Goal: Task Accomplishment & Management: Complete application form

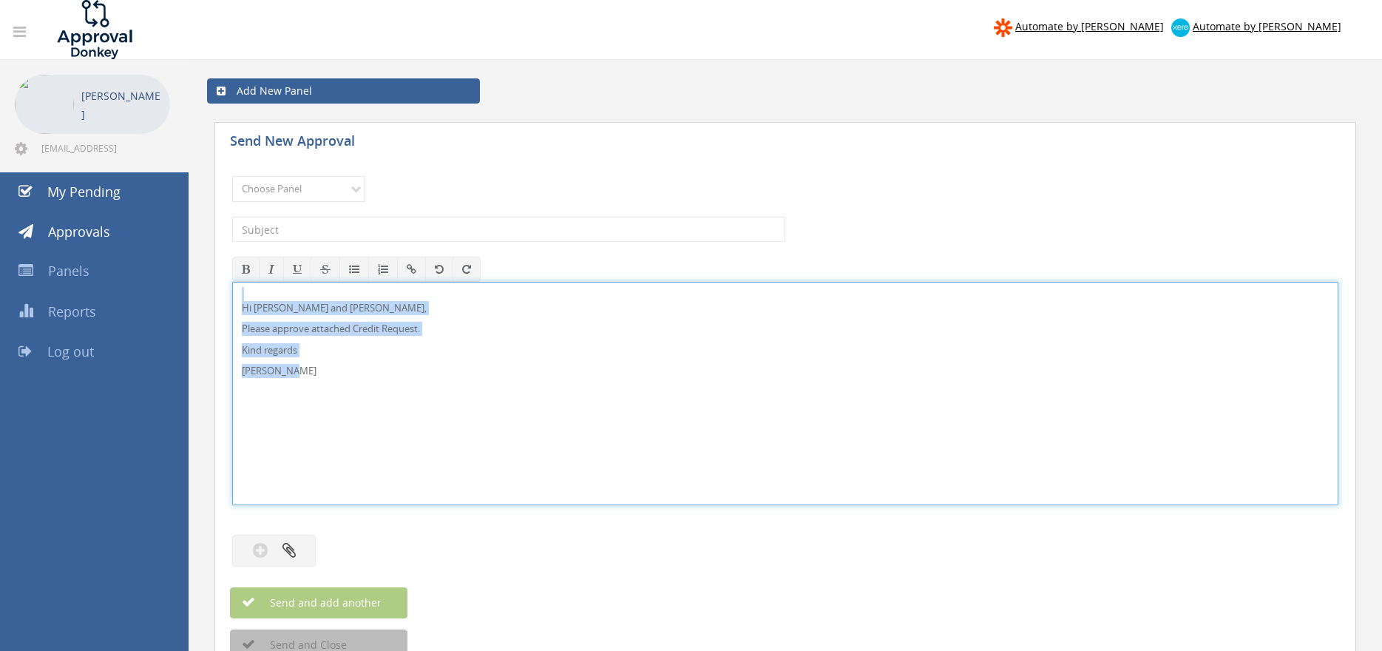
drag, startPoint x: 237, startPoint y: 362, endPoint x: 248, endPoint y: 302, distance: 61.6
click at [232, 293] on div "Hi Lee, Rob and Ben, Please approve attached Credit Request. Kind regards Pam W…" at bounding box center [785, 393] width 1106 height 223
copy div "Hi Lee, Rob and Ben, Please approve attached Credit Request. Kind regards Pam W…"
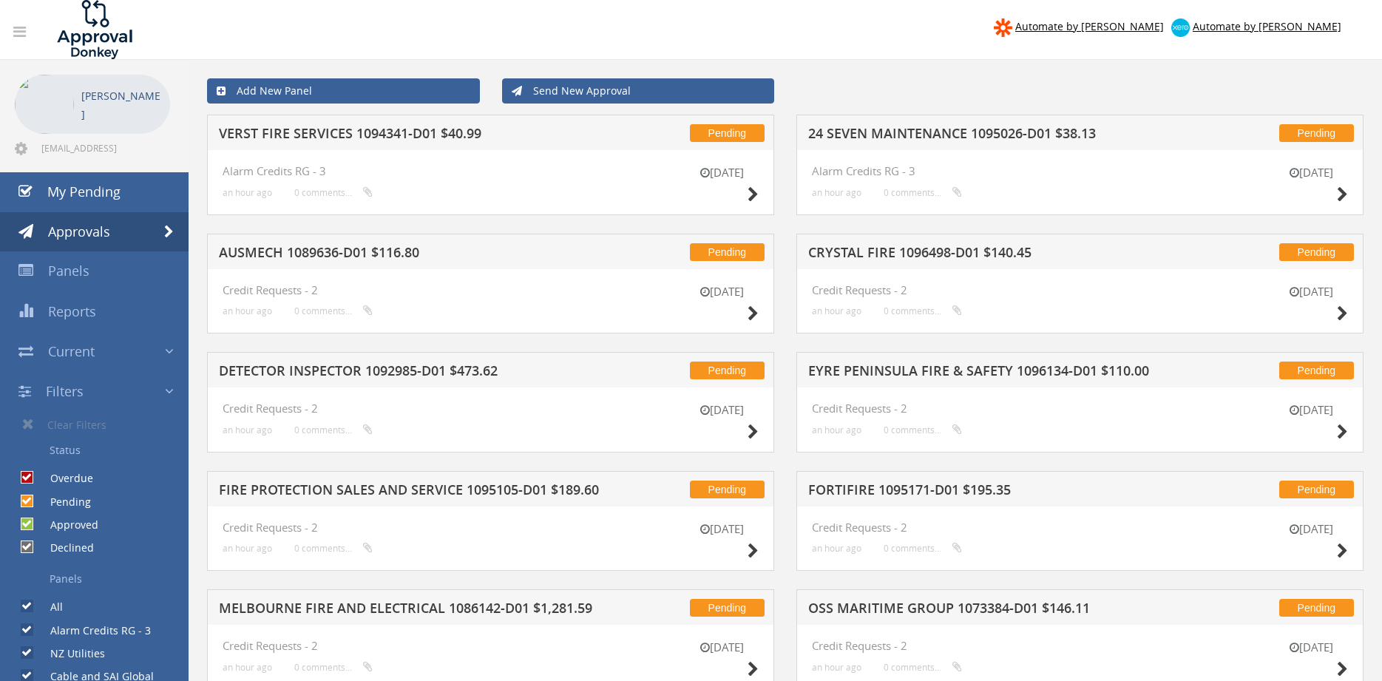
click at [609, 95] on link "Send New Approval" at bounding box center [638, 90] width 273 height 25
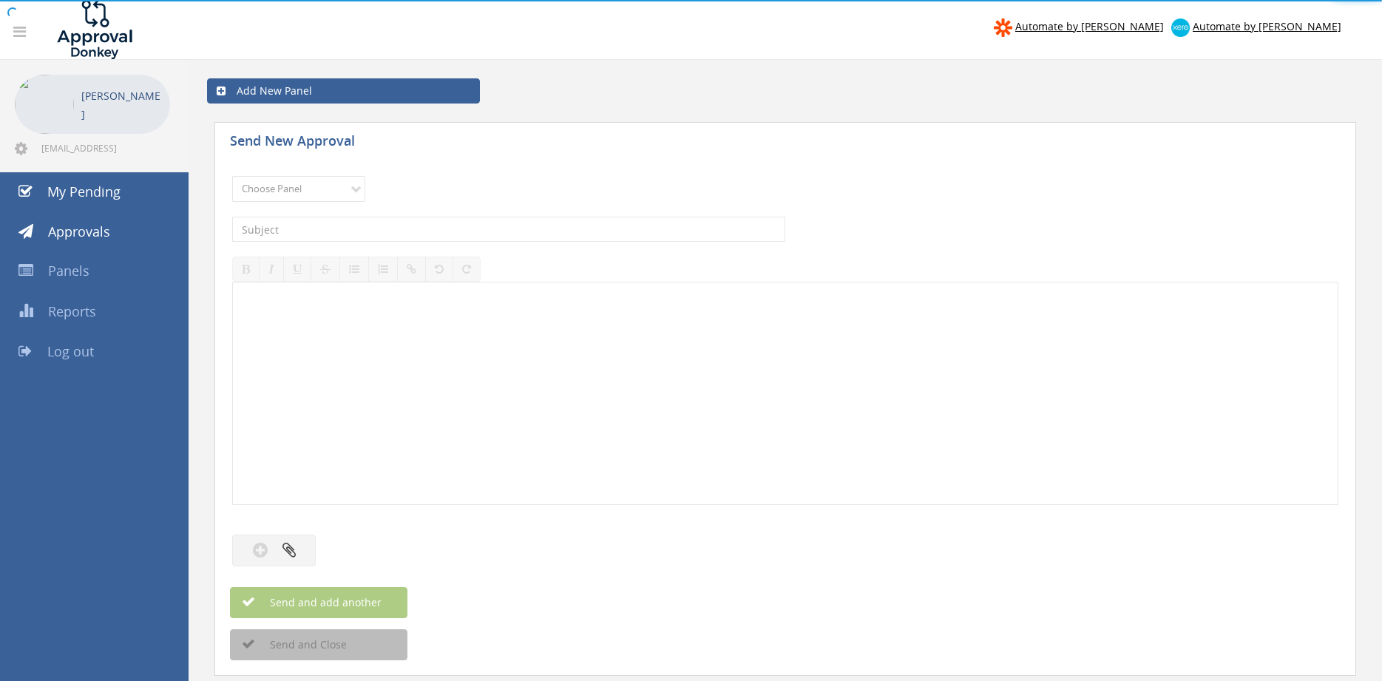
click at [328, 0] on div "Loading..." at bounding box center [691, 0] width 1382 height 0
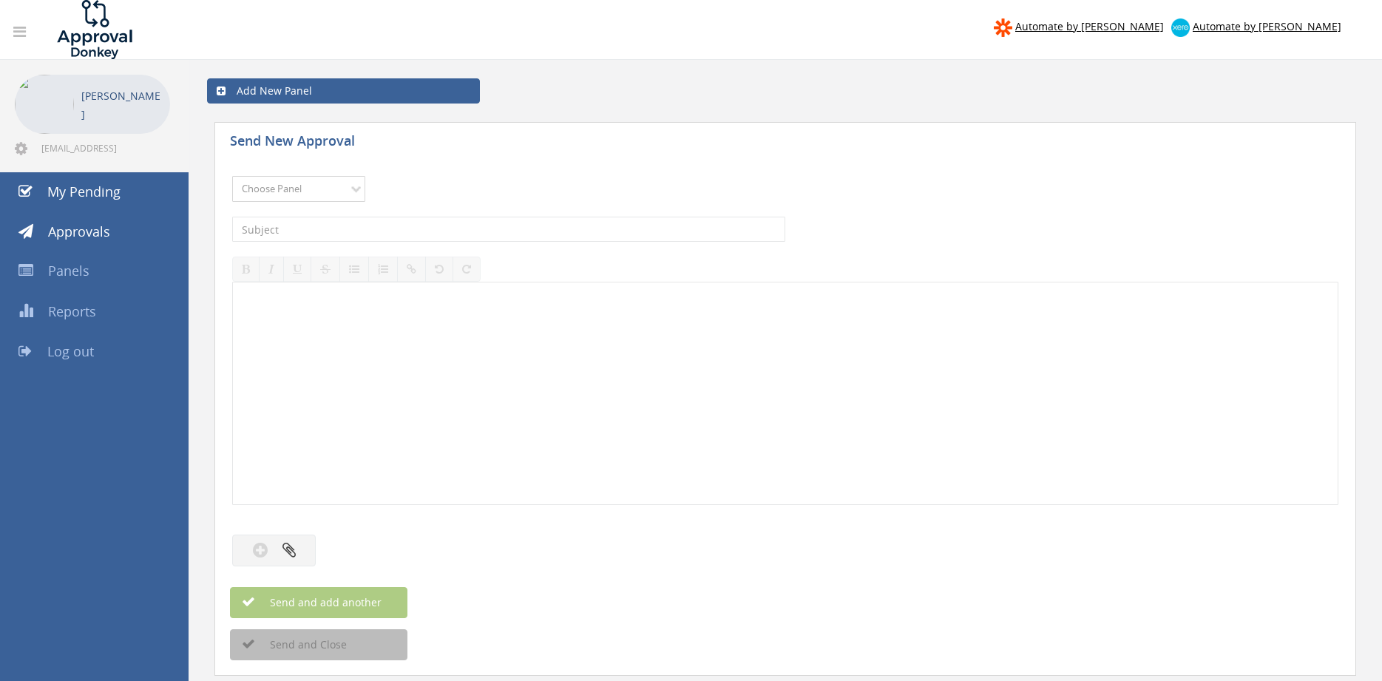
click at [232, 176] on select "Choose Panel Alarm Credits RG - 3 NZ Utilities Cable and SAI Global NZ Alarms-1…" at bounding box center [298, 189] width 133 height 26
select select "9680"
click option "Alarm Suppliers - 2" at bounding box center [0, 0] width 0 height 0
click at [394, 231] on input "text" at bounding box center [508, 229] width 553 height 25
type input "OLYMPIC 118865A PO 43059"
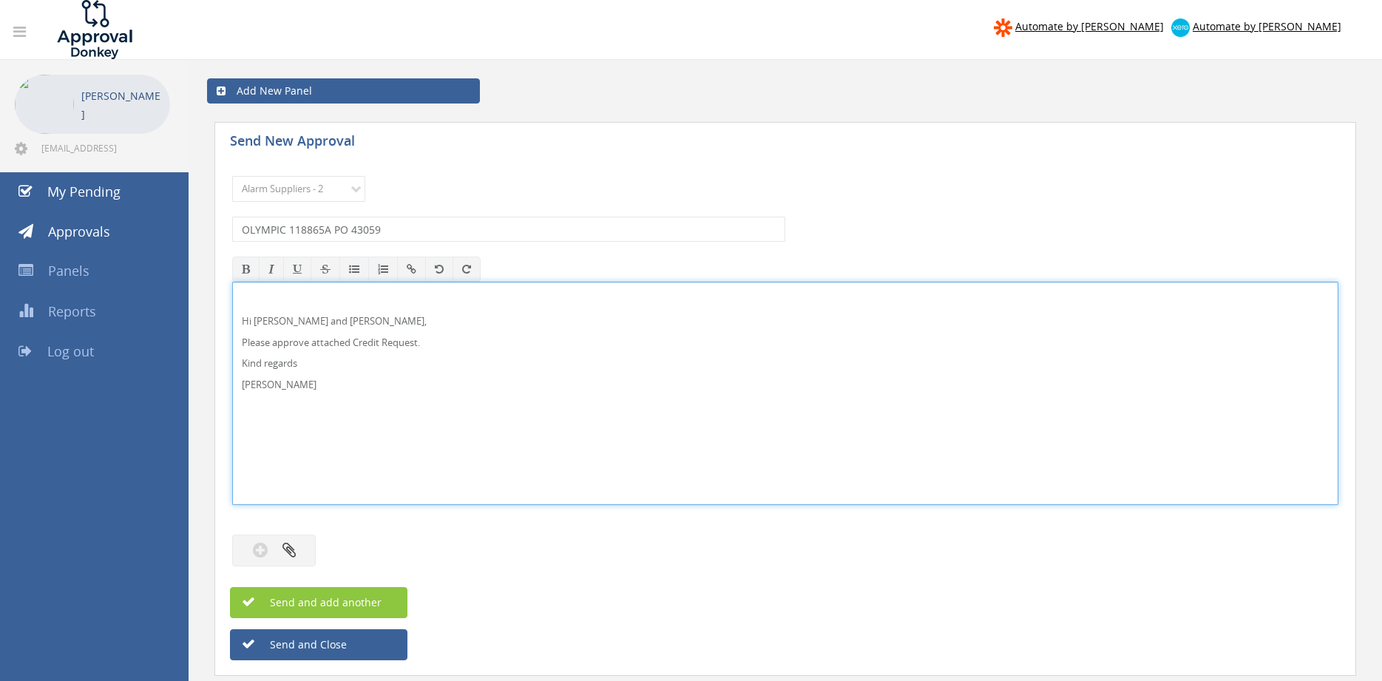
click at [279, 318] on p "Hi [PERSON_NAME] and [PERSON_NAME]," at bounding box center [785, 321] width 1087 height 14
drag, startPoint x: 311, startPoint y: 383, endPoint x: 231, endPoint y: 291, distance: 121.6
click at [232, 283] on div "Hi [PERSON_NAME], Please approve attached Supplier Invoice. Kind regards [PERSO…" at bounding box center [785, 393] width 1106 height 223
copy div "Hi [PERSON_NAME], Please approve attached Supplier Invoice. Kind regards [PERSO…"
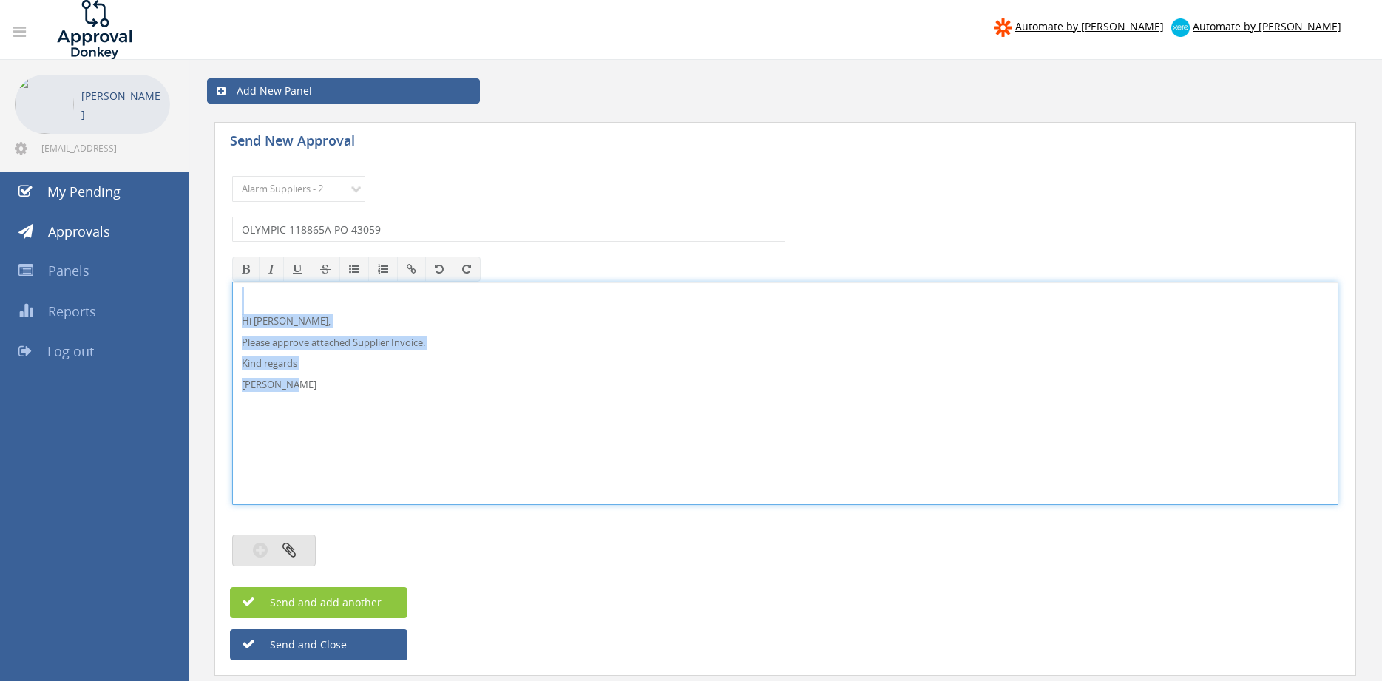
click at [298, 546] on button "button" at bounding box center [274, 551] width 84 height 32
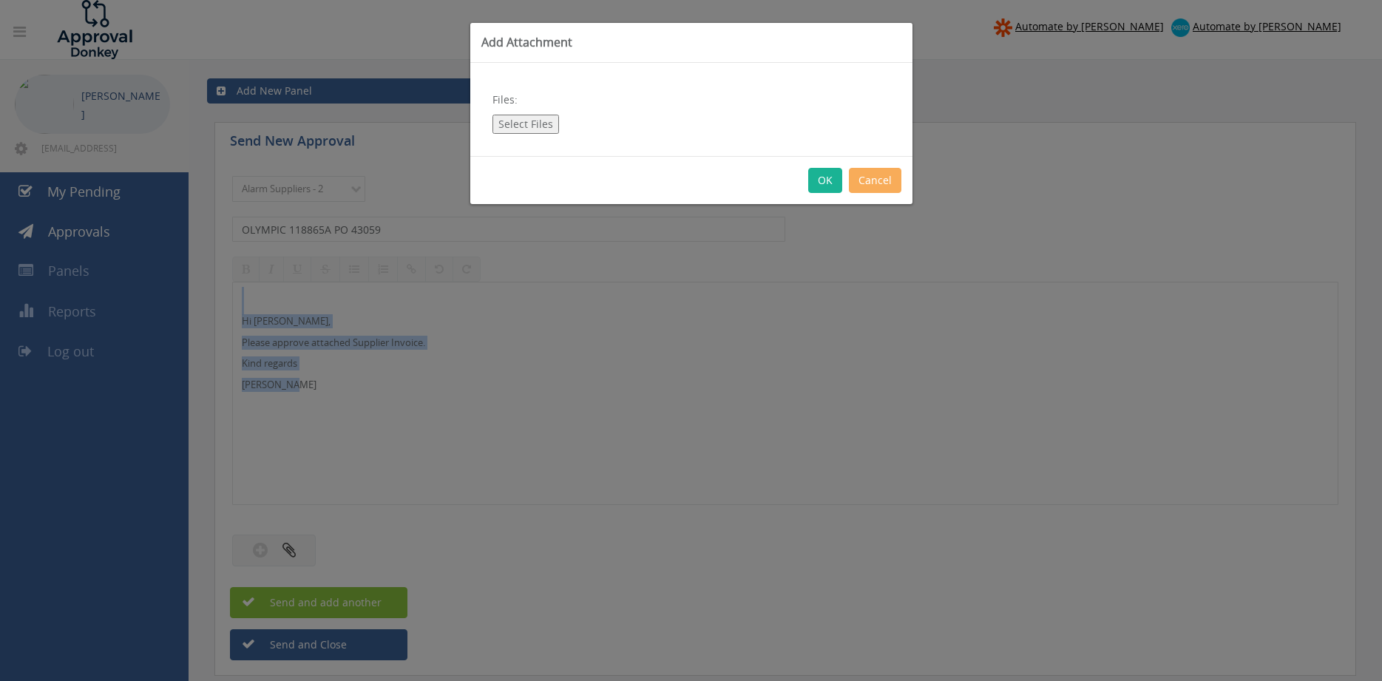
click at [532, 120] on button "Select Files" at bounding box center [526, 124] width 67 height 19
type input "C:\fakepath\OLYMPIC 118865A [DATE] PO 43059.pdf"
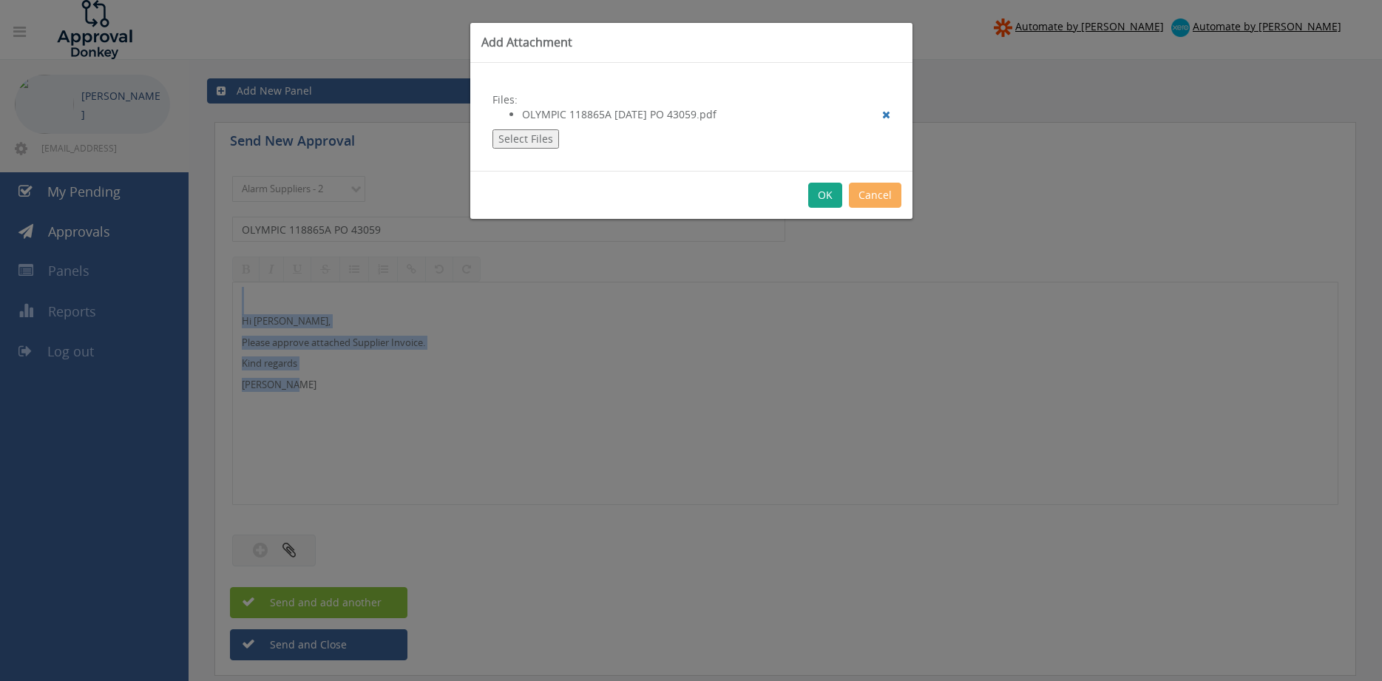
click at [824, 196] on button "OK" at bounding box center [825, 195] width 34 height 25
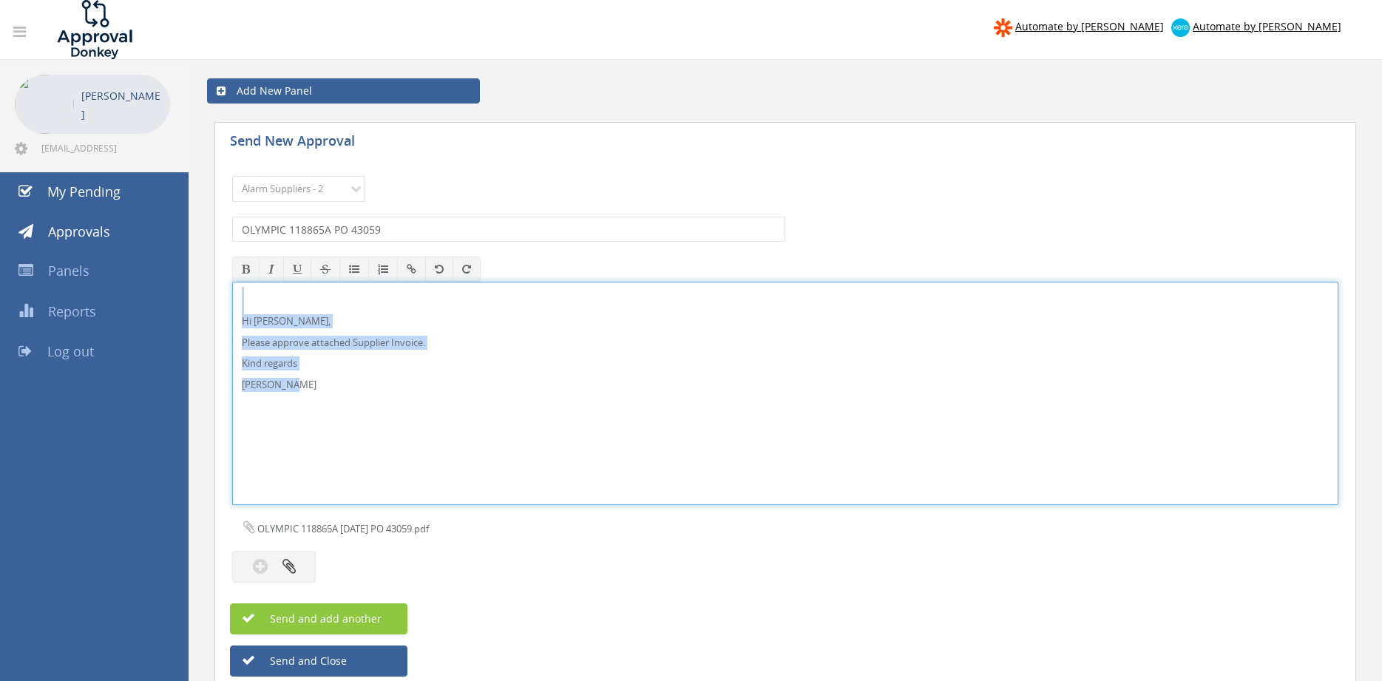
copy div "Hi [PERSON_NAME], Please approve attached Supplier Invoice. Kind regards [PERSO…"
click at [374, 609] on button "Send and add another" at bounding box center [318, 618] width 177 height 31
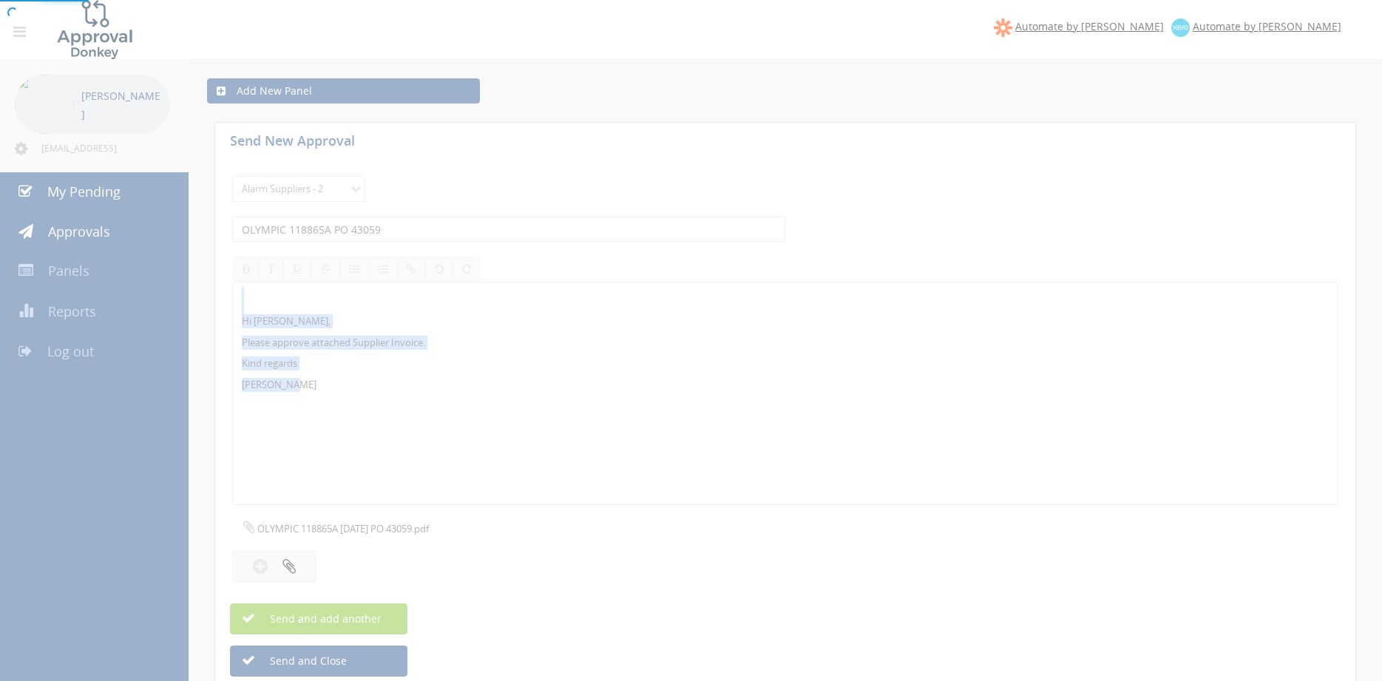
select select
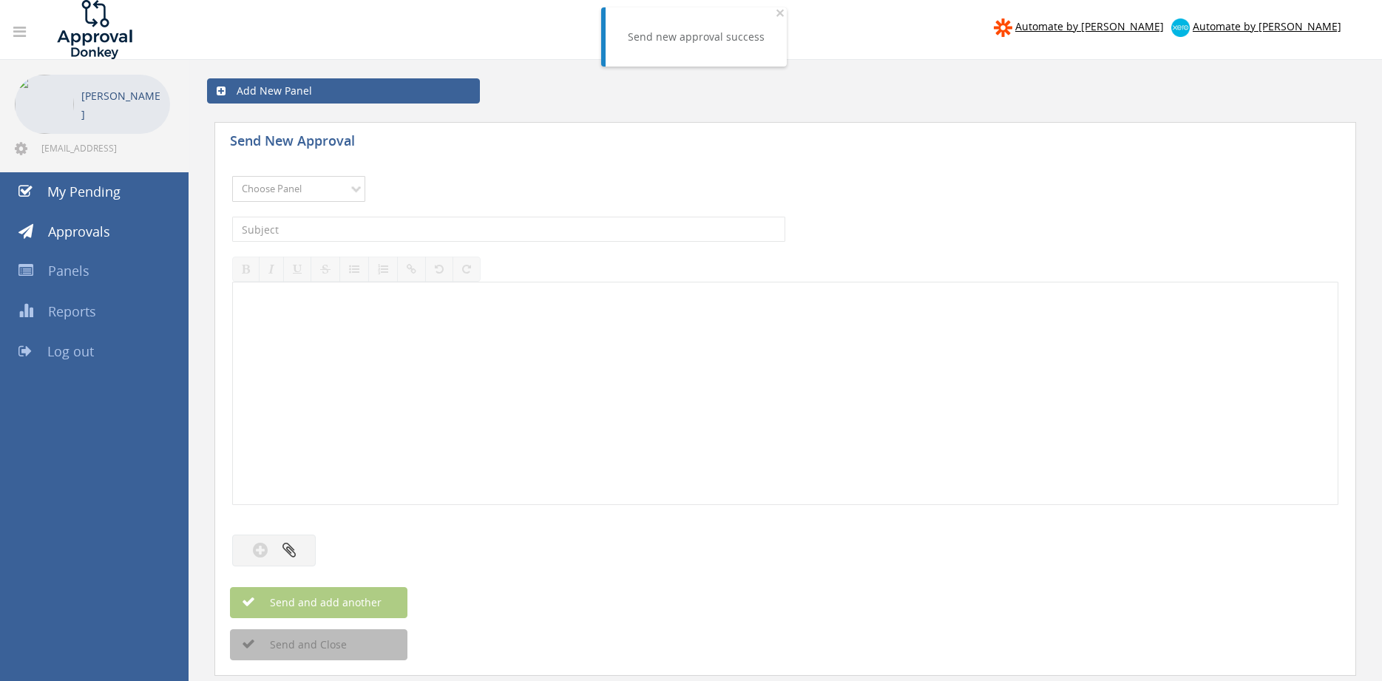
select select "9680"
click option "Alarm Suppliers - 2" at bounding box center [0, 0] width 0 height 0
click at [396, 229] on input "text" at bounding box center [508, 229] width 553 height 25
type input "OLYMPIC 118817A PO 43028"
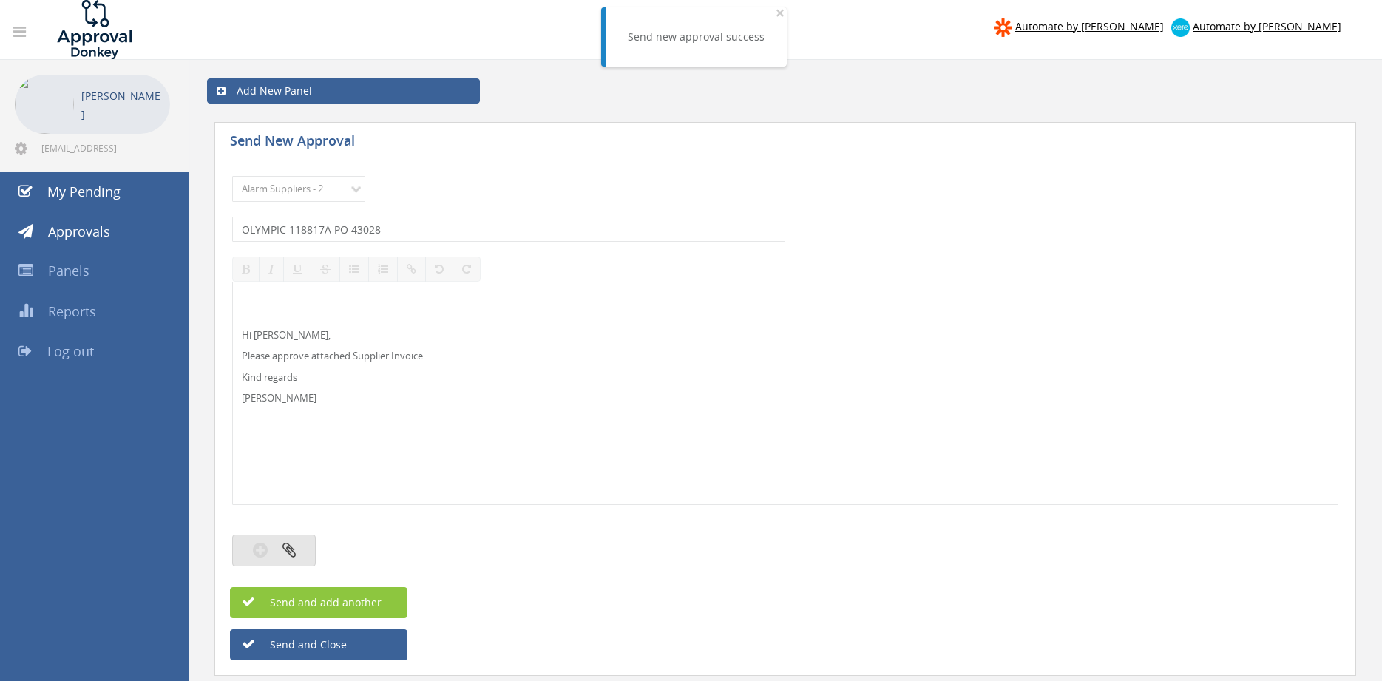
click at [298, 544] on button "button" at bounding box center [274, 551] width 84 height 32
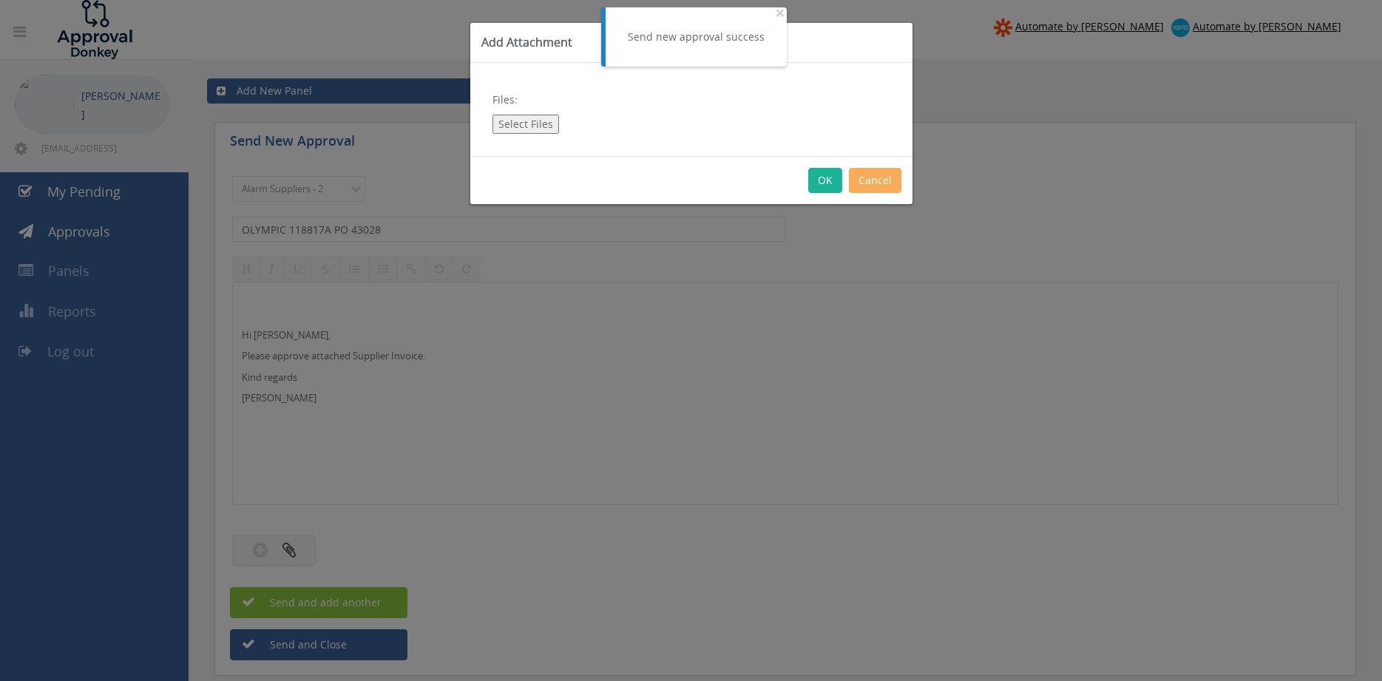
click at [527, 126] on button "Select Files" at bounding box center [526, 124] width 67 height 19
type input "C:\fakepath\OLYMPIC 118817A [DATE] PO 43028.pdf"
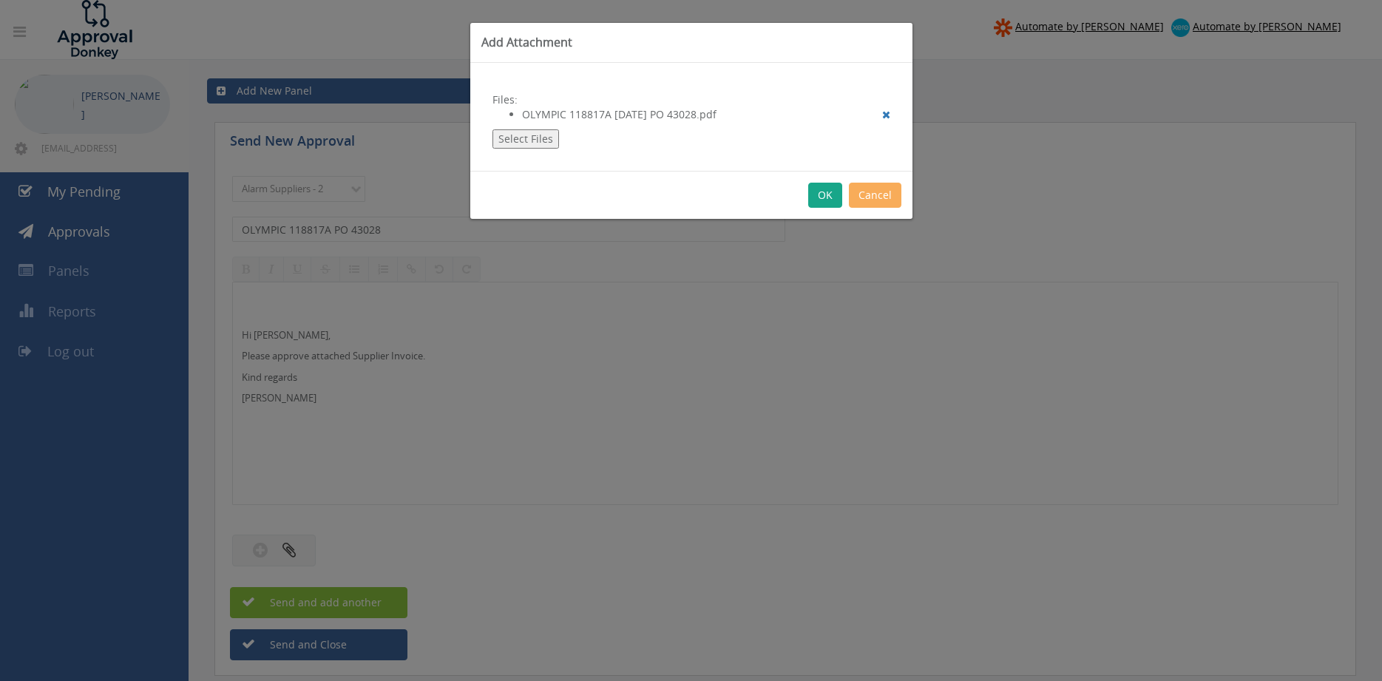
click at [822, 197] on button "OK" at bounding box center [825, 195] width 34 height 25
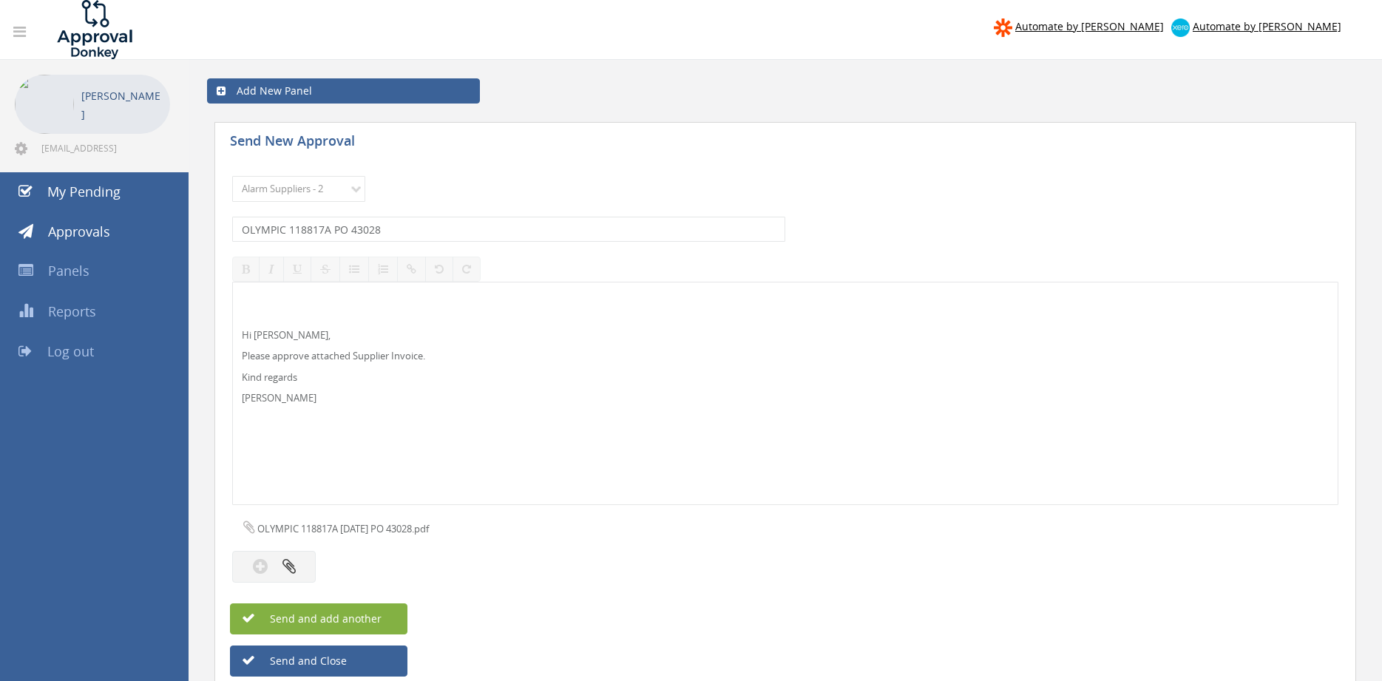
click at [391, 615] on button "Send and add another" at bounding box center [318, 618] width 177 height 31
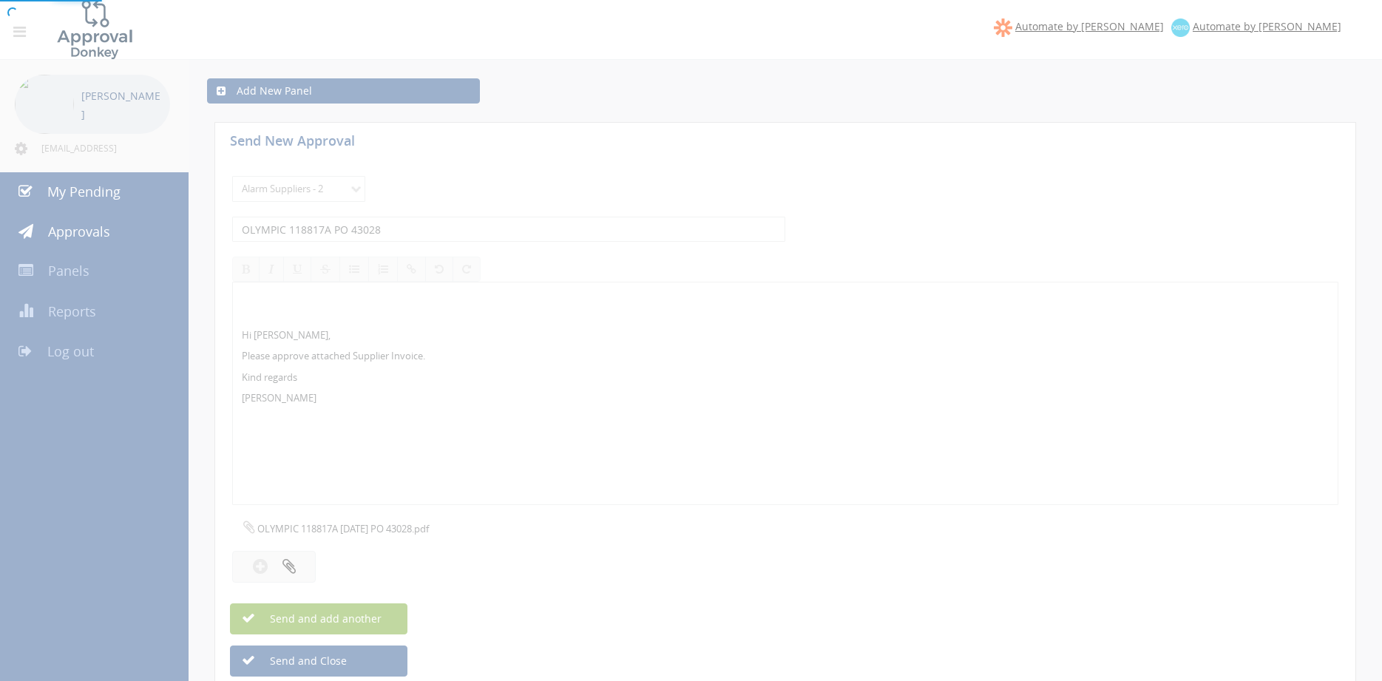
select select
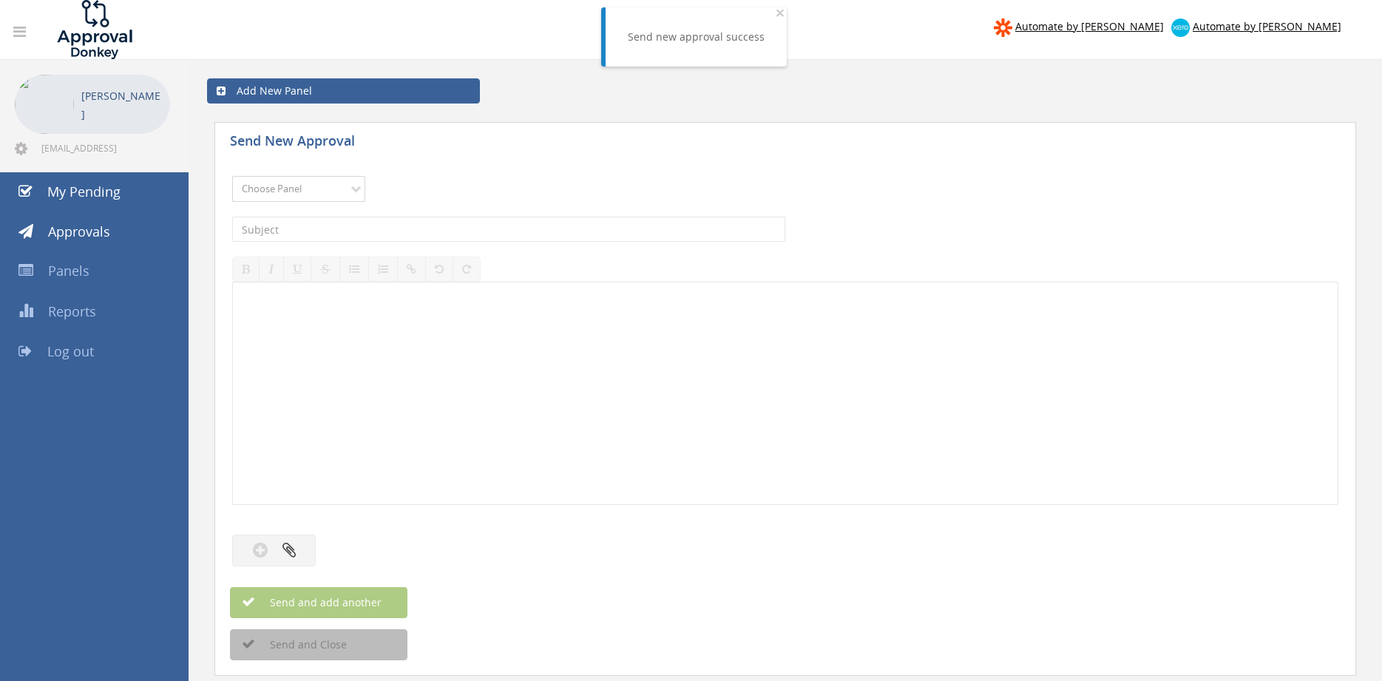
select select "9680"
click option "Alarm Suppliers - 2" at bounding box center [0, 0] width 0 height 0
click at [377, 226] on input "text" at bounding box center [508, 229] width 553 height 25
type input "OLYMPIC 118815A PO 43040"
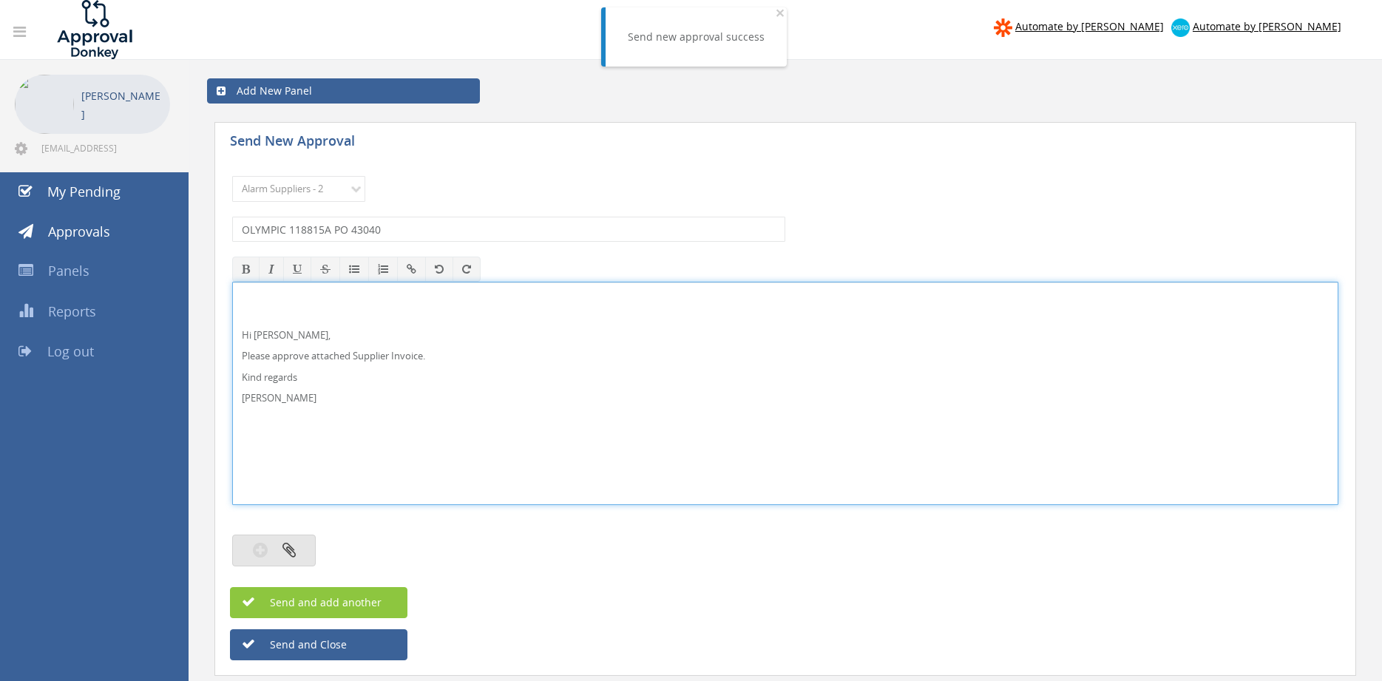
click at [271, 539] on button "button" at bounding box center [274, 551] width 84 height 32
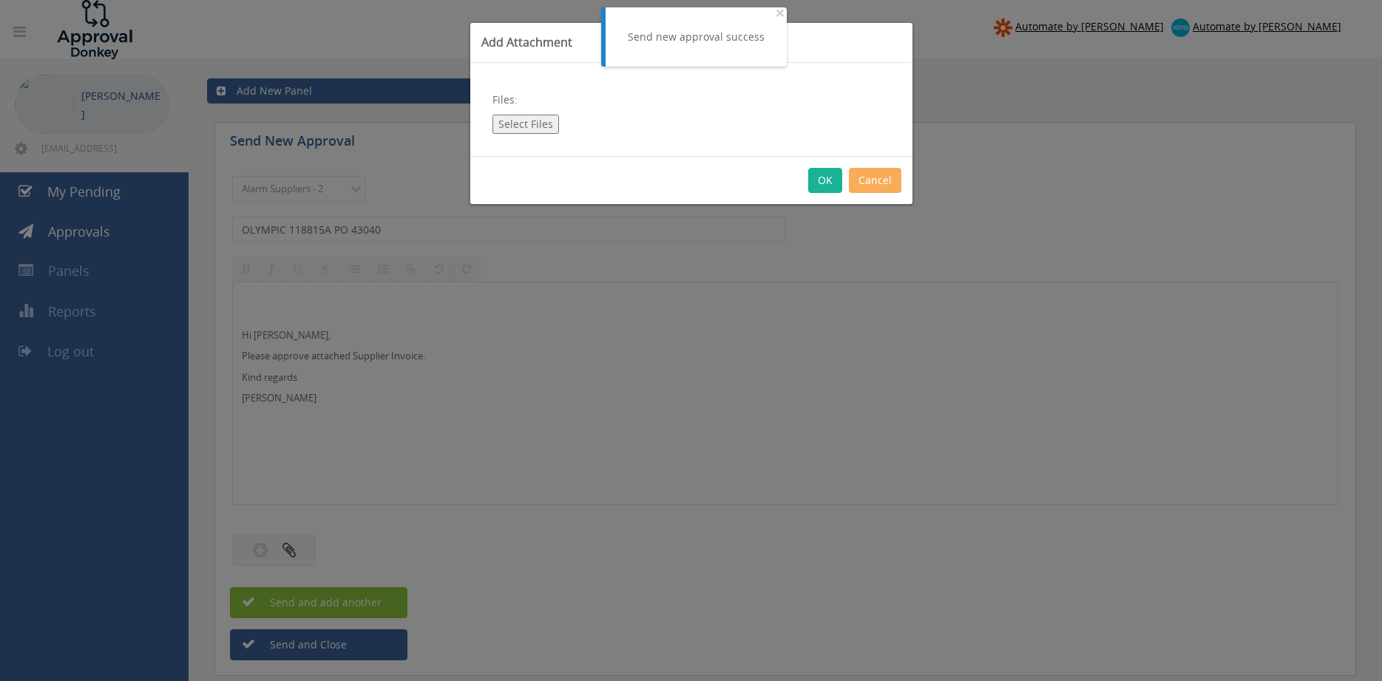
click at [274, 543] on div "Add Attachment Files: Select Files OK Cancel" at bounding box center [691, 340] width 1382 height 681
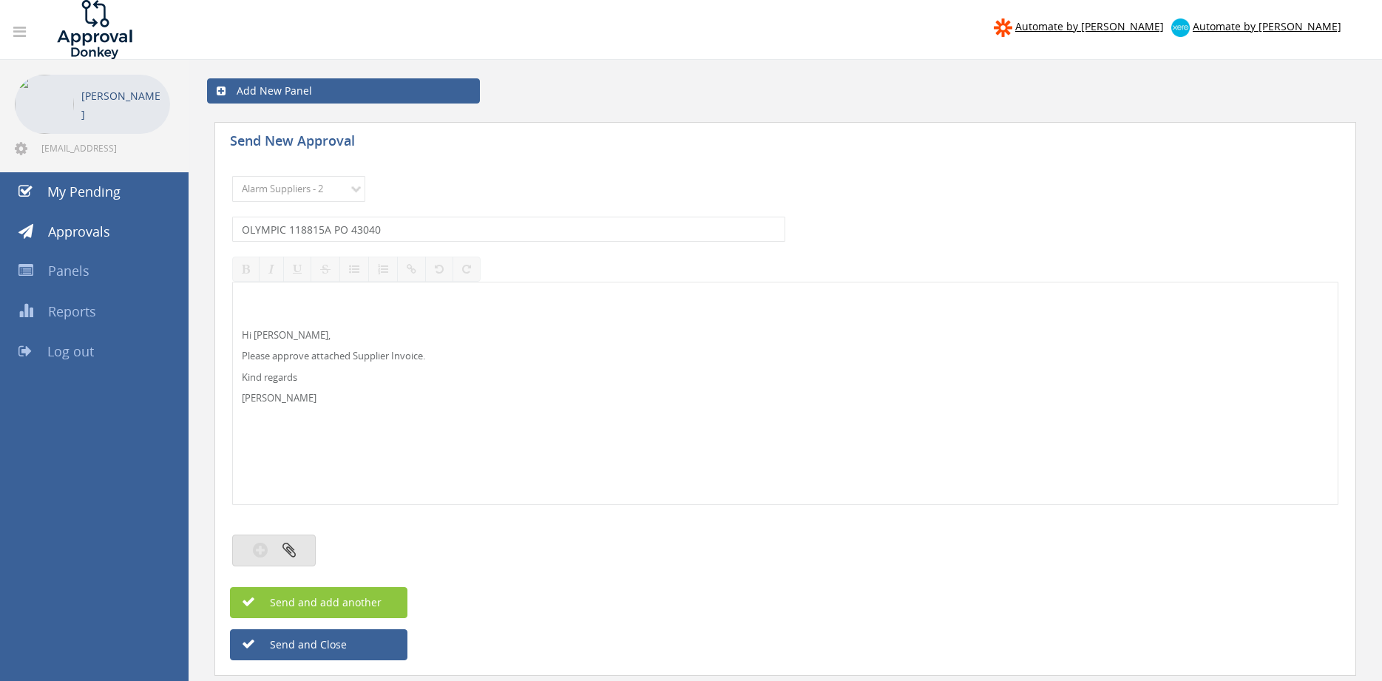
click at [296, 544] on button "button" at bounding box center [274, 551] width 84 height 32
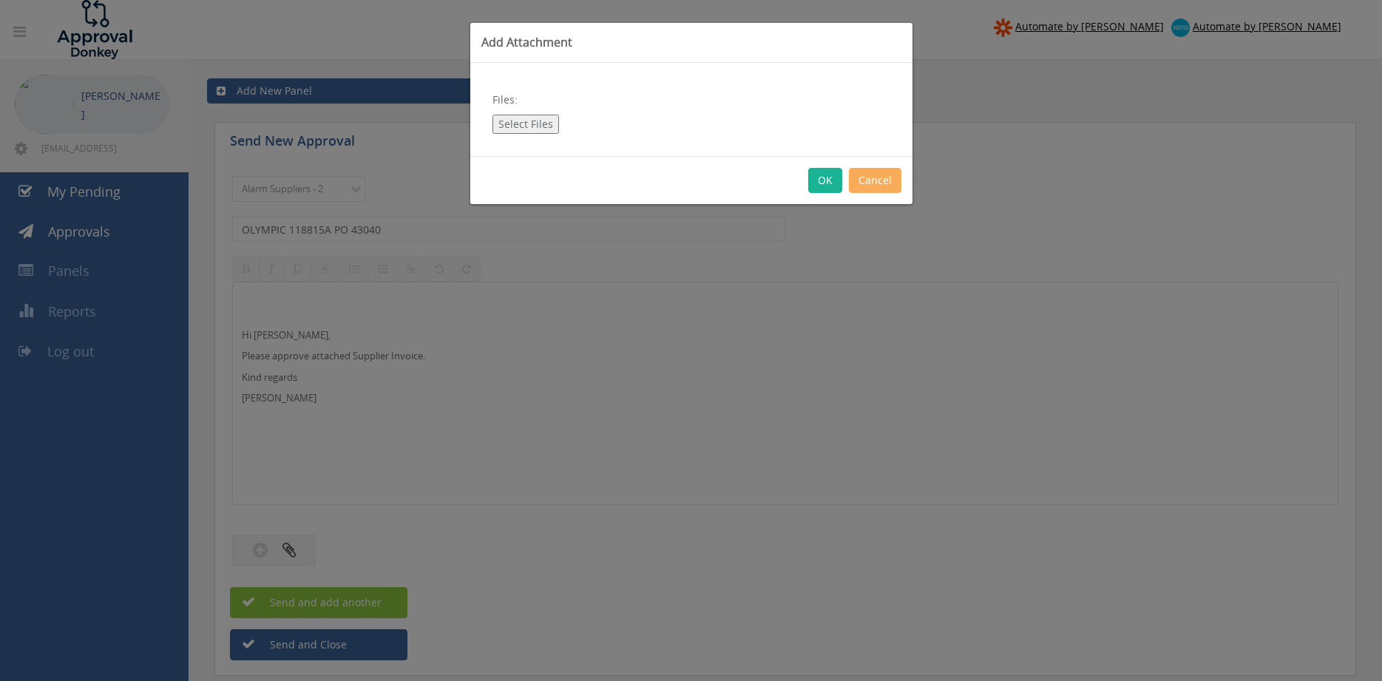
click at [530, 126] on button "Select Files" at bounding box center [526, 124] width 67 height 19
type input "C:\fakepath\OLYMPIC 118815A [DATE] PO 43040.pdf"
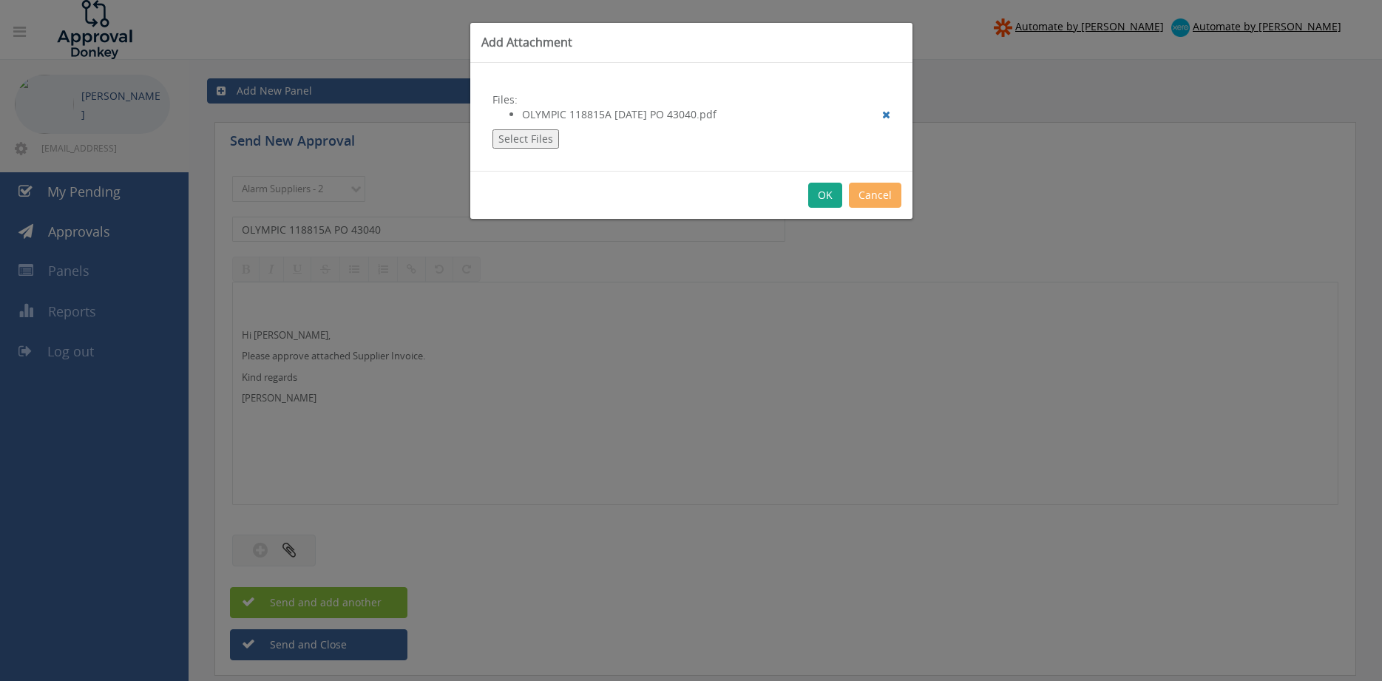
click at [814, 203] on button "OK" at bounding box center [825, 195] width 34 height 25
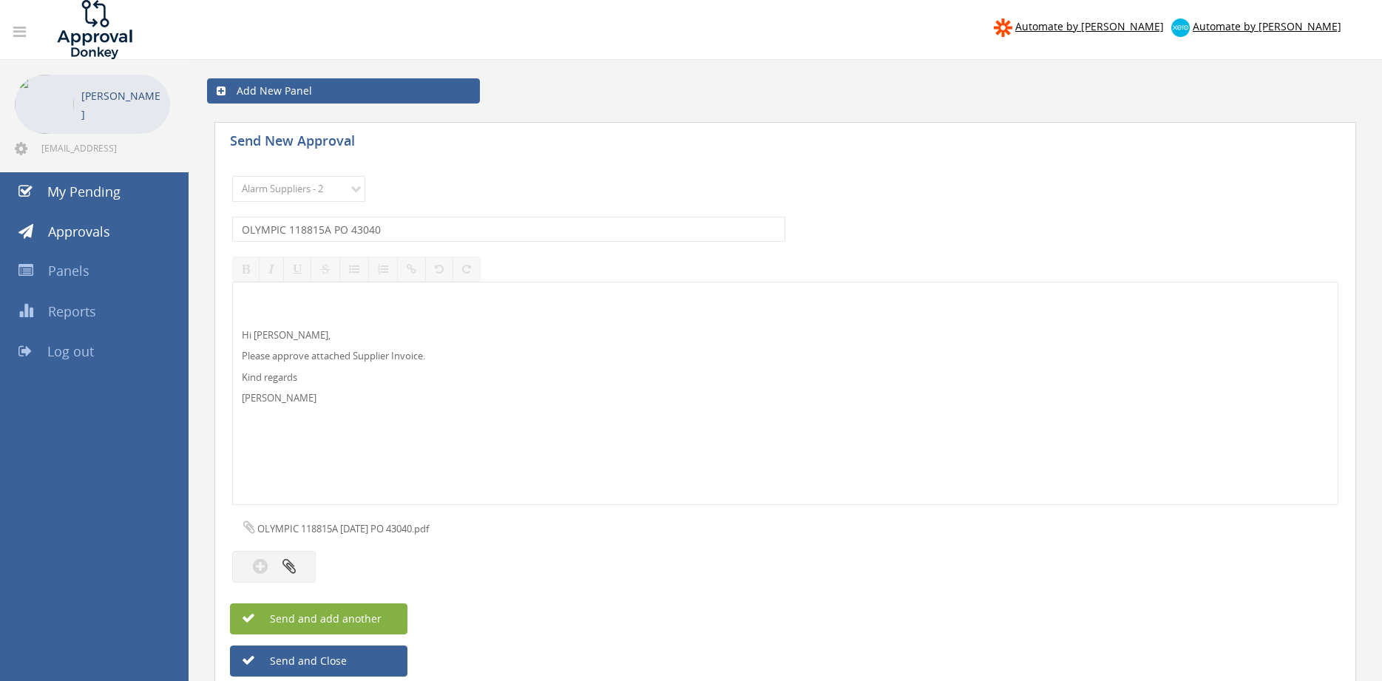
click at [379, 618] on span "Send and add another" at bounding box center [309, 619] width 143 height 14
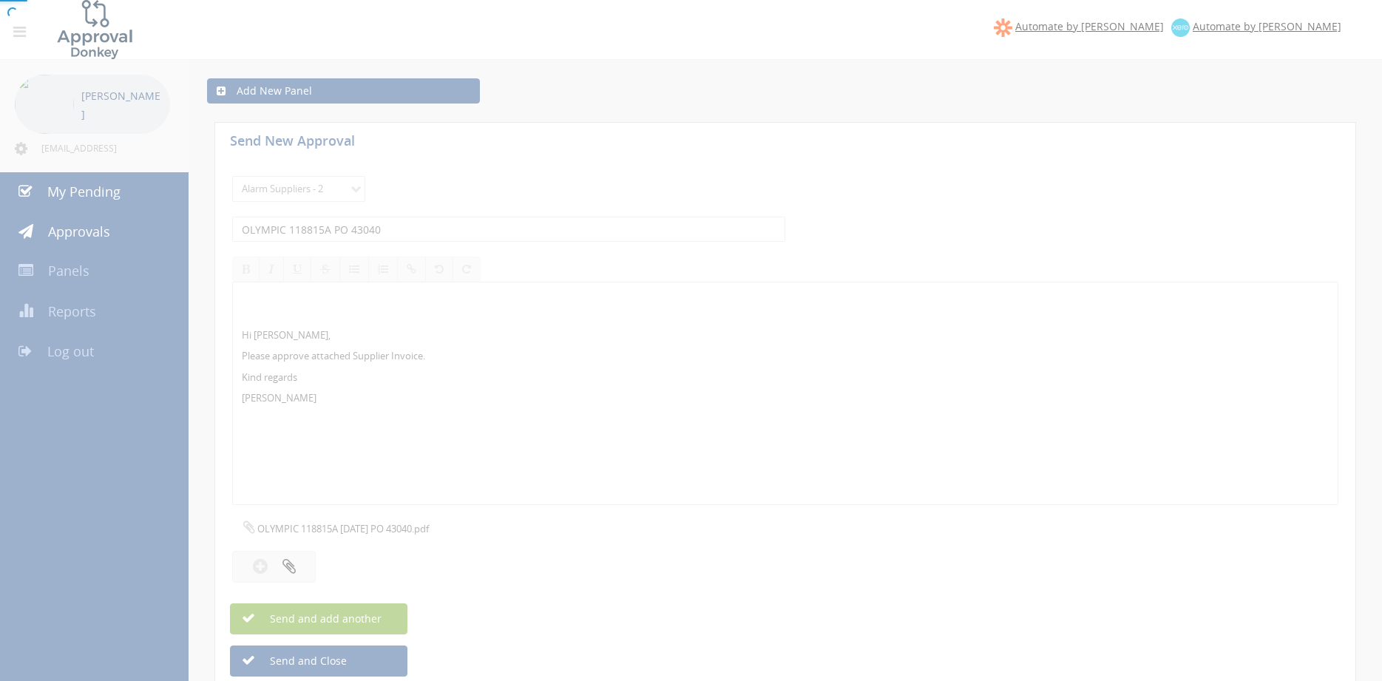
select select
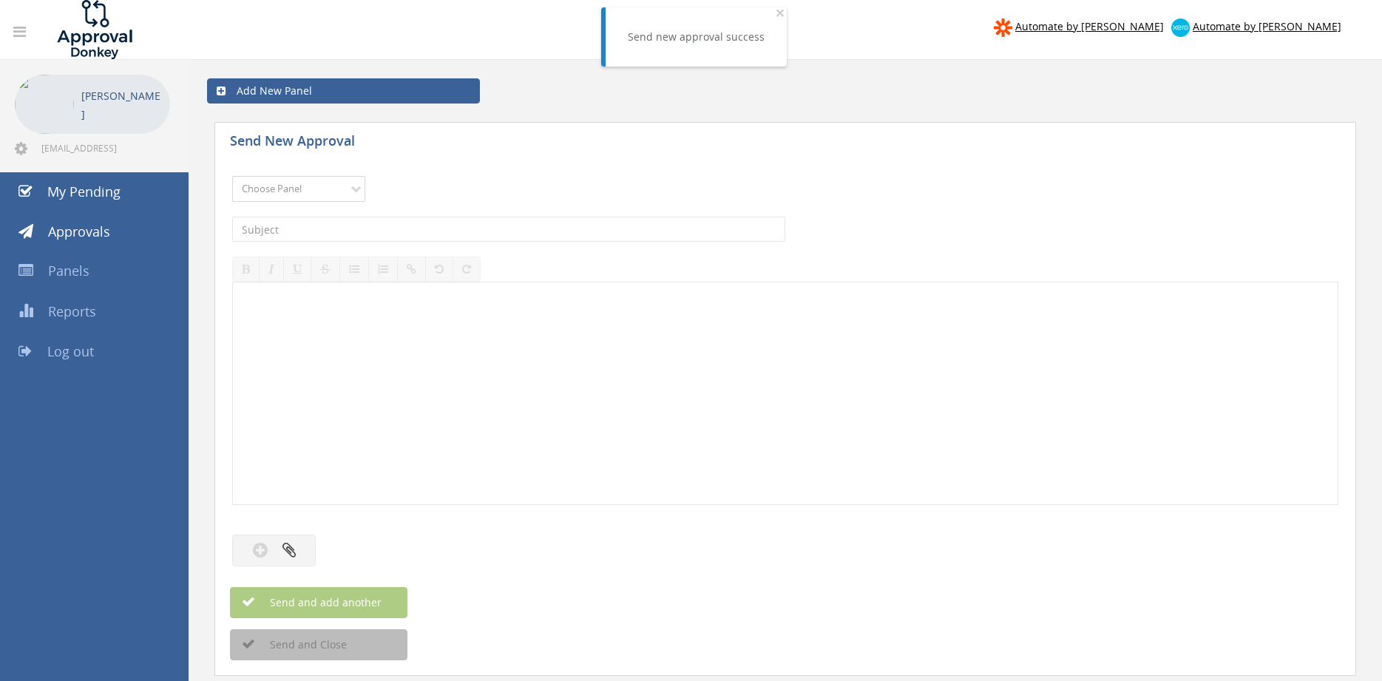
click at [232, 176] on select "Choose Panel Alarm Credits RG - 3 NZ Utilities Cable and SAI Global NZ Alarms-1…" at bounding box center [298, 189] width 133 height 26
select select "9680"
click option "Alarm Suppliers - 2" at bounding box center [0, 0] width 0 height 0
click at [442, 234] on input "text" at bounding box center [508, 229] width 553 height 25
type input "HONEYWELL 5270748411 PO 42431"
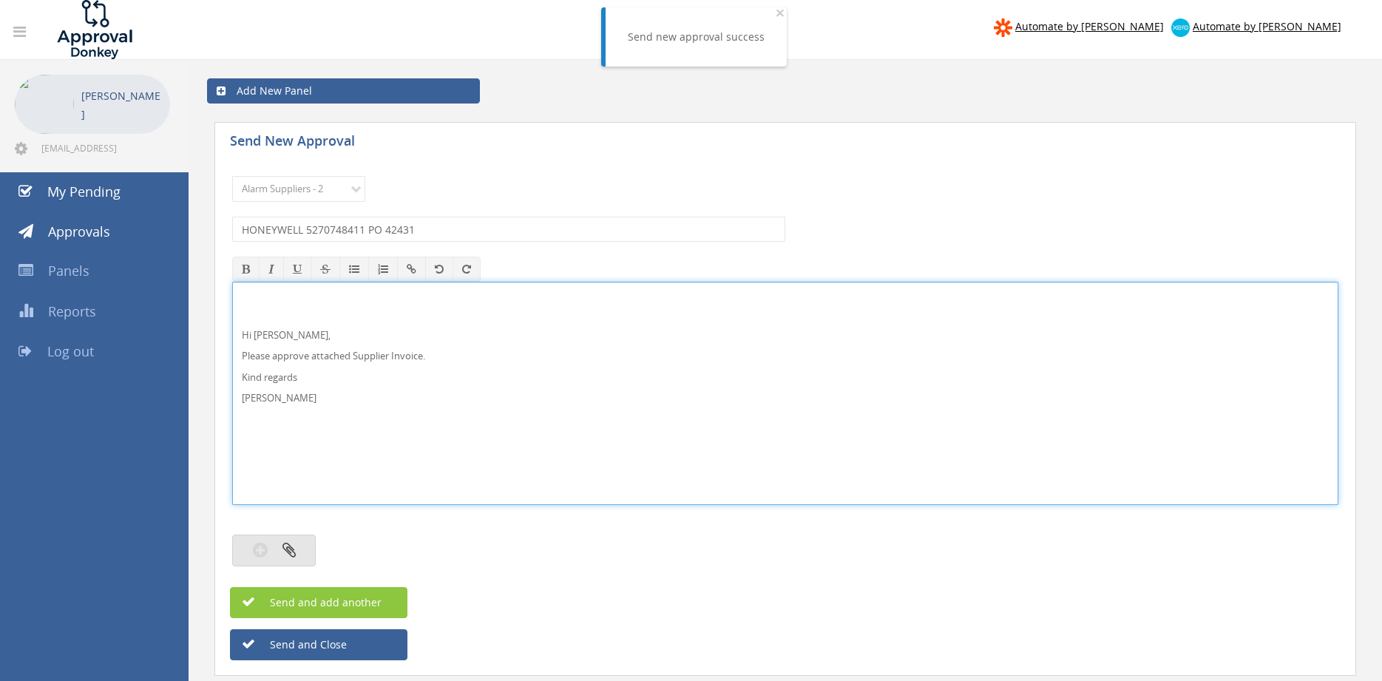
click at [305, 543] on button "button" at bounding box center [274, 551] width 84 height 32
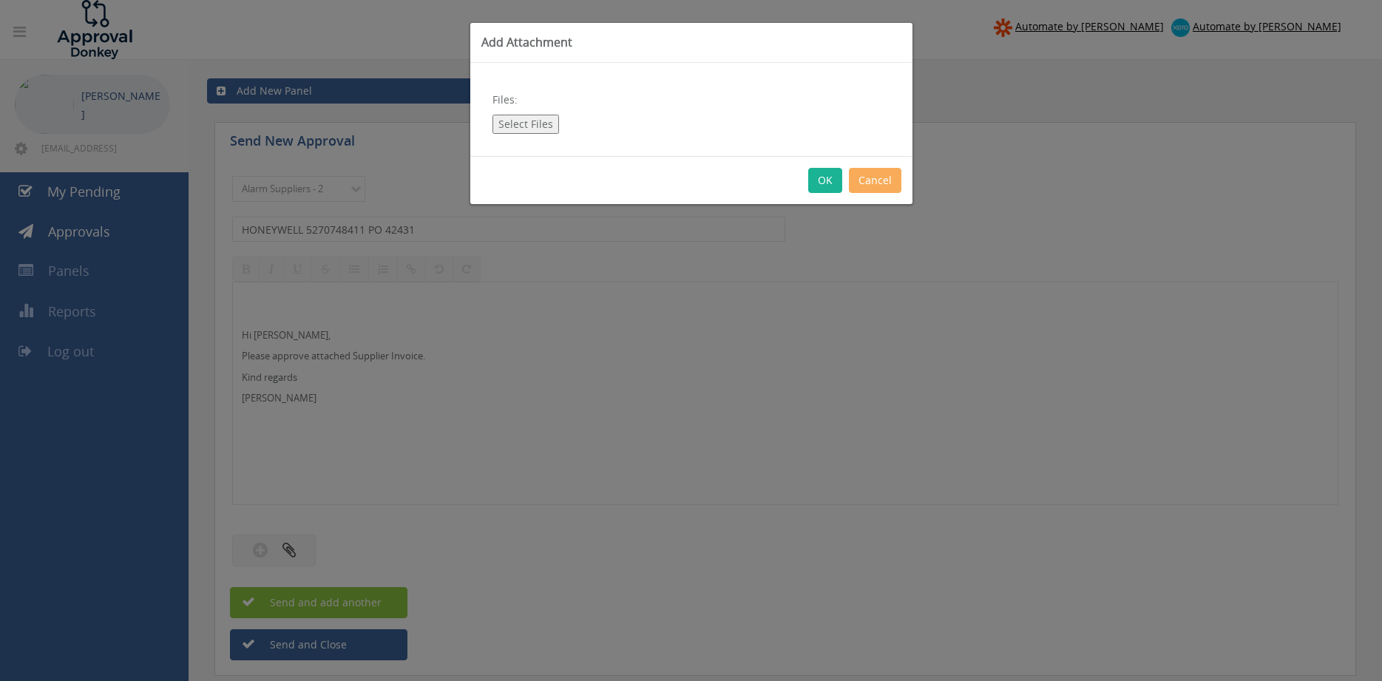
click at [532, 128] on button "Select Files" at bounding box center [526, 124] width 67 height 19
type input "C:\fakepath\HONEYWELL 5270748411 [DATE] PO 42431.pdf"
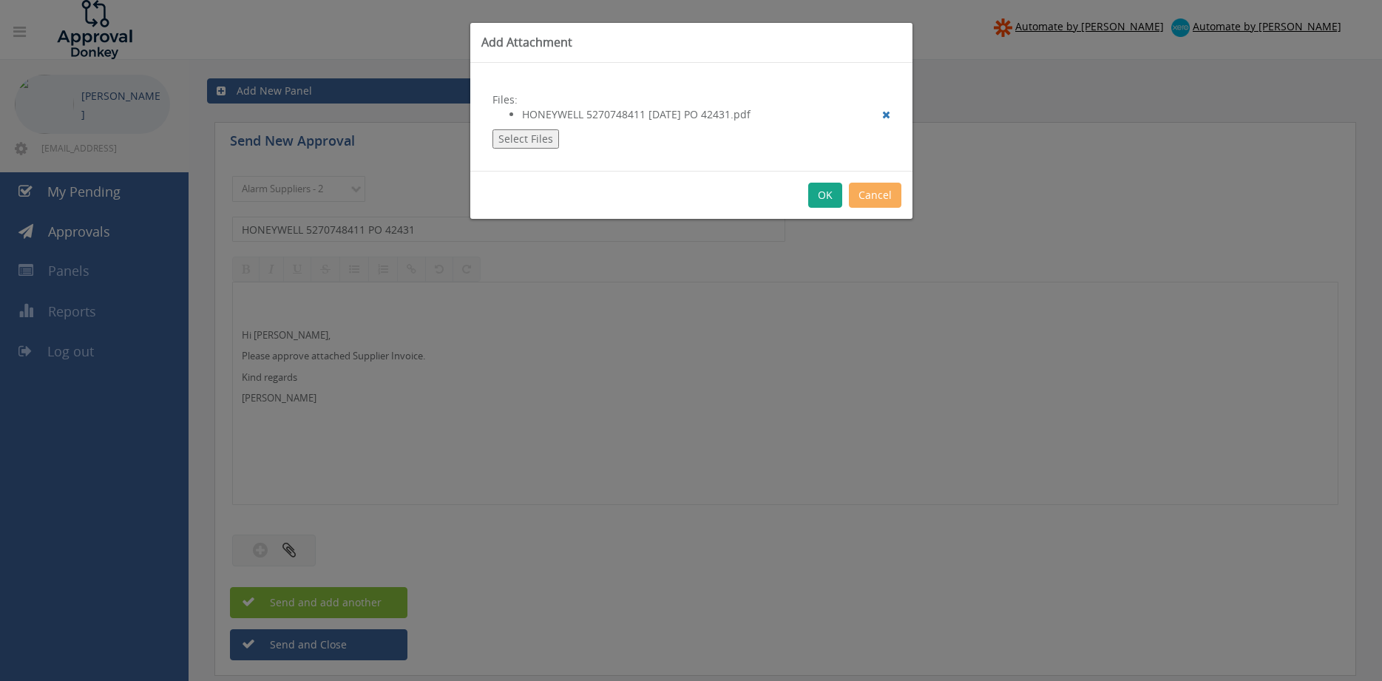
click at [822, 193] on button "OK" at bounding box center [825, 195] width 34 height 25
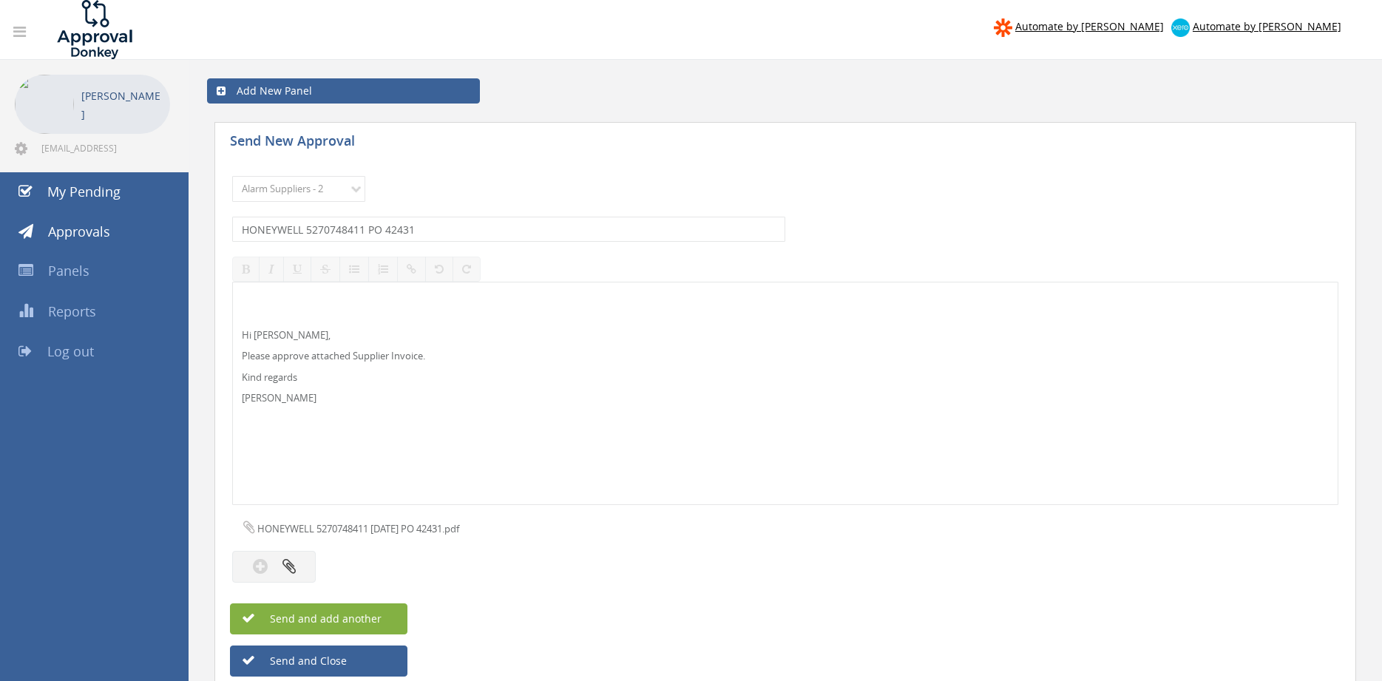
click at [361, 622] on span "Send and add another" at bounding box center [309, 619] width 143 height 14
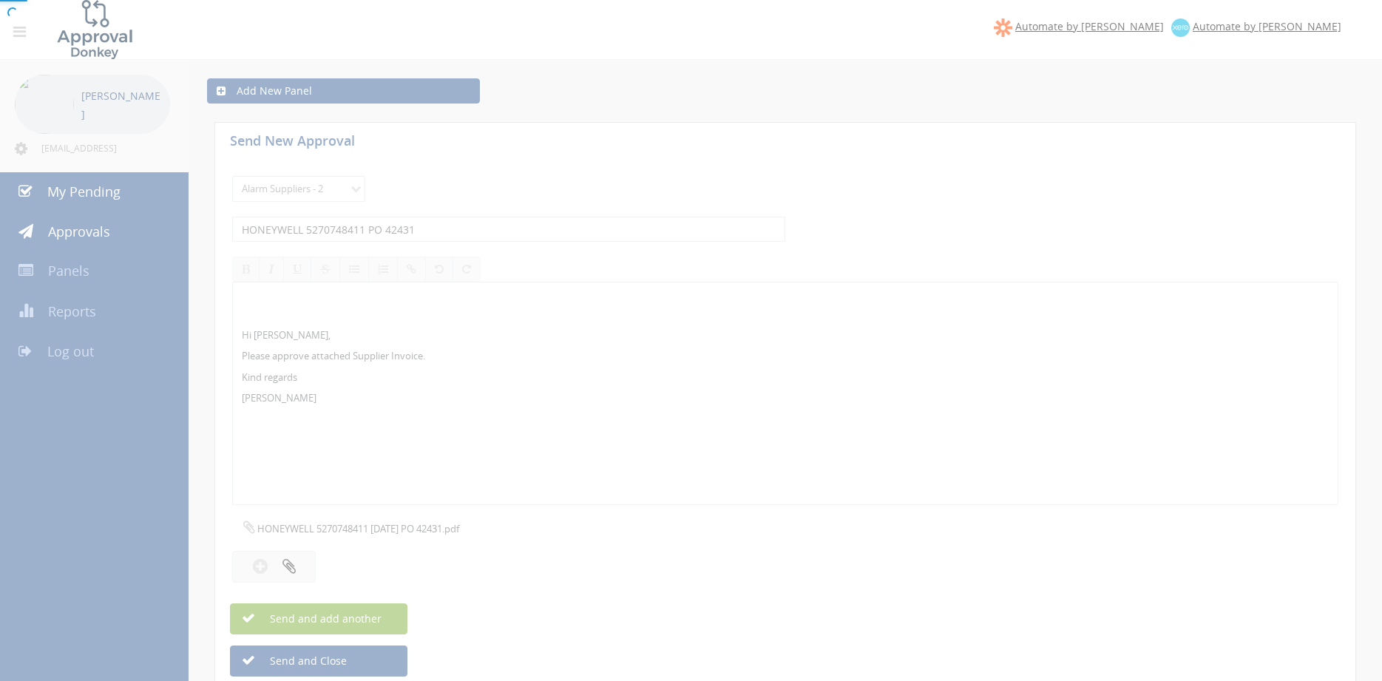
select select
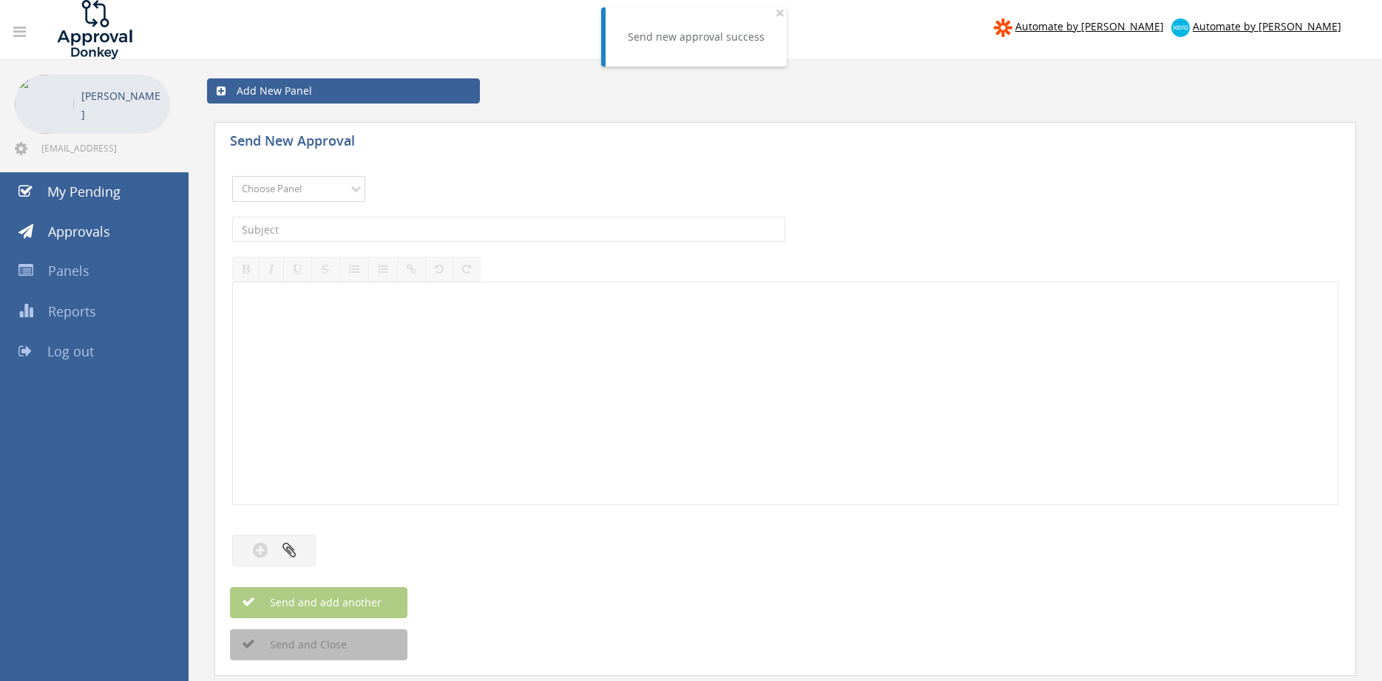
select select "9680"
click option "Alarm Suppliers - 2" at bounding box center [0, 0] width 0 height 0
click at [402, 230] on input "text" at bounding box center [508, 229] width 553 height 25
type input "HONEYWELL 5270617993 PO 42431"
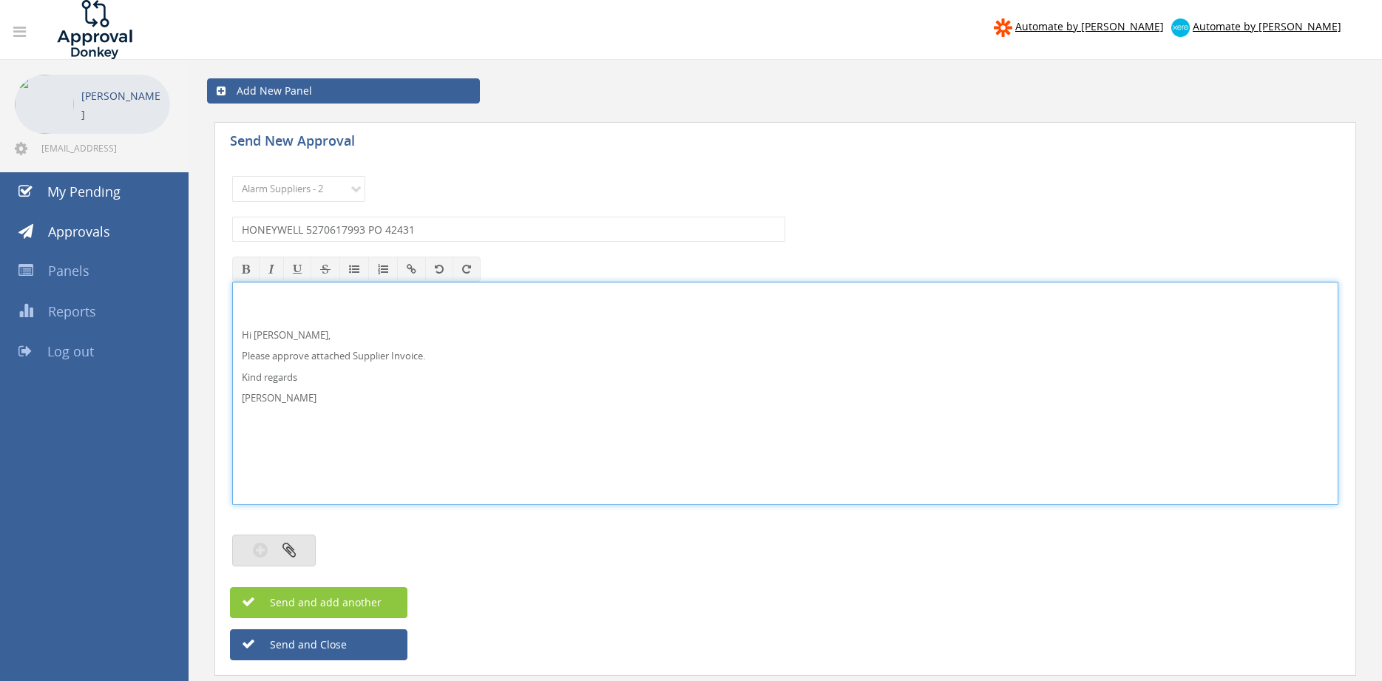
click at [308, 539] on button "button" at bounding box center [274, 551] width 84 height 32
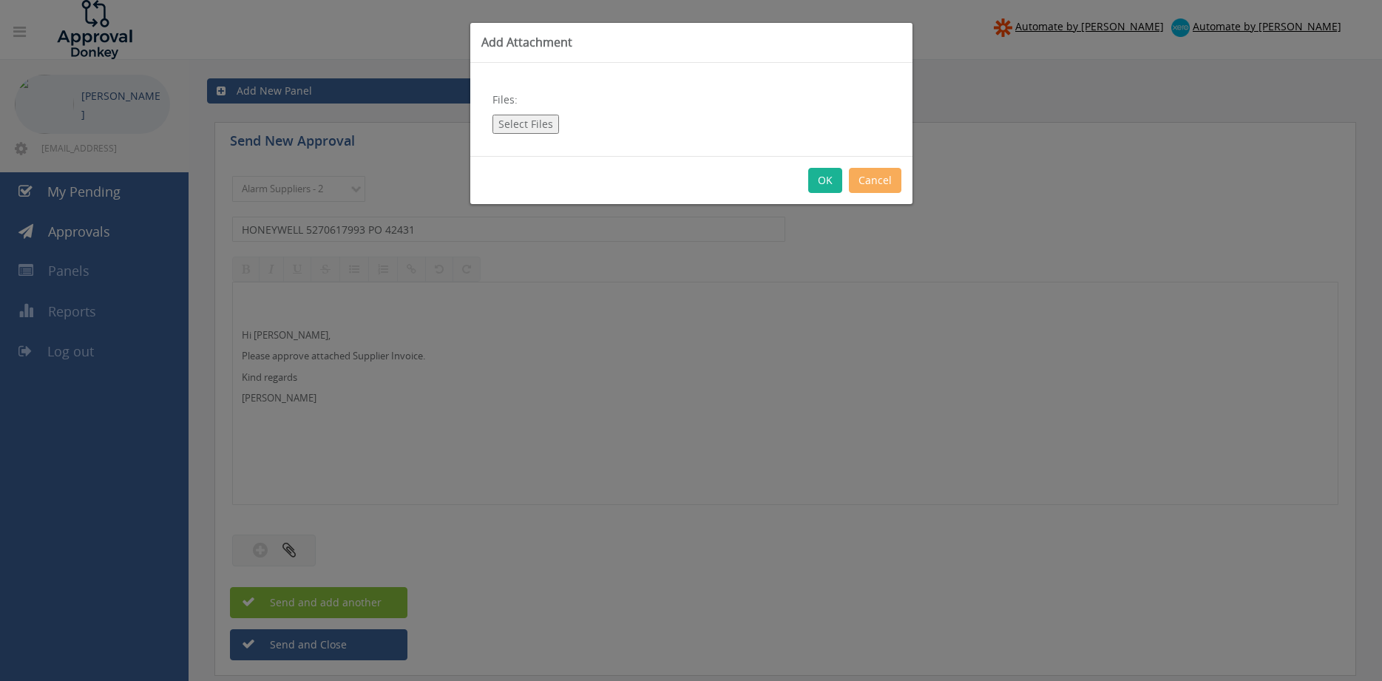
click at [529, 131] on button "Select Files" at bounding box center [526, 124] width 67 height 19
type input "C:\fakepath\HONEYWELL 5270617993 [DATE] PO 42431.pdf"
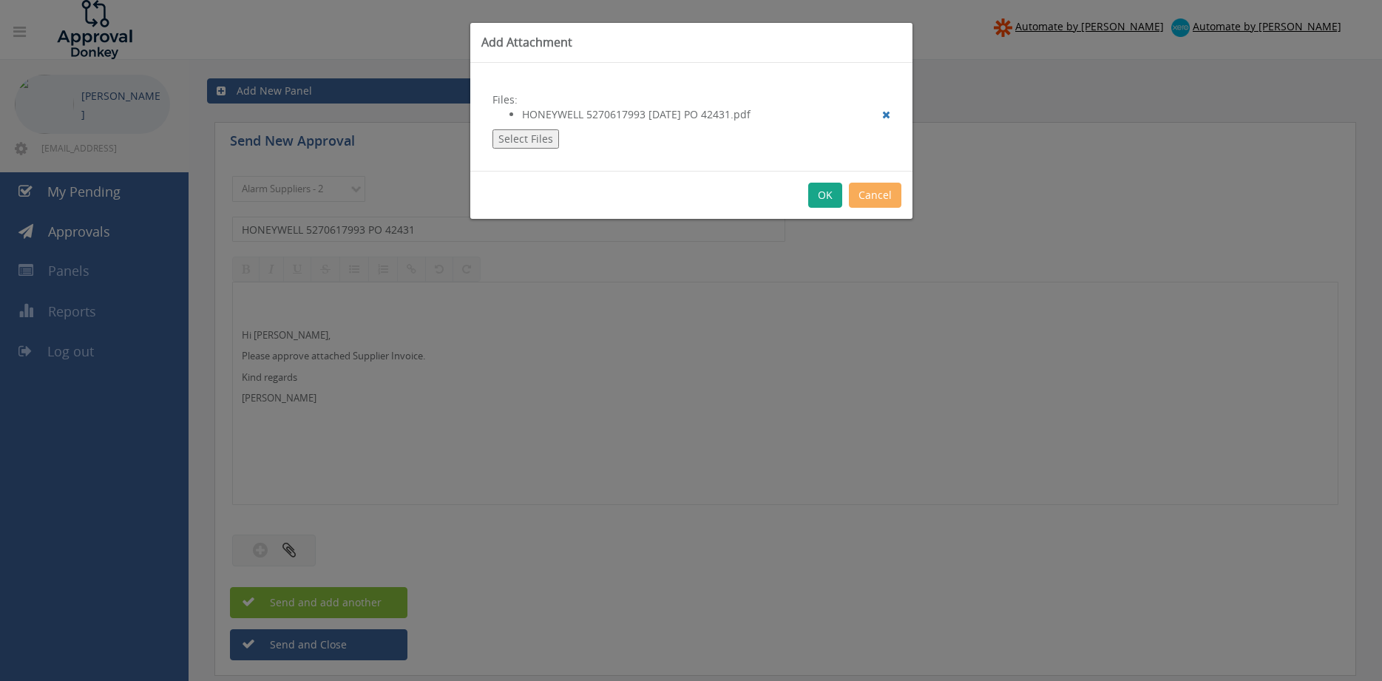
click at [821, 195] on button "OK" at bounding box center [825, 195] width 34 height 25
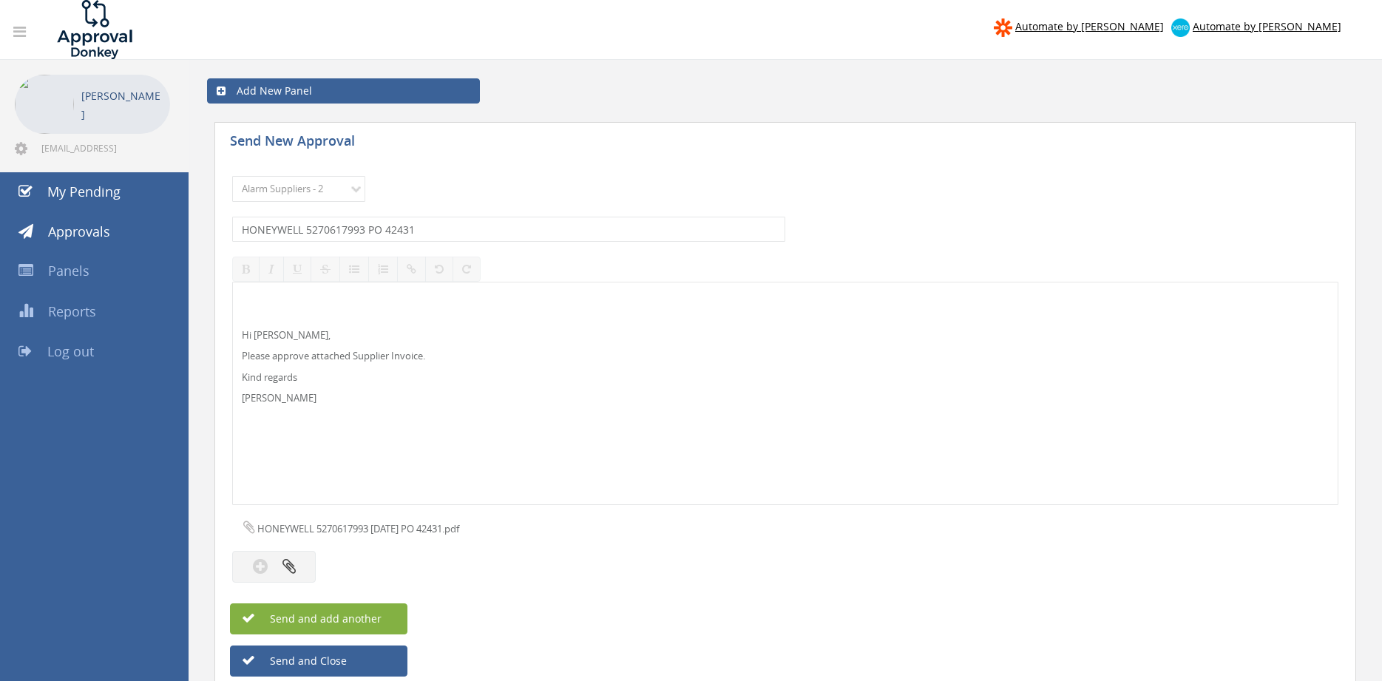
click at [383, 615] on button "Send and add another" at bounding box center [318, 618] width 177 height 31
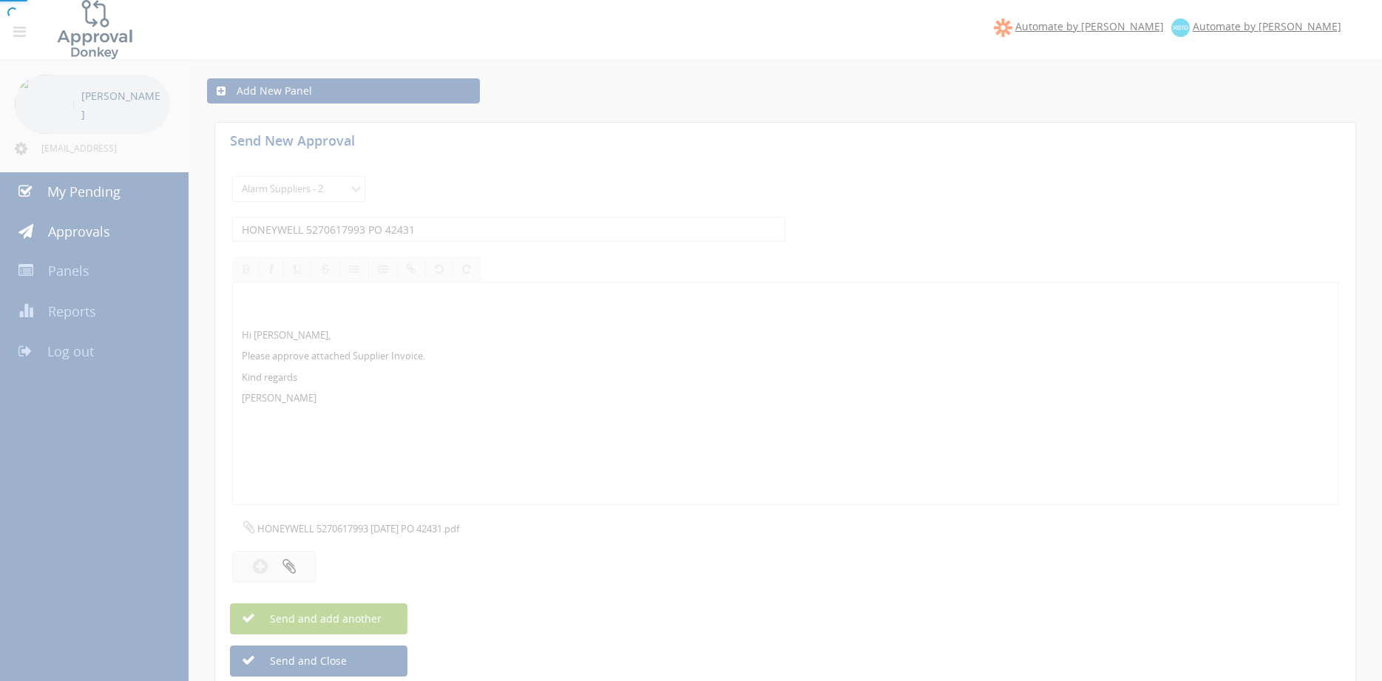
select select
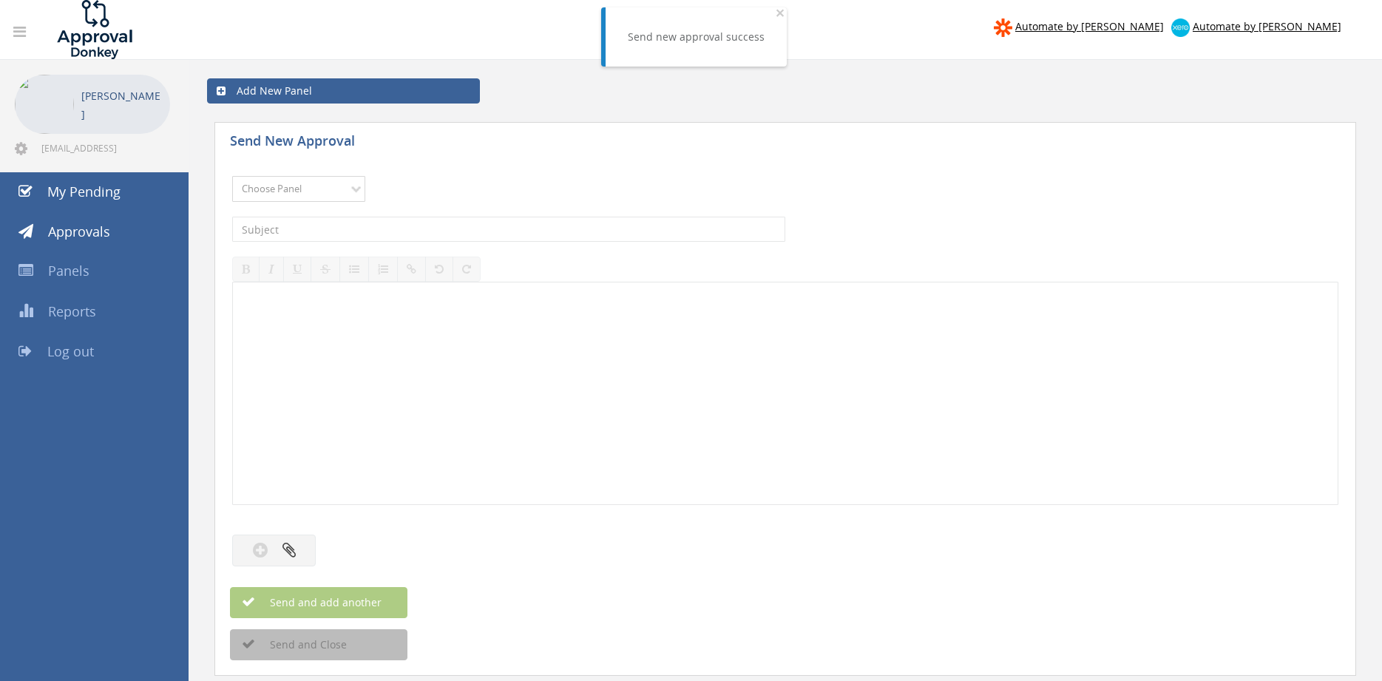
click at [232, 176] on select "Choose Panel Alarm Credits RG - 3 NZ Utilities Cable and SAI Global NZ Alarms-1…" at bounding box center [298, 189] width 133 height 26
select select "9680"
click option "Alarm Suppliers - 2" at bounding box center [0, 0] width 0 height 0
click at [399, 229] on input "text" at bounding box center [508, 229] width 553 height 25
type input "[PERSON_NAME] 384963 PO 43172"
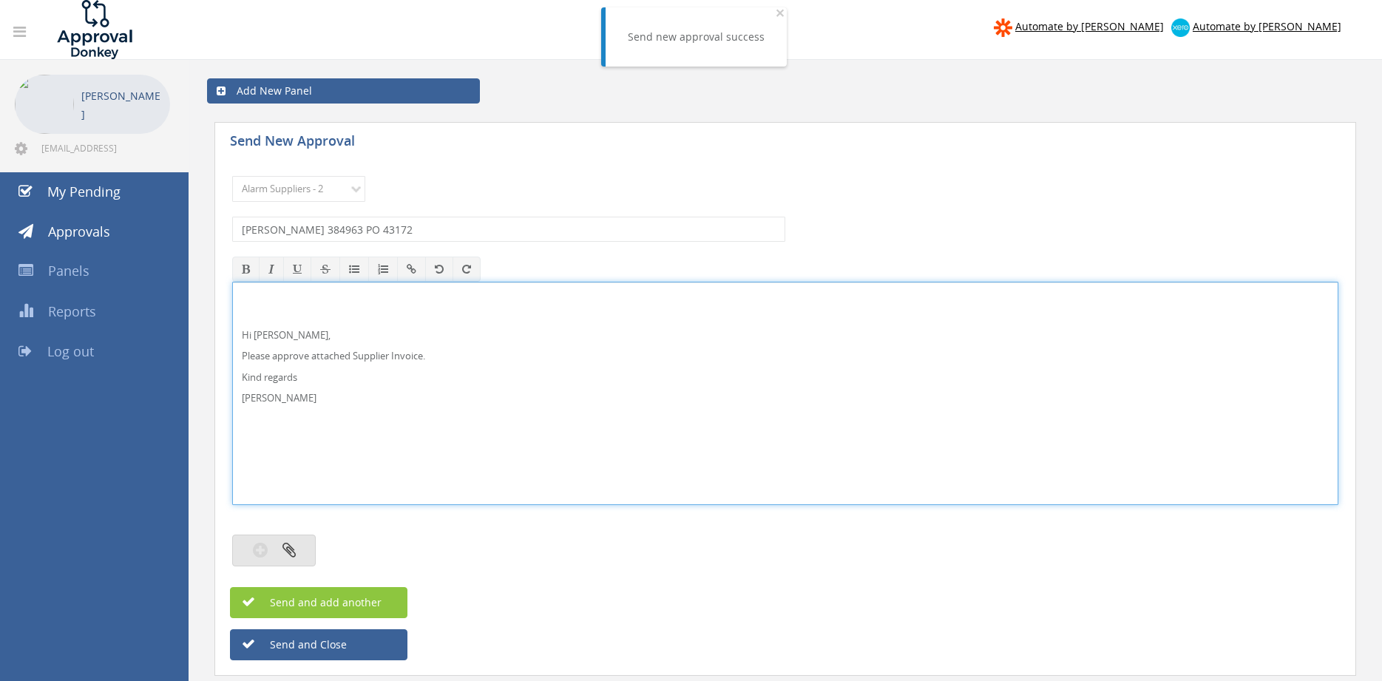
click at [302, 544] on button "button" at bounding box center [274, 551] width 84 height 32
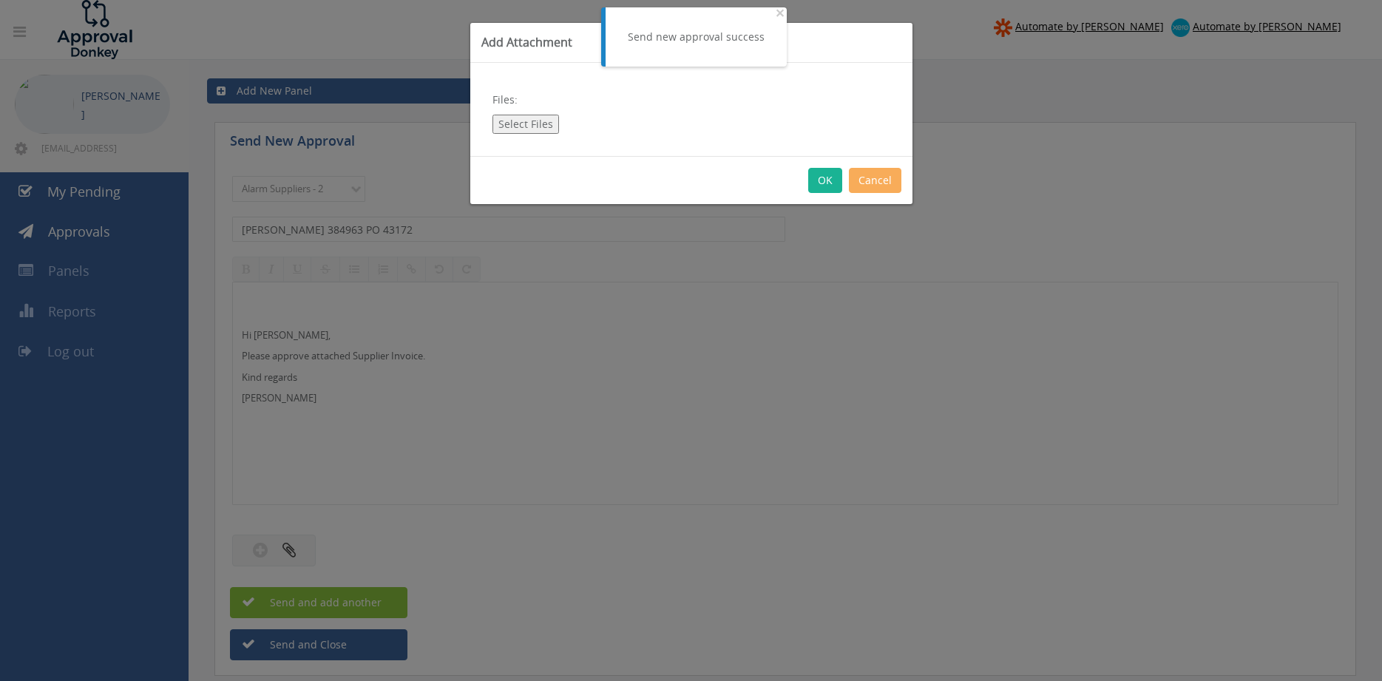
click at [527, 118] on button "Select Files" at bounding box center [526, 124] width 67 height 19
type input "C:\fakepath\[PERSON_NAME] - 384963 [DATE] PO 43172.pdf"
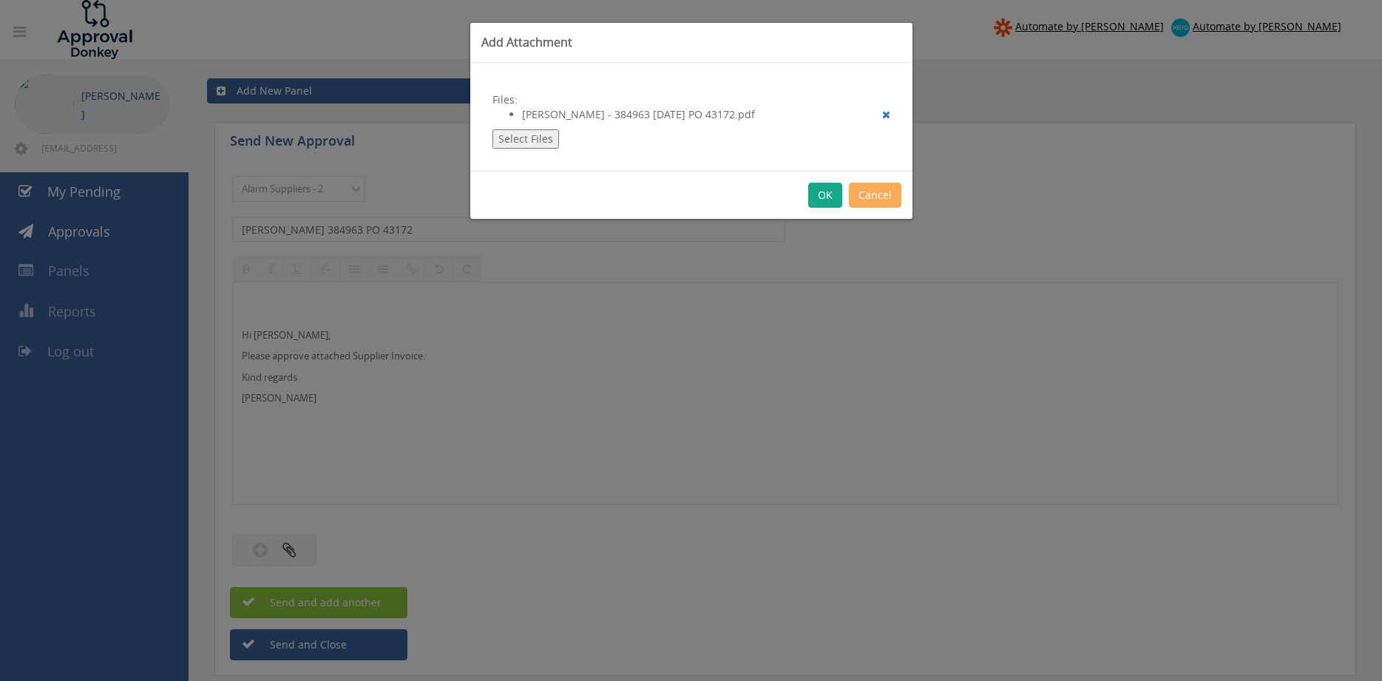
click at [825, 198] on button "OK" at bounding box center [825, 195] width 34 height 25
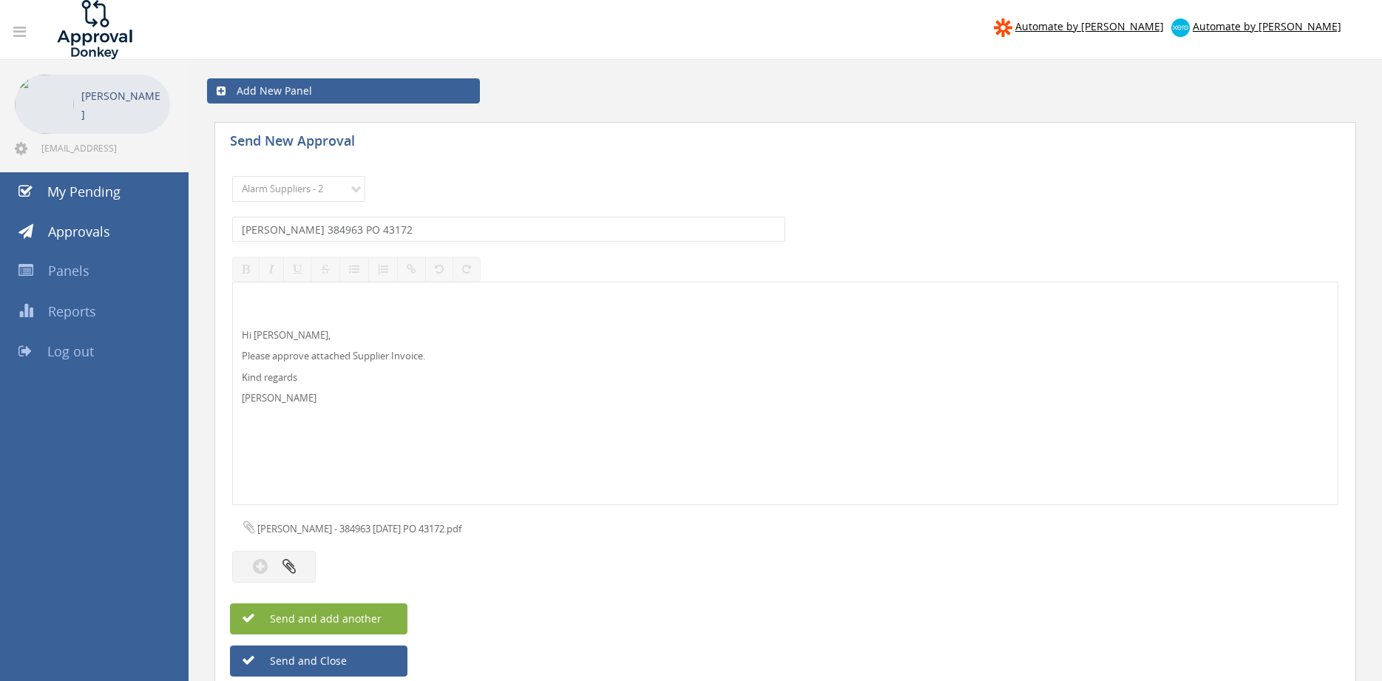
click at [365, 617] on span "Send and add another" at bounding box center [309, 619] width 143 height 14
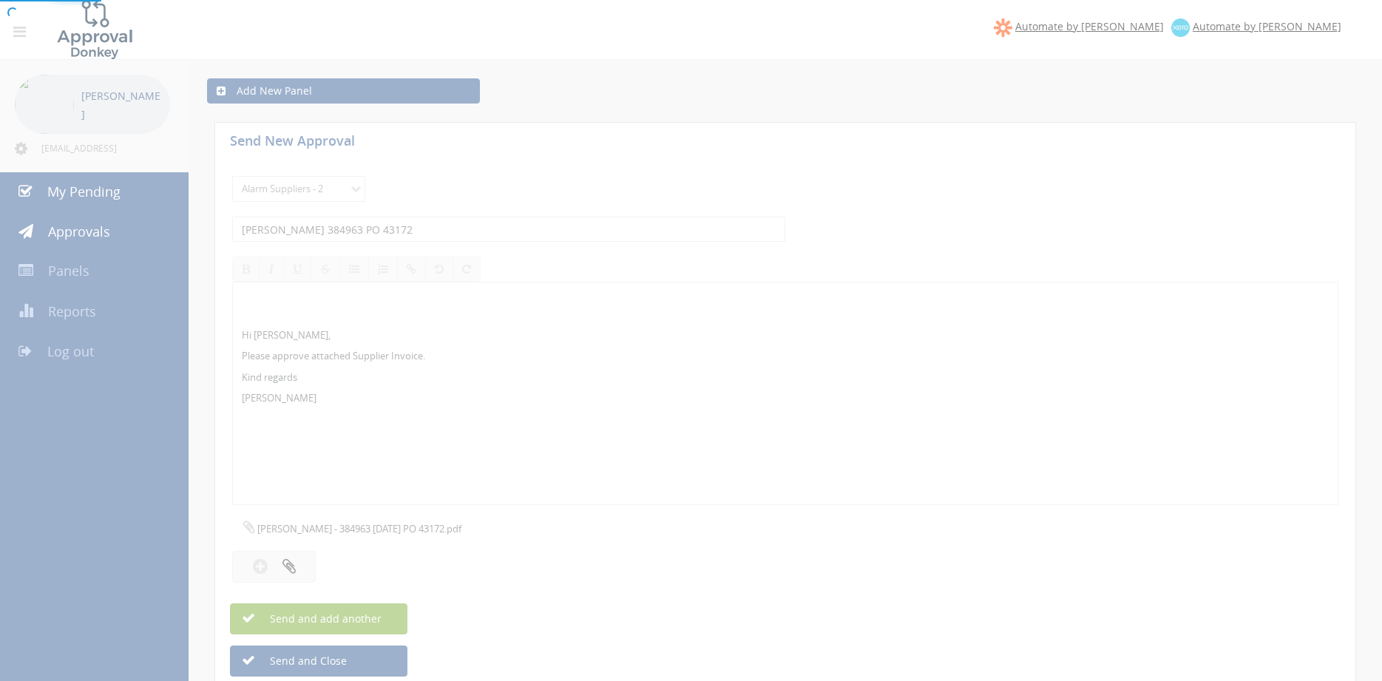
select select
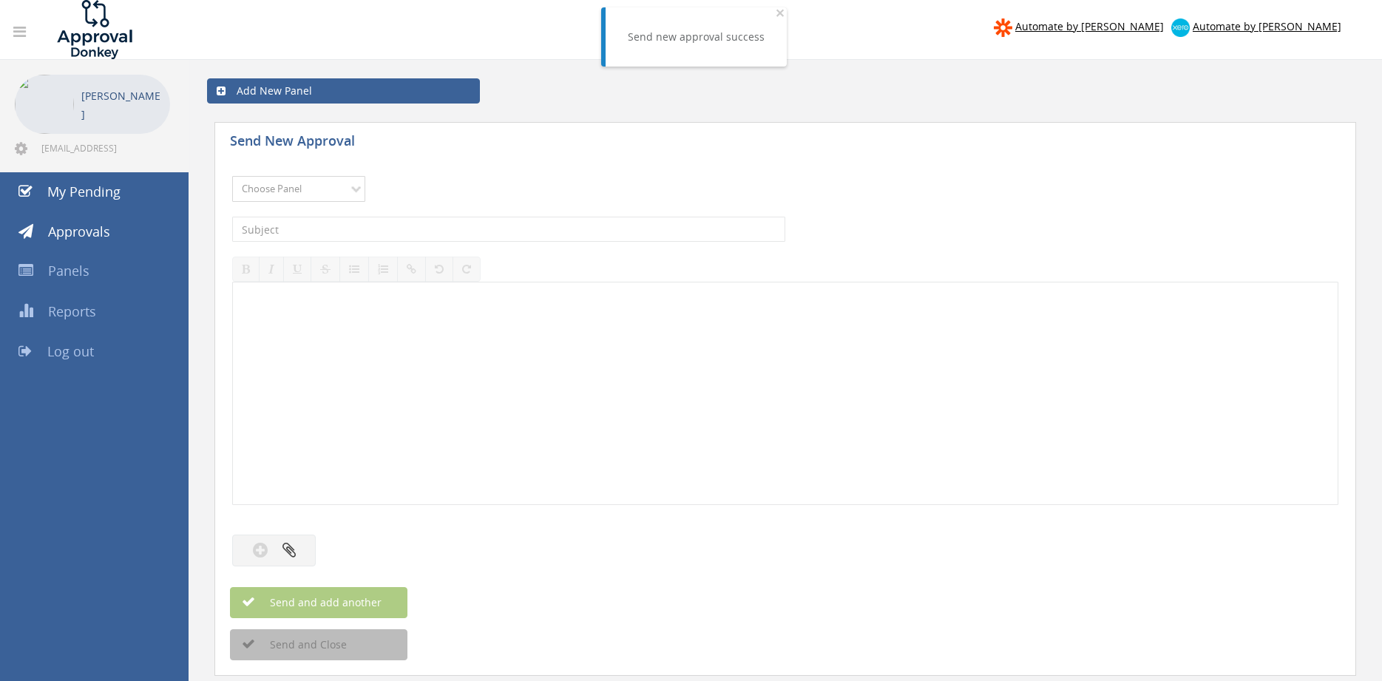
select select "9680"
click option "Alarm Suppliers - 2" at bounding box center [0, 0] width 0 height 0
click at [396, 232] on input "text" at bounding box center [508, 229] width 553 height 25
type input "[PERSON_NAME] 384743 PO 43104"
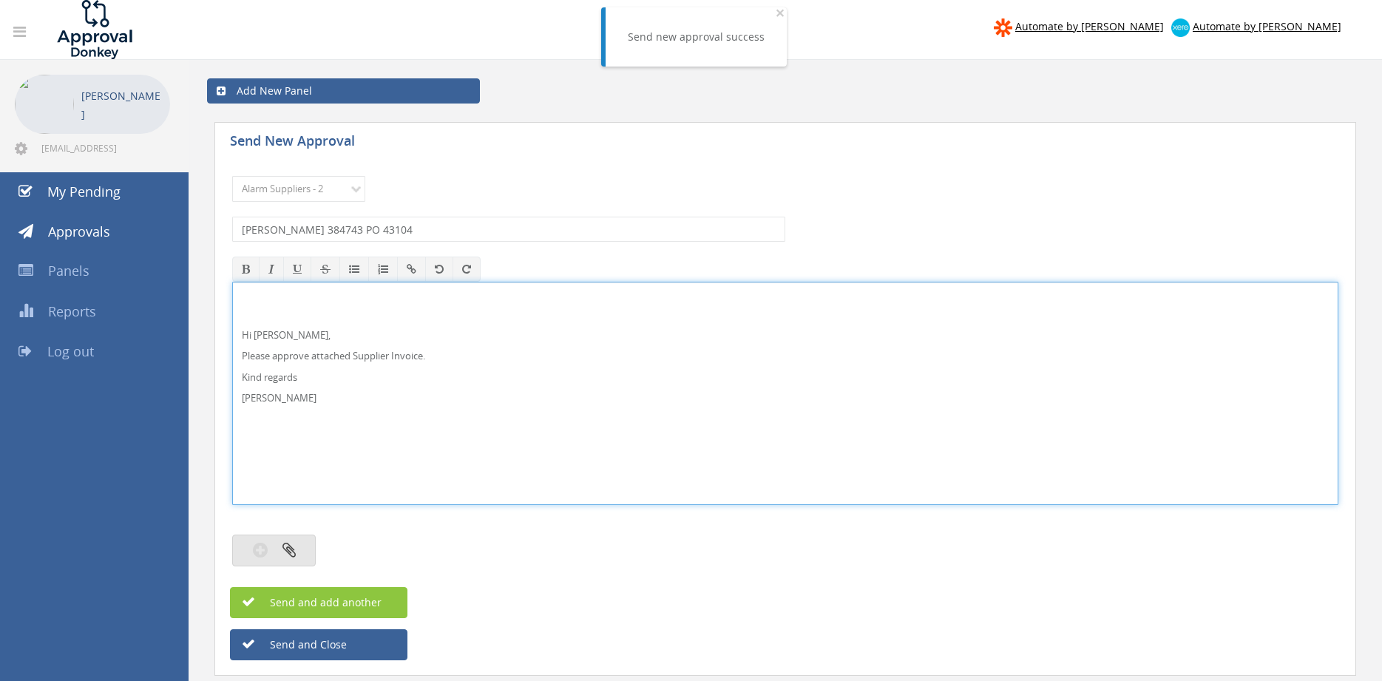
click at [299, 546] on button "button" at bounding box center [274, 551] width 84 height 32
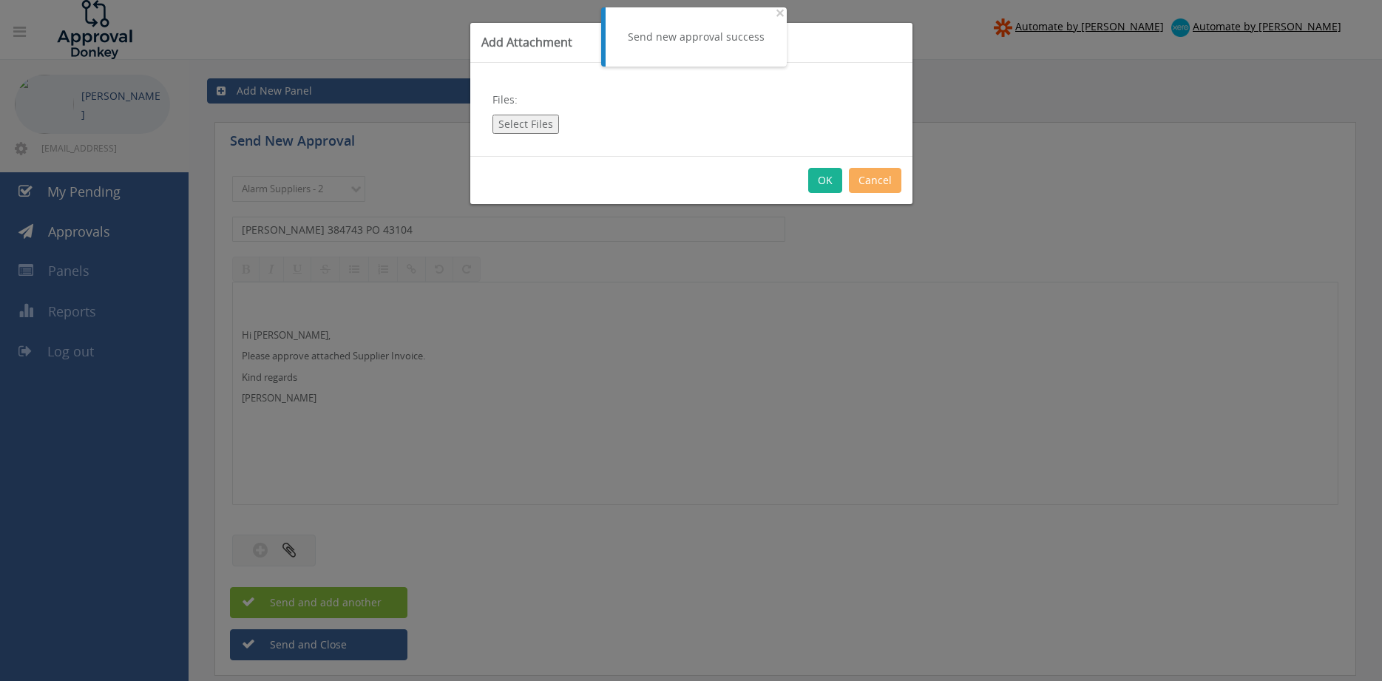
click at [527, 122] on button "Select Files" at bounding box center [526, 124] width 67 height 19
type input "C:\fakepath\[PERSON_NAME] - 384743 [DATE] PO 43104.pdf"
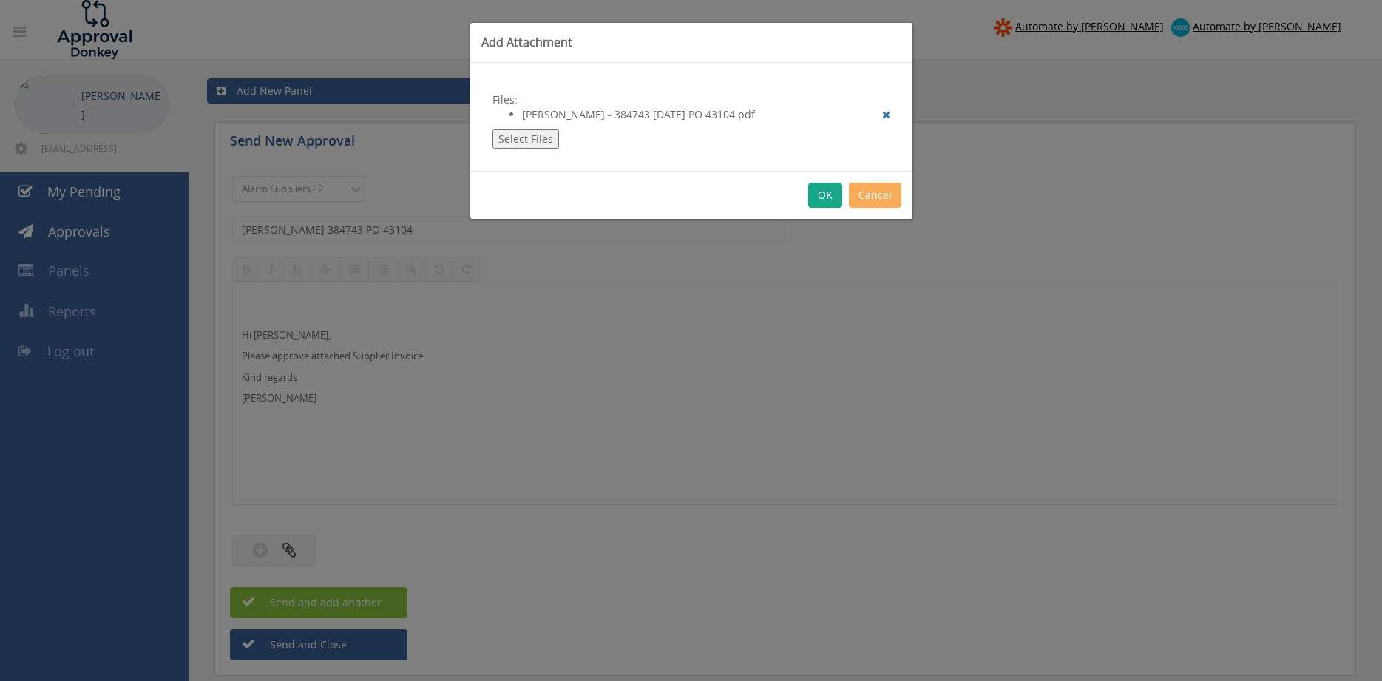
click at [824, 202] on button "OK" at bounding box center [825, 195] width 34 height 25
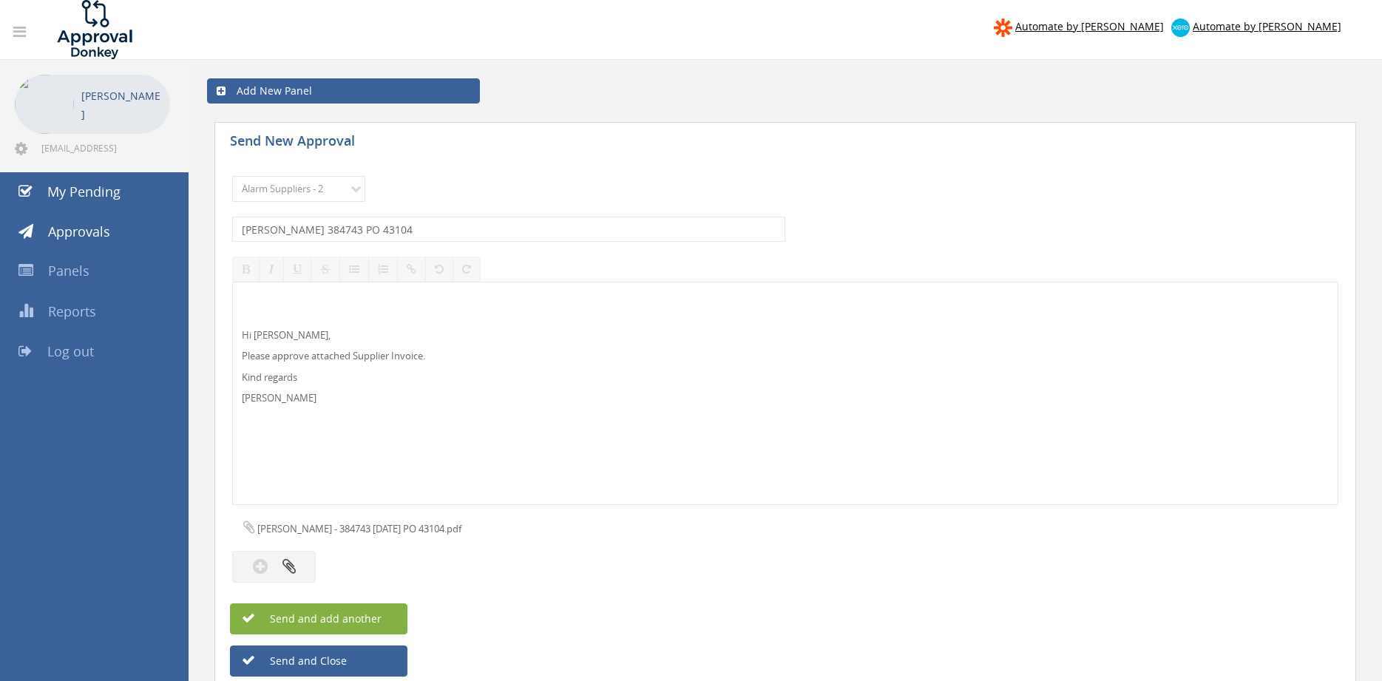
click at [385, 617] on button "Send and add another" at bounding box center [318, 618] width 177 height 31
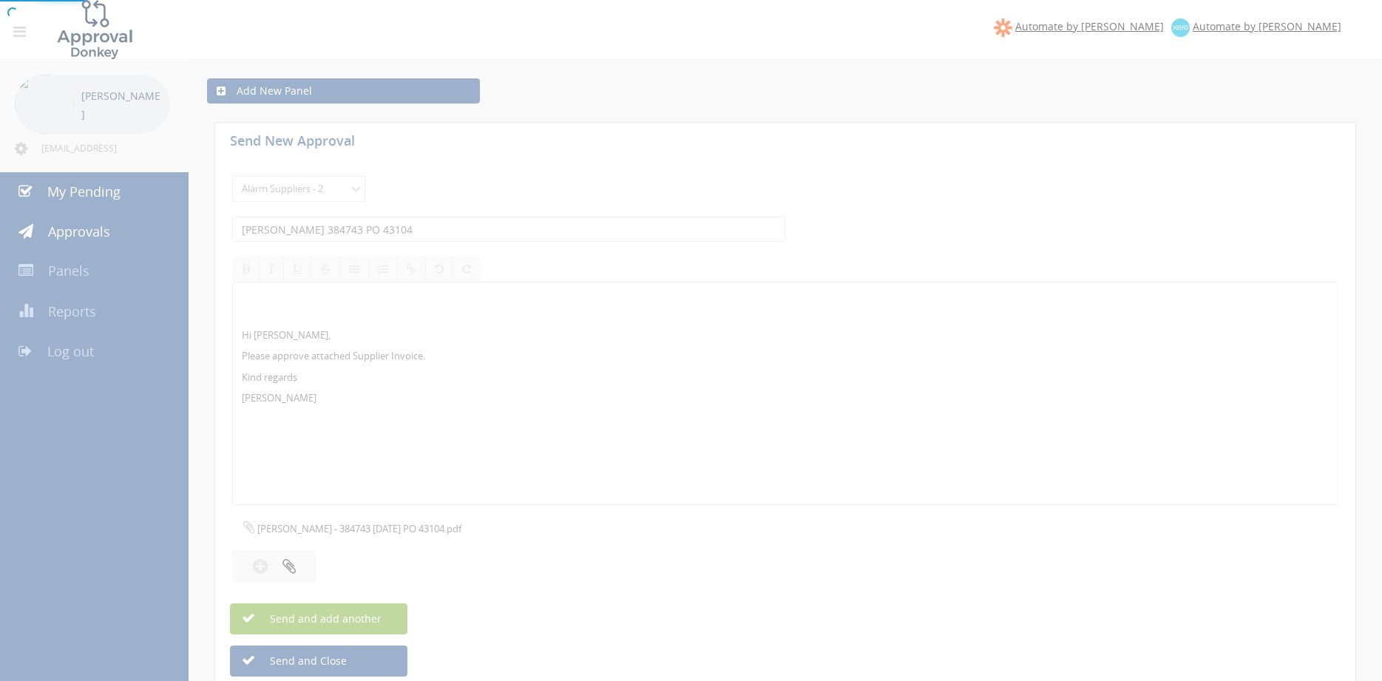
select select
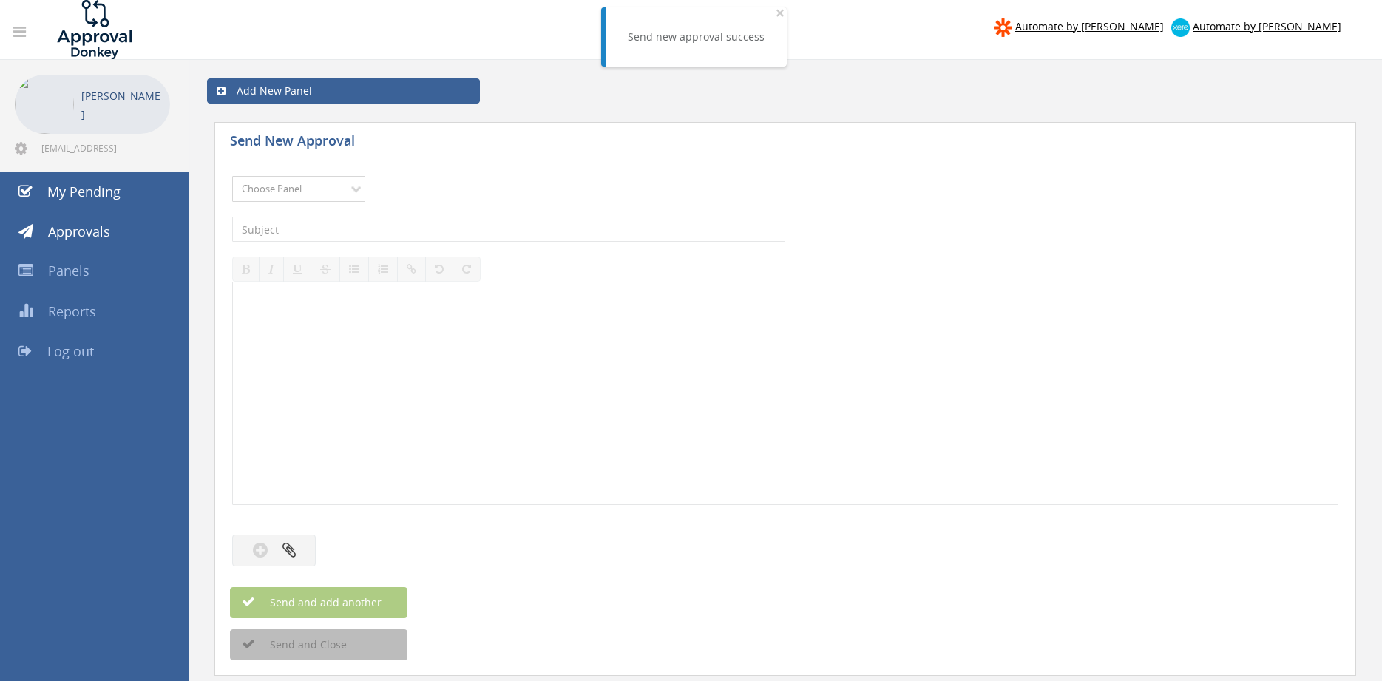
select select "9680"
click option "Alarm Suppliers - 2" at bounding box center [0, 0] width 0 height 0
click at [391, 224] on input "text" at bounding box center [508, 229] width 553 height 25
type input "ALTRONIC 1805223 PO 43188"
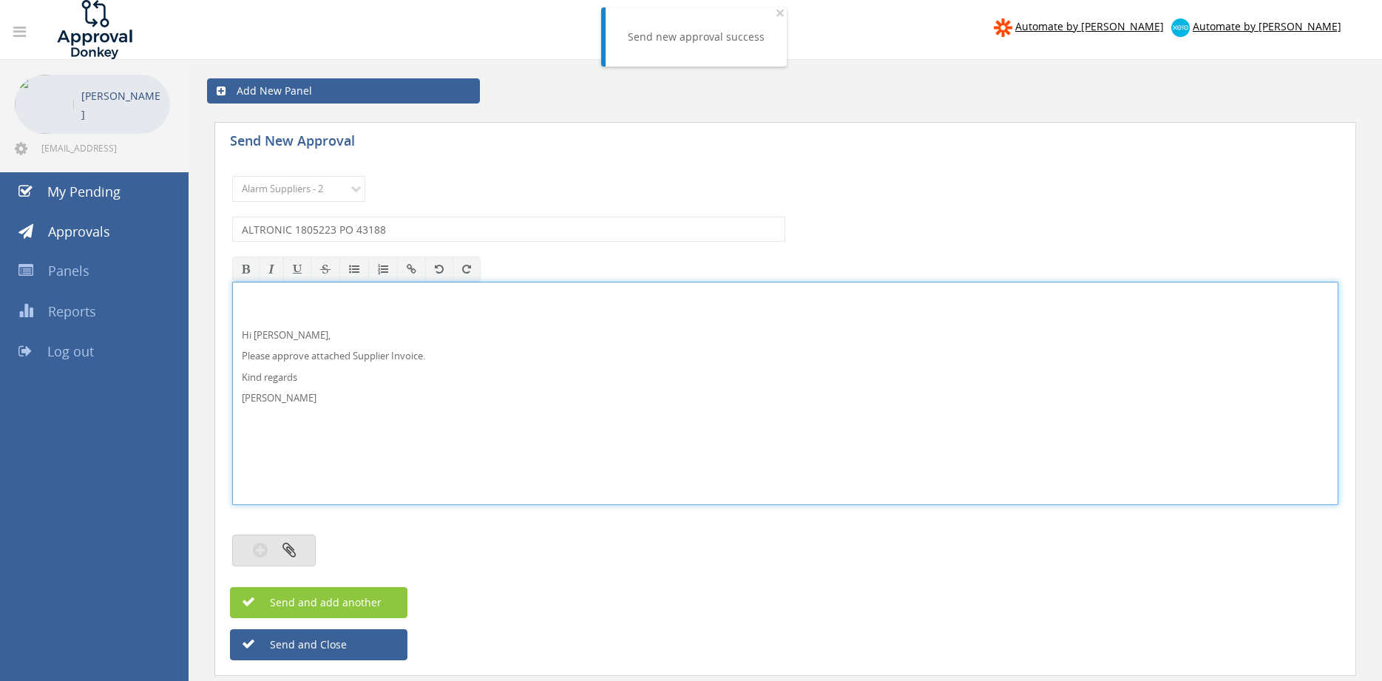
click at [297, 549] on button "button" at bounding box center [274, 551] width 84 height 32
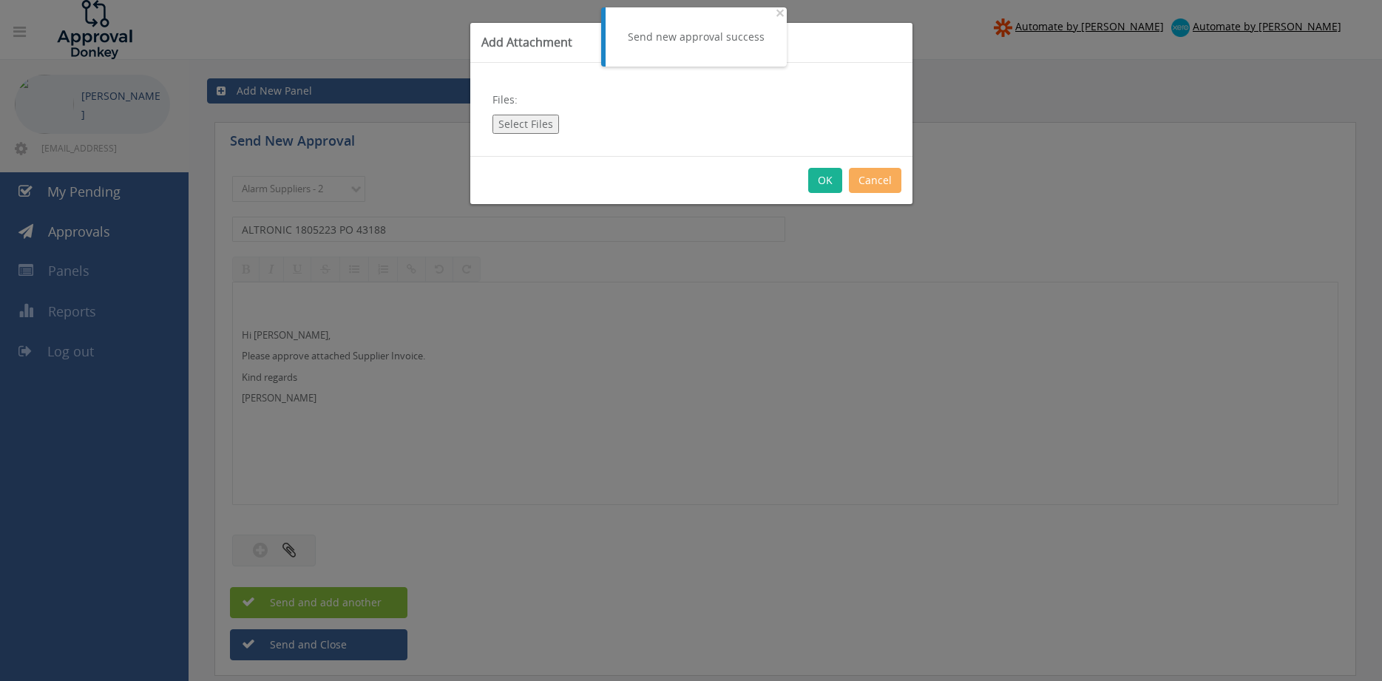
click at [544, 128] on button "Select Files" at bounding box center [526, 124] width 67 height 19
type input "C:\fakepath\ALTRONIC 1805223 [DATE] PO 43188.pdf"
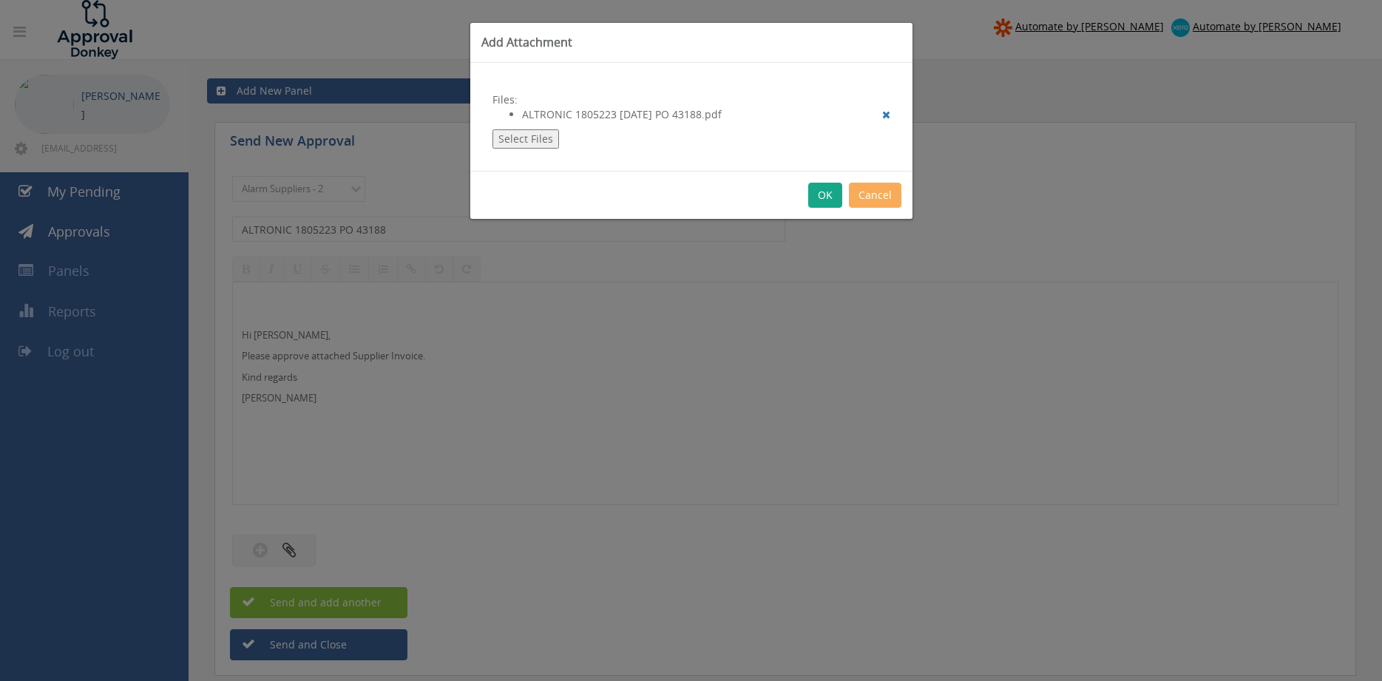
click at [825, 198] on button "OK" at bounding box center [825, 195] width 34 height 25
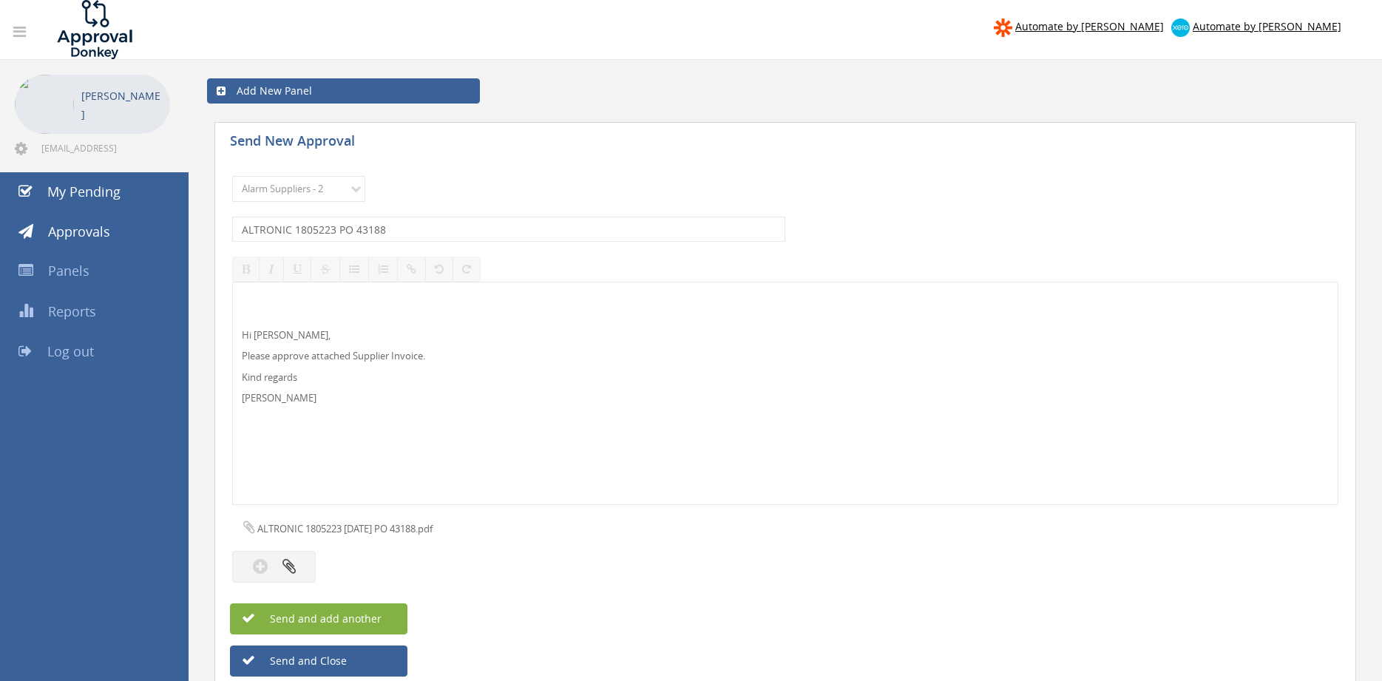
drag, startPoint x: 370, startPoint y: 618, endPoint x: 471, endPoint y: 599, distance: 103.0
click at [369, 618] on span "Send and add another" at bounding box center [309, 619] width 143 height 14
select select
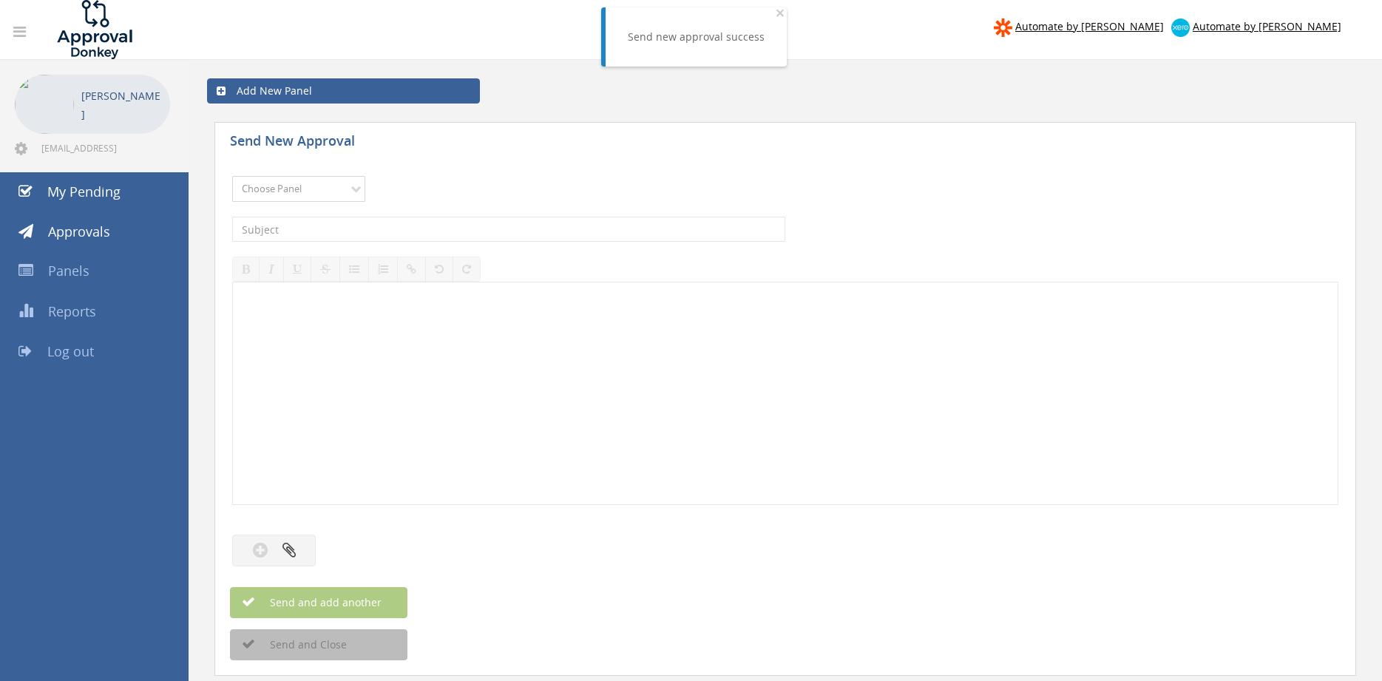
click at [232, 176] on select "Choose Panel Alarm Credits RG - 3 NZ Utilities Cable and SAI Global NZ Alarms-1…" at bounding box center [298, 189] width 133 height 26
select select "9680"
click option "Alarm Suppliers - 2" at bounding box center [0, 0] width 0 height 0
click at [393, 229] on input "text" at bounding box center [508, 229] width 553 height 25
type input "ALTRONIC 1805221 PO 43188"
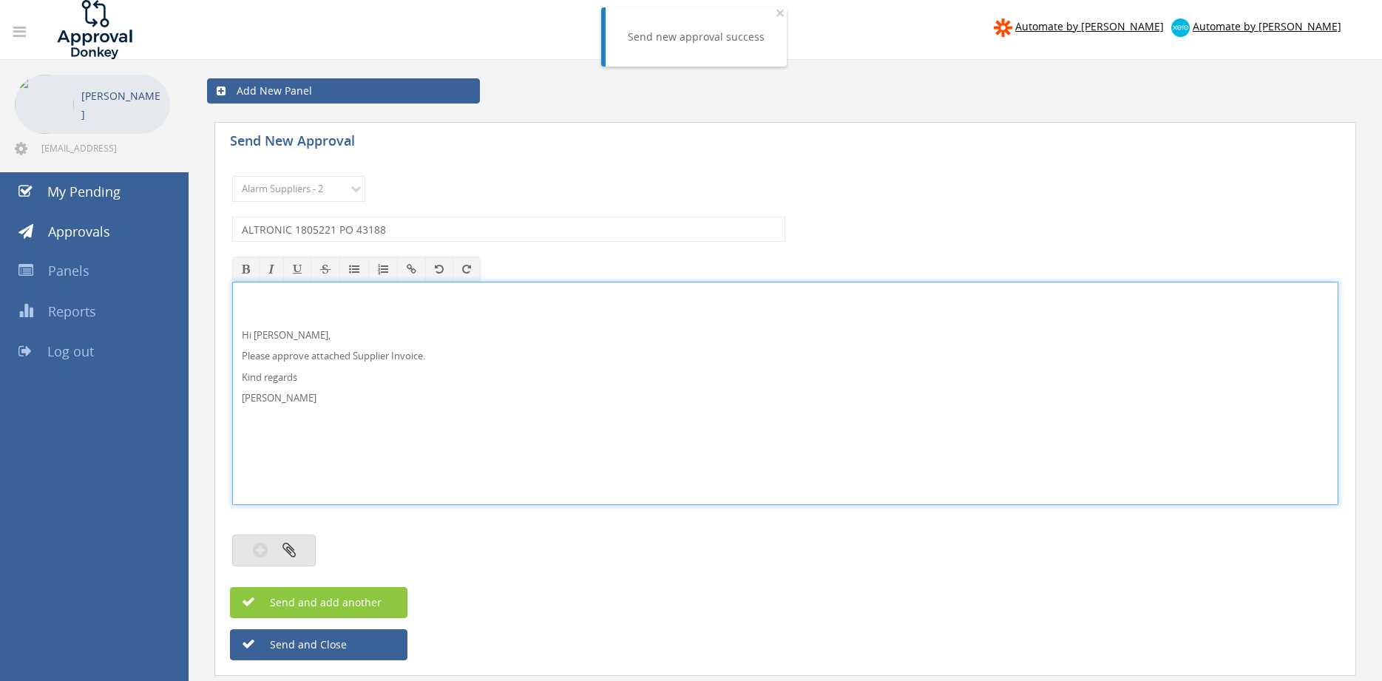
click at [300, 542] on button "button" at bounding box center [274, 551] width 84 height 32
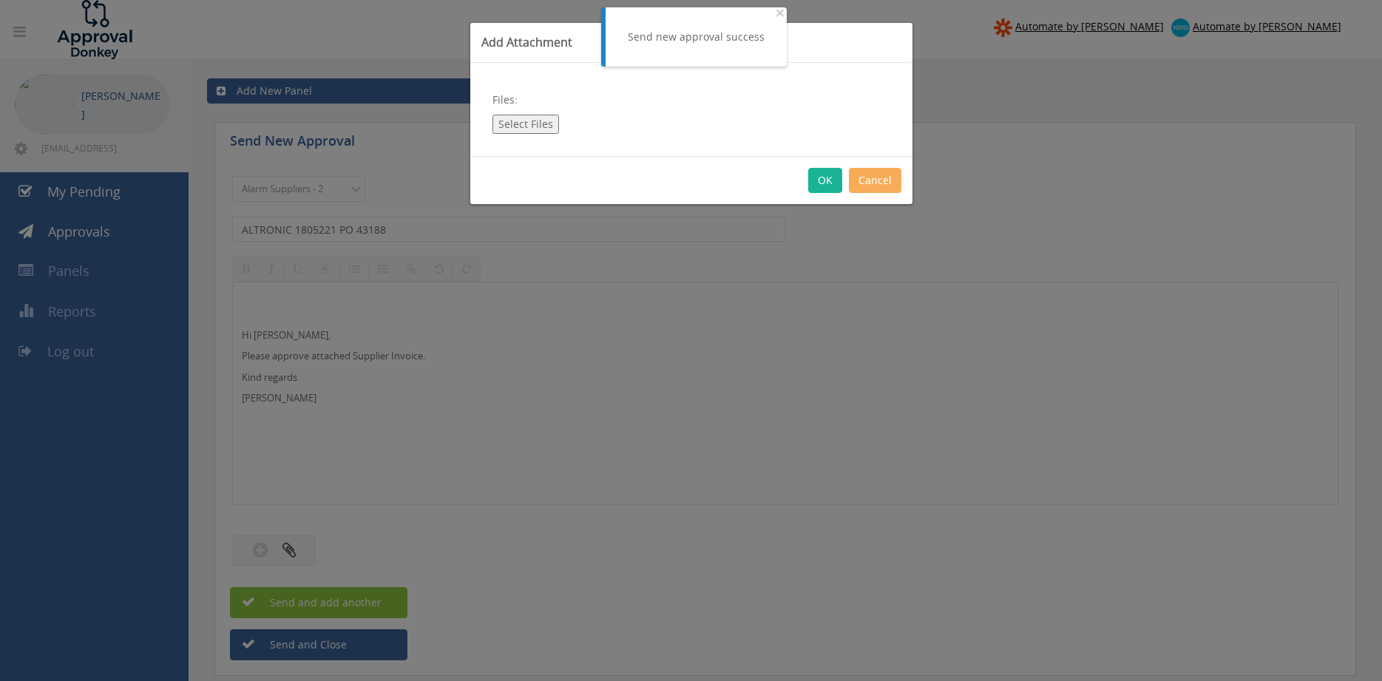
click at [538, 126] on button "Select Files" at bounding box center [526, 124] width 67 height 19
type input "C:\fakepath\ALTRONIC 1805221 [DATE] PO 43188.pdf"
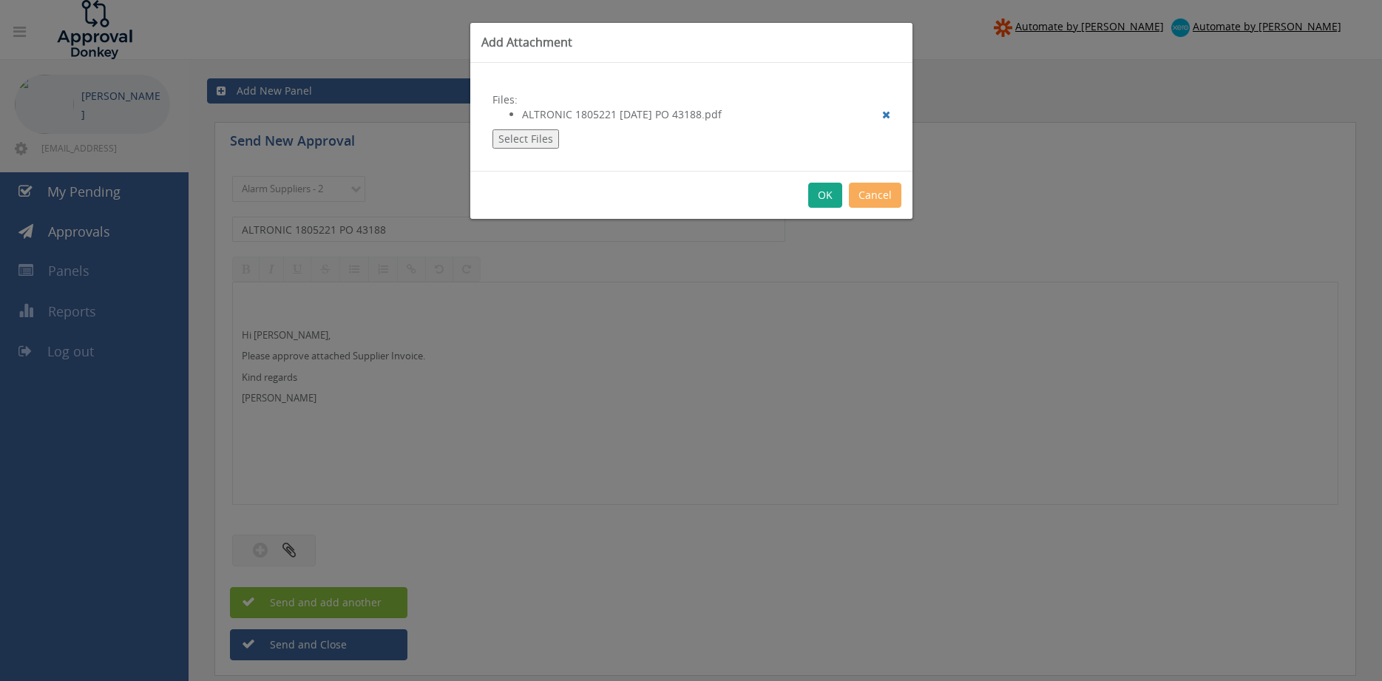
click at [828, 198] on button "OK" at bounding box center [825, 195] width 34 height 25
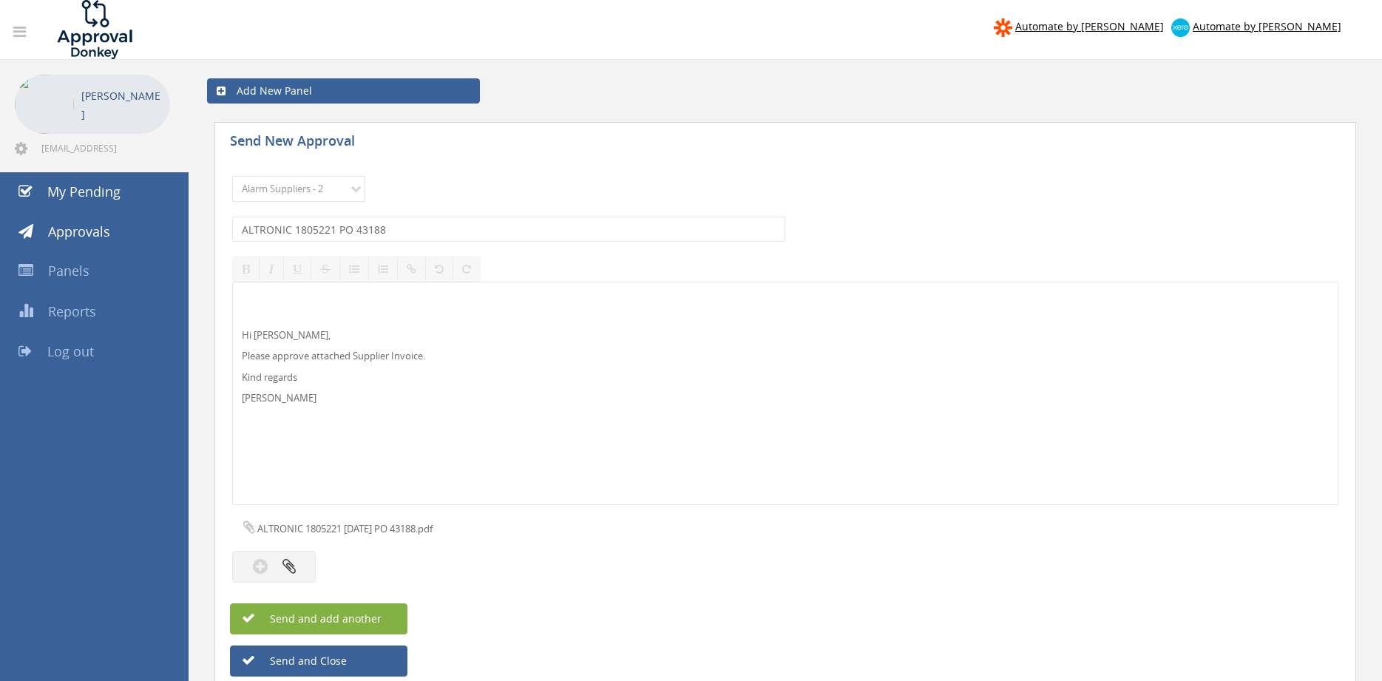
click at [373, 615] on span "Send and add another" at bounding box center [309, 619] width 143 height 14
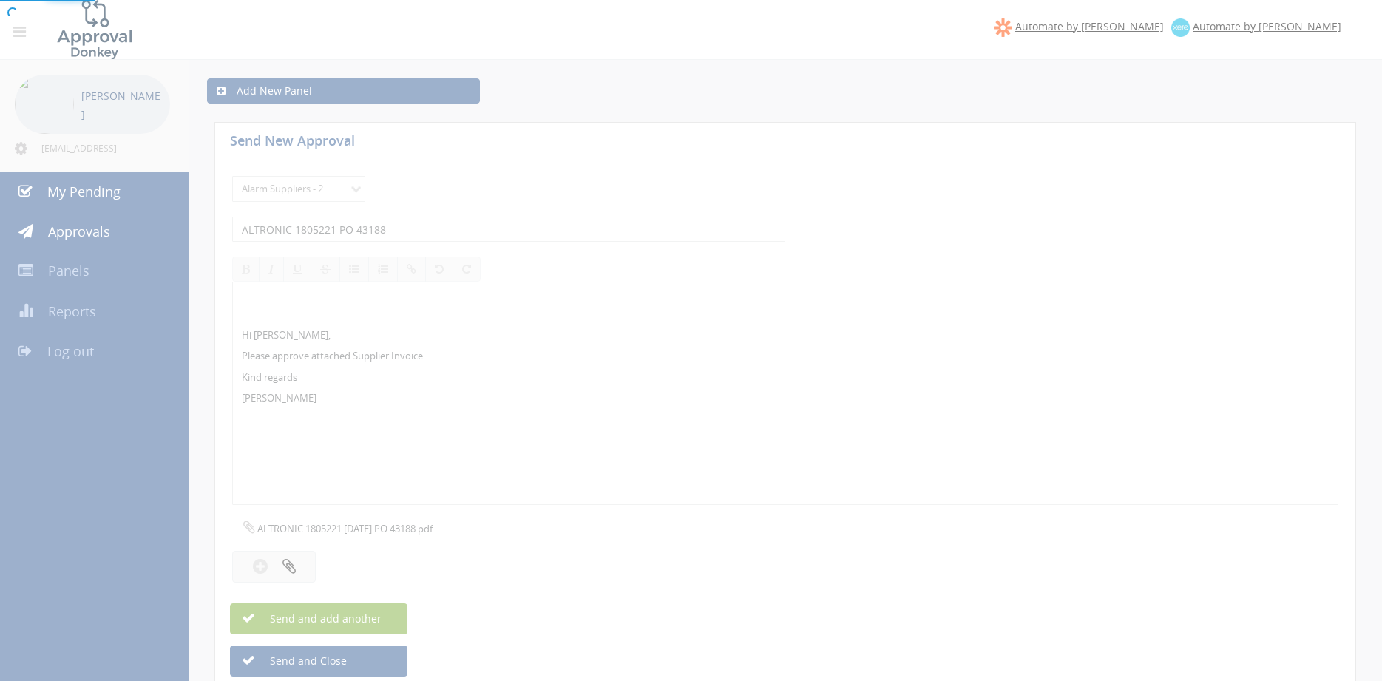
select select
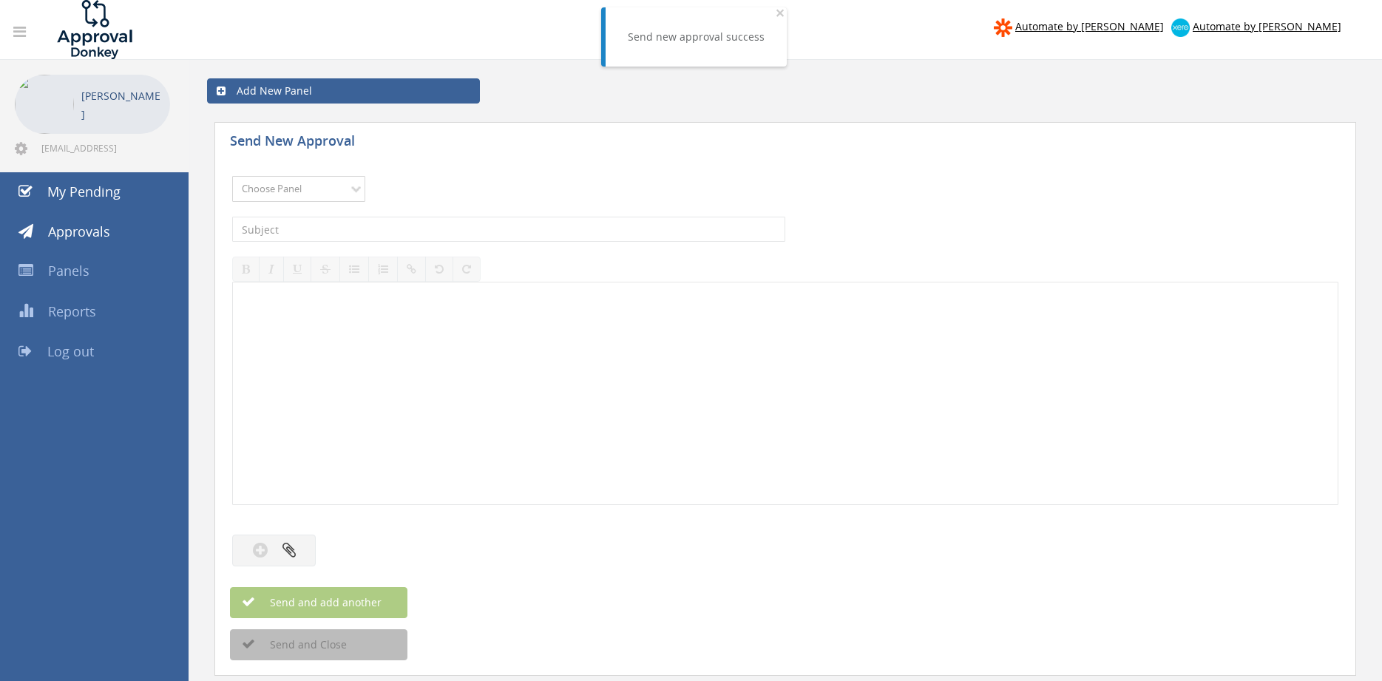
select select "9680"
click option "Alarm Suppliers - 2" at bounding box center [0, 0] width 0 height 0
click at [394, 231] on input "text" at bounding box center [508, 229] width 553 height 25
type input "ALTRONIC 1805214 PO 43189"
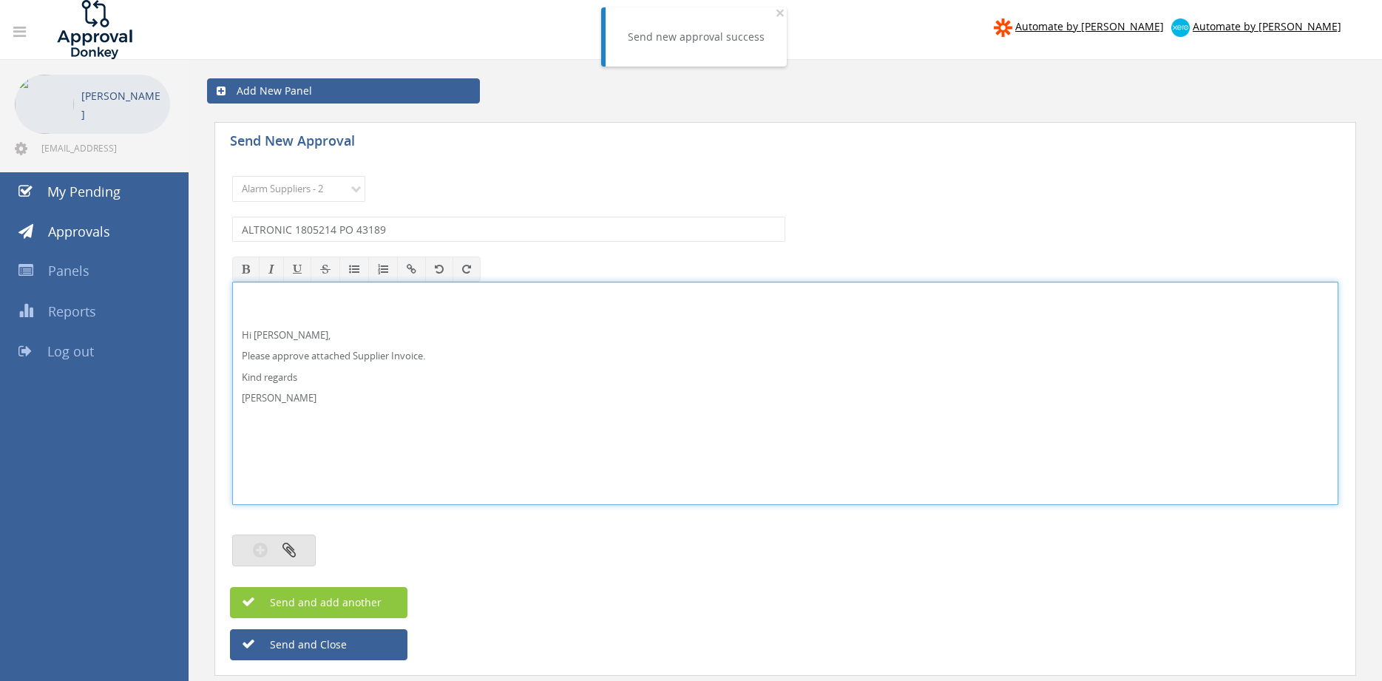
click at [296, 552] on button "button" at bounding box center [274, 551] width 84 height 32
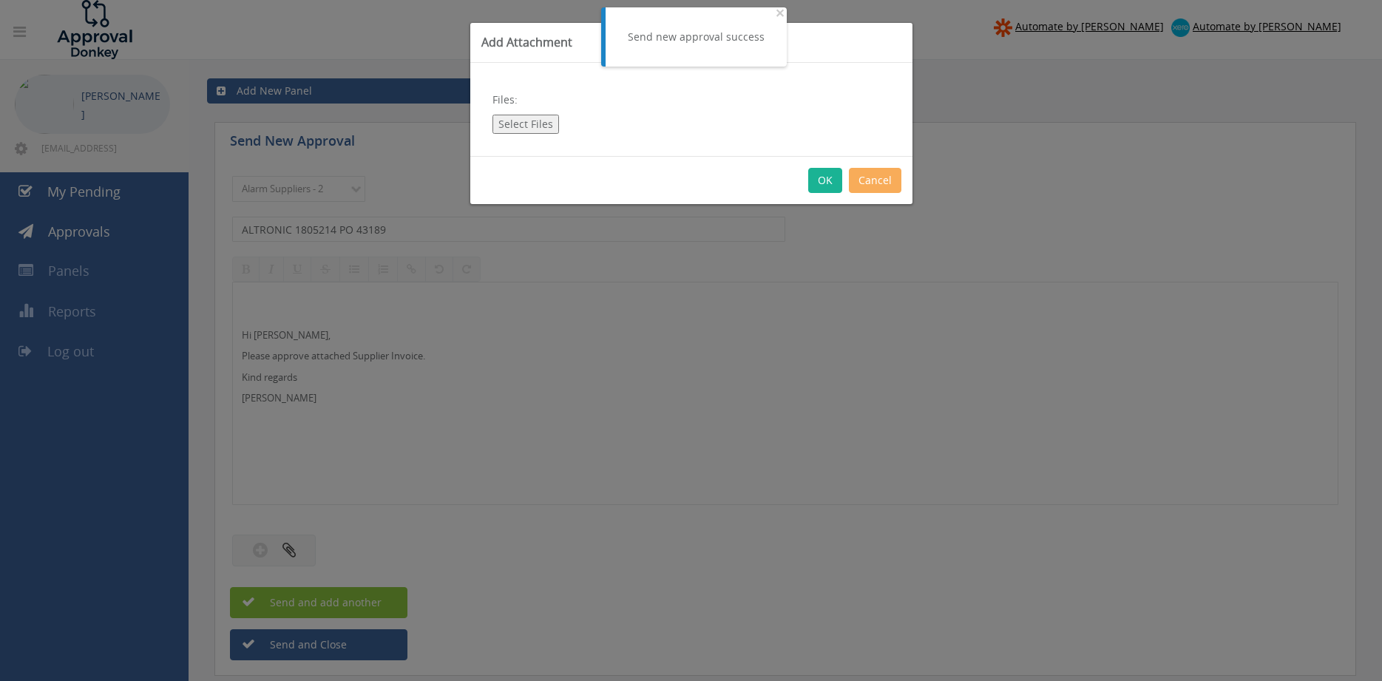
click at [525, 123] on button "Select Files" at bounding box center [526, 124] width 67 height 19
type input "C:\fakepath\ALTRONIC 1805214 [DATE] PO 43189.pdf"
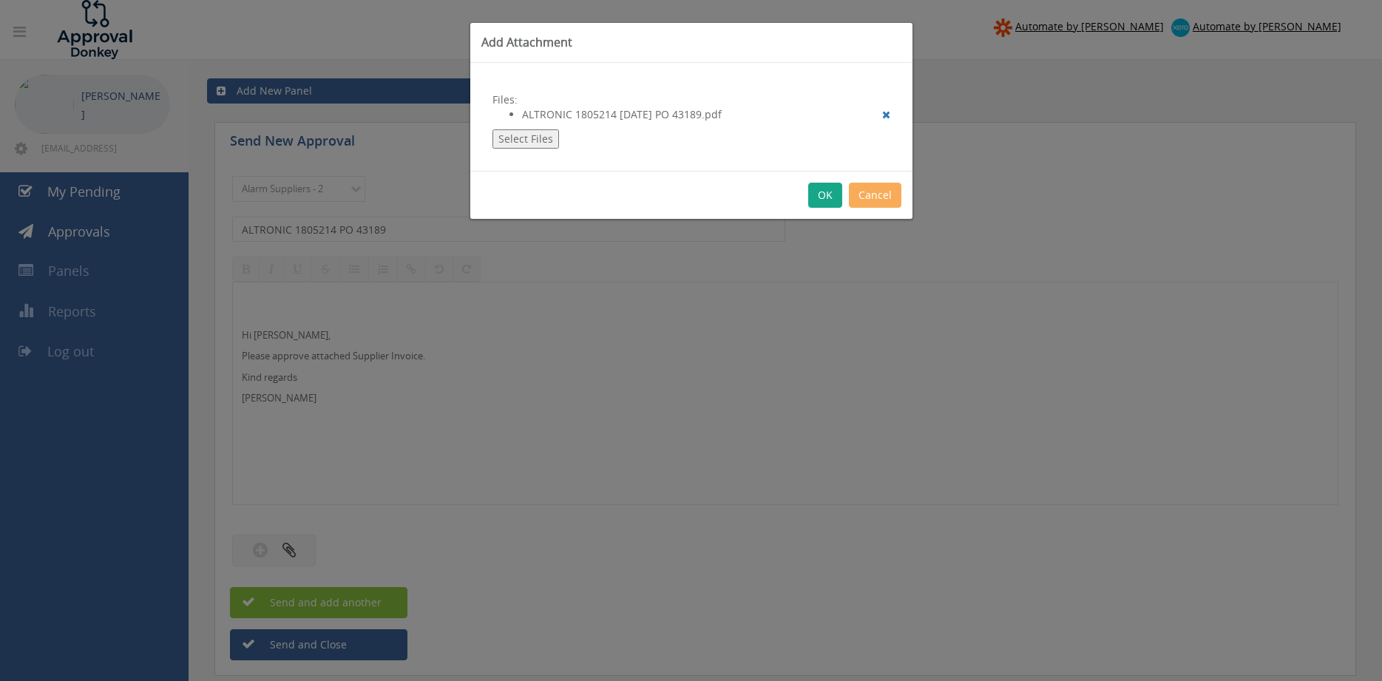
click at [820, 199] on button "OK" at bounding box center [825, 195] width 34 height 25
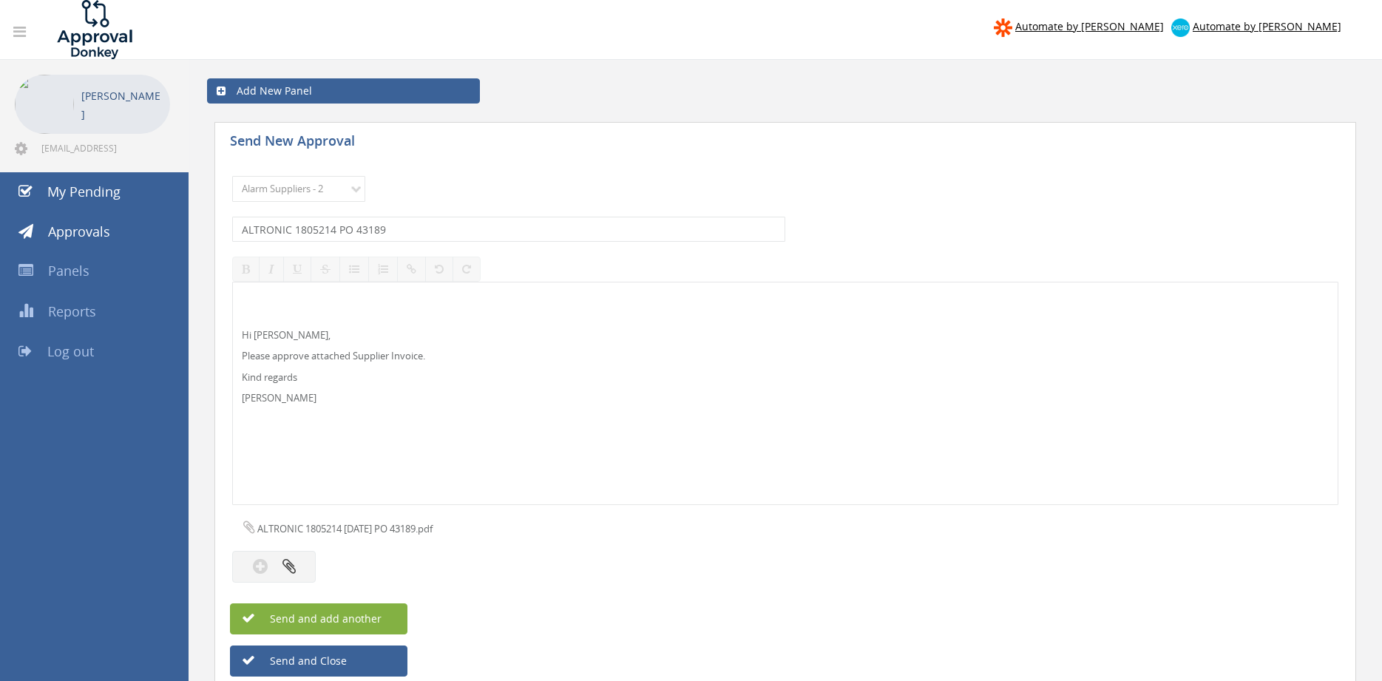
click at [386, 617] on button "Send and add another" at bounding box center [318, 618] width 177 height 31
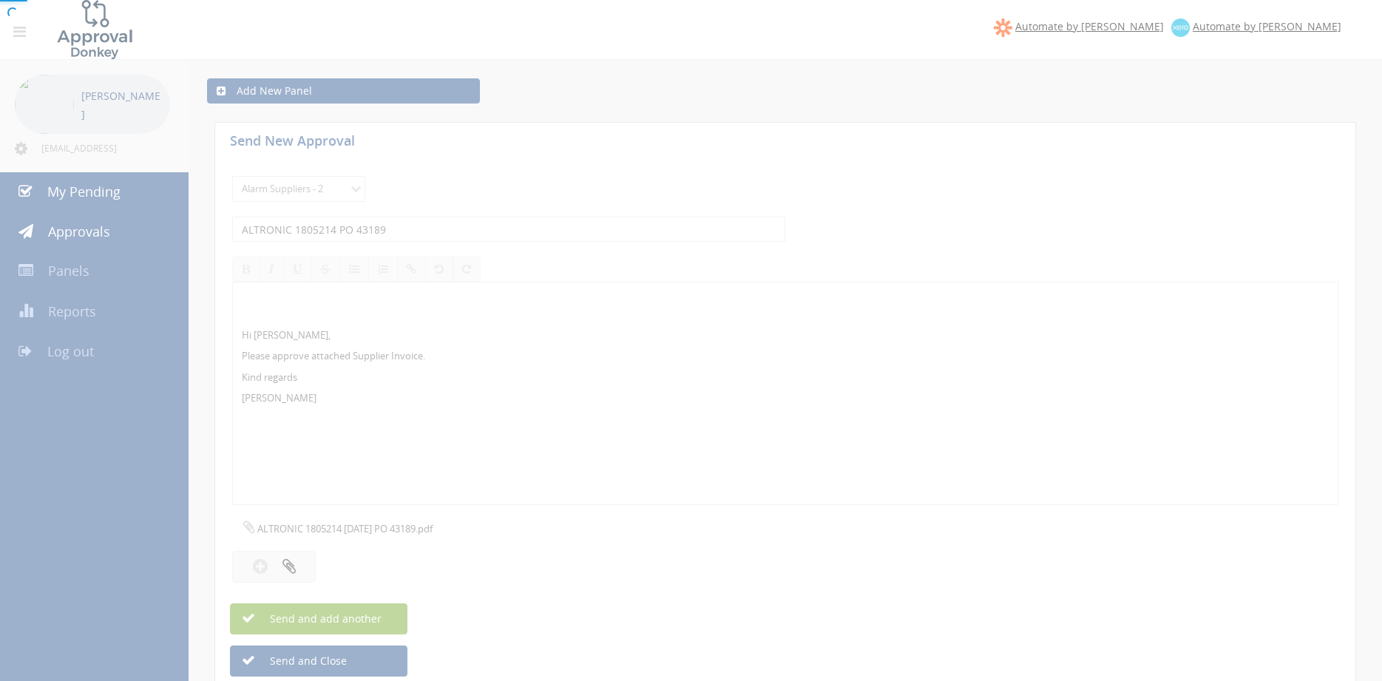
select select
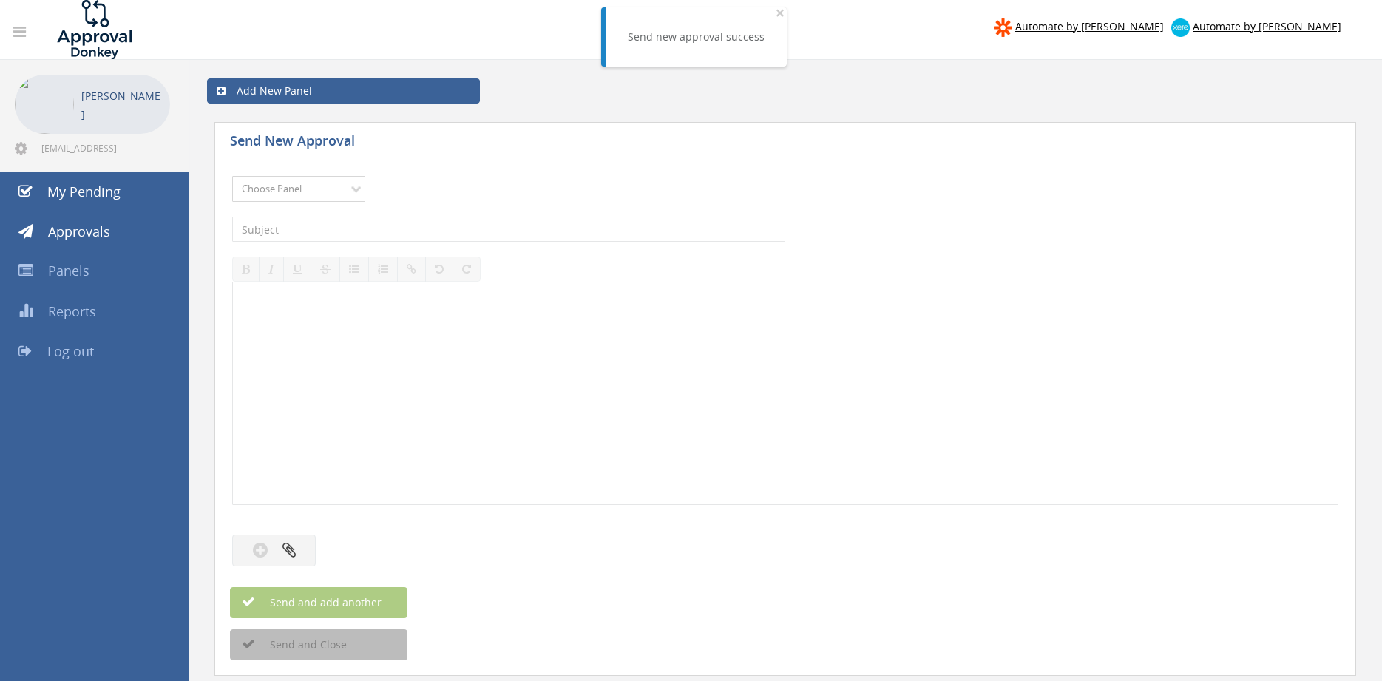
select select "9680"
click option "Alarm Suppliers - 2" at bounding box center [0, 0] width 0 height 0
click at [379, 214] on div "The subject is required." at bounding box center [785, 229] width 1106 height 40
click at [379, 226] on input "text" at bounding box center [508, 229] width 553 height 25
type input "ALTRONIC 1805118 PO 43105"
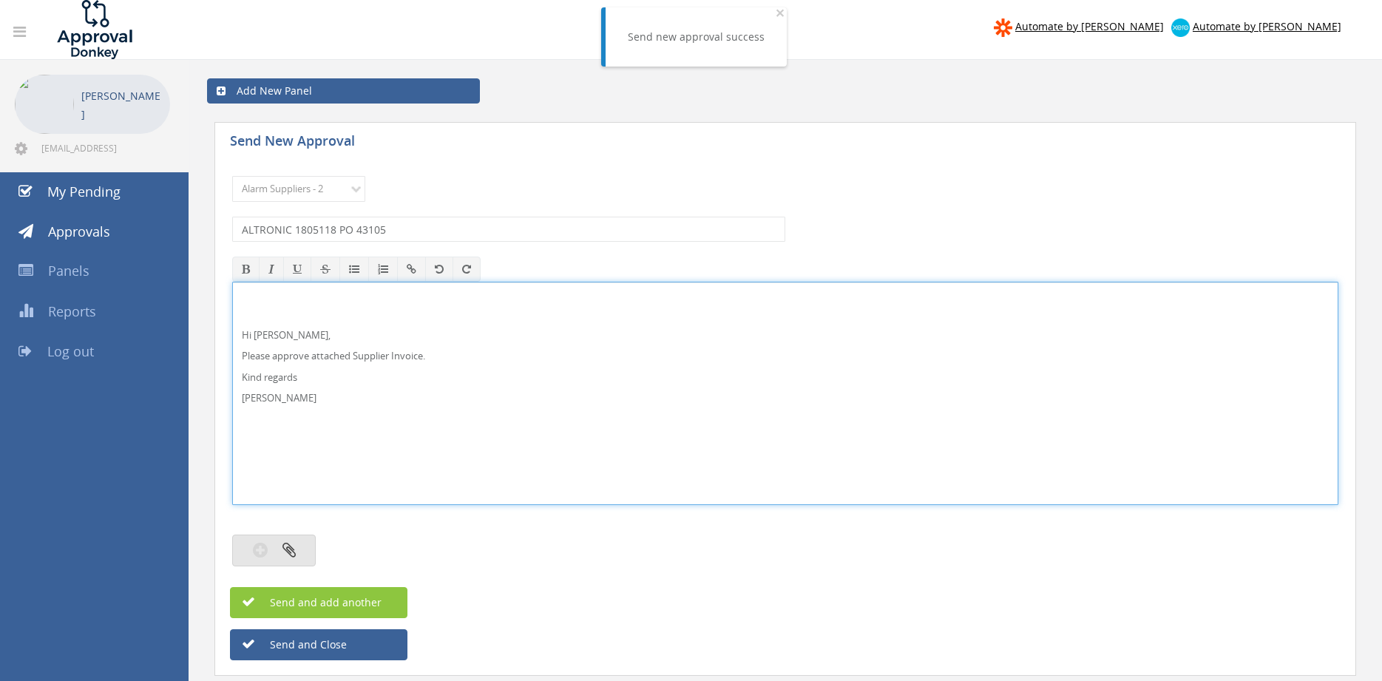
click at [311, 543] on button "button" at bounding box center [274, 551] width 84 height 32
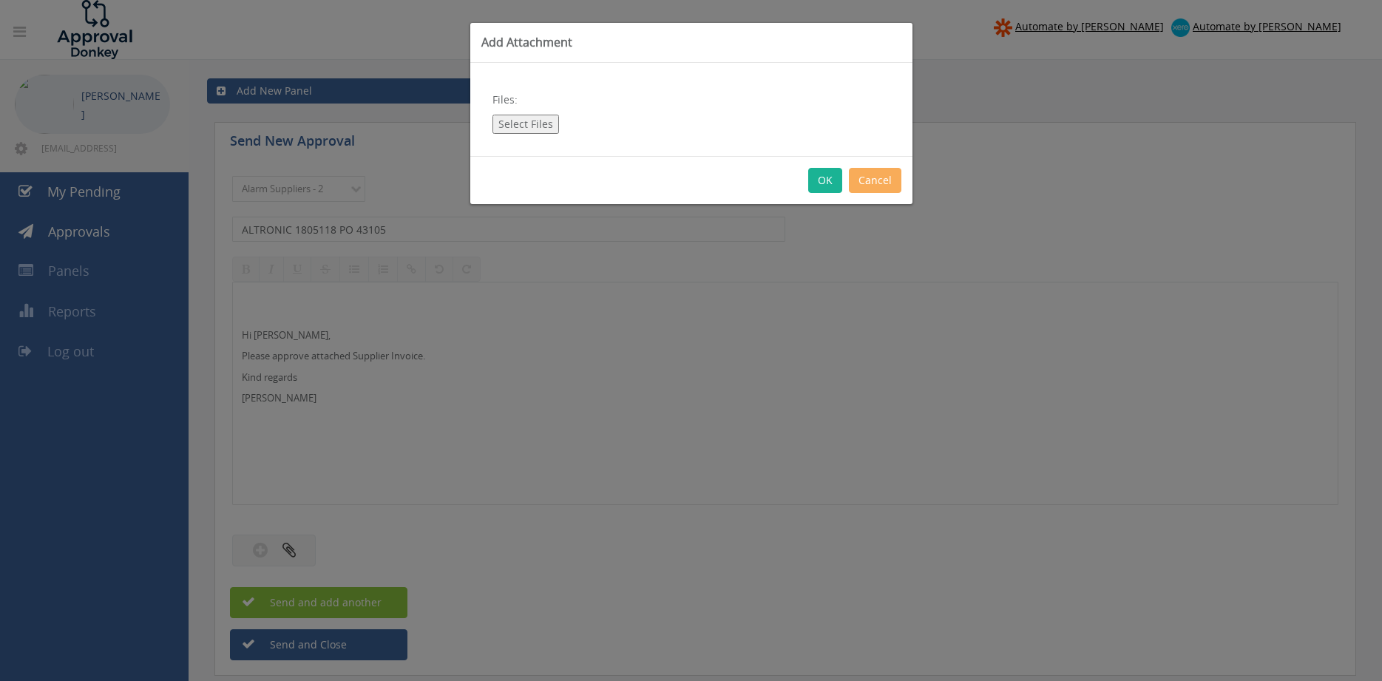
click at [541, 126] on button "Select Files" at bounding box center [526, 124] width 67 height 19
type input "C:\fakepath\ALTRONIC 1805118 [DATE] PO 43105.pdf"
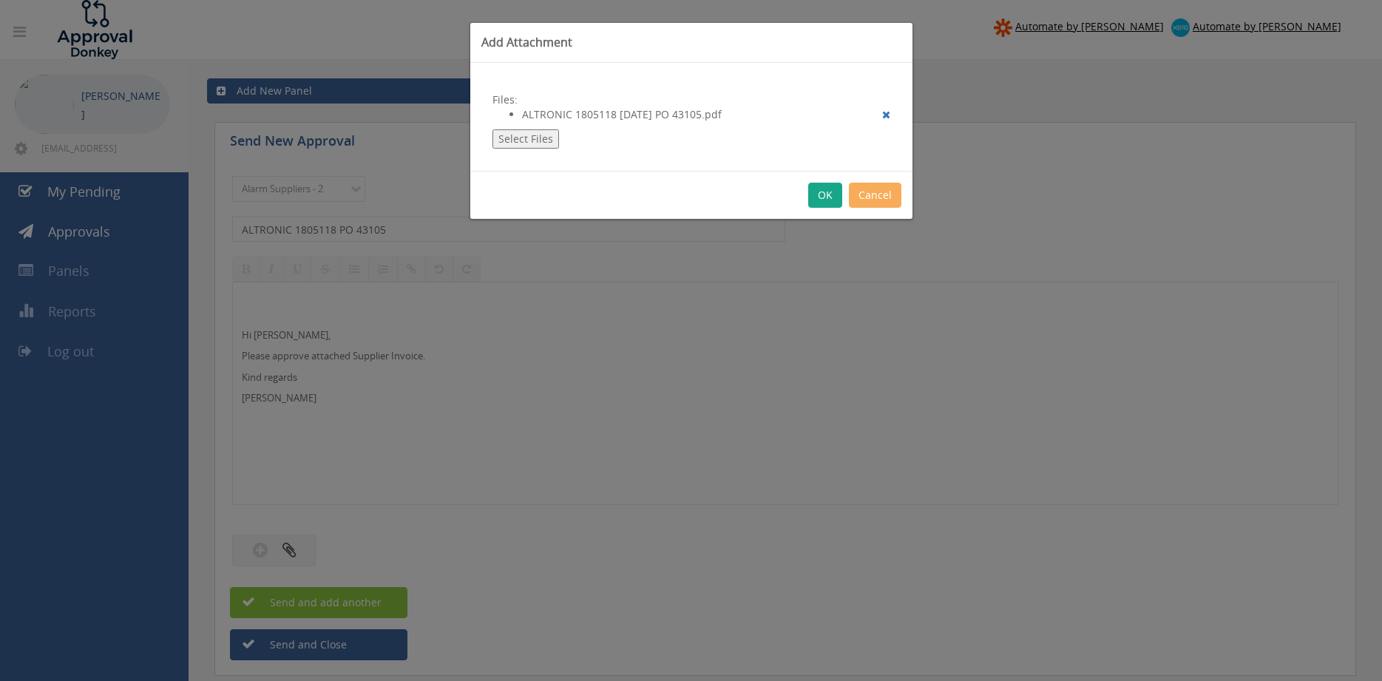
click at [825, 197] on button "OK" at bounding box center [825, 195] width 34 height 25
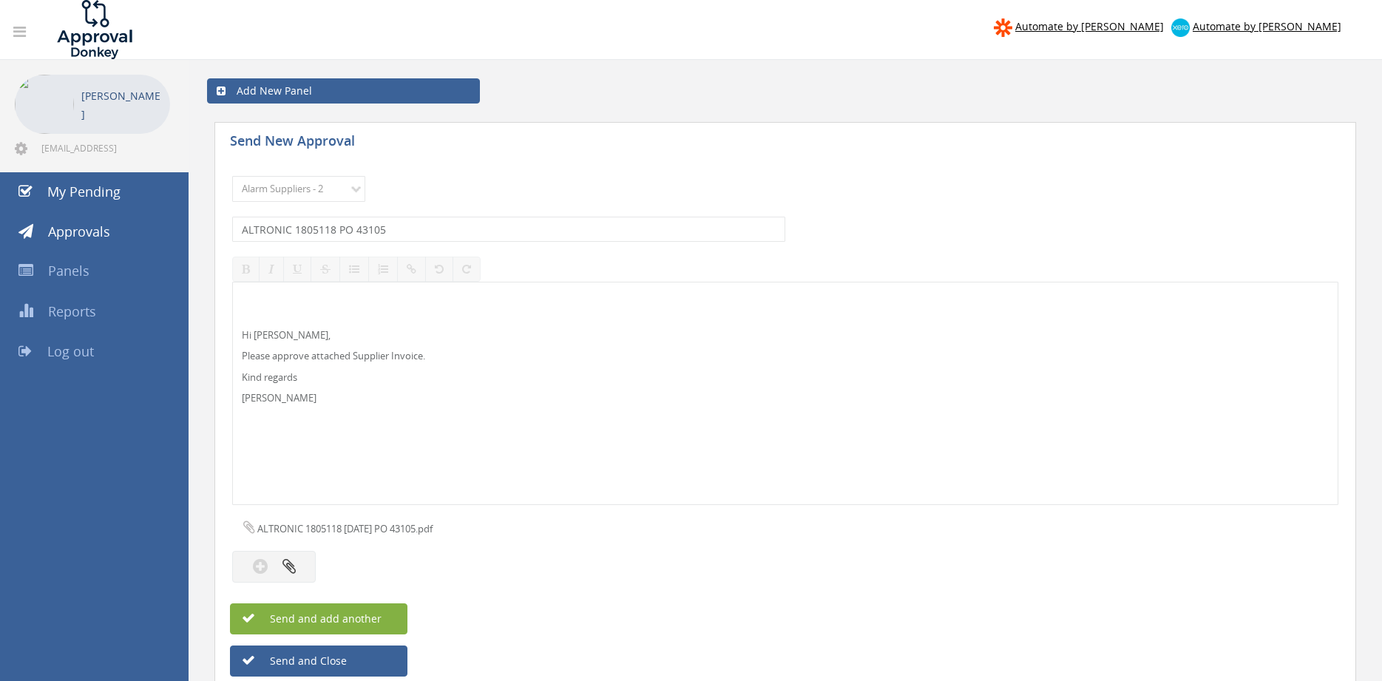
click at [392, 615] on button "Send and add another" at bounding box center [318, 618] width 177 height 31
select select
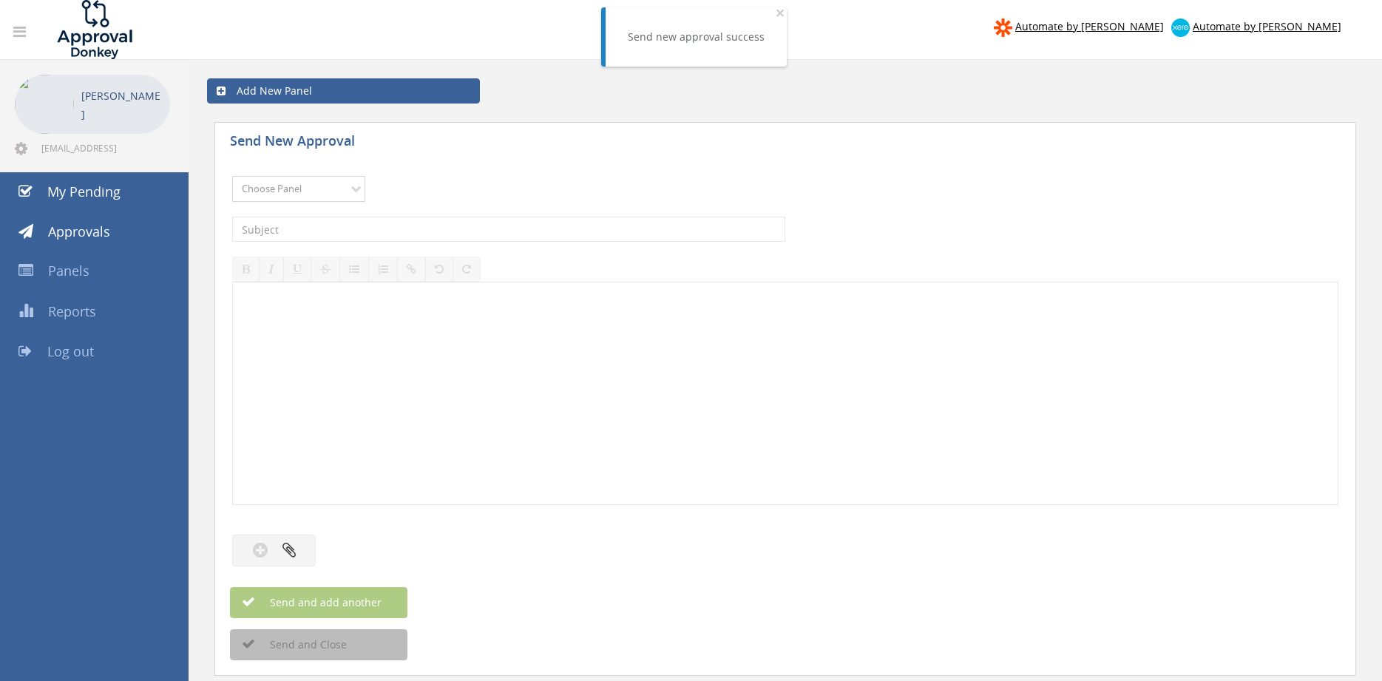
select select "9680"
click option "Alarm Suppliers - 2" at bounding box center [0, 0] width 0 height 0
click at [395, 219] on input "text" at bounding box center [508, 229] width 553 height 25
type input "ALTRONIC 1804946 PO 43171"
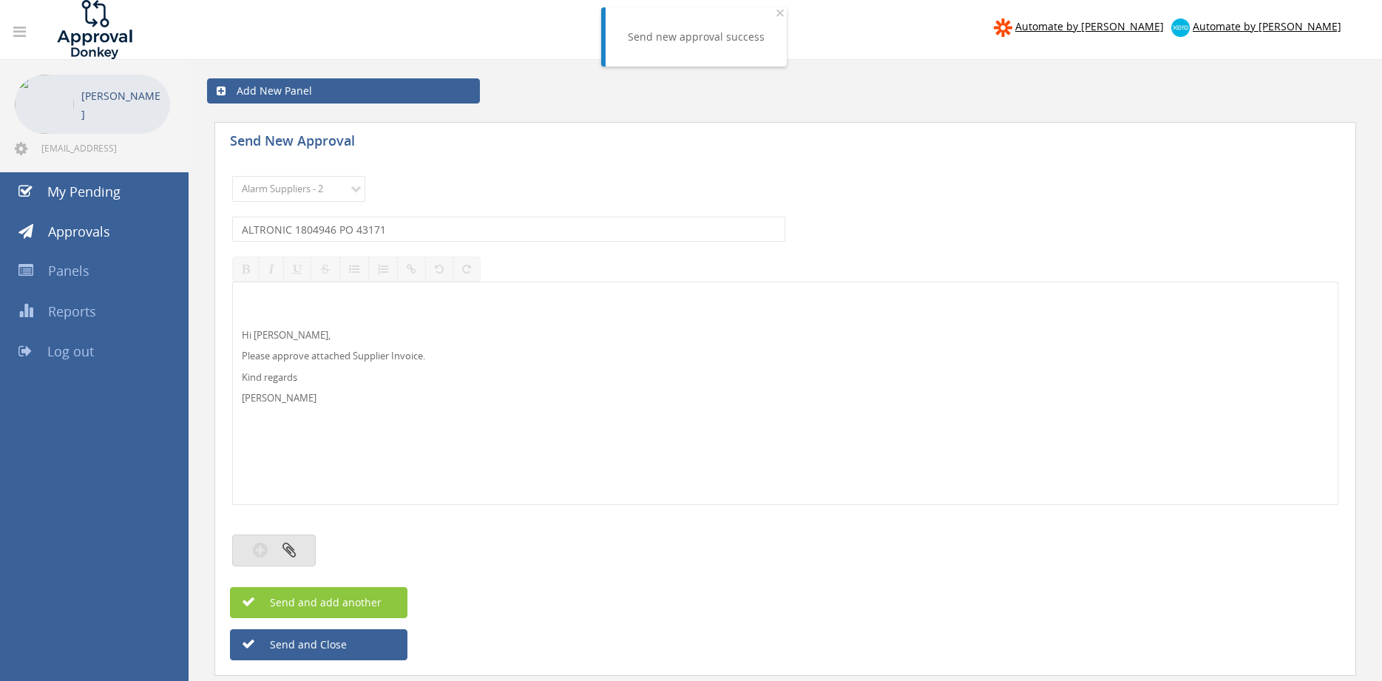
click at [291, 546] on icon "button" at bounding box center [289, 549] width 13 height 17
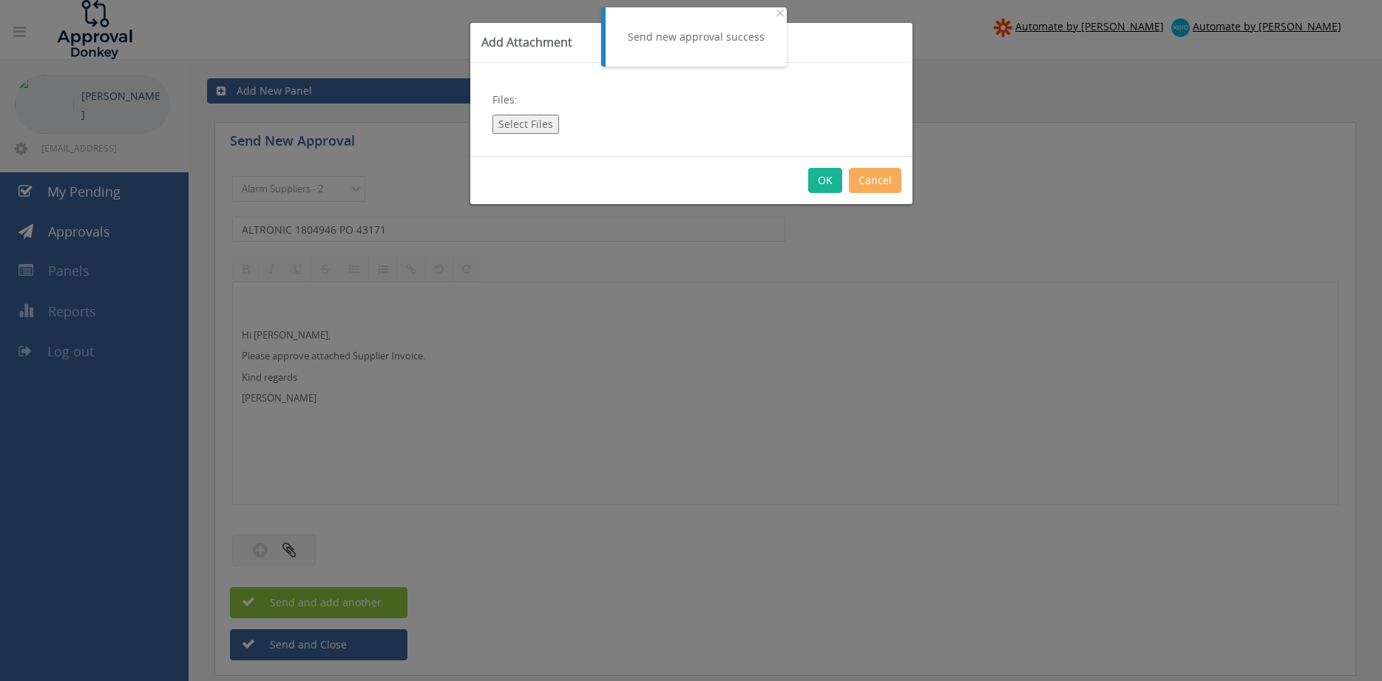
click at [538, 120] on button "Select Files" at bounding box center [526, 124] width 67 height 19
type input "C:\fakepath\ALTRONIC 1804946 [DATE] PO 43171.pdf"
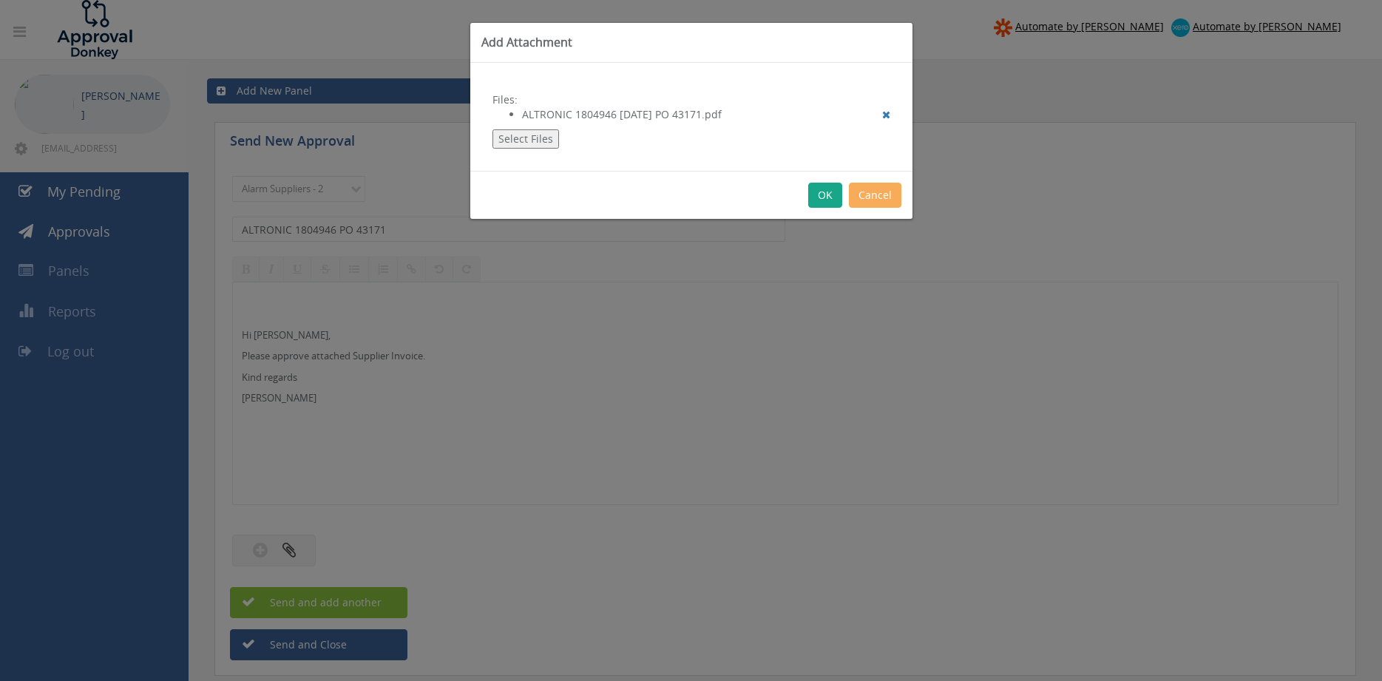
click at [821, 195] on button "OK" at bounding box center [825, 195] width 34 height 25
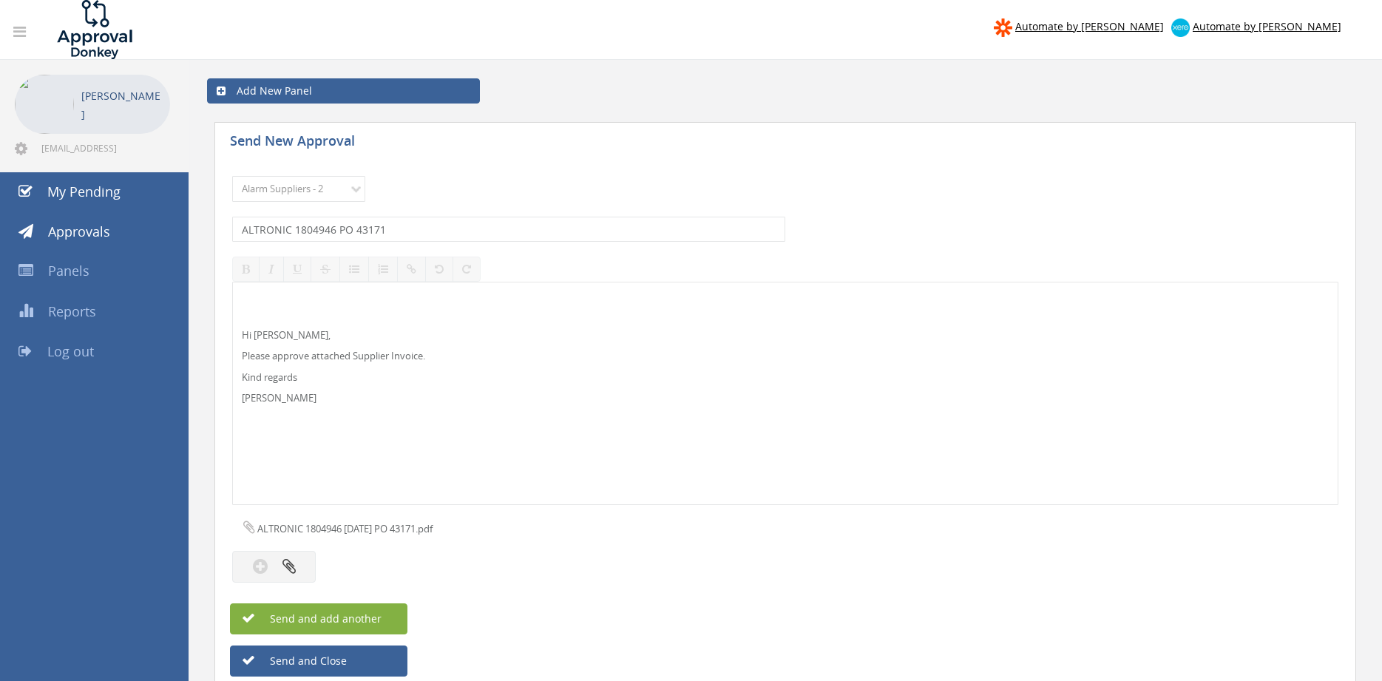
click at [373, 617] on span "Send and add another" at bounding box center [309, 619] width 143 height 14
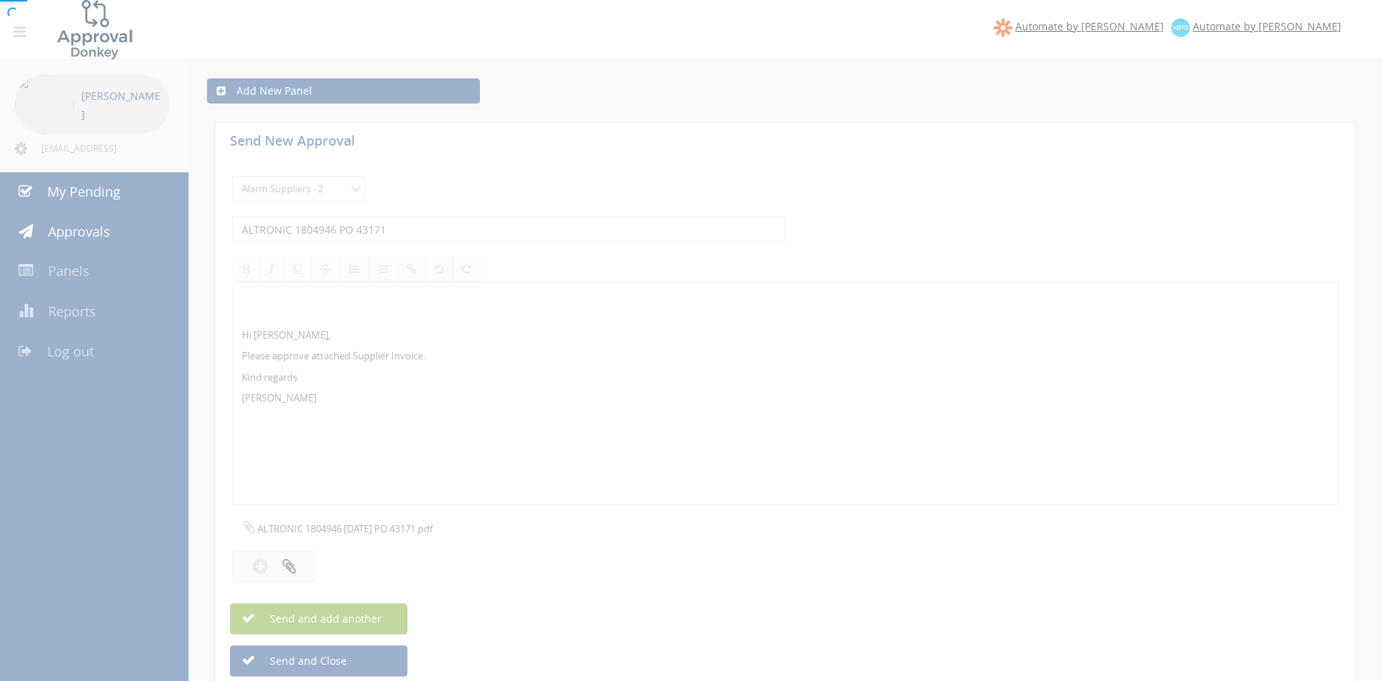
select select
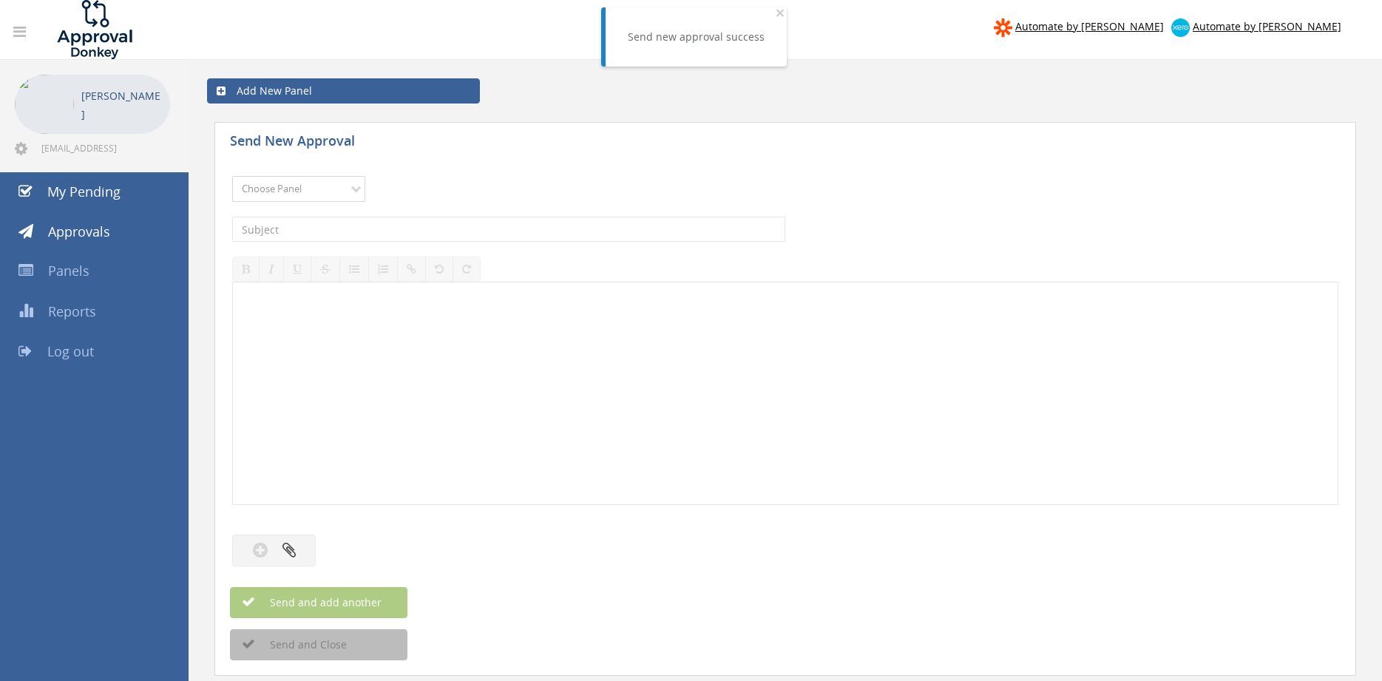
select select "9680"
click option "Alarm Suppliers - 2" at bounding box center [0, 0] width 0 height 0
click at [380, 232] on input "text" at bounding box center [508, 229] width 553 height 25
type input "ALTRONIC 1803931 PO 43105"
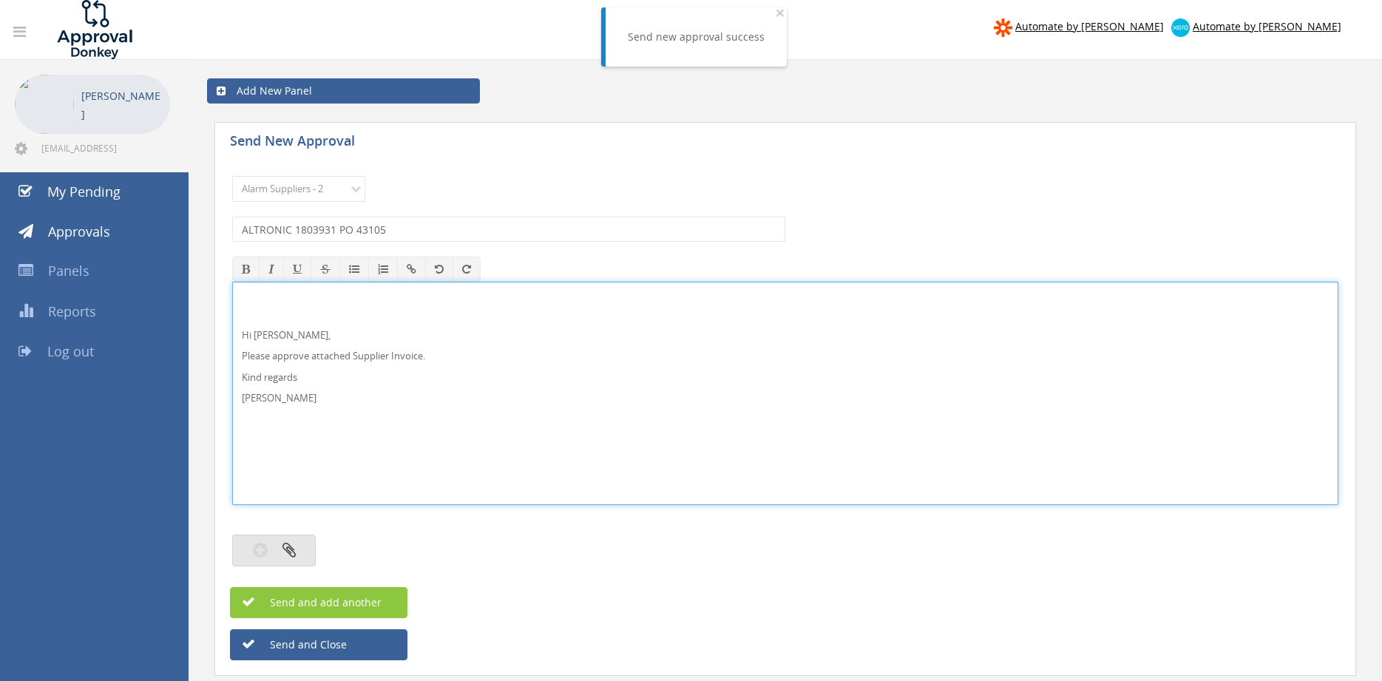
click at [295, 541] on button "button" at bounding box center [274, 551] width 84 height 32
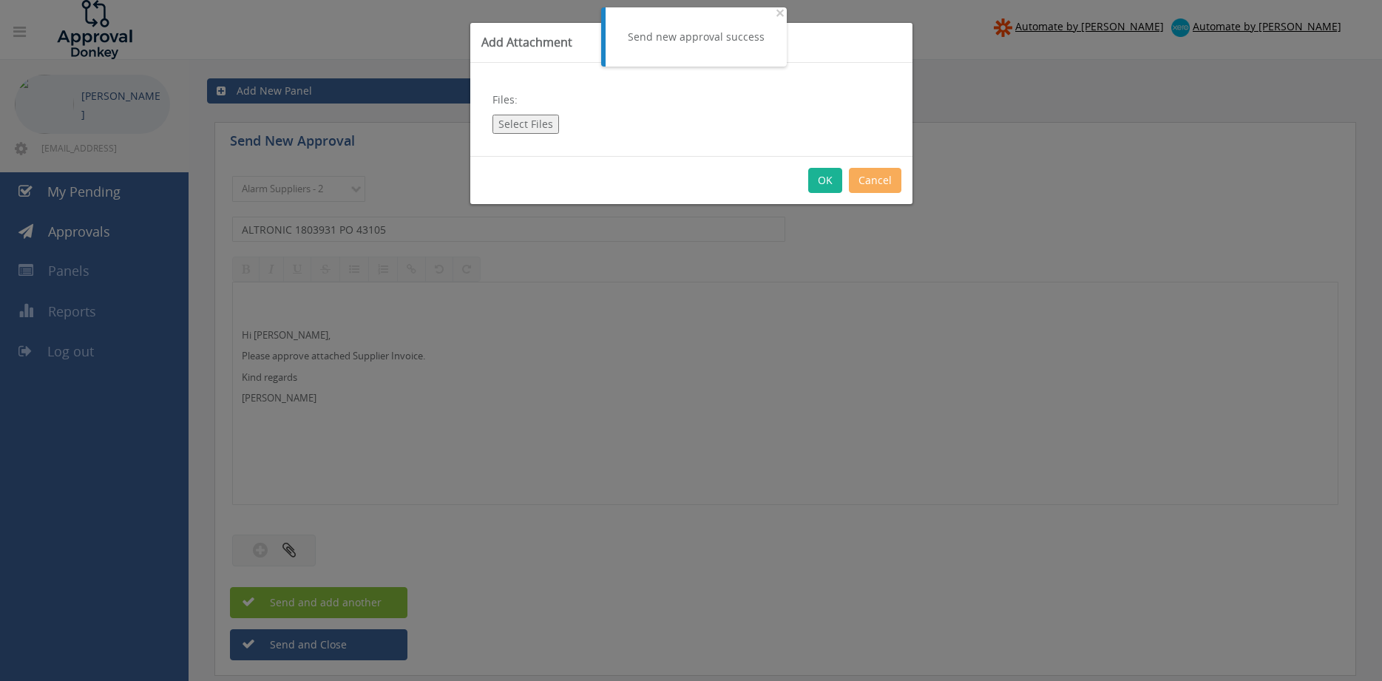
click at [535, 124] on button "Select Files" at bounding box center [526, 124] width 67 height 19
type input "C:\fakepath\ALTRONIC 1803931 [DATE] PO 43105.pdf"
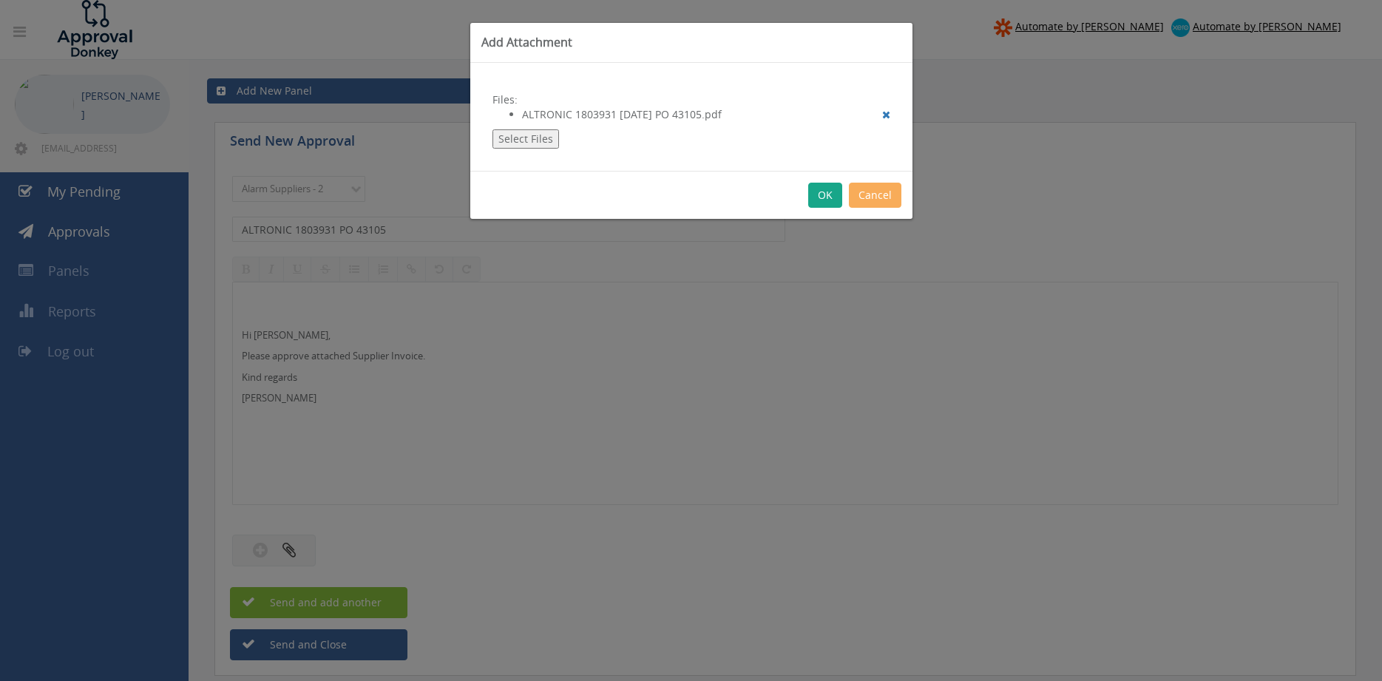
click at [830, 190] on button "OK" at bounding box center [825, 195] width 34 height 25
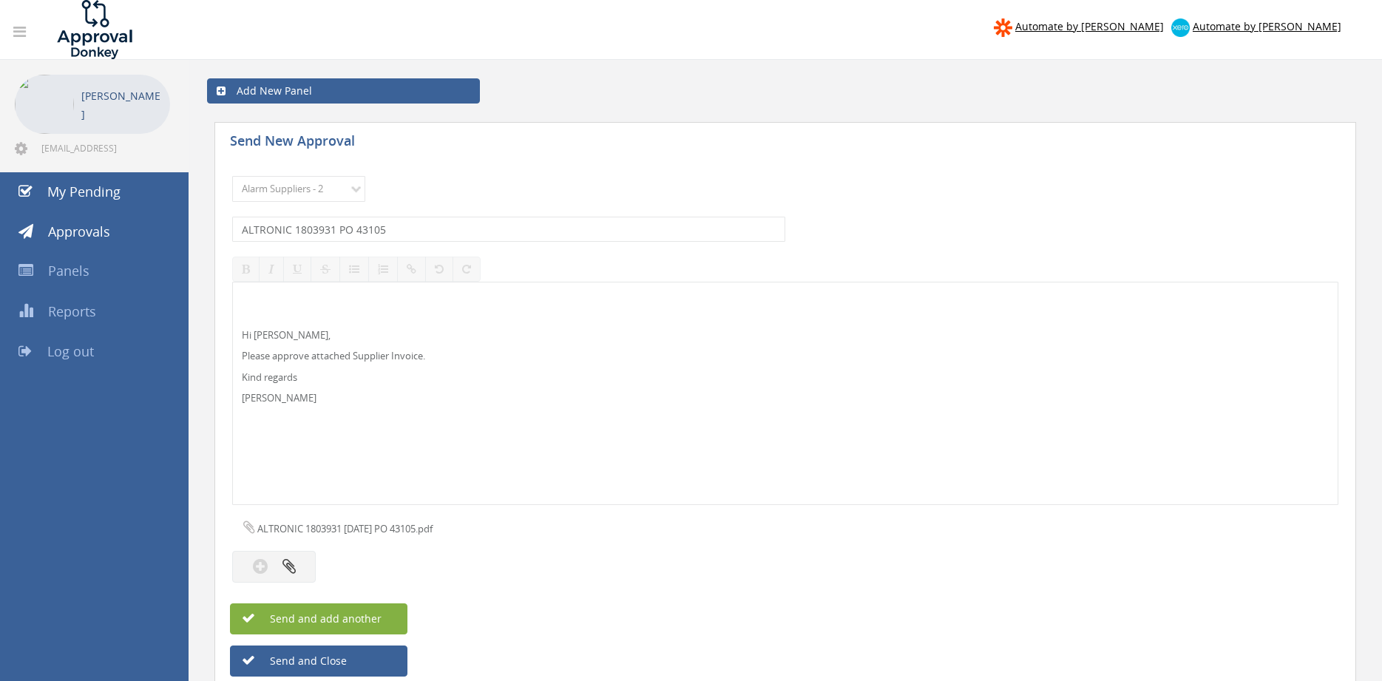
drag, startPoint x: 376, startPoint y: 613, endPoint x: 416, endPoint y: 599, distance: 43.0
click at [376, 614] on span "Send and add another" at bounding box center [309, 619] width 143 height 14
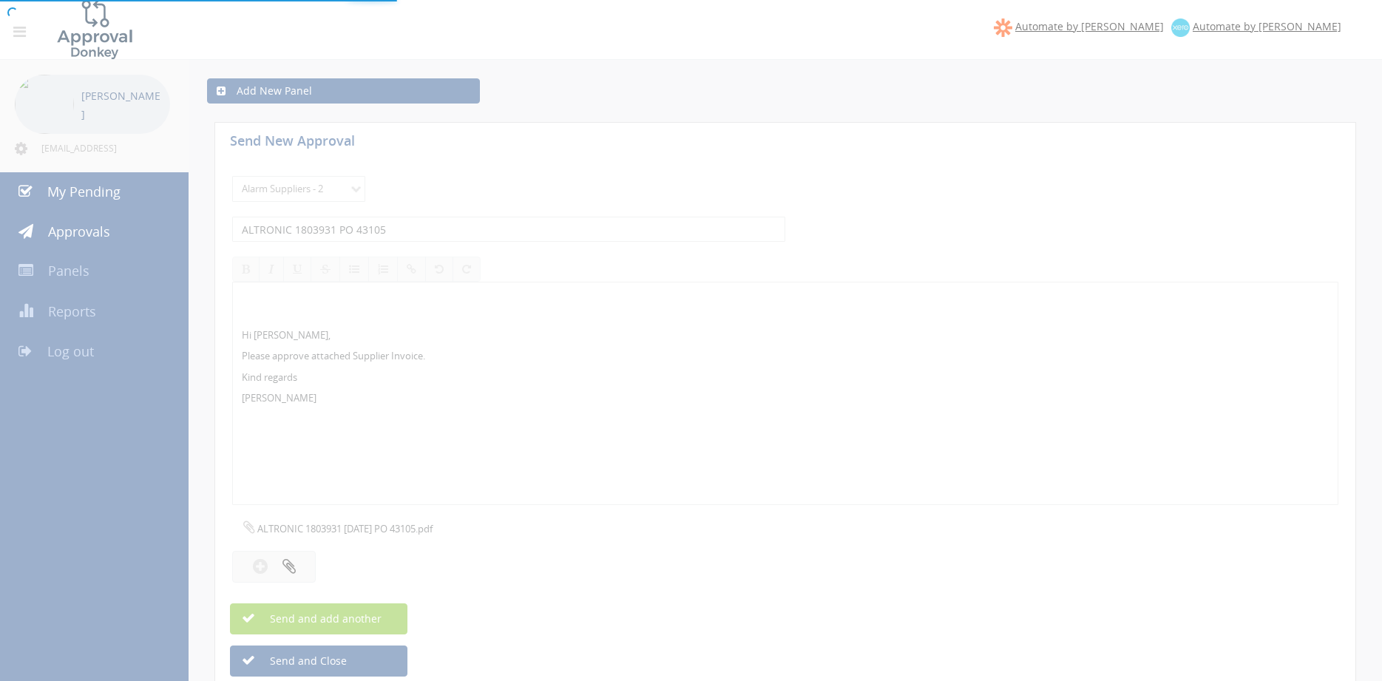
select select
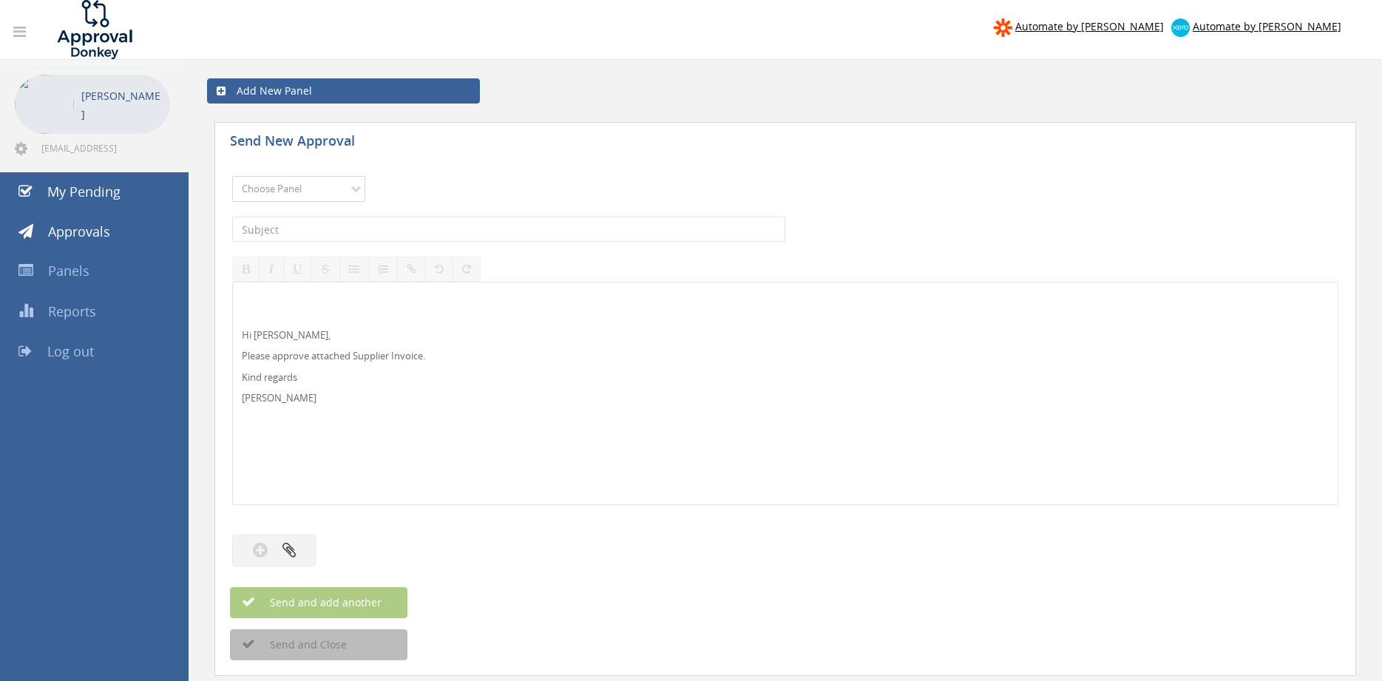
select select "9744"
click option "Flamestop Utilities" at bounding box center [0, 0] width 0 height 0
click at [358, 229] on input "text" at bounding box center [508, 229] width 553 height 25
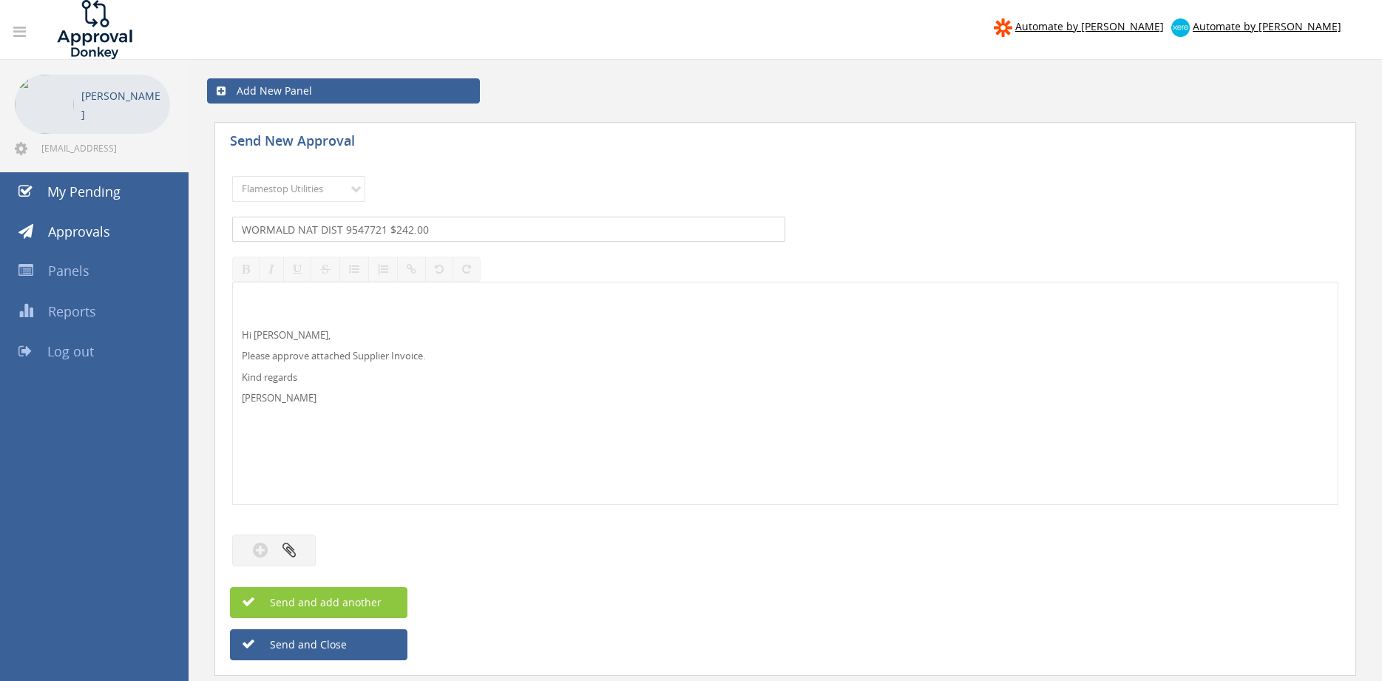
type input "WORMALD NAT DIST 9547721 $242.00"
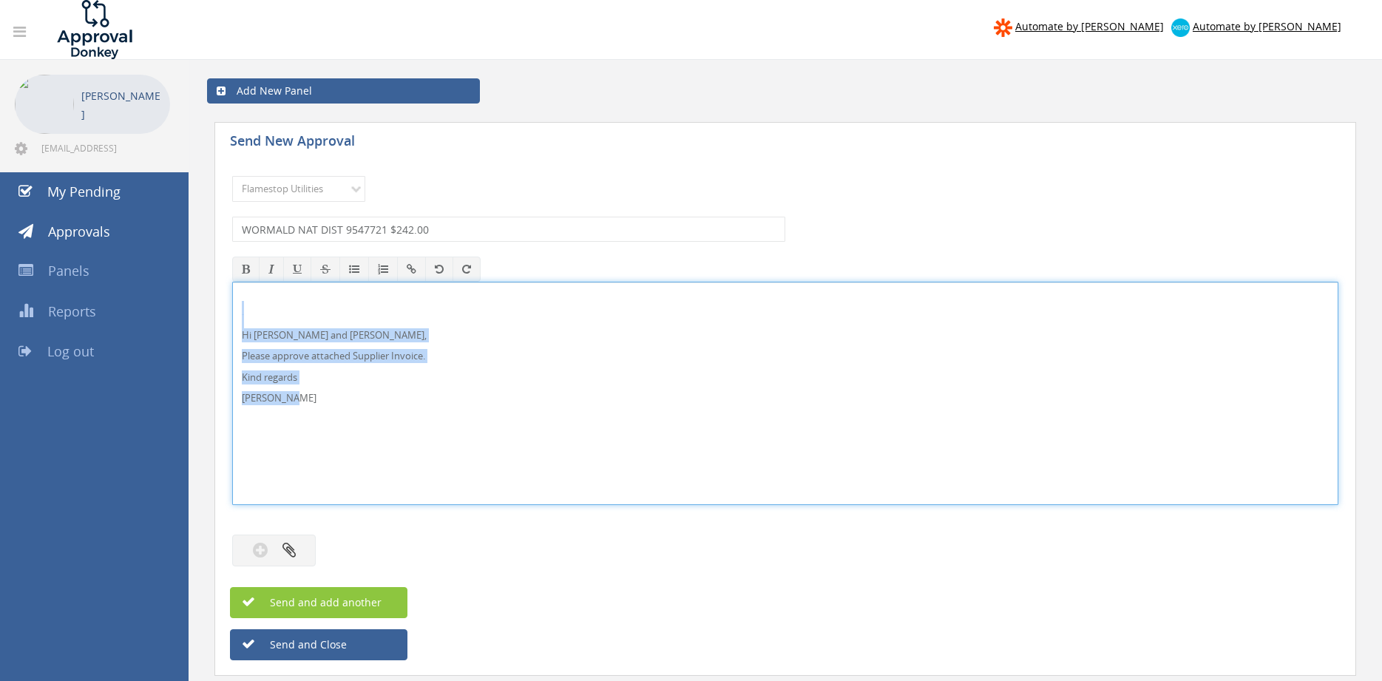
drag, startPoint x: 259, startPoint y: 386, endPoint x: 280, endPoint y: 333, distance: 57.4
click at [232, 297] on div "Hi [PERSON_NAME] and [PERSON_NAME], Please approve attached Supplier Invoice. K…" at bounding box center [785, 393] width 1106 height 223
copy div "Hi [PERSON_NAME] and [PERSON_NAME], Please approve attached Supplier Invoice. K…"
click at [295, 548] on icon "button" at bounding box center [289, 549] width 13 height 17
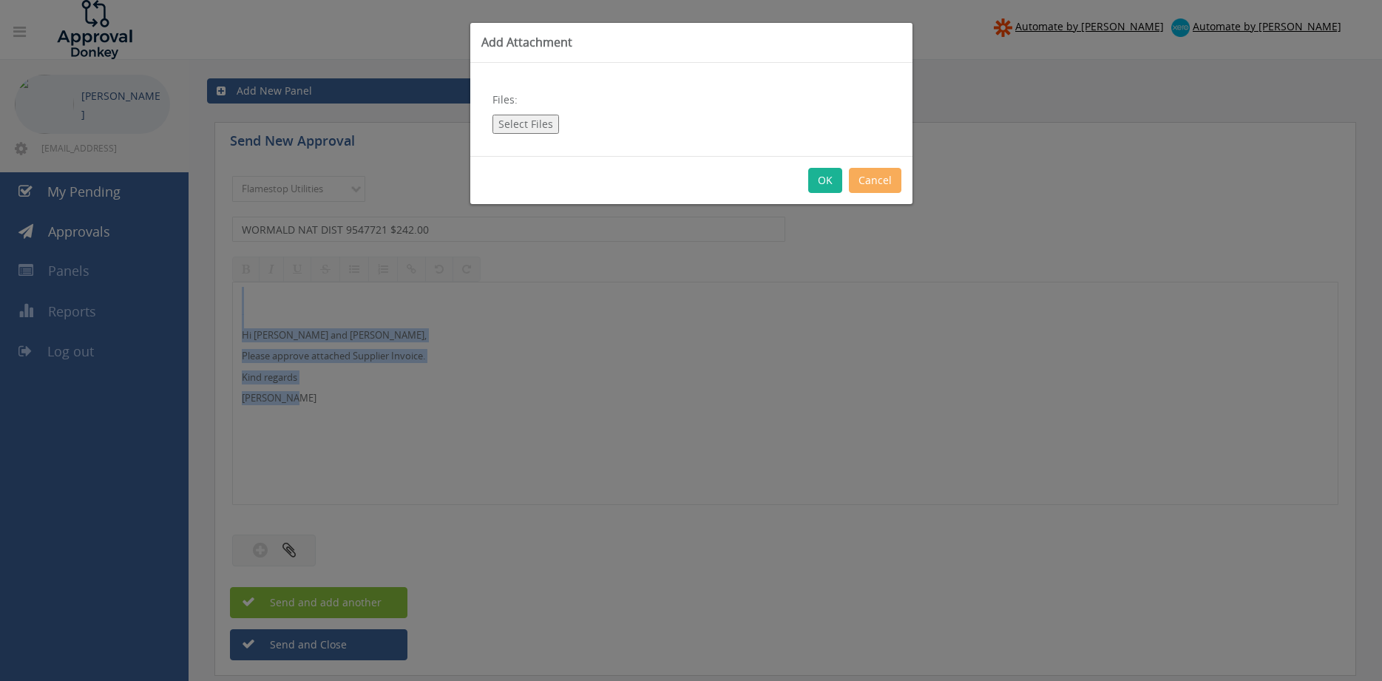
click at [536, 123] on button "Select Files" at bounding box center [526, 124] width 67 height 19
type input "C:\fakepath\WORMALD NAT DIST 9547721 [DATE].pdf"
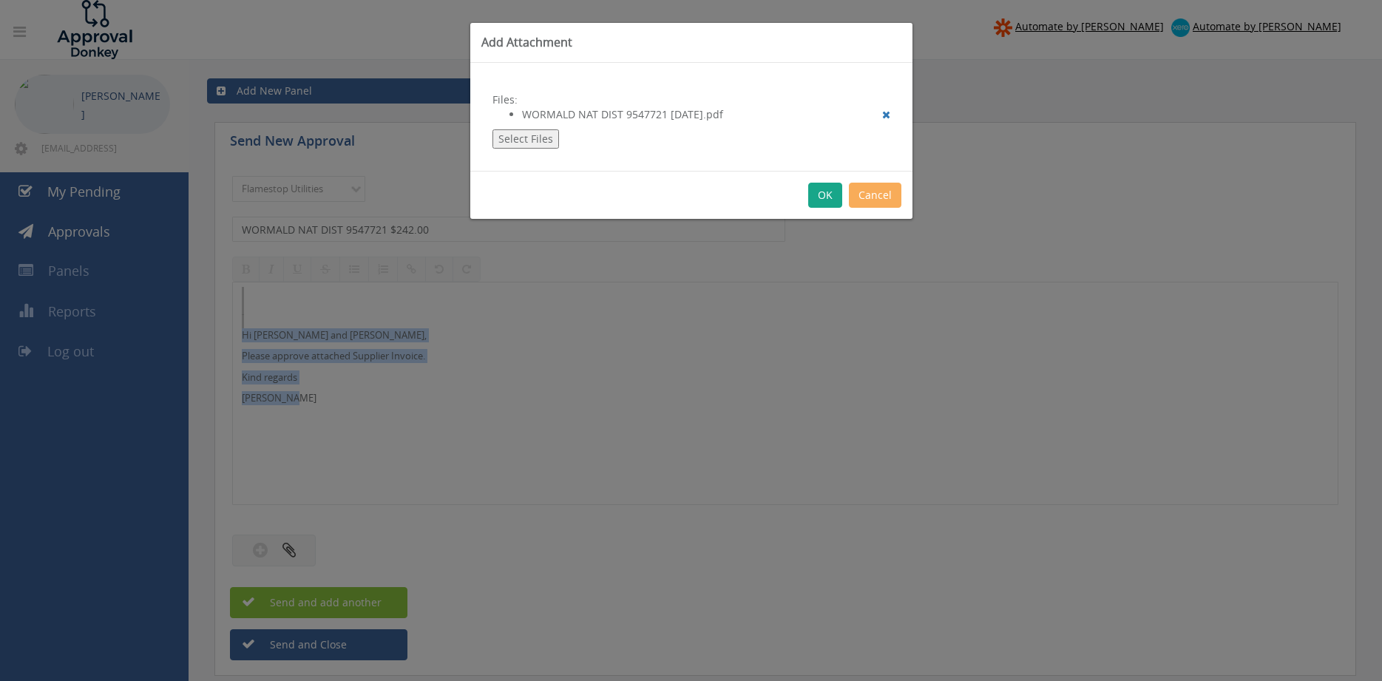
click at [819, 202] on button "OK" at bounding box center [825, 195] width 34 height 25
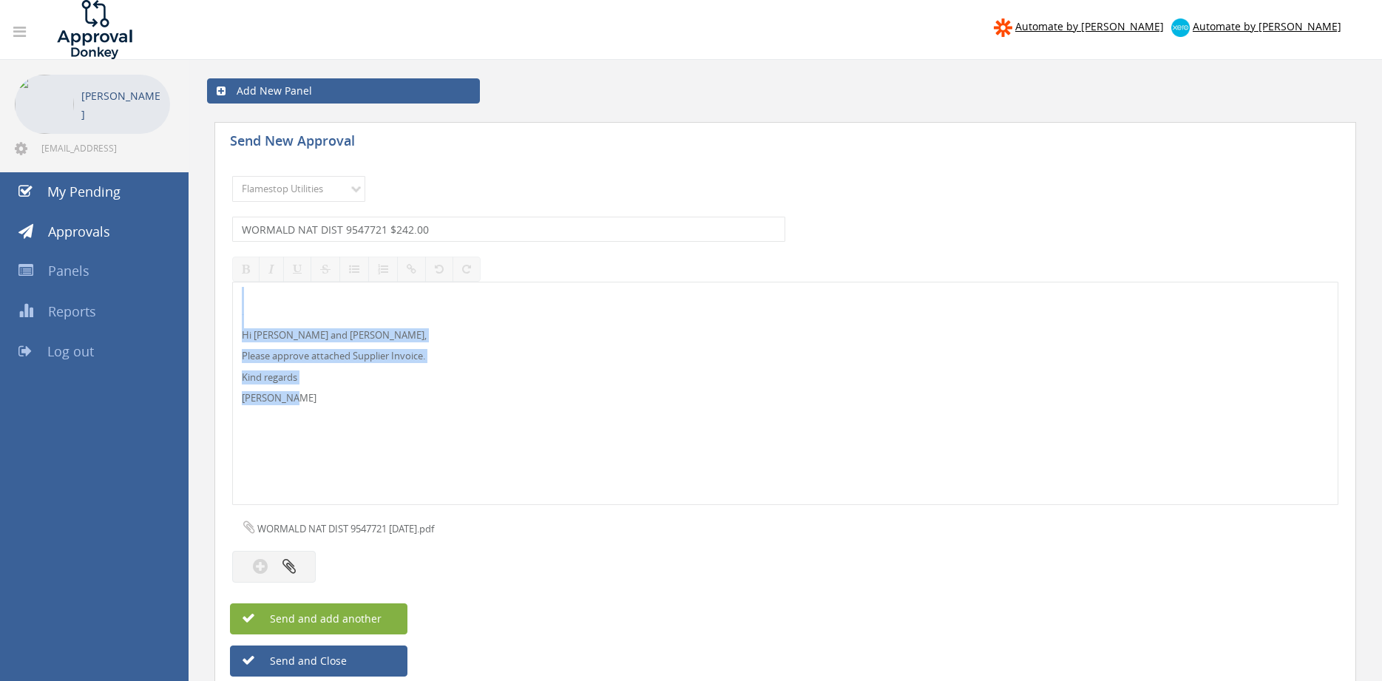
click at [379, 612] on span "Send and add another" at bounding box center [309, 619] width 143 height 14
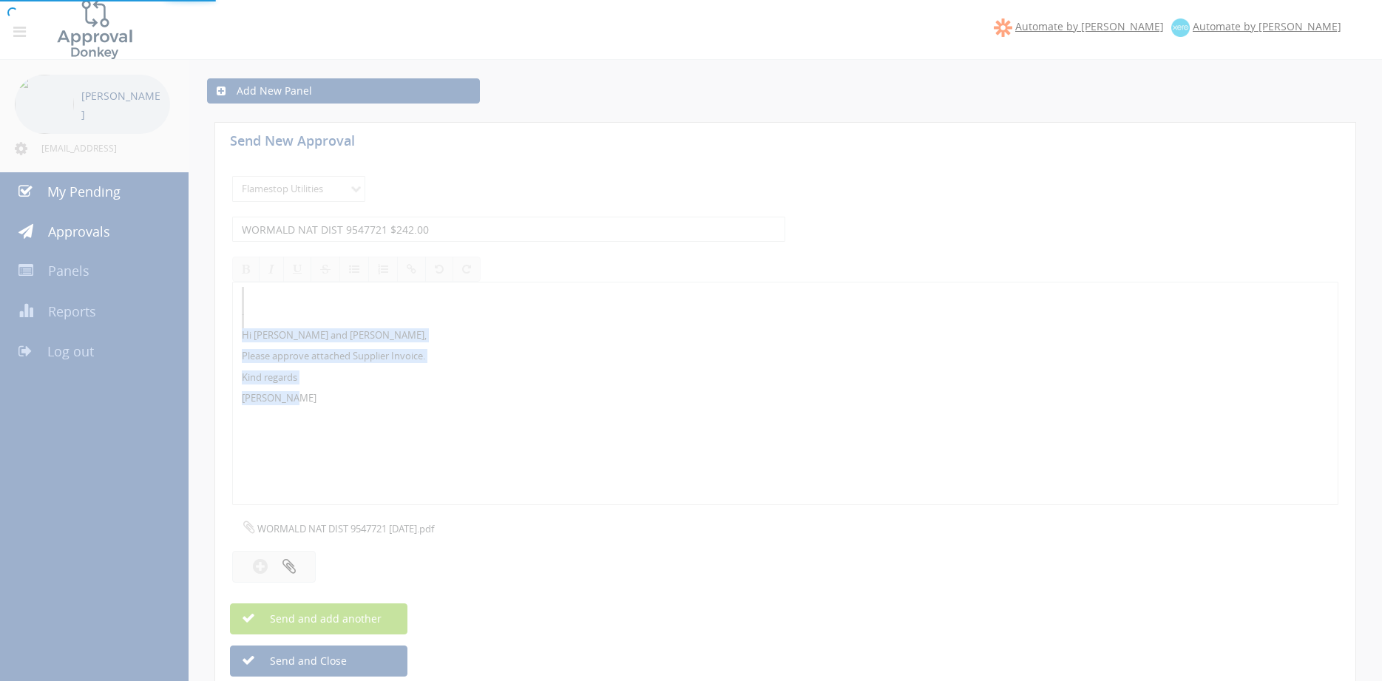
select select
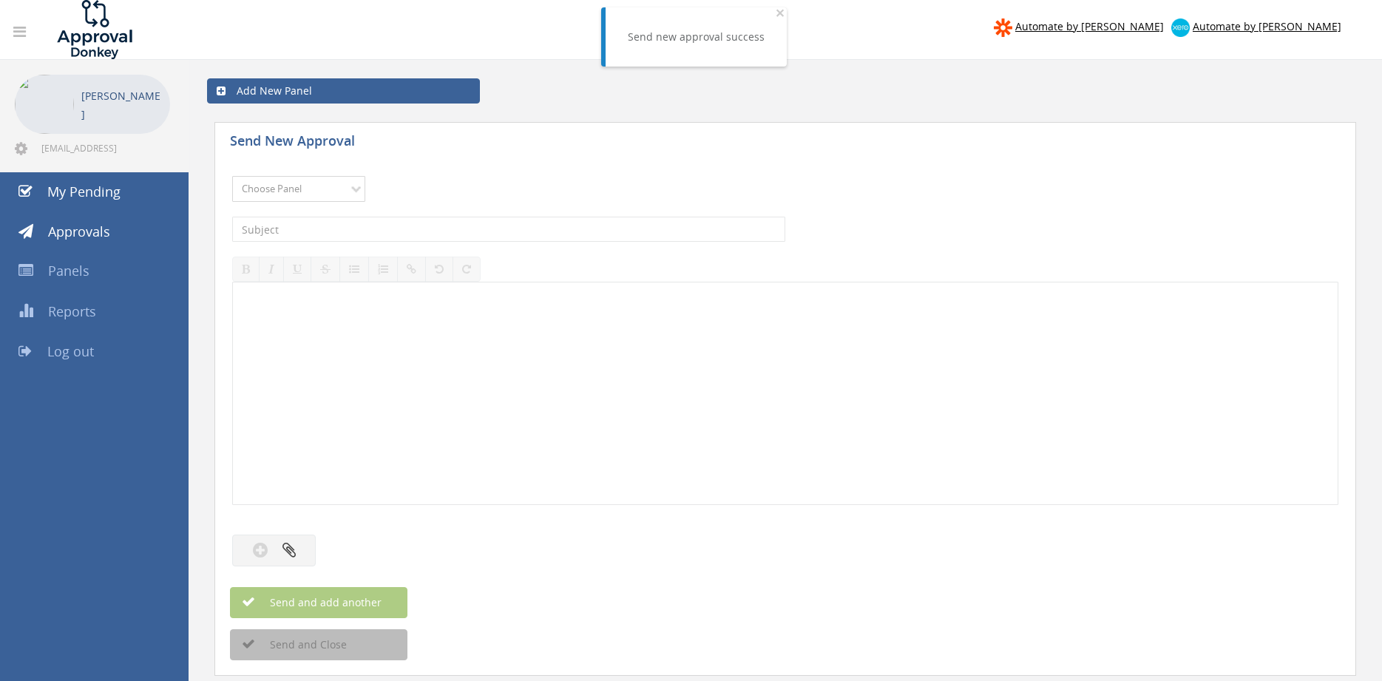
click at [232, 176] on select "Choose Panel Alarm Credits RG - 3 NZ Utilities Cable and SAI Global NZ Alarms-1…" at bounding box center [298, 189] width 133 height 26
select select "9744"
click option "Flamestop Utilities" at bounding box center [0, 0] width 0 height 0
click at [390, 224] on input "text" at bounding box center [508, 229] width 553 height 25
type input "s"
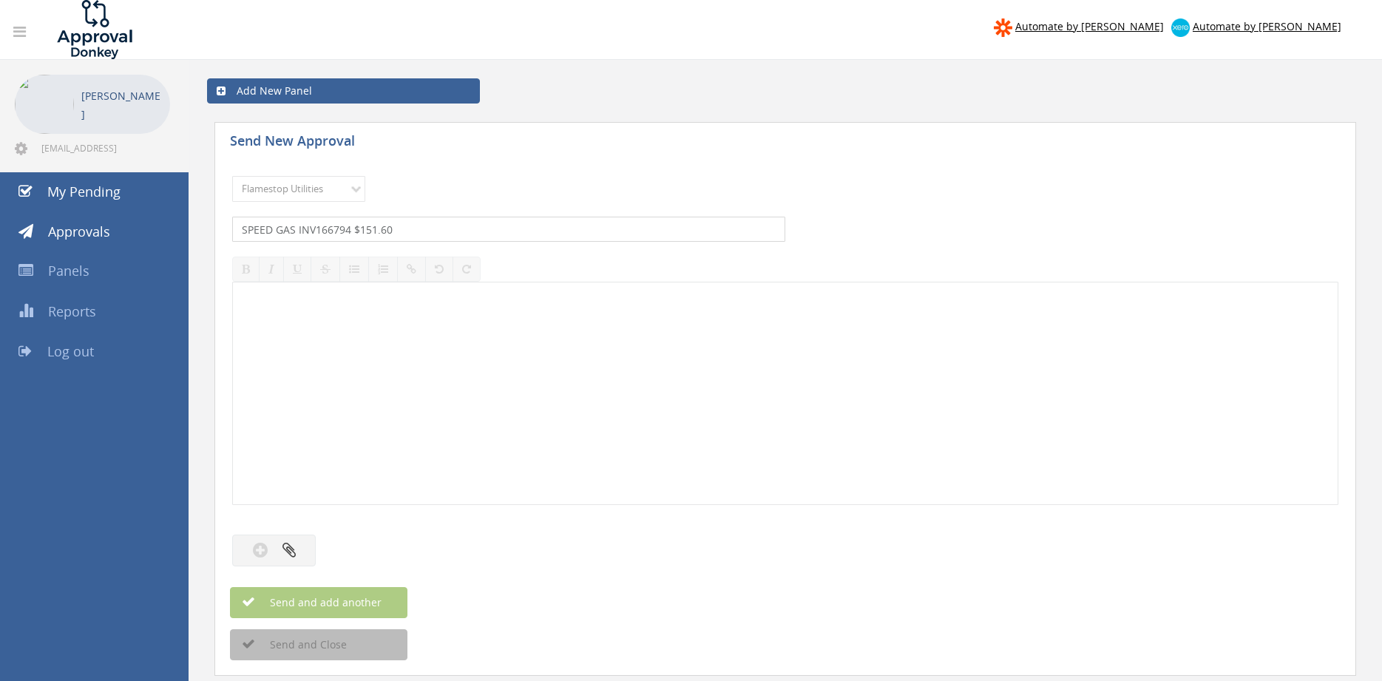
type input "SPEED GAS INV166794 $151.60"
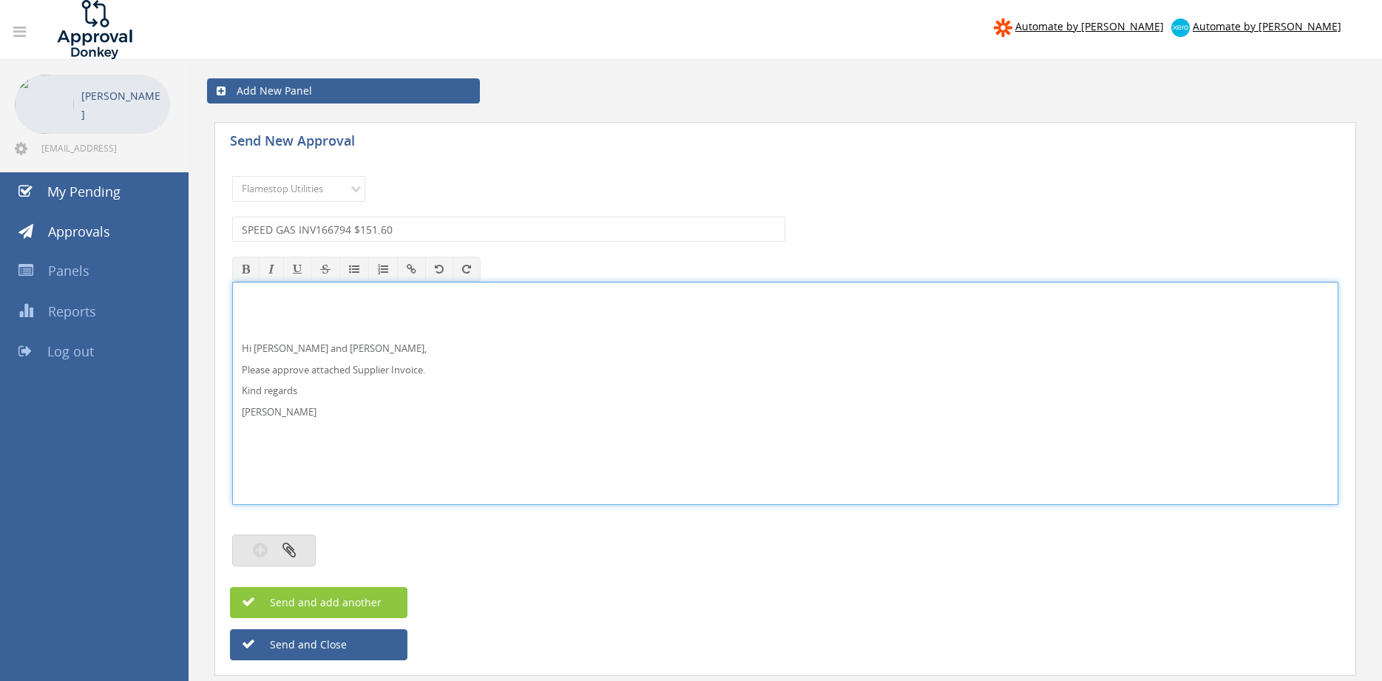
click at [297, 543] on button "button" at bounding box center [274, 551] width 84 height 32
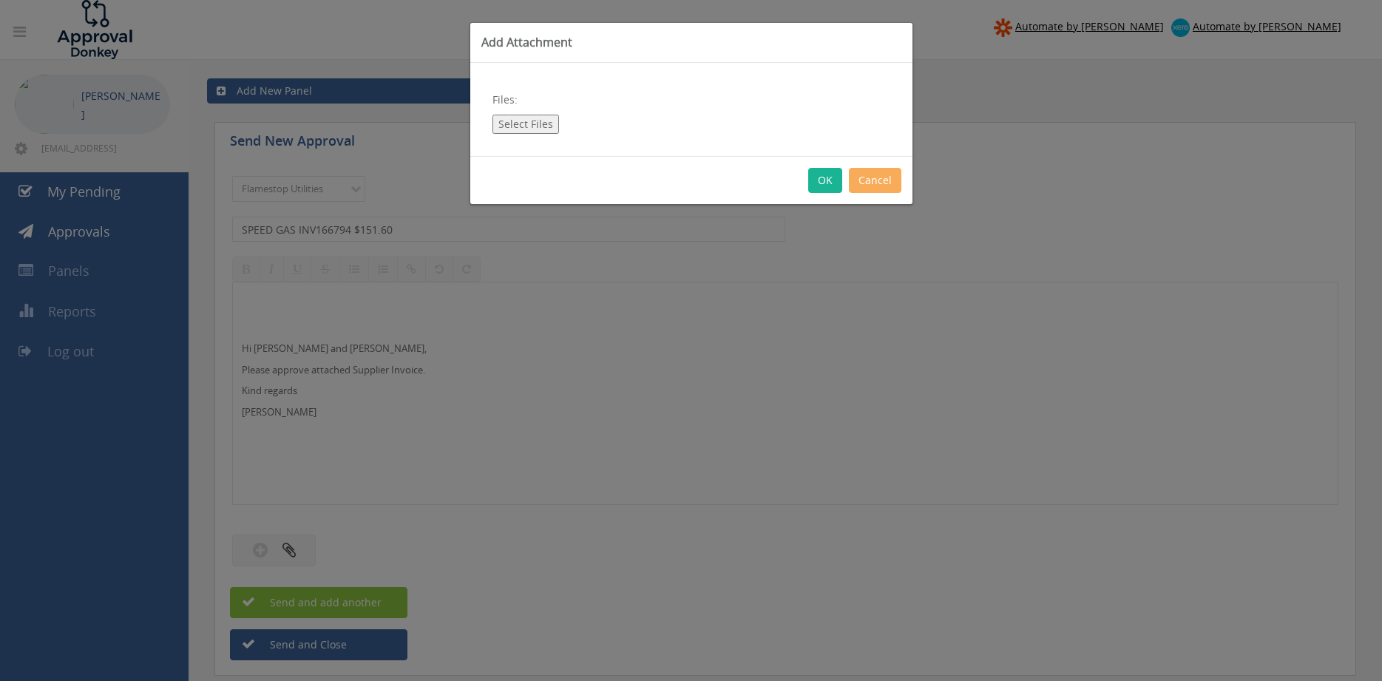
click at [543, 132] on button "Select Files" at bounding box center [526, 124] width 67 height 19
type input "C:\fakepath\SPEED GAS INV166794 [DATE].pdf"
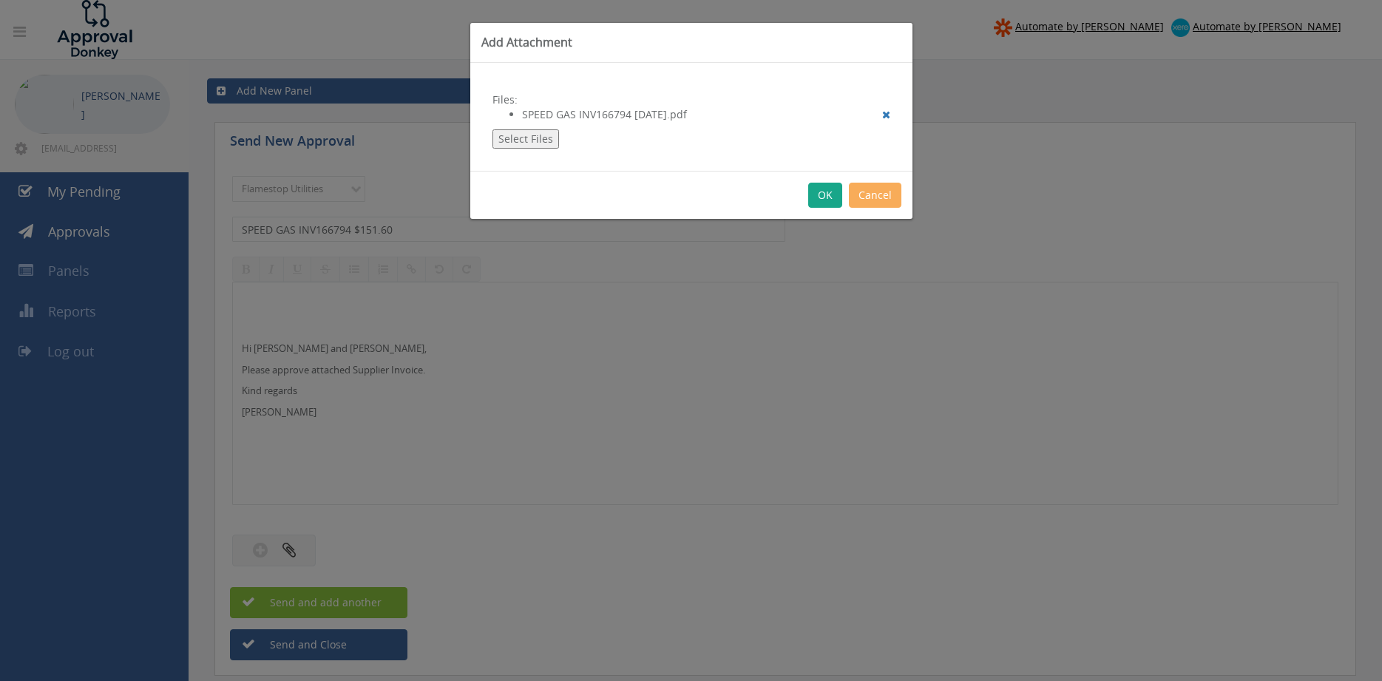
click at [828, 193] on button "OK" at bounding box center [825, 195] width 34 height 25
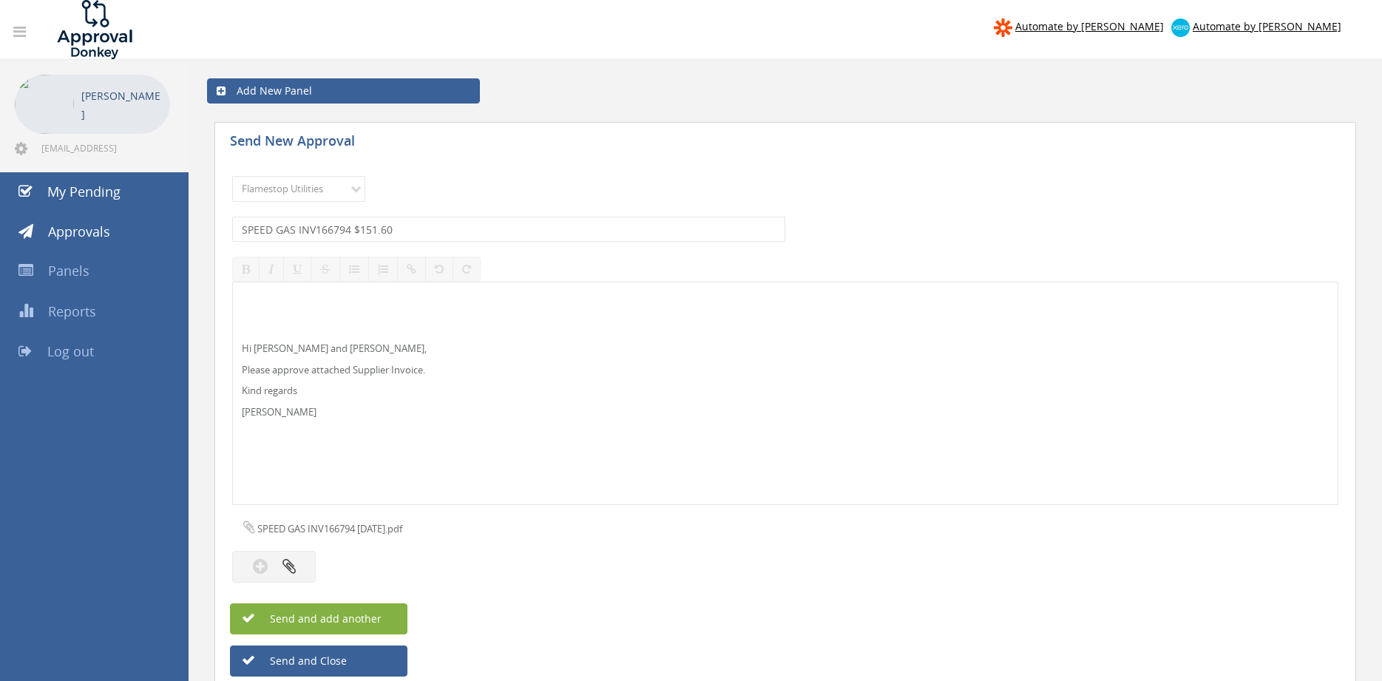
click at [379, 623] on span "Send and add another" at bounding box center [309, 619] width 143 height 14
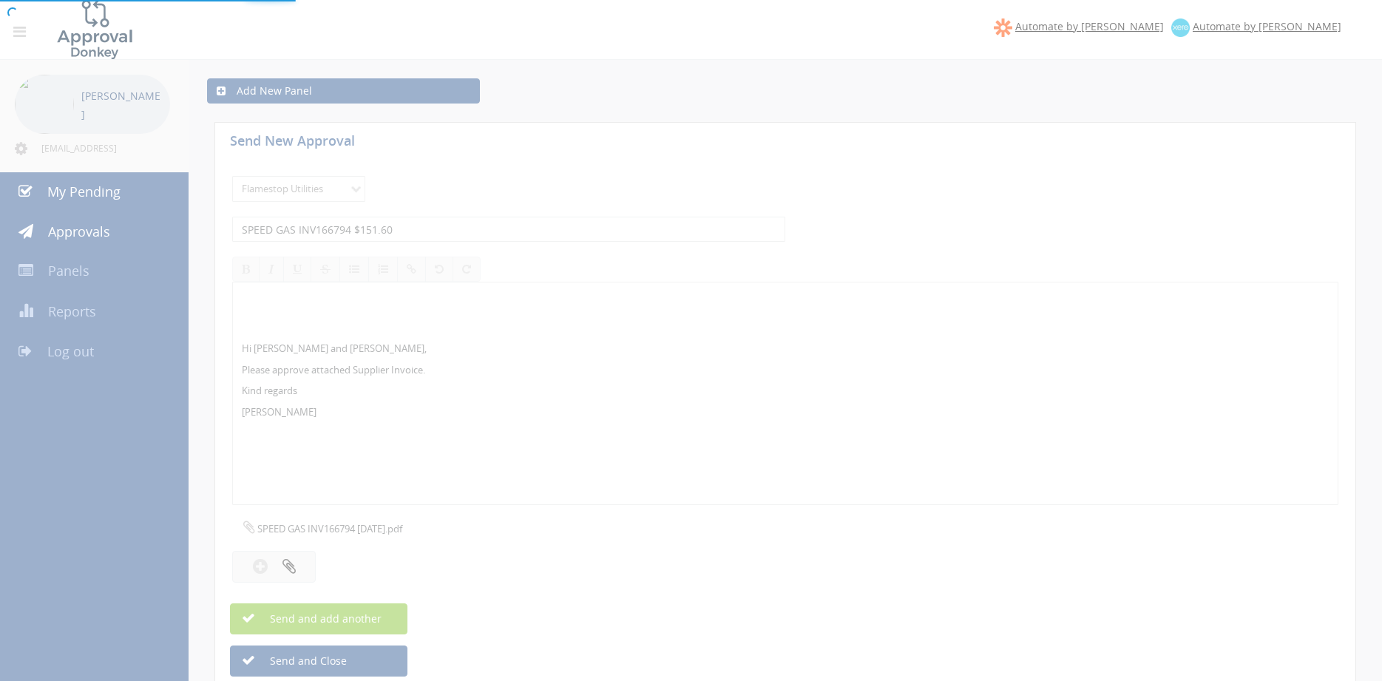
select select
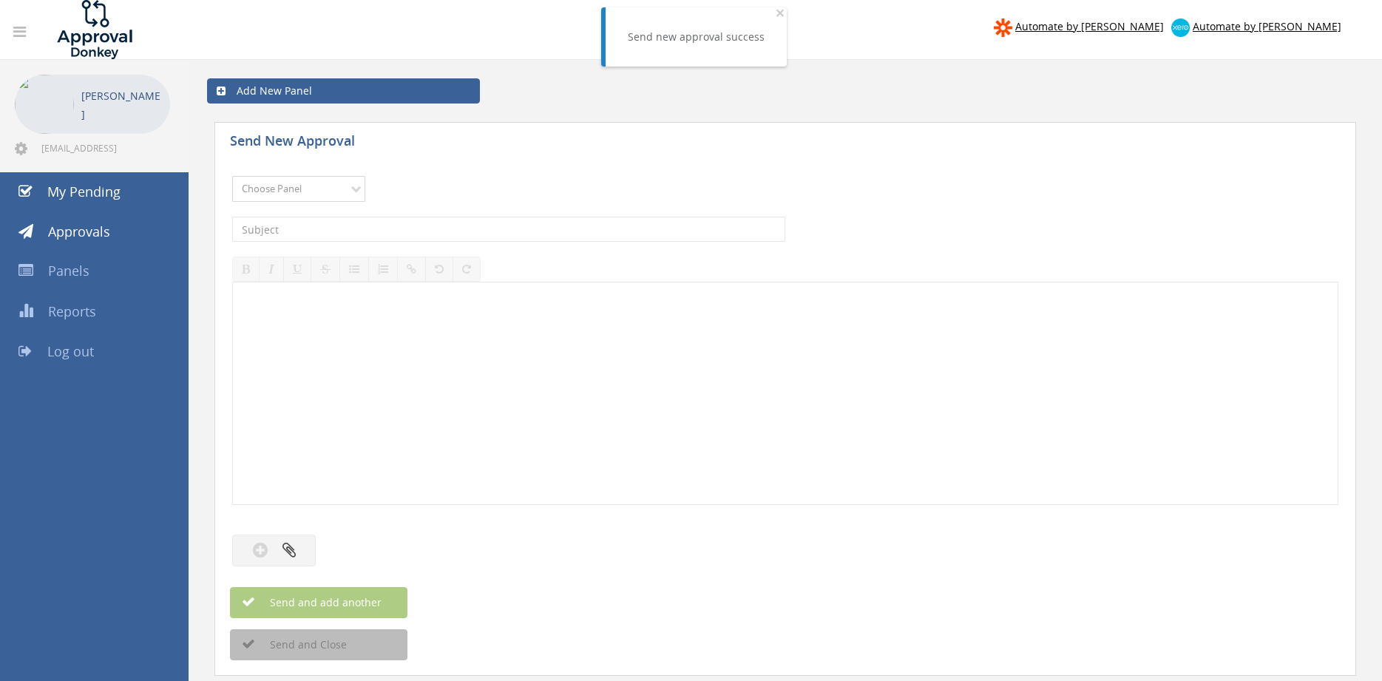
click at [232, 176] on select "Choose Panel Alarm Credits RG - 3 NZ Utilities Cable and SAI Global NZ Alarms-1…" at bounding box center [298, 189] width 133 height 26
select select "9744"
click option "Flamestop Utilities" at bounding box center [0, 0] width 0 height 0
click at [427, 237] on input "text" at bounding box center [508, 229] width 553 height 25
type input "OFFICEWORKS SA INV 623551257 $213.84"
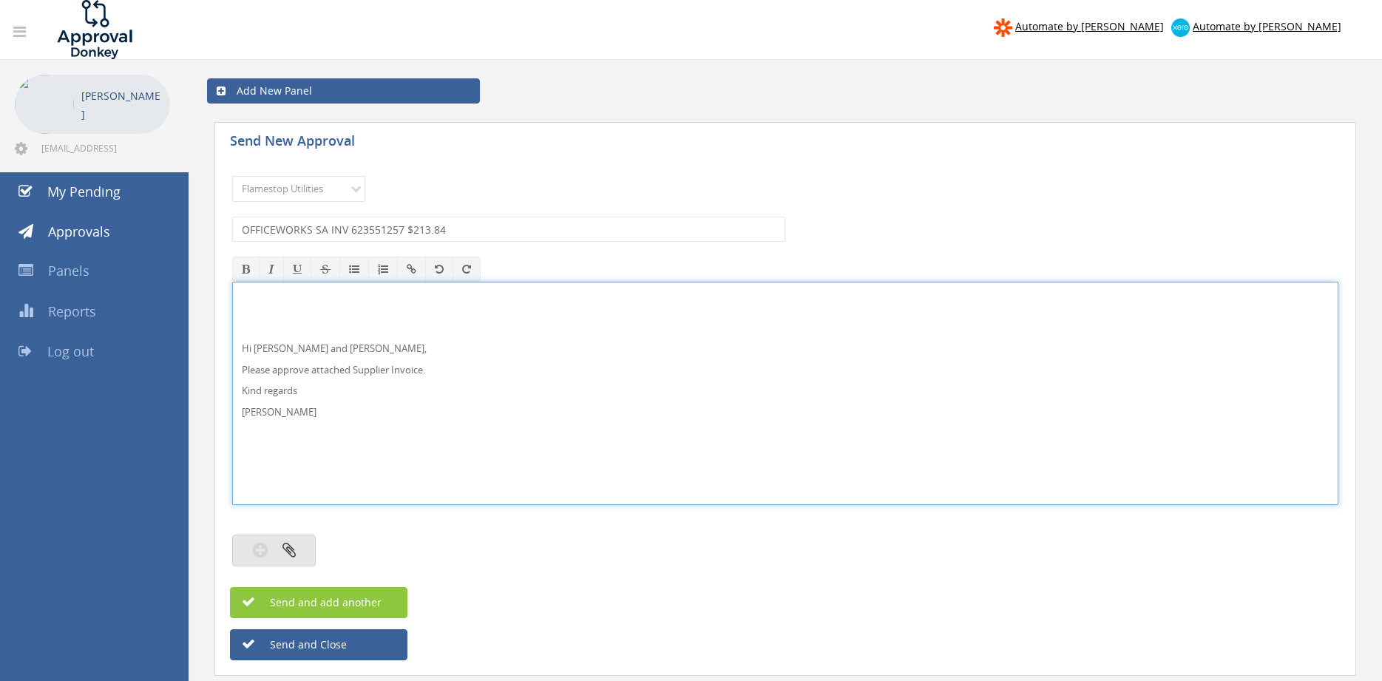
click at [298, 549] on button "button" at bounding box center [274, 551] width 84 height 32
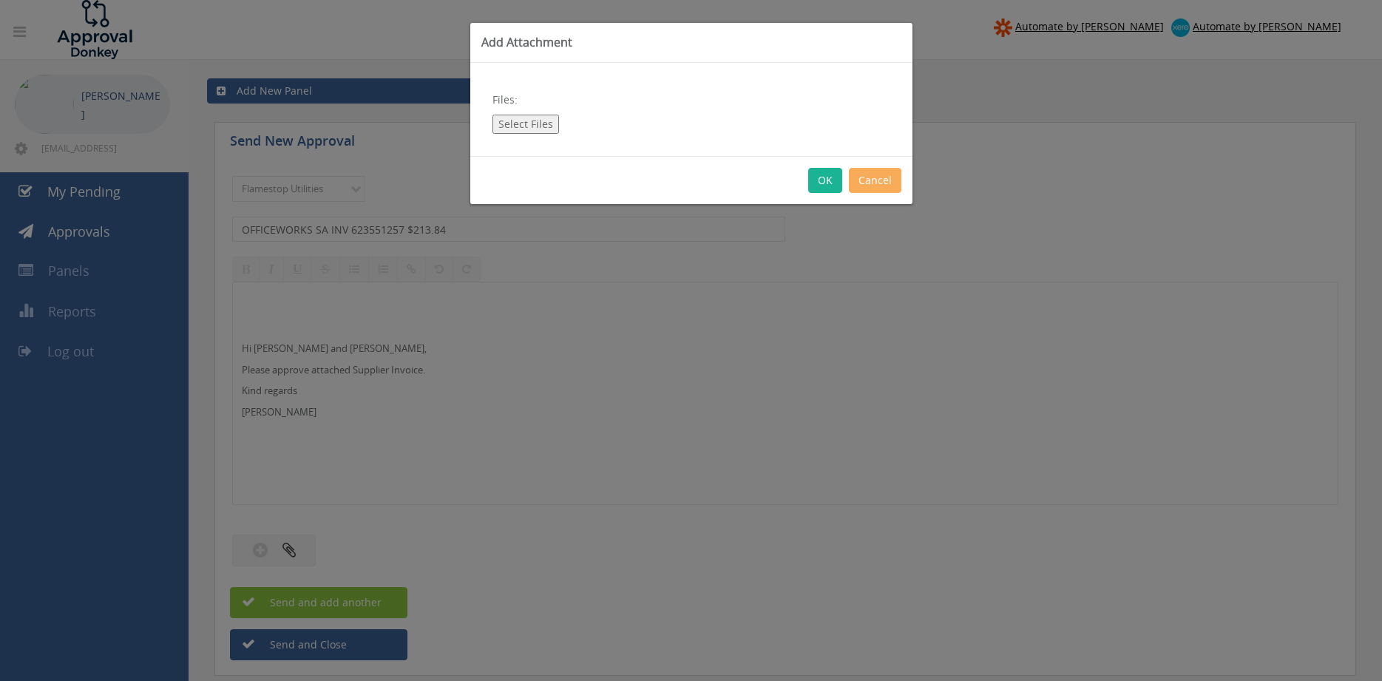
click at [533, 126] on button "Select Files" at bounding box center [526, 124] width 67 height 19
type input "C:\fakepath\Officeworks SA Invoice 623551257 [DATE].pdf"
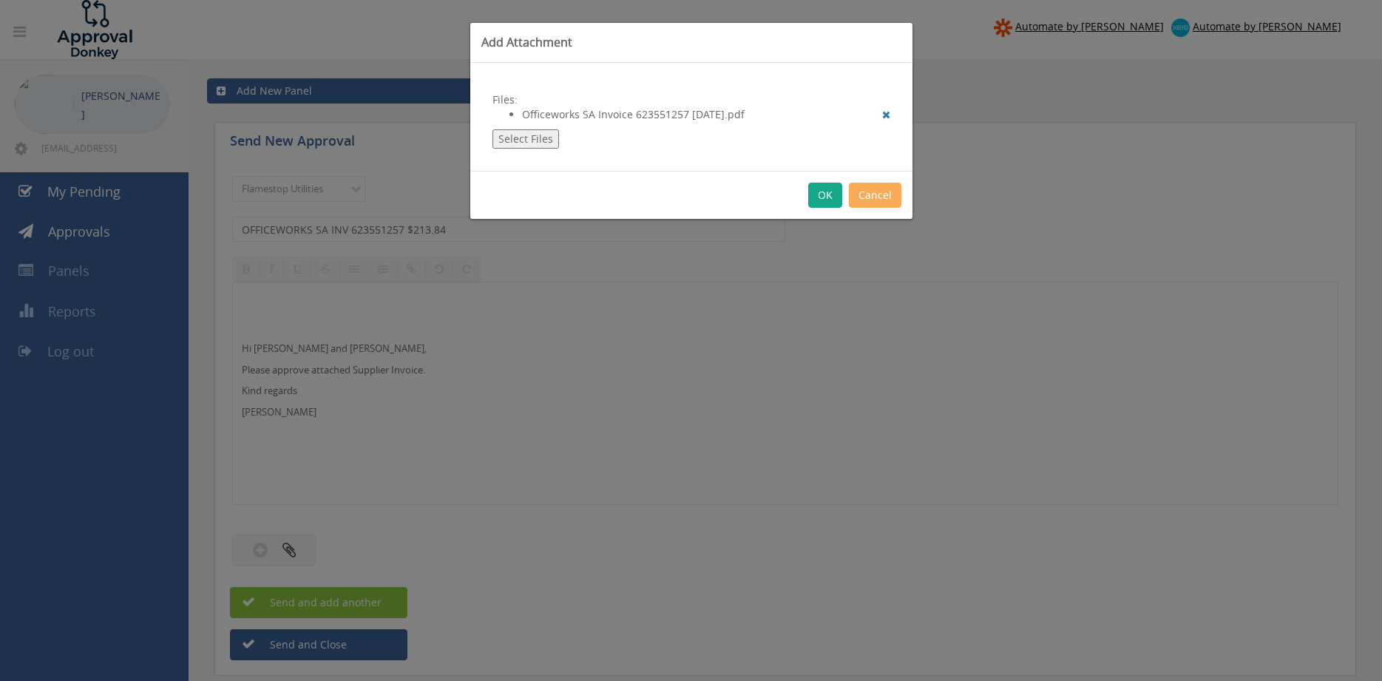
click at [828, 197] on button "OK" at bounding box center [825, 195] width 34 height 25
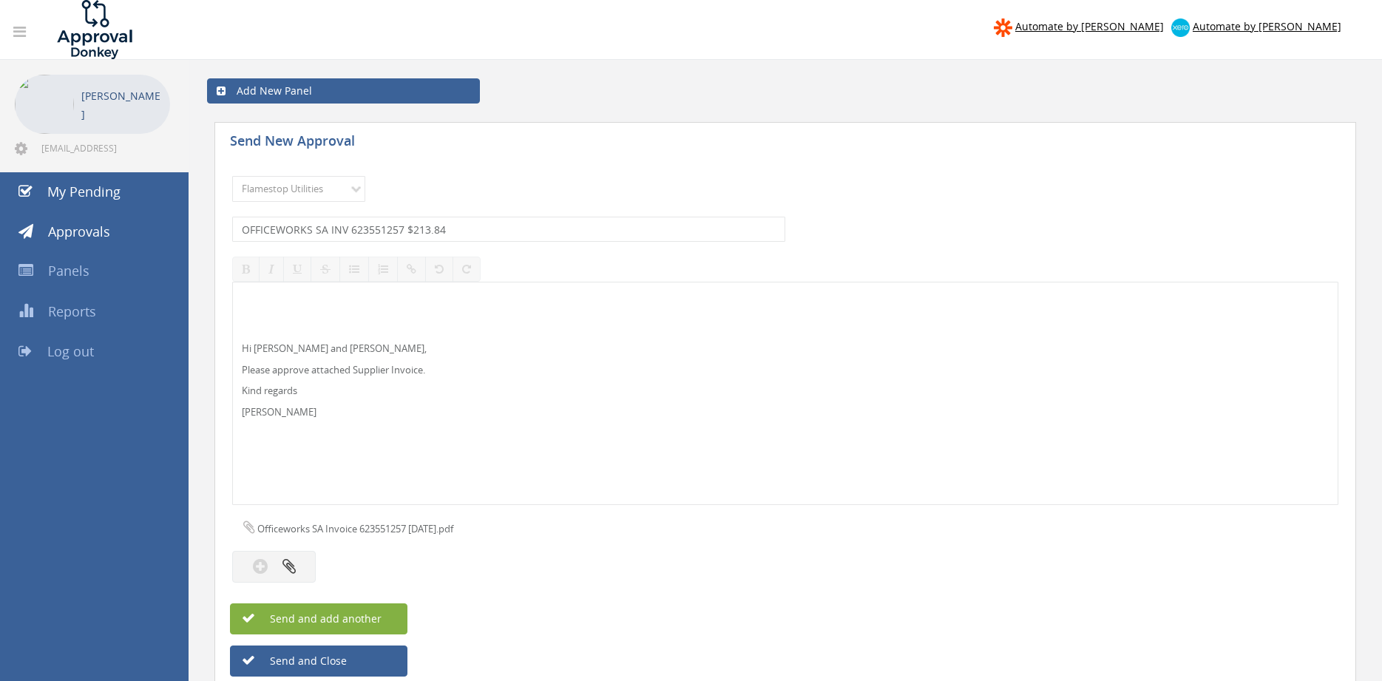
click at [374, 612] on span "Send and add another" at bounding box center [309, 619] width 143 height 14
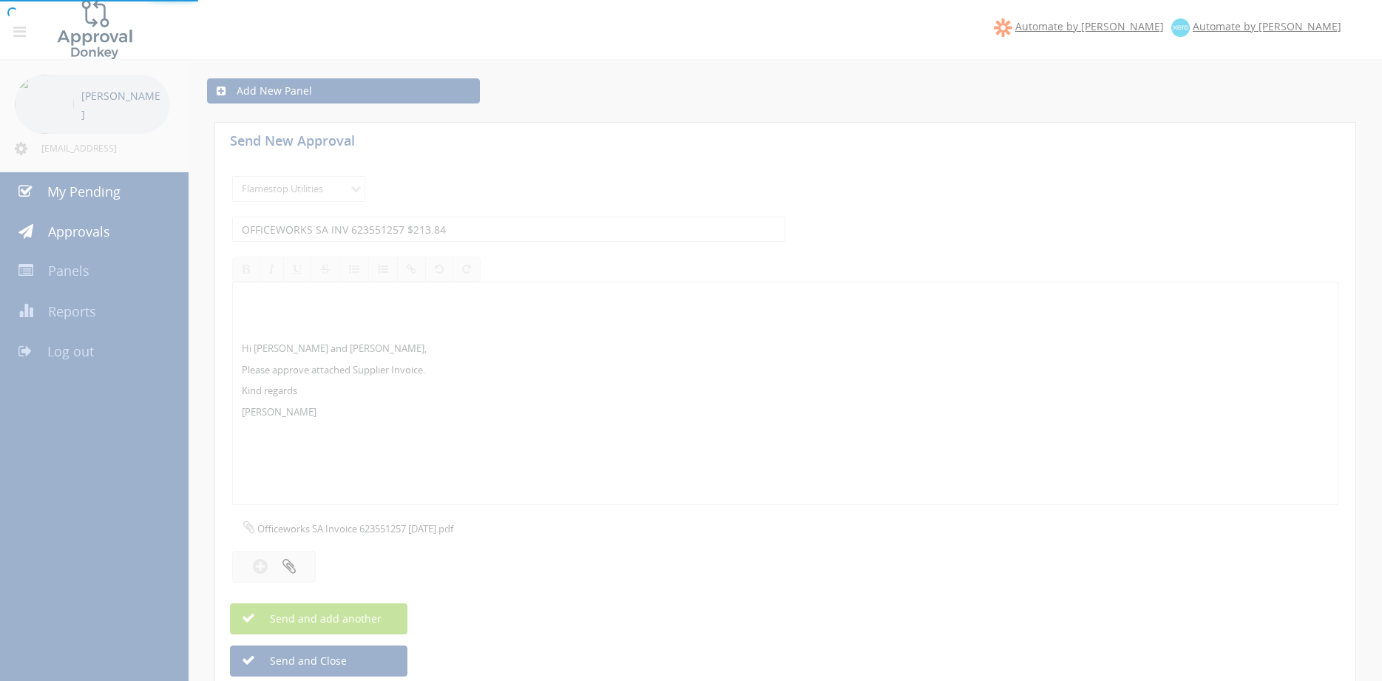
select select
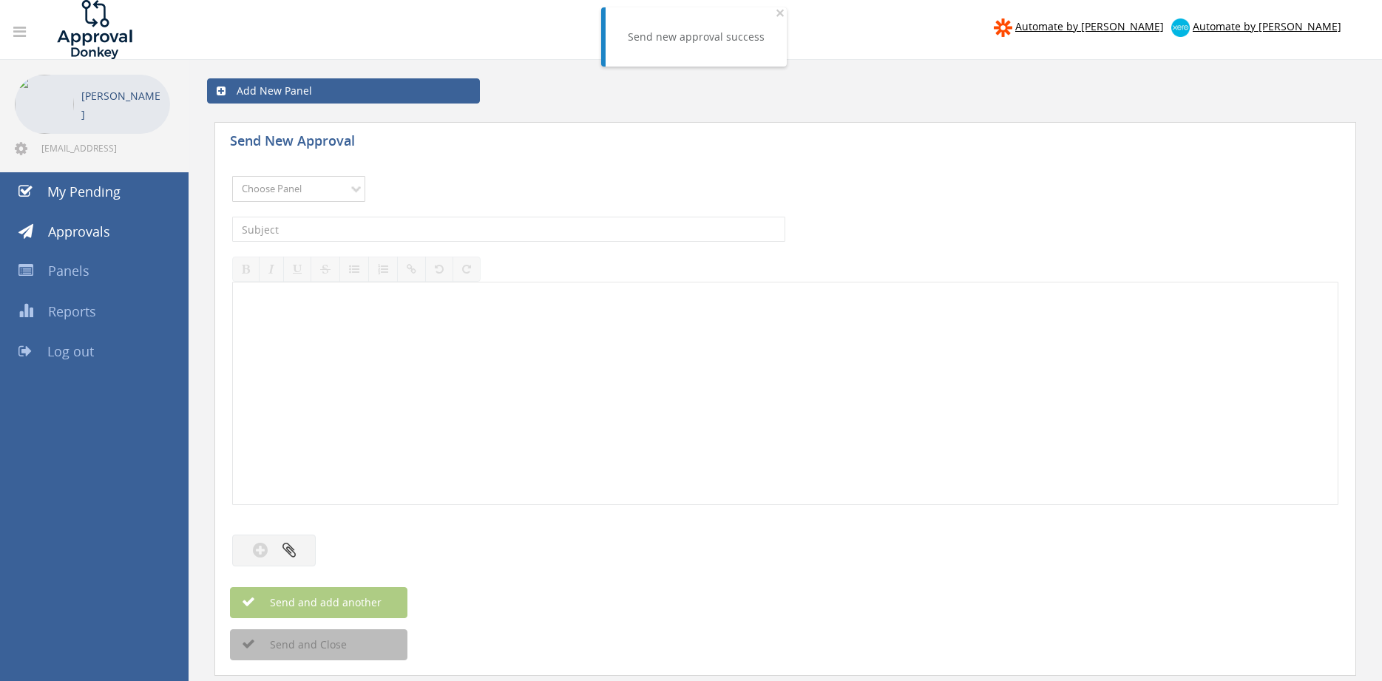
click at [232, 176] on select "Choose Panel Alarm Credits RG - 3 NZ Utilities Cable and SAI Global NZ Alarms-1…" at bounding box center [298, 189] width 133 height 26
select select "9744"
click option "Flamestop Utilities" at bounding box center [0, 0] width 0 height 0
click at [421, 234] on input "text" at bounding box center [508, 229] width 553 height 25
type input "NT WATER S113226 $66.00"
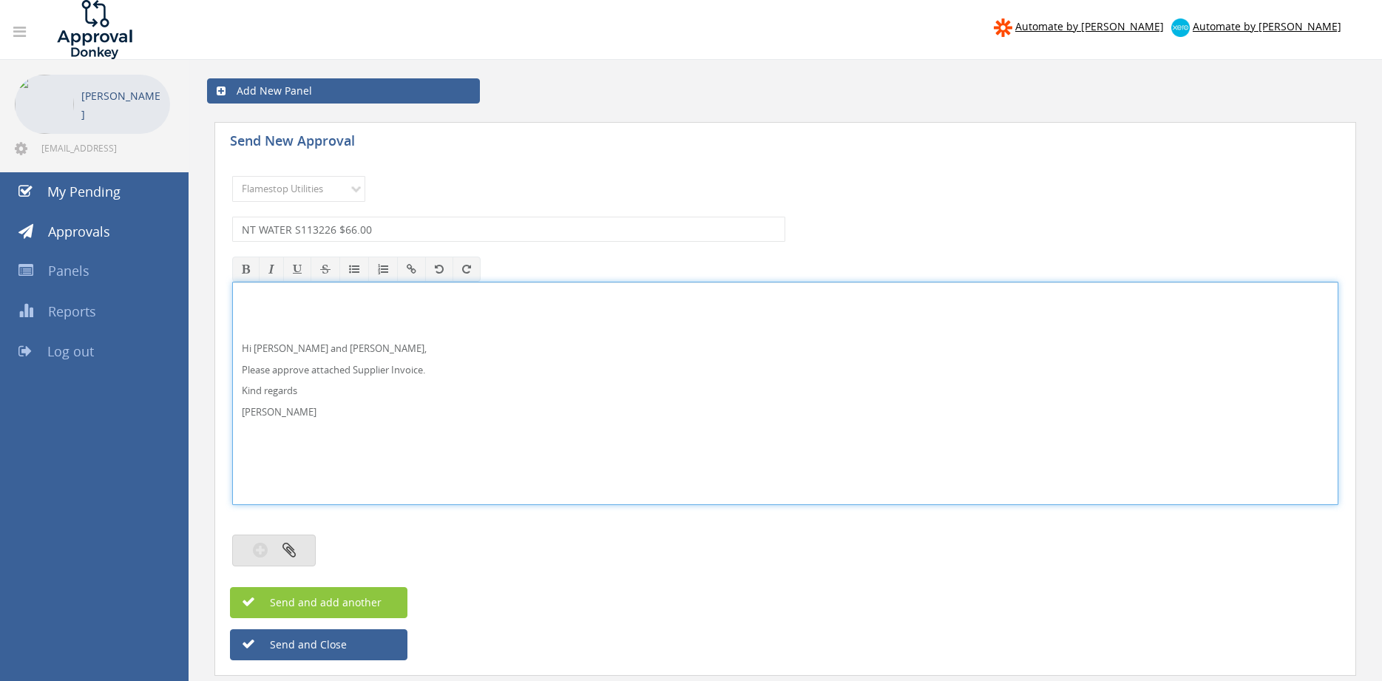
click at [298, 552] on button "button" at bounding box center [274, 551] width 84 height 32
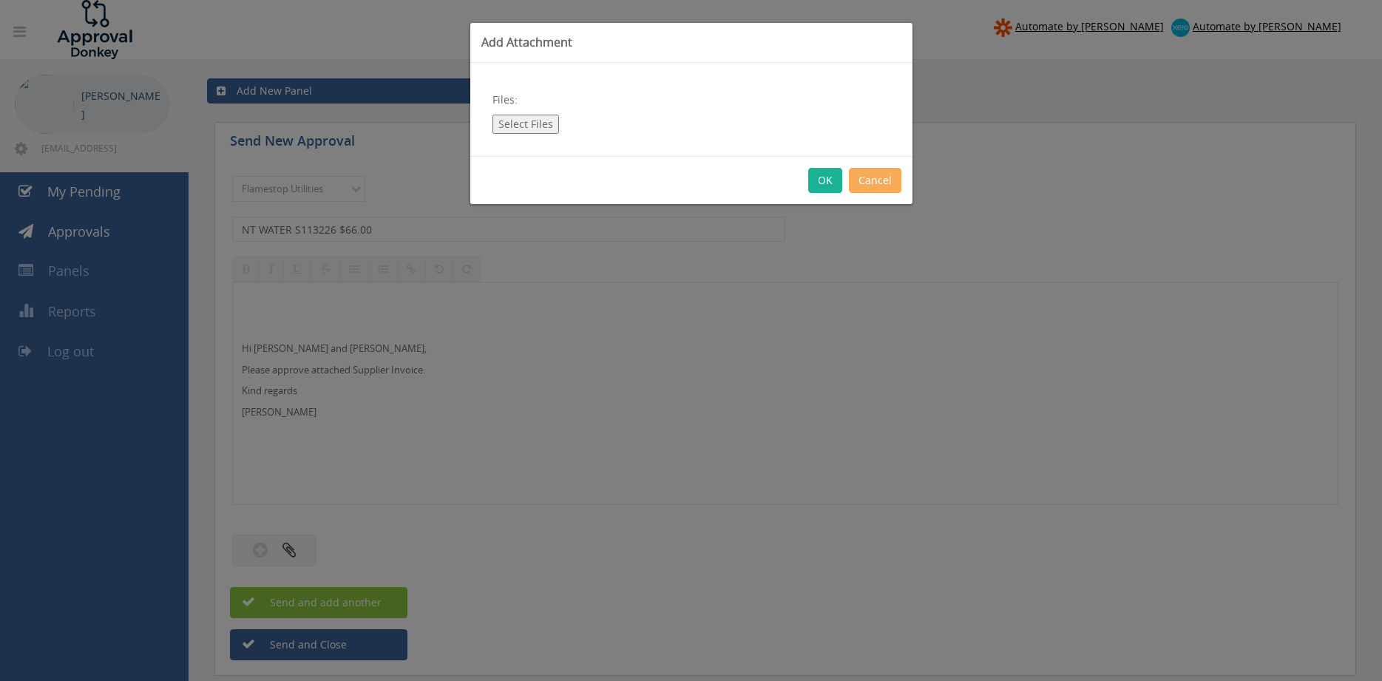
click at [532, 129] on button "Select Files" at bounding box center [526, 124] width 67 height 19
type input "C:\fakepath\NT WATER S113226 [DATE].pdf"
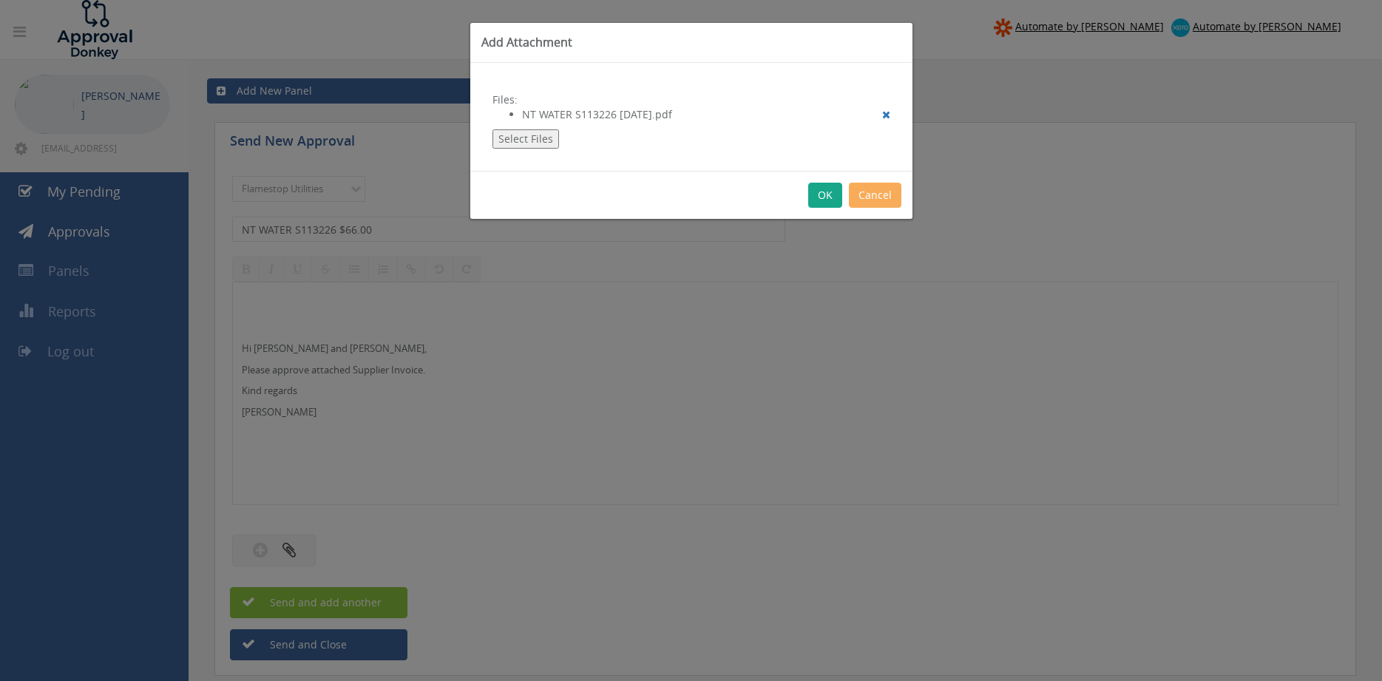
click at [822, 200] on button "OK" at bounding box center [825, 195] width 34 height 25
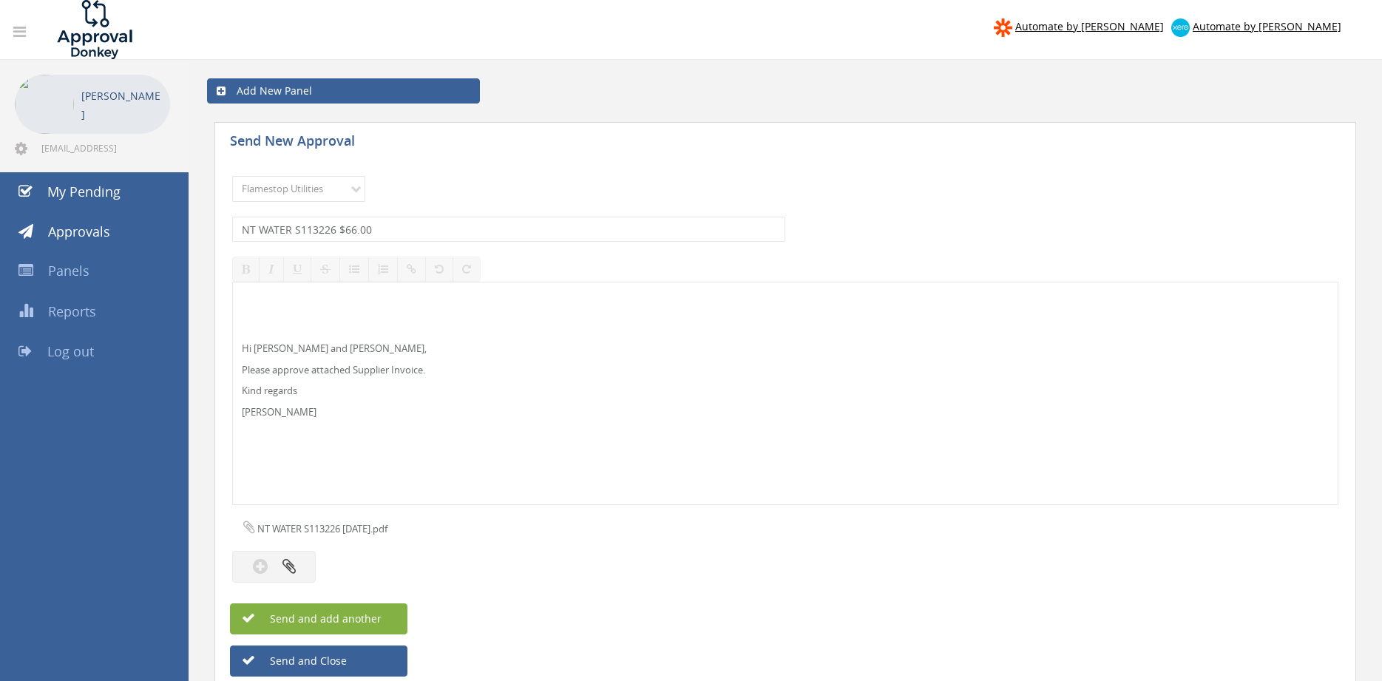
click at [388, 623] on button "Send and add another" at bounding box center [318, 618] width 177 height 31
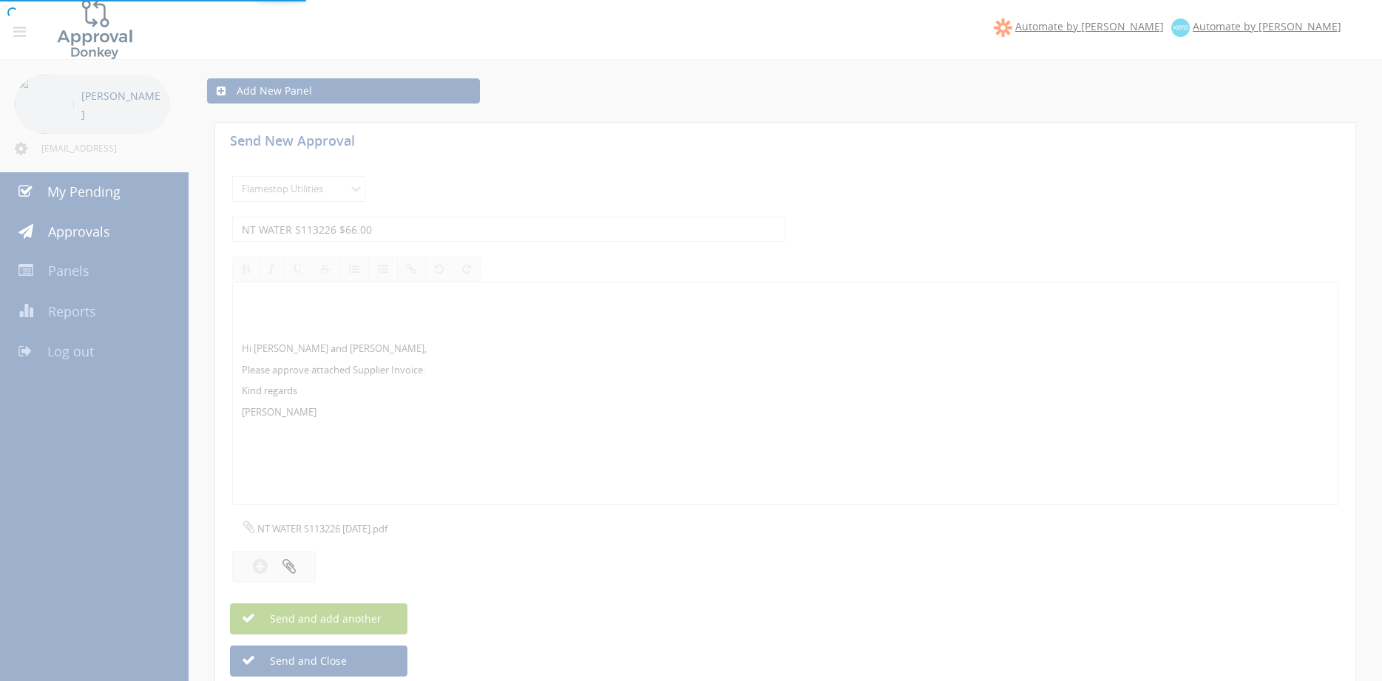
select select
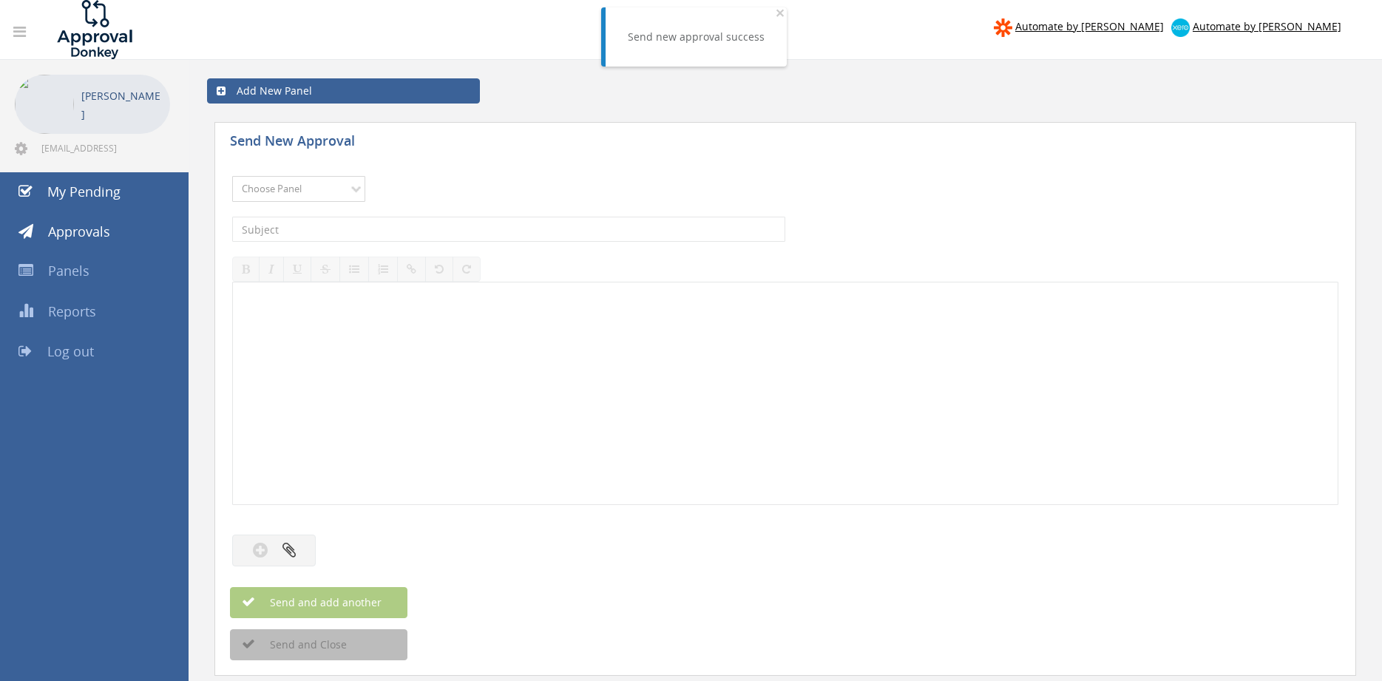
click at [232, 176] on select "Choose Panel Alarm Credits RG - 3 NZ Utilities Cable and SAI Global NZ Alarms-1…" at bounding box center [298, 189] width 133 height 26
select select "9744"
click option "Flamestop Utilities" at bounding box center [0, 0] width 0 height 0
click at [400, 231] on input "text" at bounding box center [508, 229] width 553 height 25
type input "FORKHIRE [GEOGRAPHIC_DATA] INV00101654 $346.50"
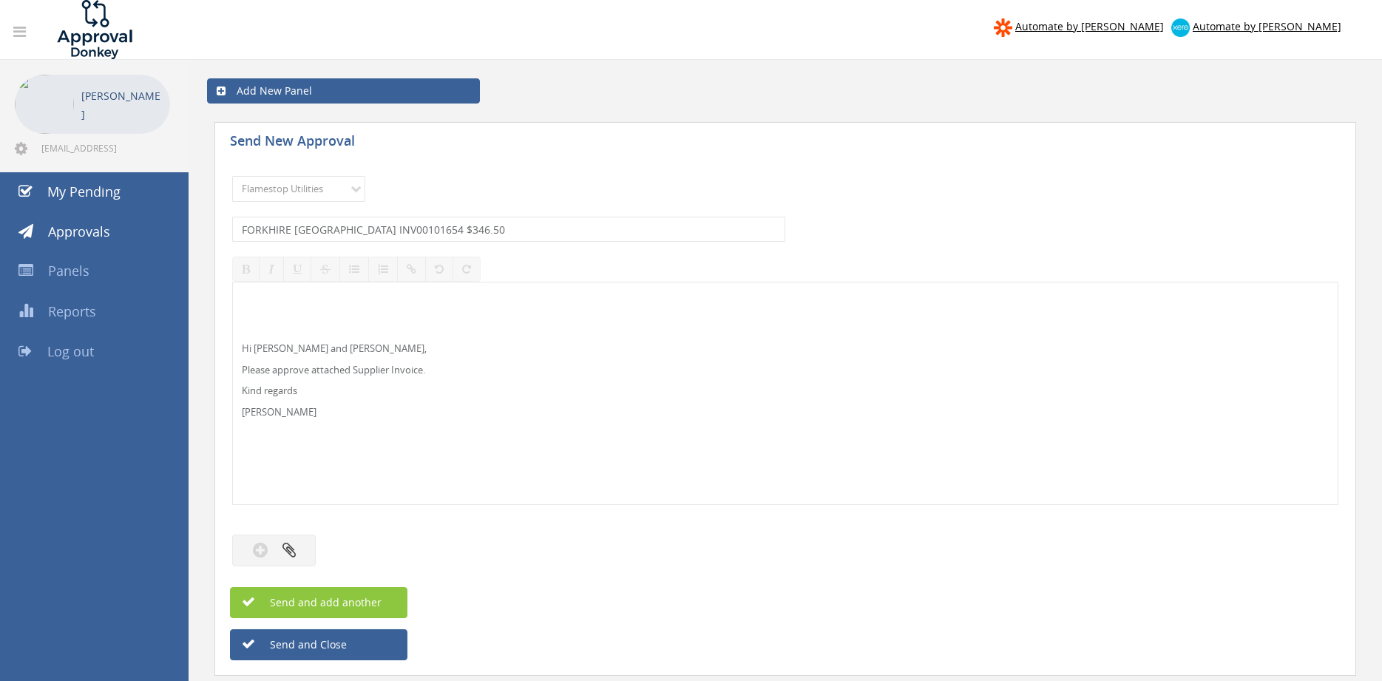
click at [292, 526] on div at bounding box center [785, 520] width 1106 height 15
click at [284, 547] on icon "button" at bounding box center [289, 549] width 13 height 17
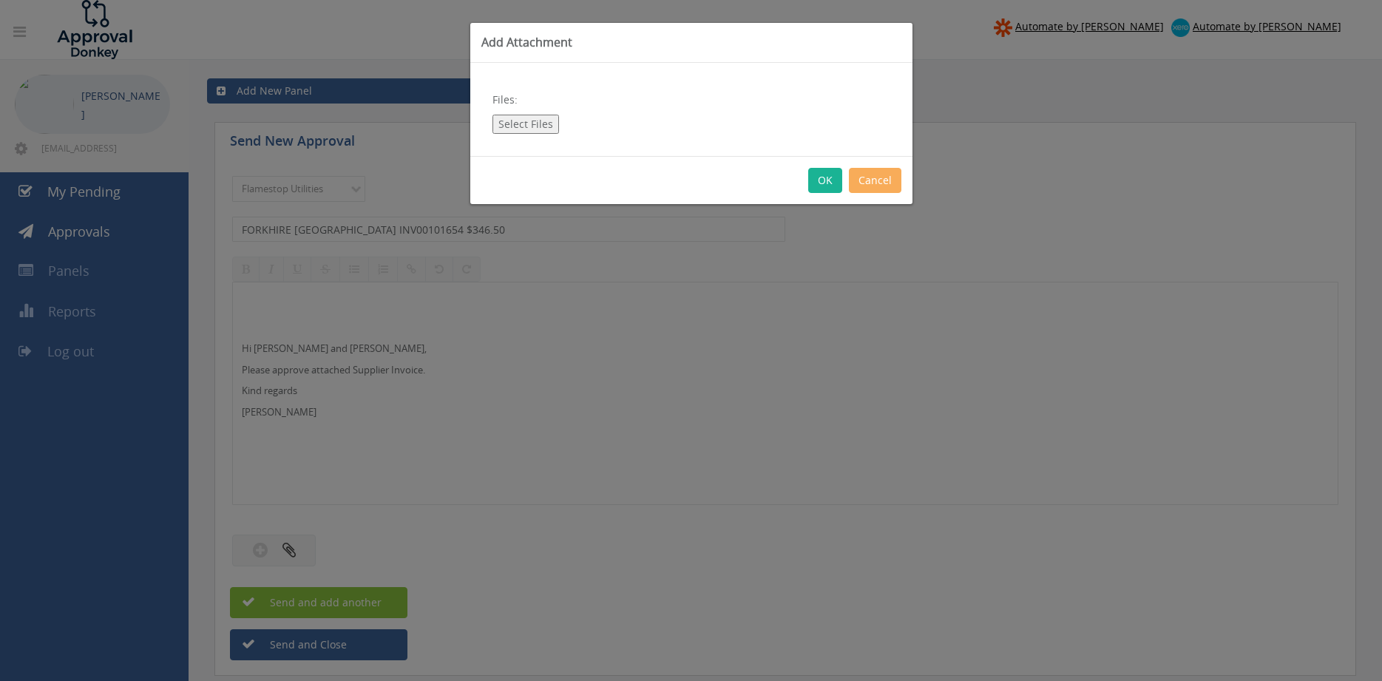
click at [538, 130] on button "Select Files" at bounding box center [526, 124] width 67 height 19
type input "C:\fakepath\FORKHIRE [GEOGRAPHIC_DATA] INV00101654 [DATE].pdf"
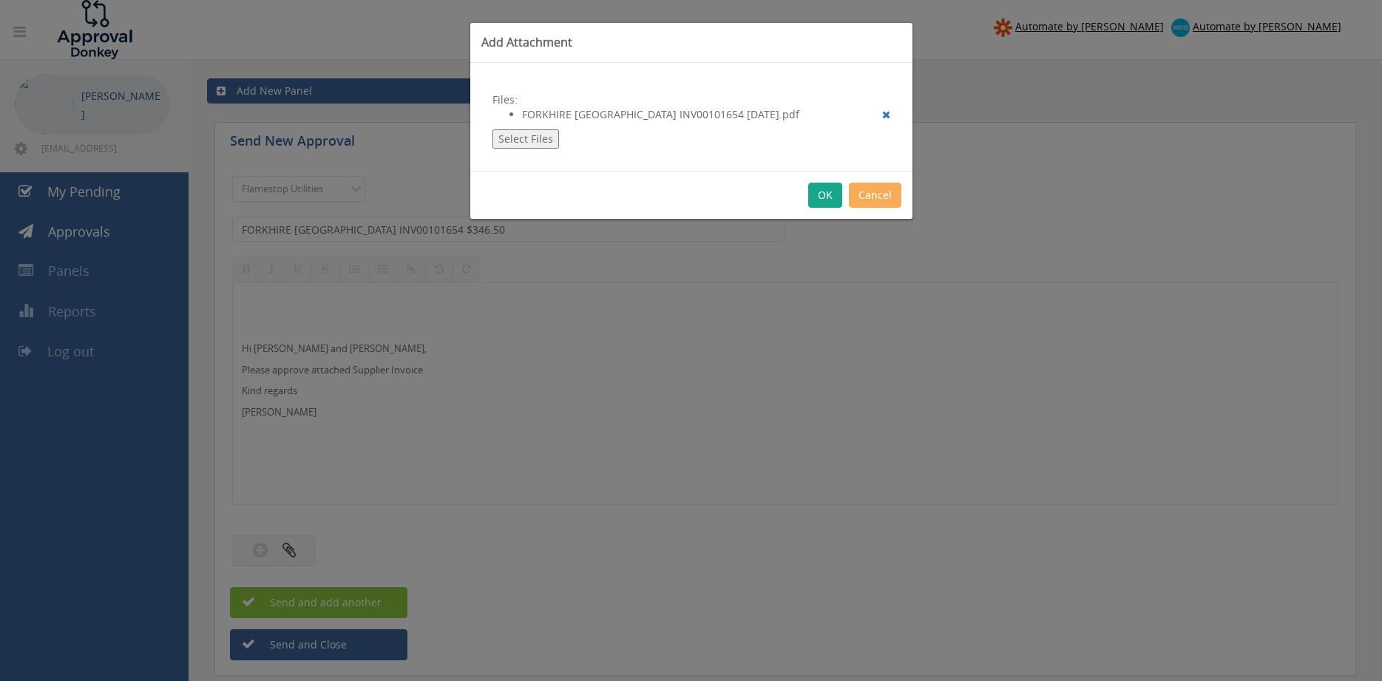
drag, startPoint x: 827, startPoint y: 200, endPoint x: 848, endPoint y: 223, distance: 30.9
click at [826, 200] on button "OK" at bounding box center [825, 195] width 34 height 25
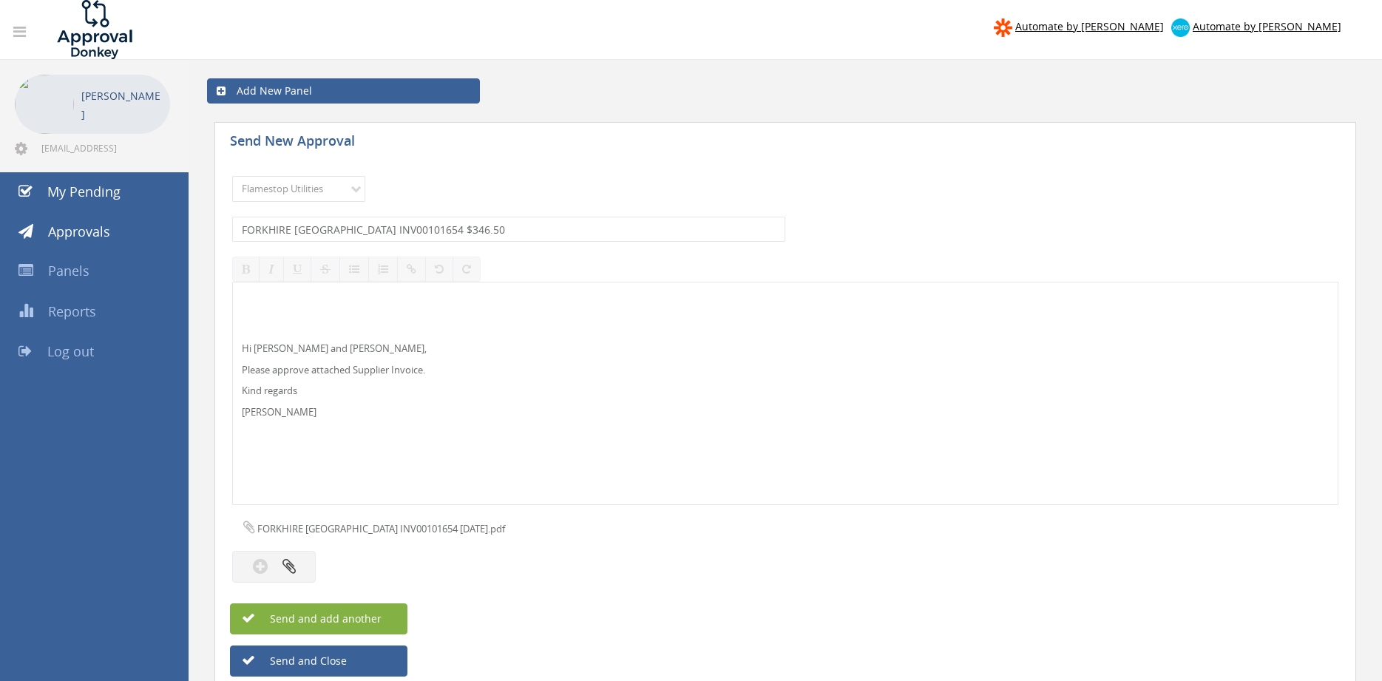
click at [390, 620] on button "Send and add another" at bounding box center [318, 618] width 177 height 31
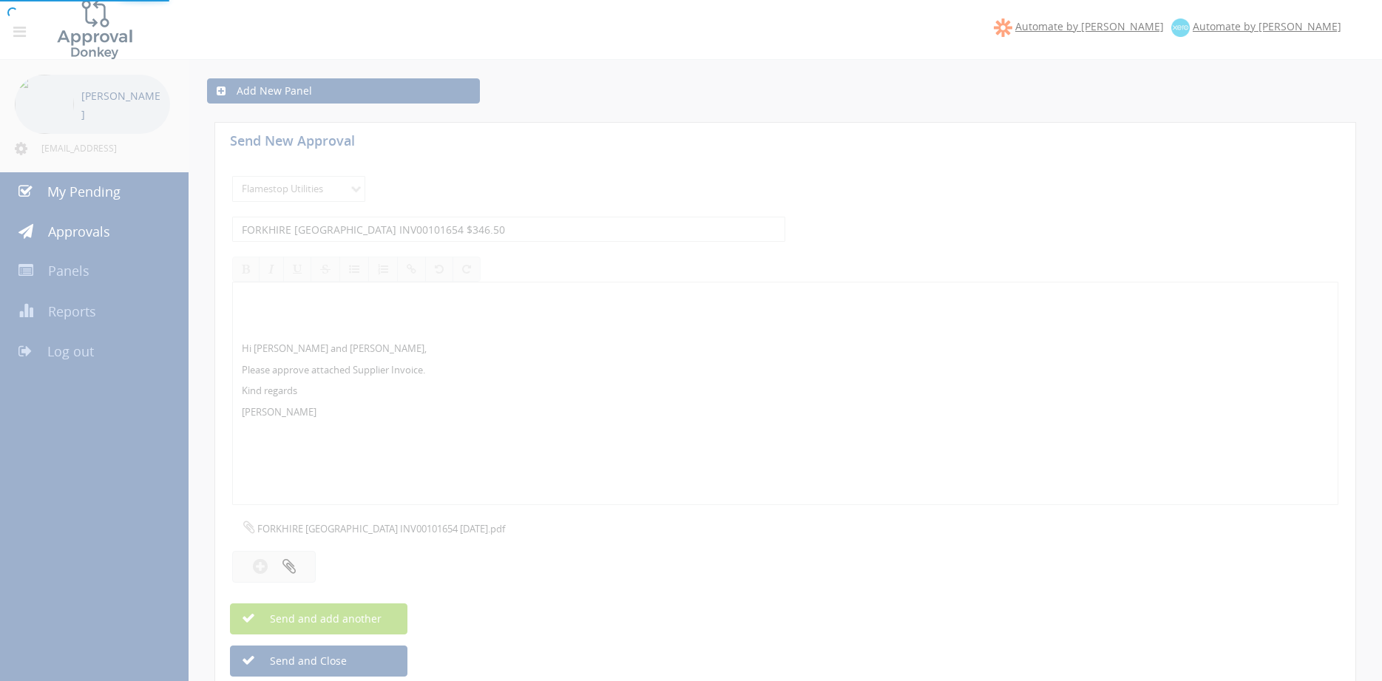
select select
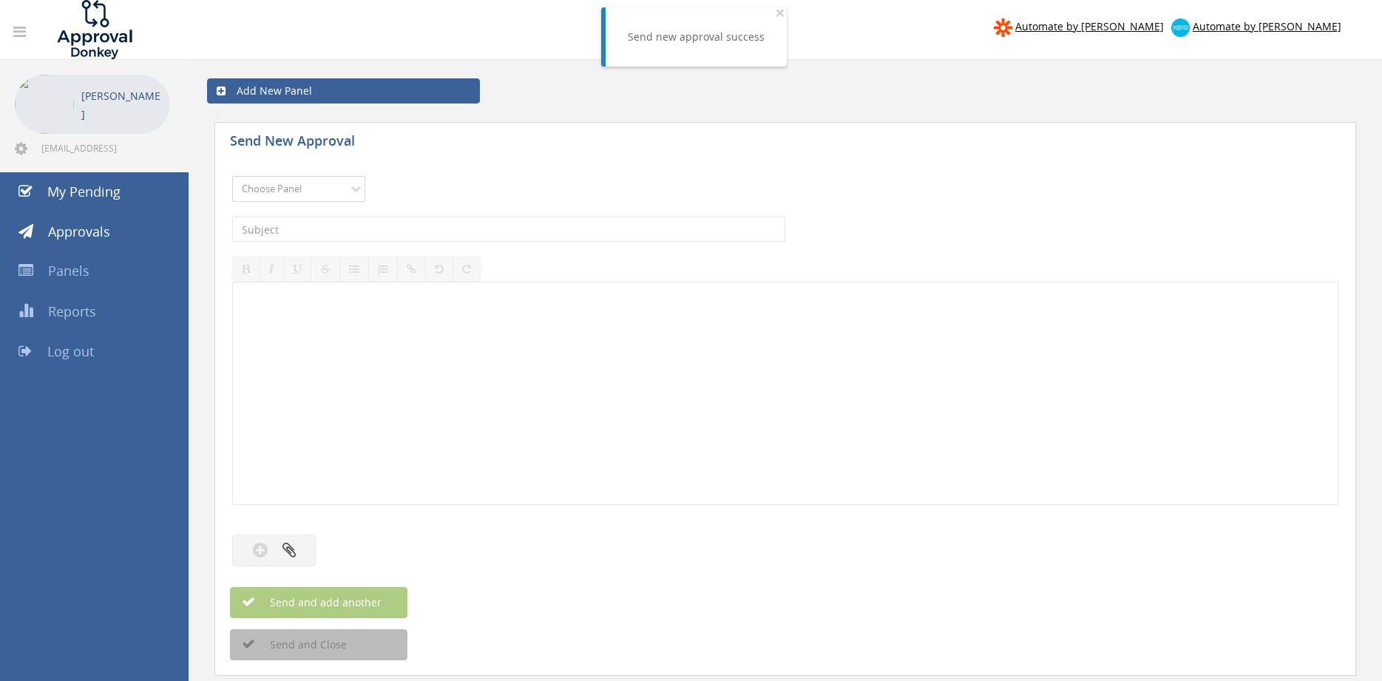
click at [232, 176] on select "Choose Panel Alarm Credits RG - 3 NZ Utilities Cable and SAI Global NZ Alarms-1…" at bounding box center [298, 189] width 133 height 26
select select "9744"
click option "Flamestop Utilities" at bounding box center [0, 0] width 0 height 0
click at [378, 228] on input "text" at bounding box center [508, 229] width 553 height 25
type input "FORKHIRE VIC INV00101653 $242.00"
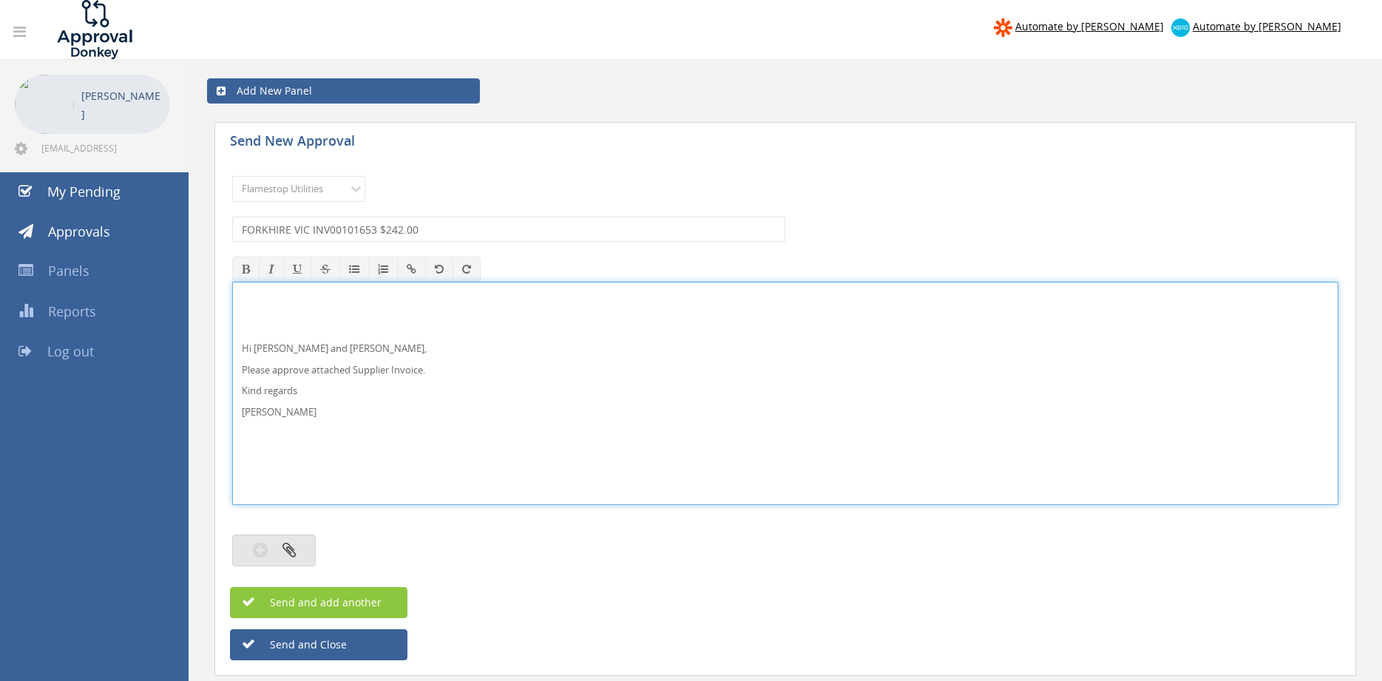
click at [304, 544] on button "button" at bounding box center [274, 551] width 84 height 32
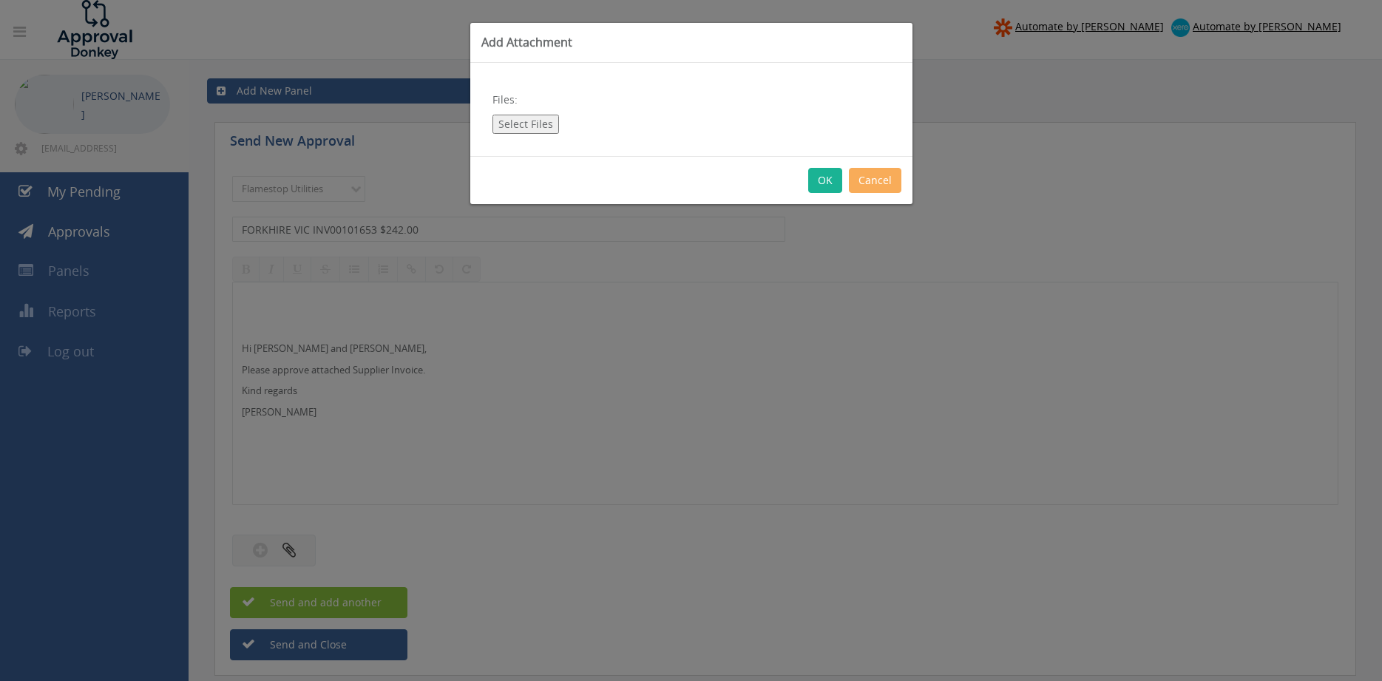
click at [513, 120] on button "Select Files" at bounding box center [526, 124] width 67 height 19
type input "C:\fakepath\FORKHIRE [GEOGRAPHIC_DATA] INV00101653 [DATE].pdf"
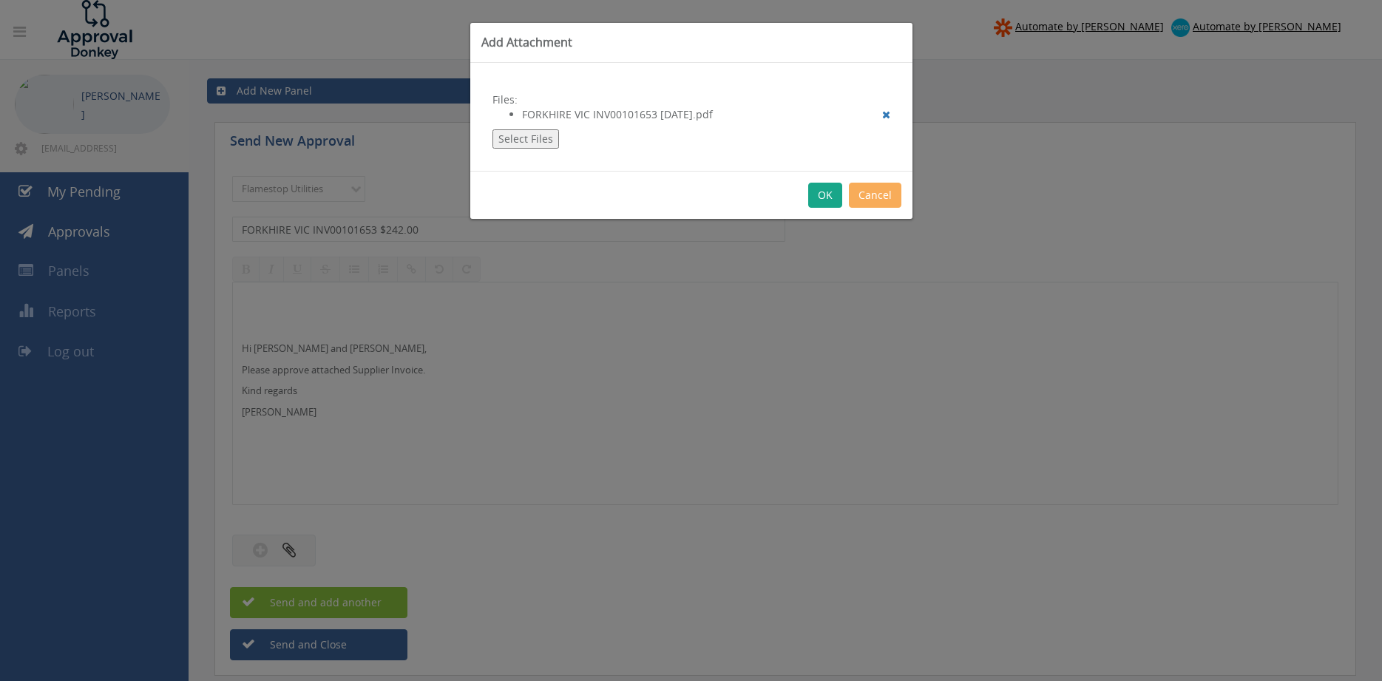
click at [819, 198] on button "OK" at bounding box center [825, 195] width 34 height 25
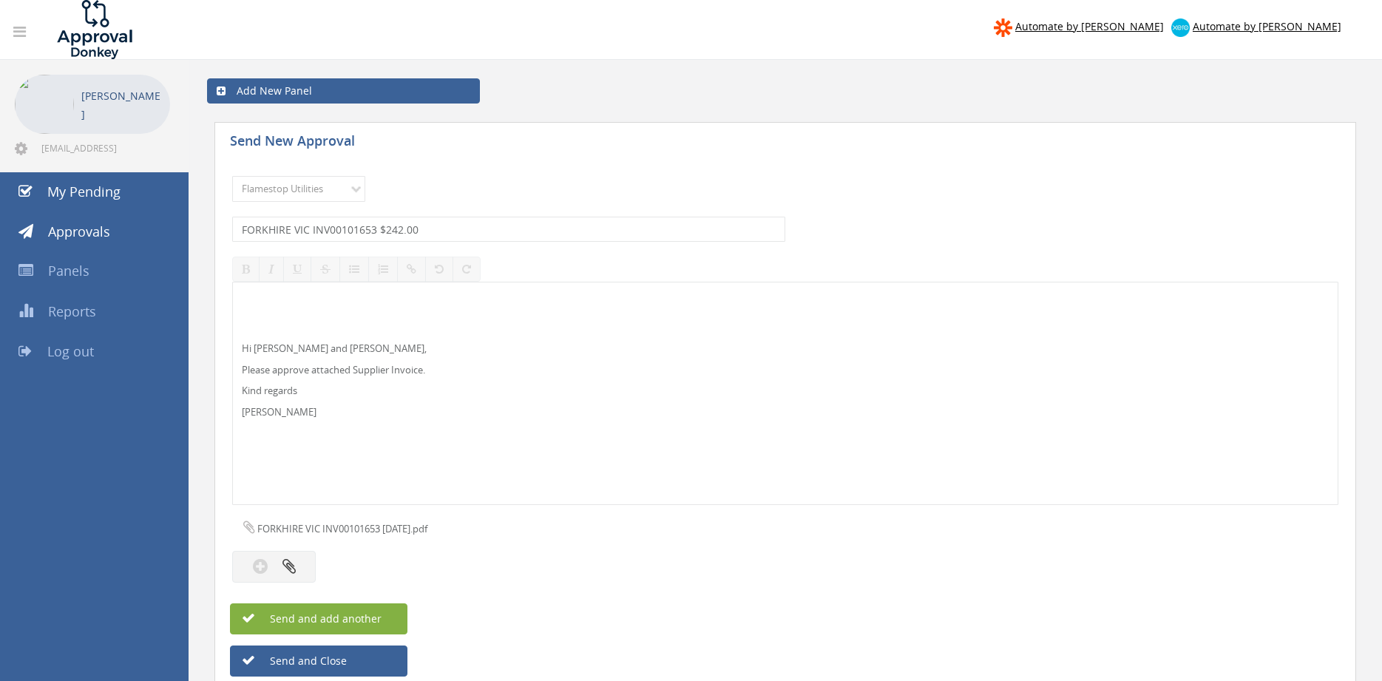
click at [382, 620] on button "Send and add another" at bounding box center [318, 618] width 177 height 31
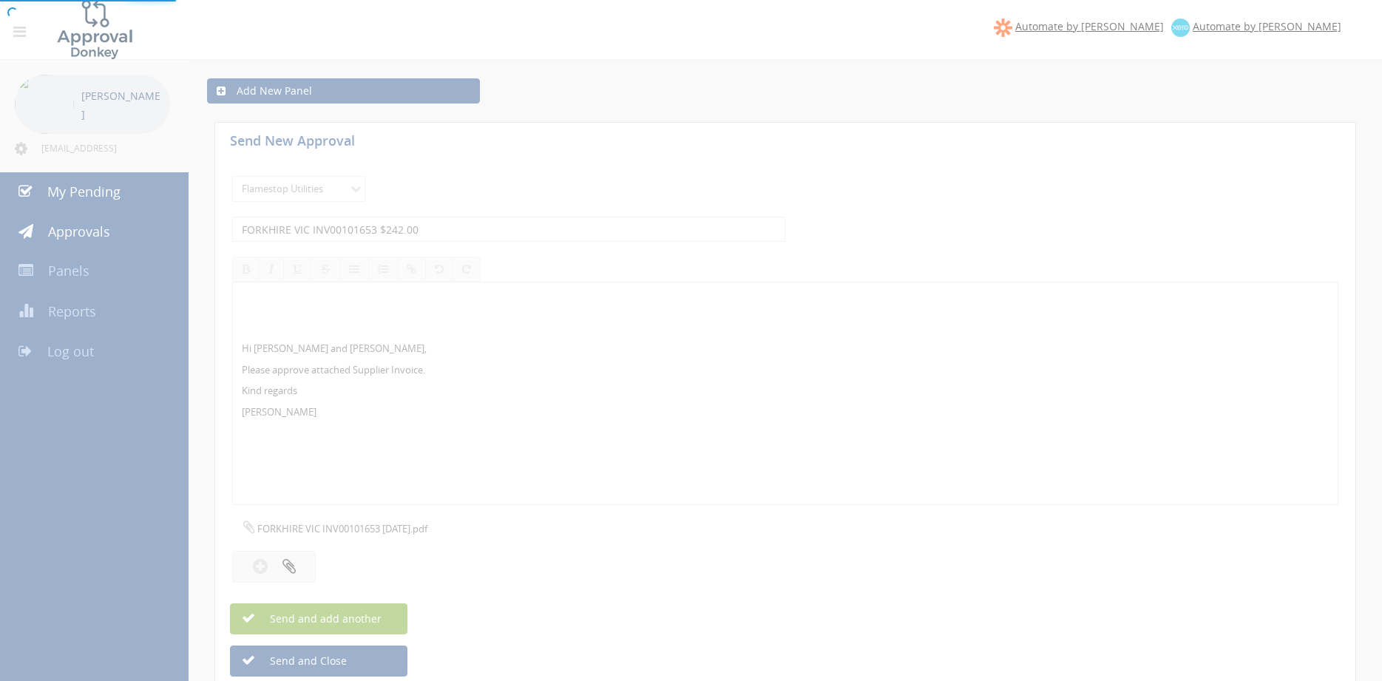
select select
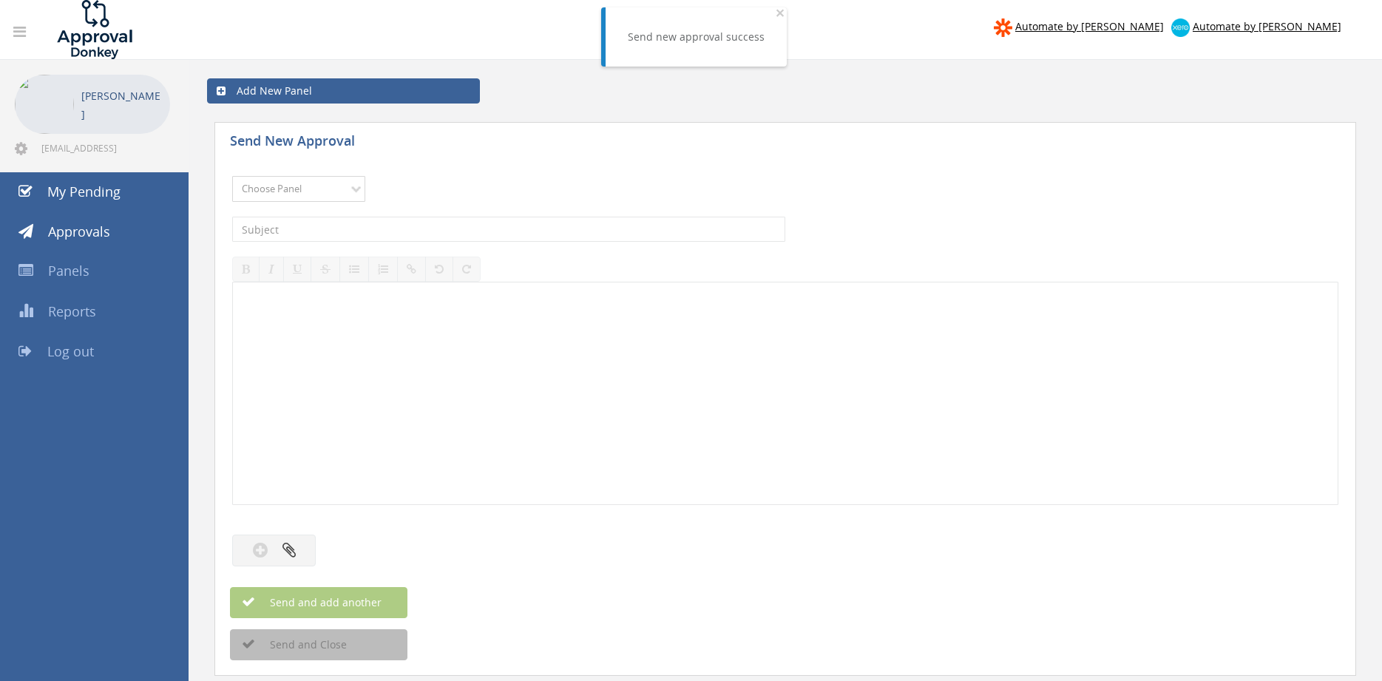
click at [232, 176] on select "Choose Panel Alarm Credits RG - 3 NZ Utilities Cable and SAI Global NZ Alarms-1…" at bounding box center [298, 189] width 133 height 26
select select "9744"
click option "Flamestop Utilities" at bounding box center [0, 0] width 0 height 0
click at [373, 234] on input "text" at bounding box center [508, 229] width 553 height 25
type input "[GEOGRAPHIC_DATA] INV 1017 $770.00"
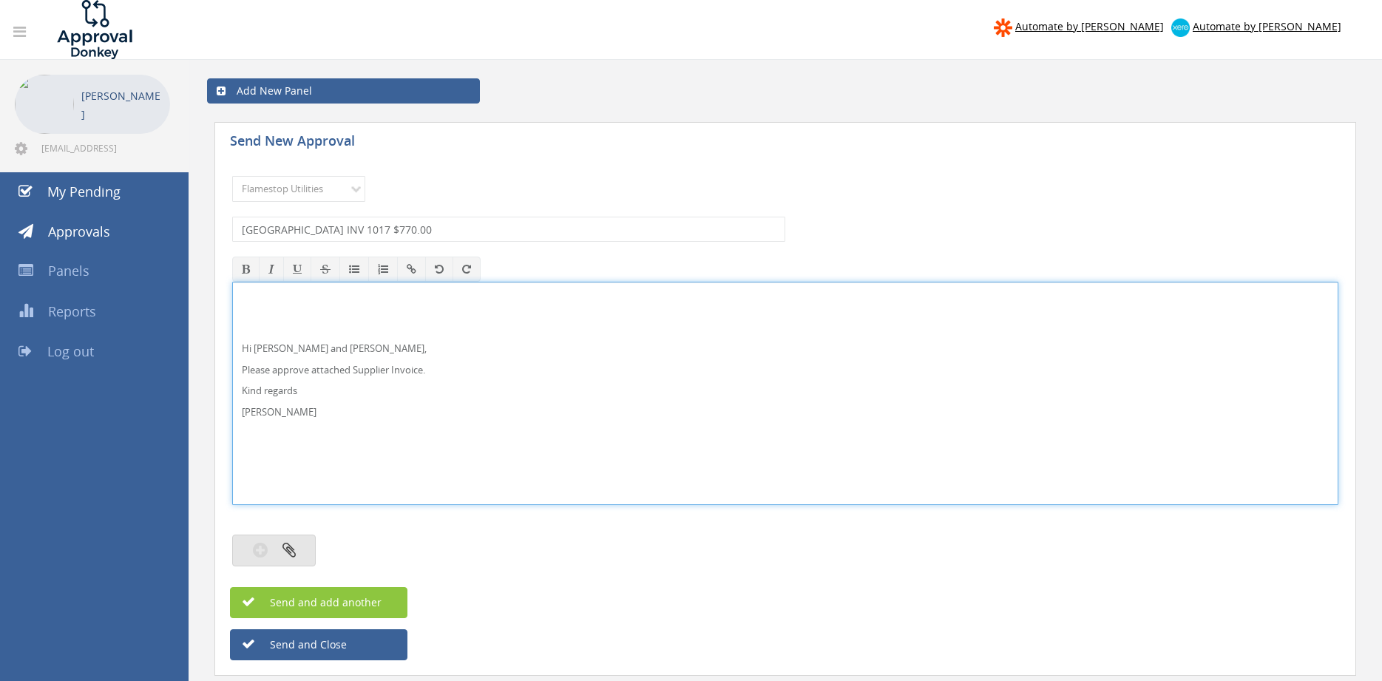
click at [294, 556] on icon "button" at bounding box center [289, 549] width 13 height 17
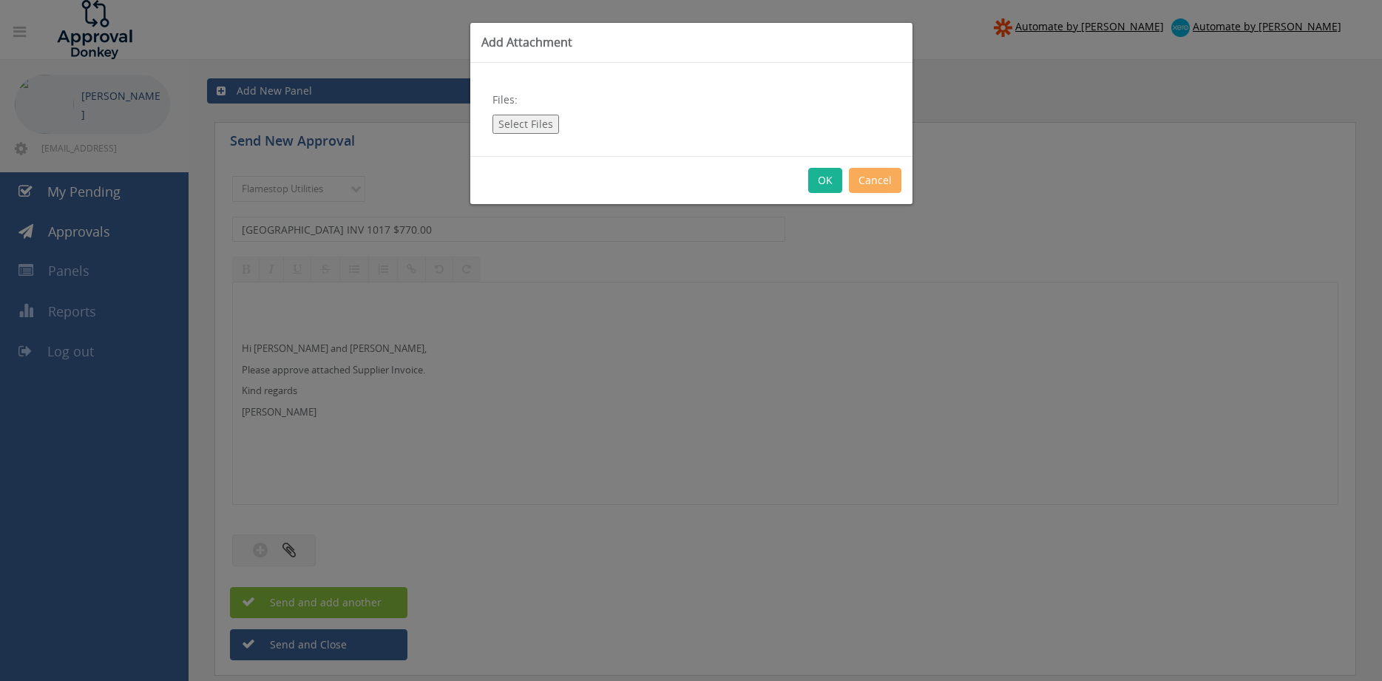
click at [532, 130] on button "Select Files" at bounding box center [526, 124] width 67 height 19
type input "C:\fakepath\CGPRO Lane Cove_Inv1017 [DATE].pdf"
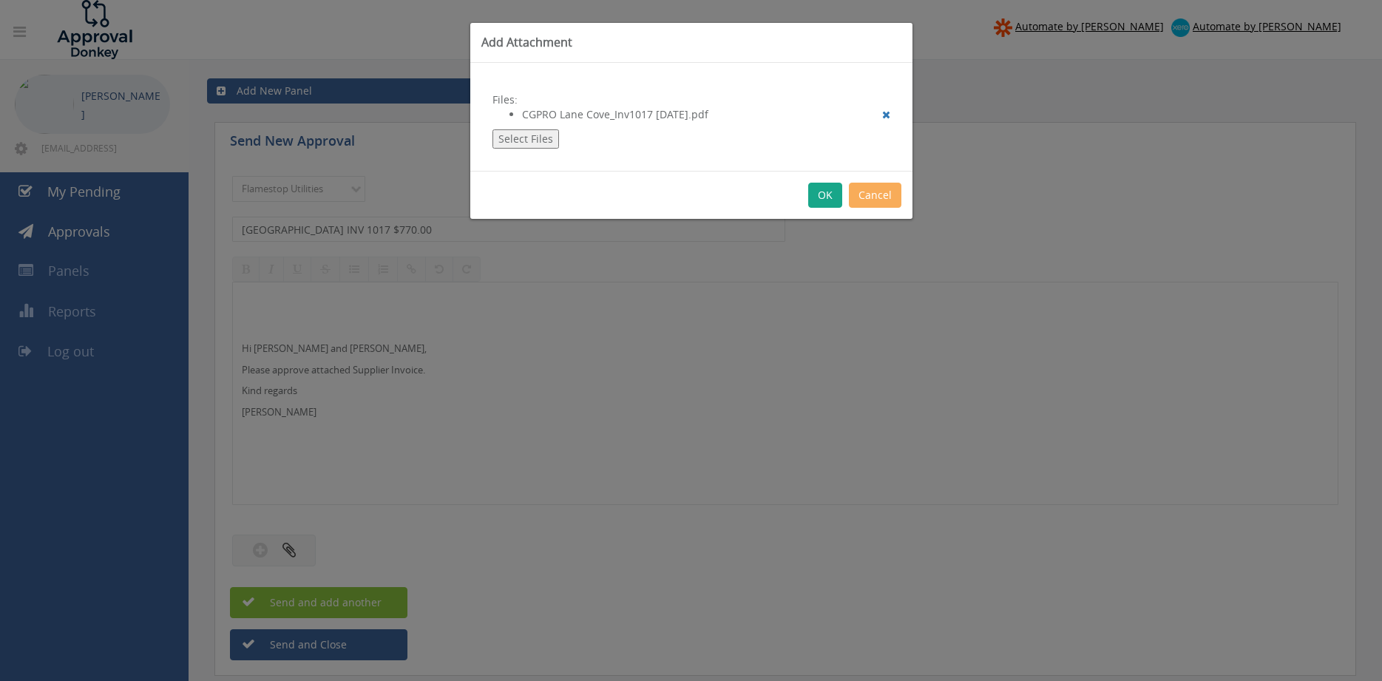
drag, startPoint x: 823, startPoint y: 201, endPoint x: 844, endPoint y: 224, distance: 30.9
click at [822, 201] on button "OK" at bounding box center [825, 195] width 34 height 25
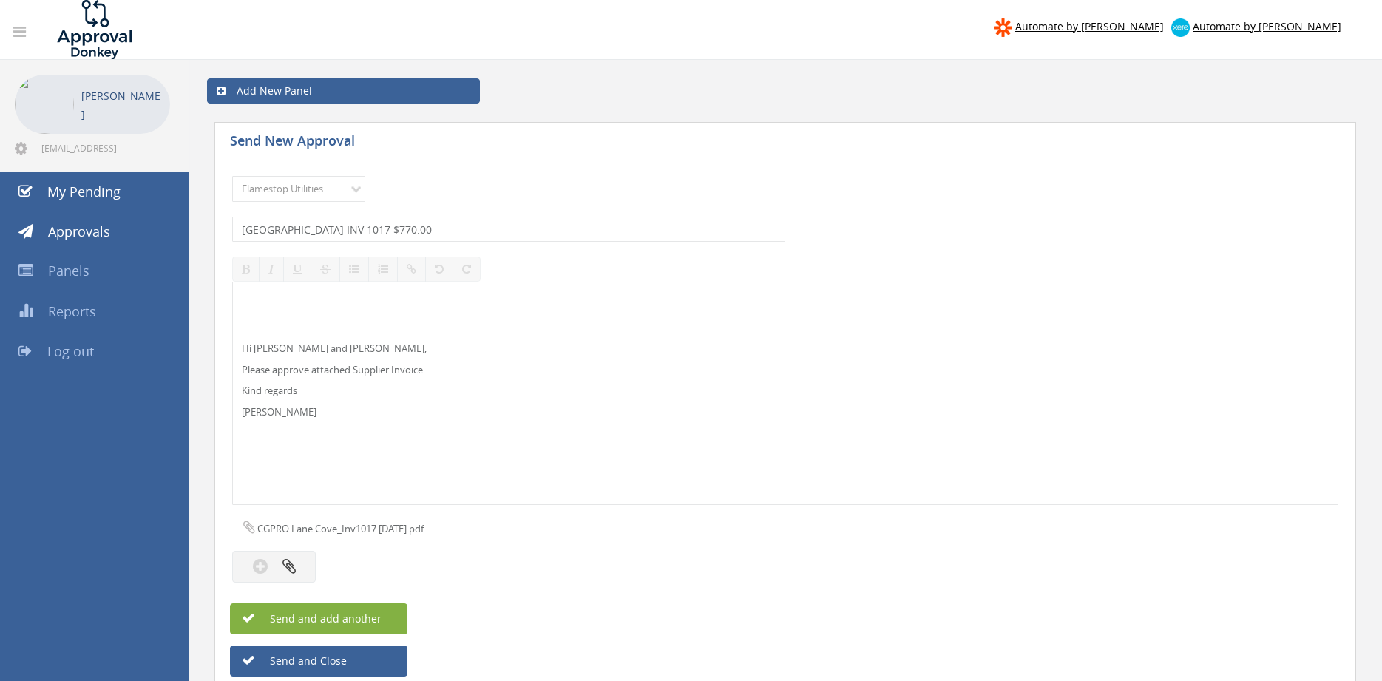
click at [385, 615] on button "Send and add another" at bounding box center [318, 618] width 177 height 31
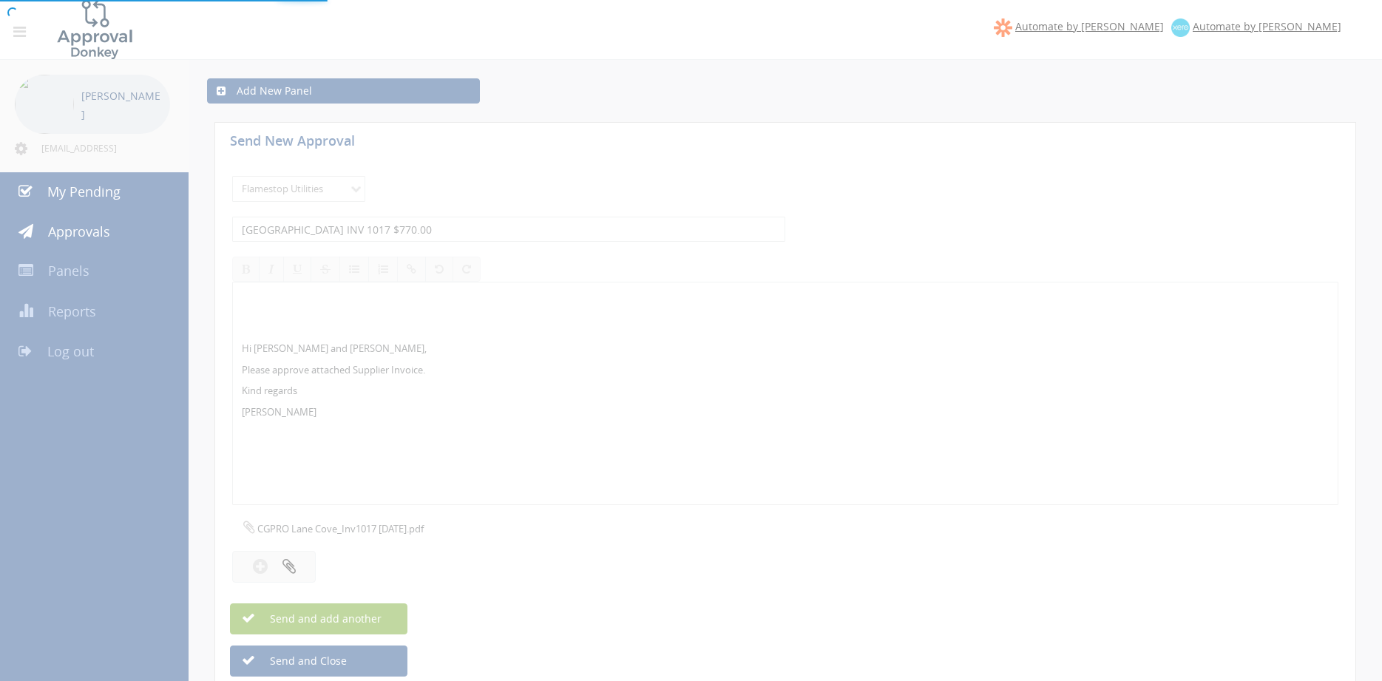
select select
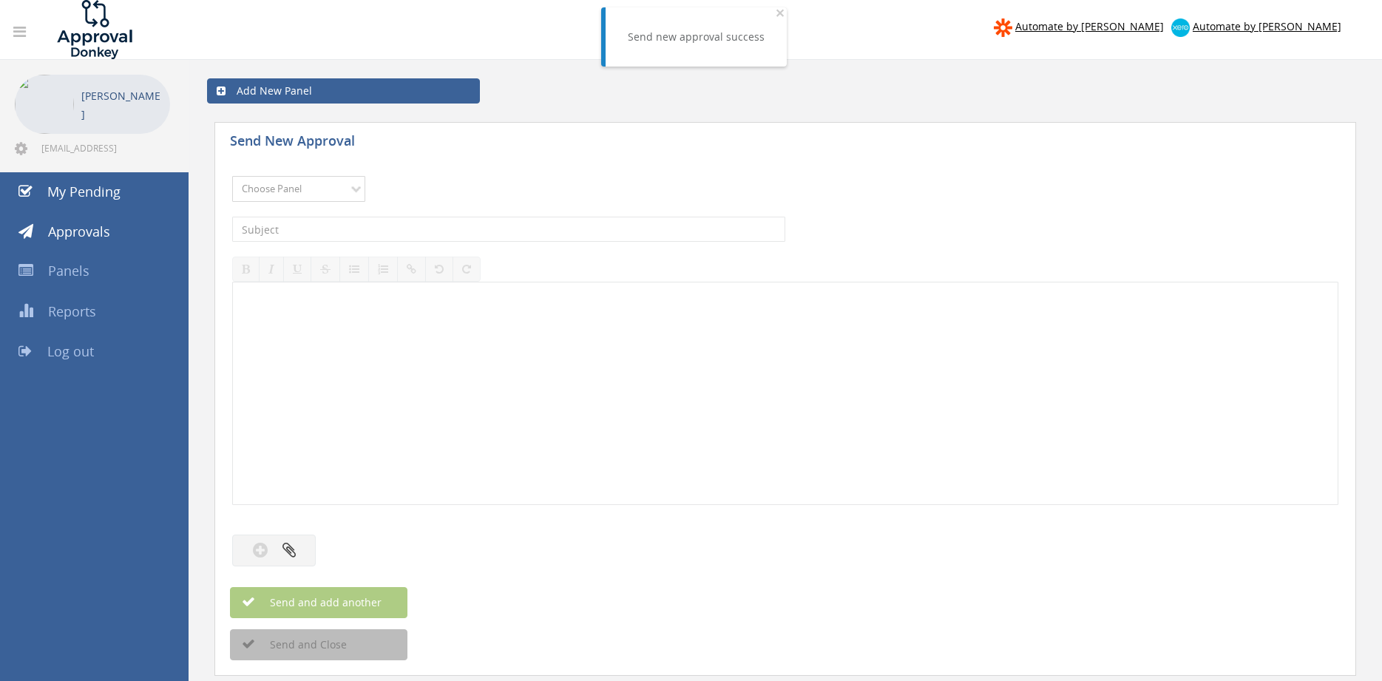
click at [232, 176] on select "Choose Panel Alarm Credits RG - 3 NZ Utilities Cable and SAI Global NZ Alarms-1…" at bounding box center [298, 189] width 133 height 26
select select "9744"
click option "Flamestop Utilities" at bounding box center [0, 0] width 0 height 0
click at [394, 232] on input "text" at bounding box center [508, 229] width 553 height 25
type input "BUNNINGS 8201/90039725 $35.44"
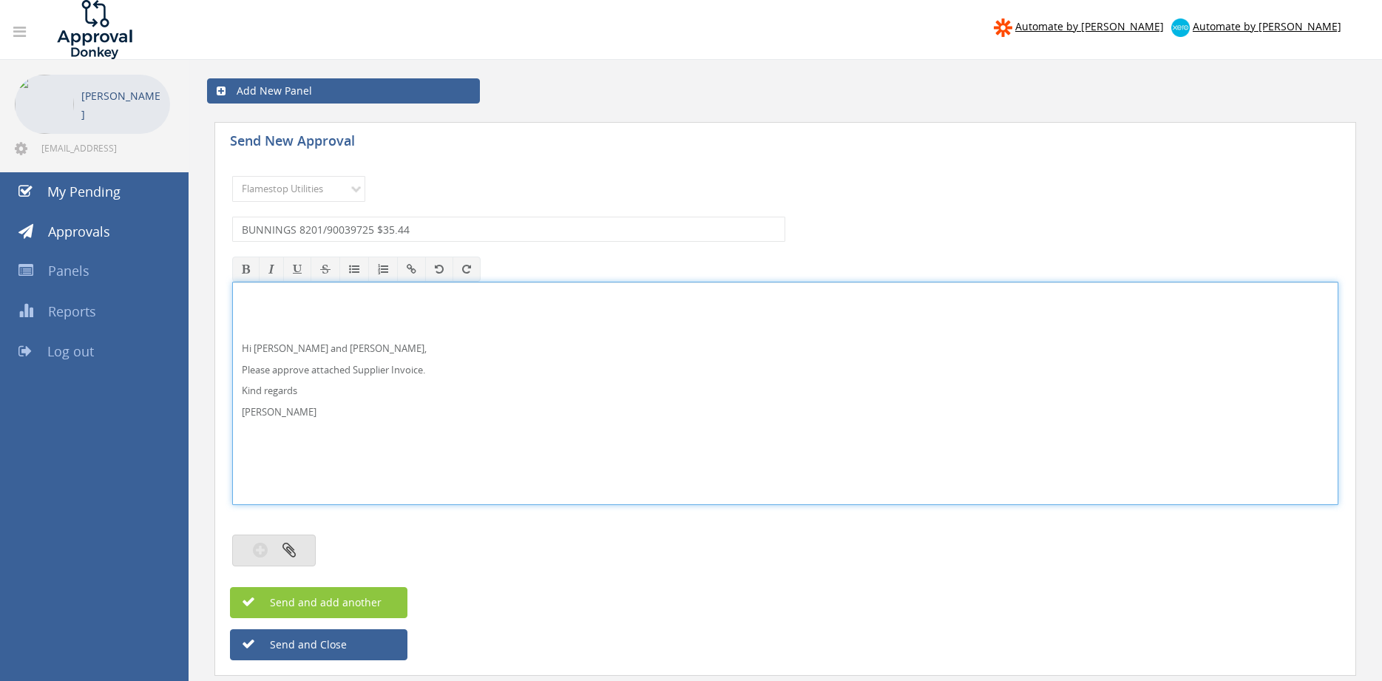
click at [305, 549] on button "button" at bounding box center [274, 551] width 84 height 32
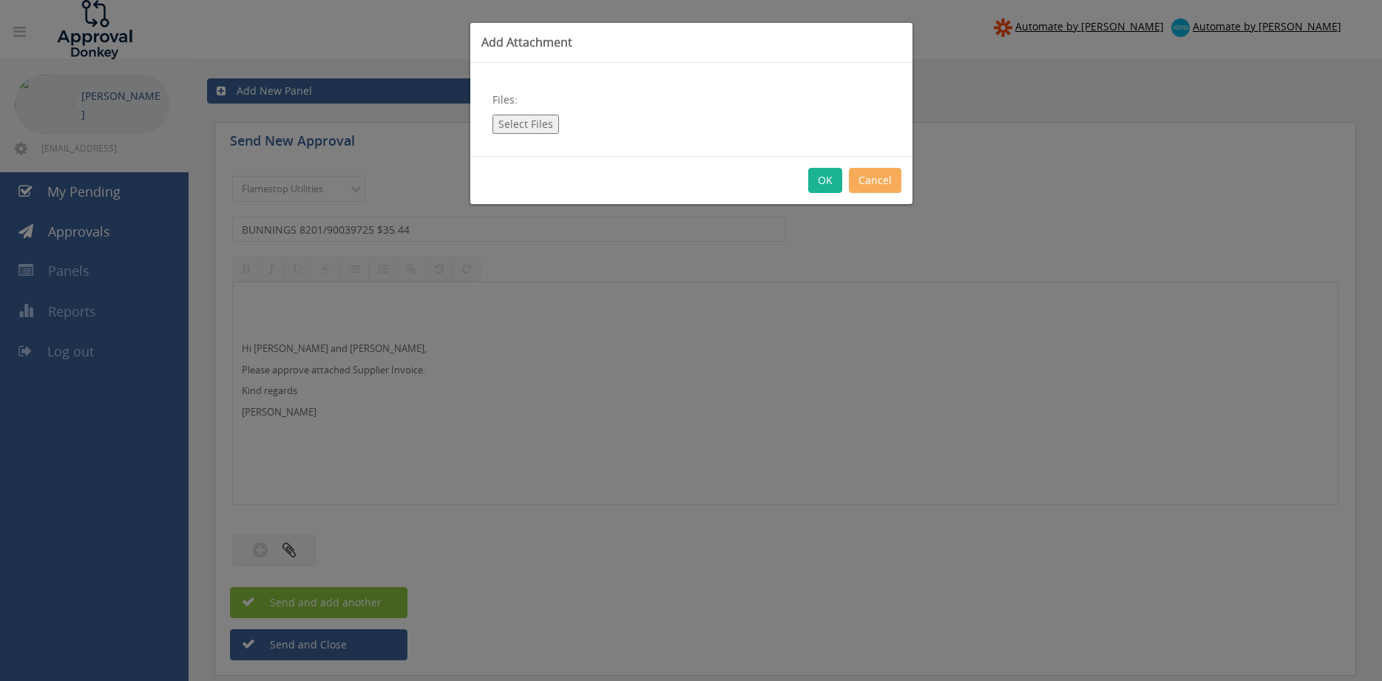
click at [525, 129] on button "Select Files" at bounding box center [526, 124] width 67 height 19
type input "C:\fakepath\BUNNINGS 8201-90039725 [DATE].pdf"
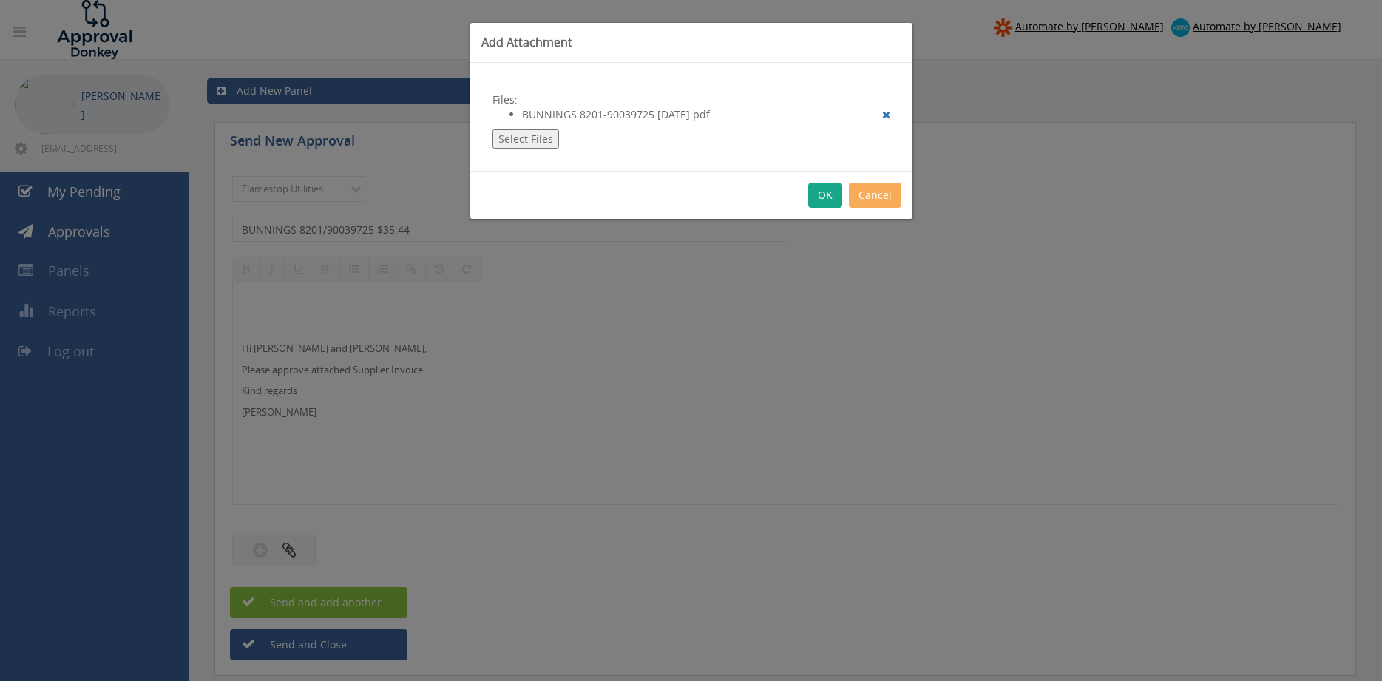
click at [824, 197] on button "OK" at bounding box center [825, 195] width 34 height 25
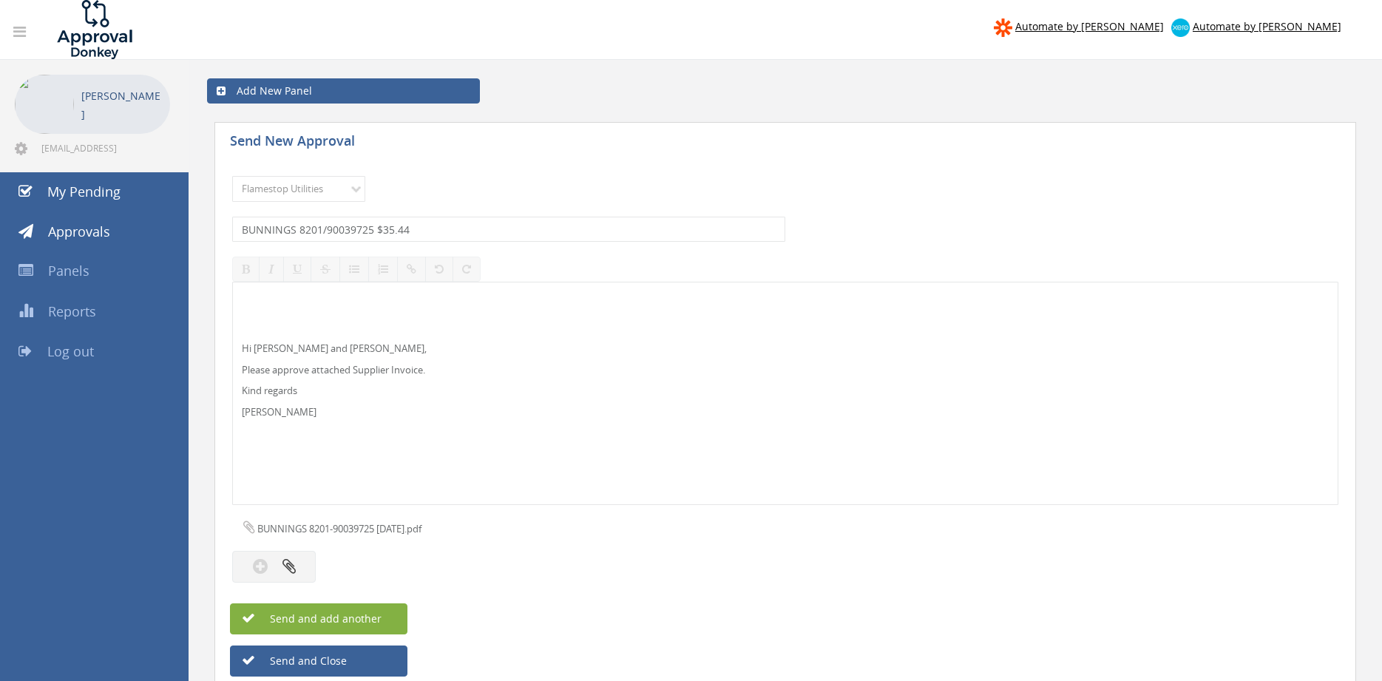
click at [385, 619] on button "Send and add another" at bounding box center [318, 618] width 177 height 31
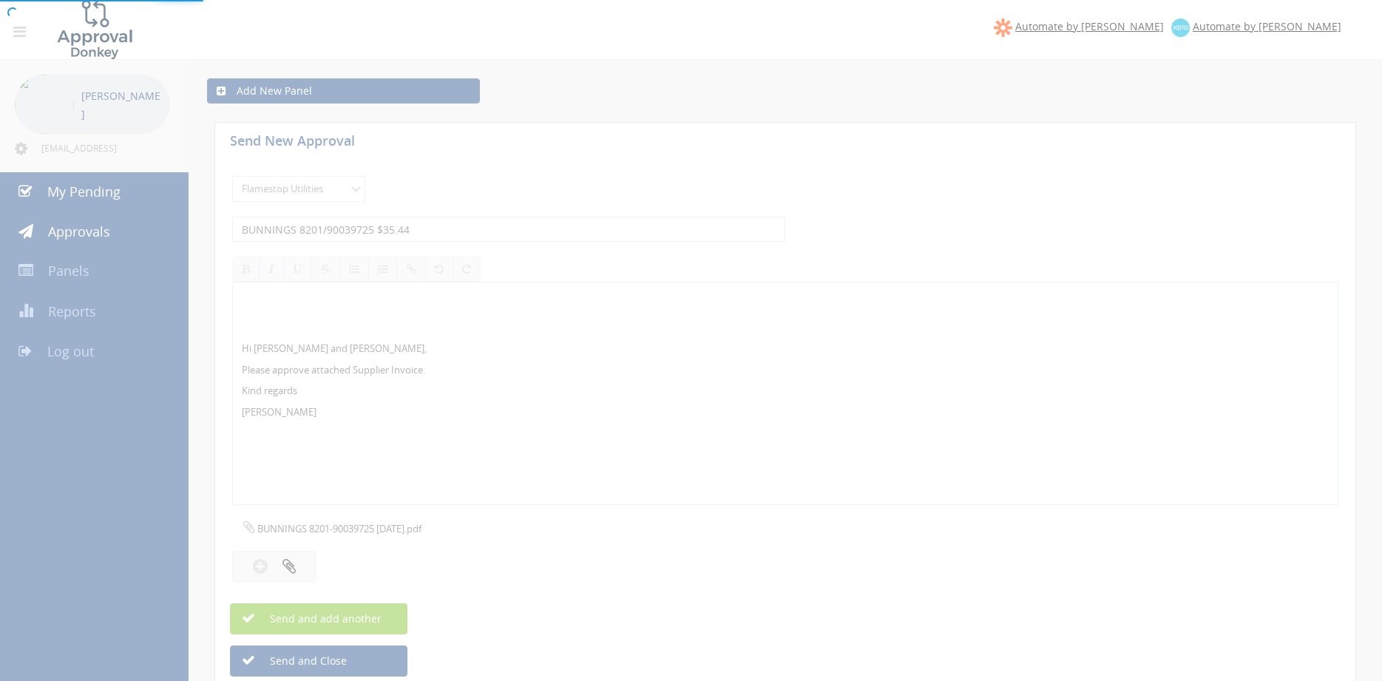
select select
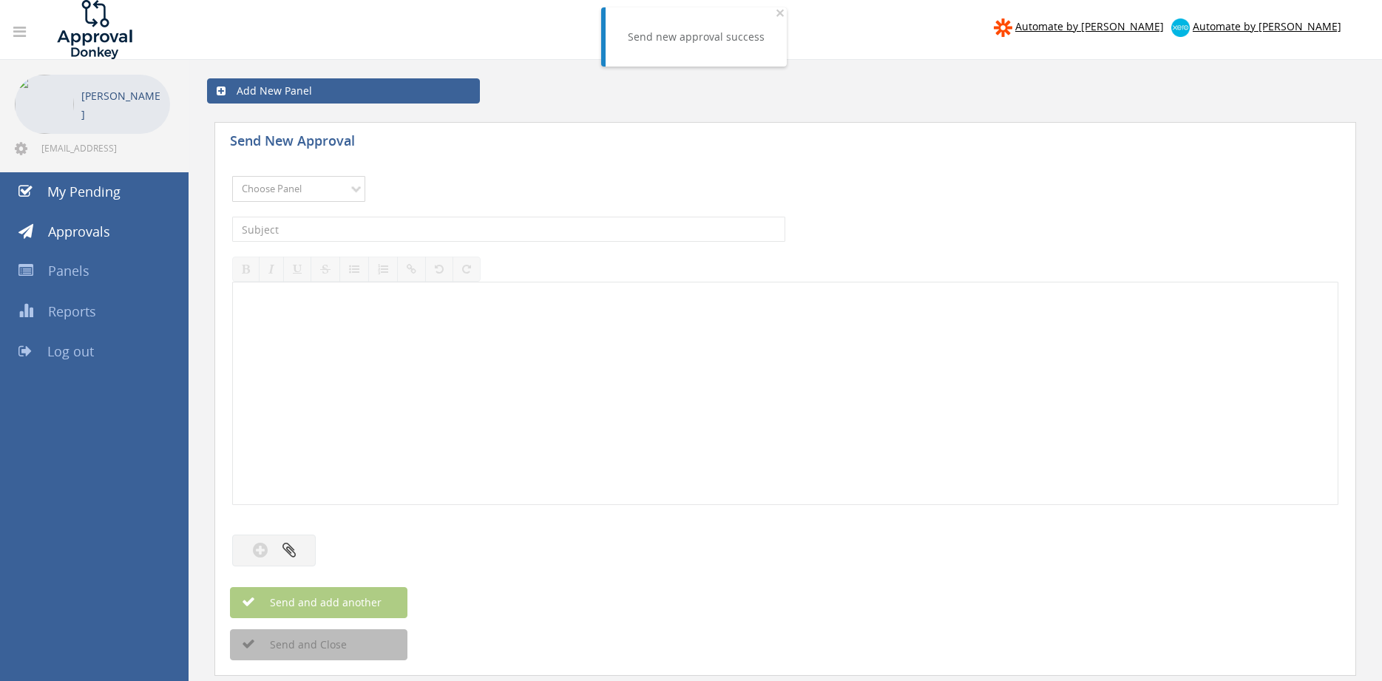
click at [232, 176] on select "Choose Panel Alarm Credits RG - 3 NZ Utilities Cable and SAI Global NZ Alarms-1…" at bounding box center [298, 189] width 133 height 26
select select "9744"
click option "Flamestop Utilities" at bounding box center [0, 0] width 0 height 0
click at [396, 229] on input "text" at bounding box center [508, 229] width 553 height 25
type input "BUNNINGS 8201/90039614 $28.02"
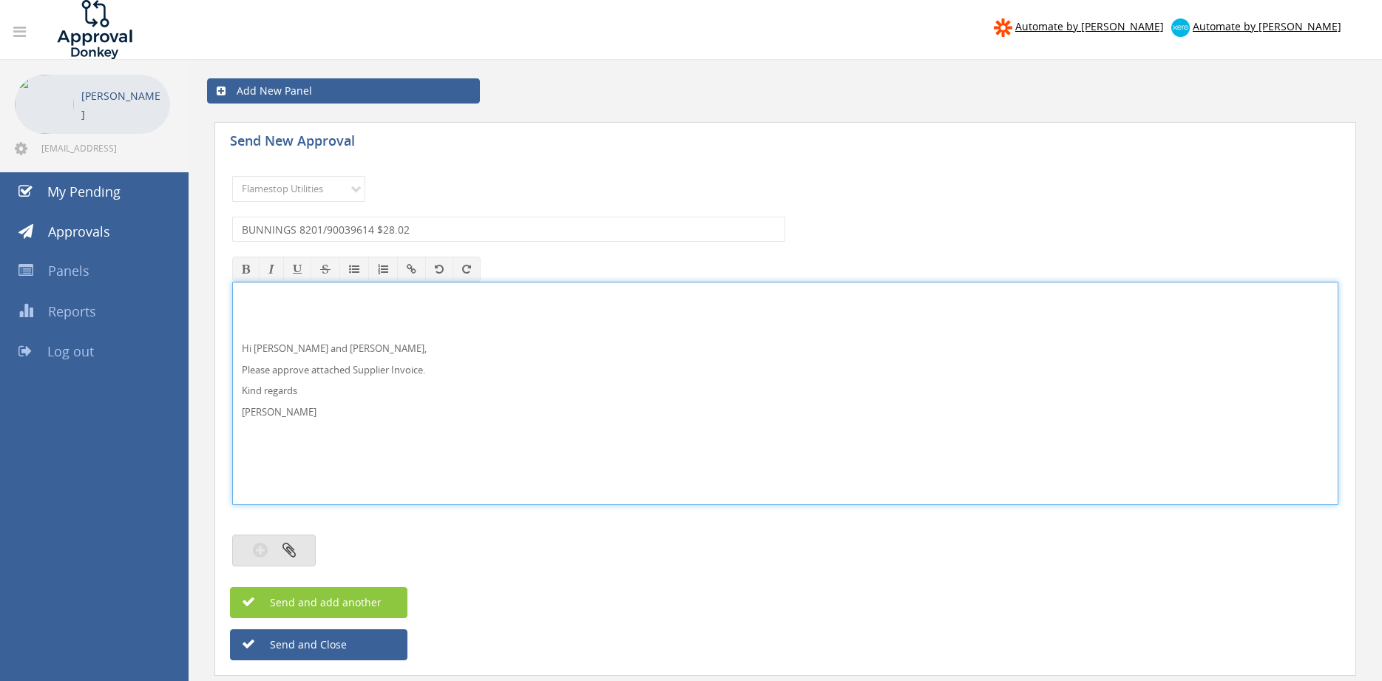
click at [293, 543] on button "button" at bounding box center [274, 551] width 84 height 32
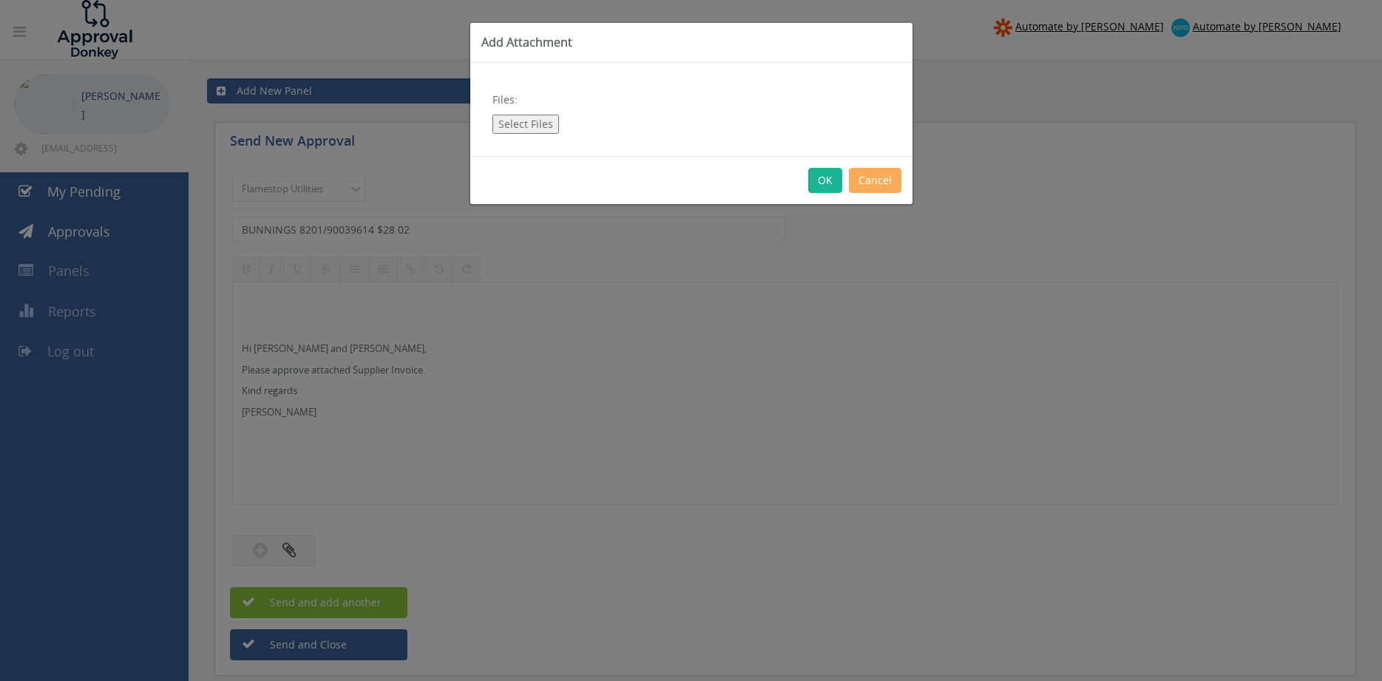
click at [533, 117] on button "Select Files" at bounding box center [526, 124] width 67 height 19
type input "C:\fakepath\BUNNINGS 8201-90039614 [DATE].pdf"
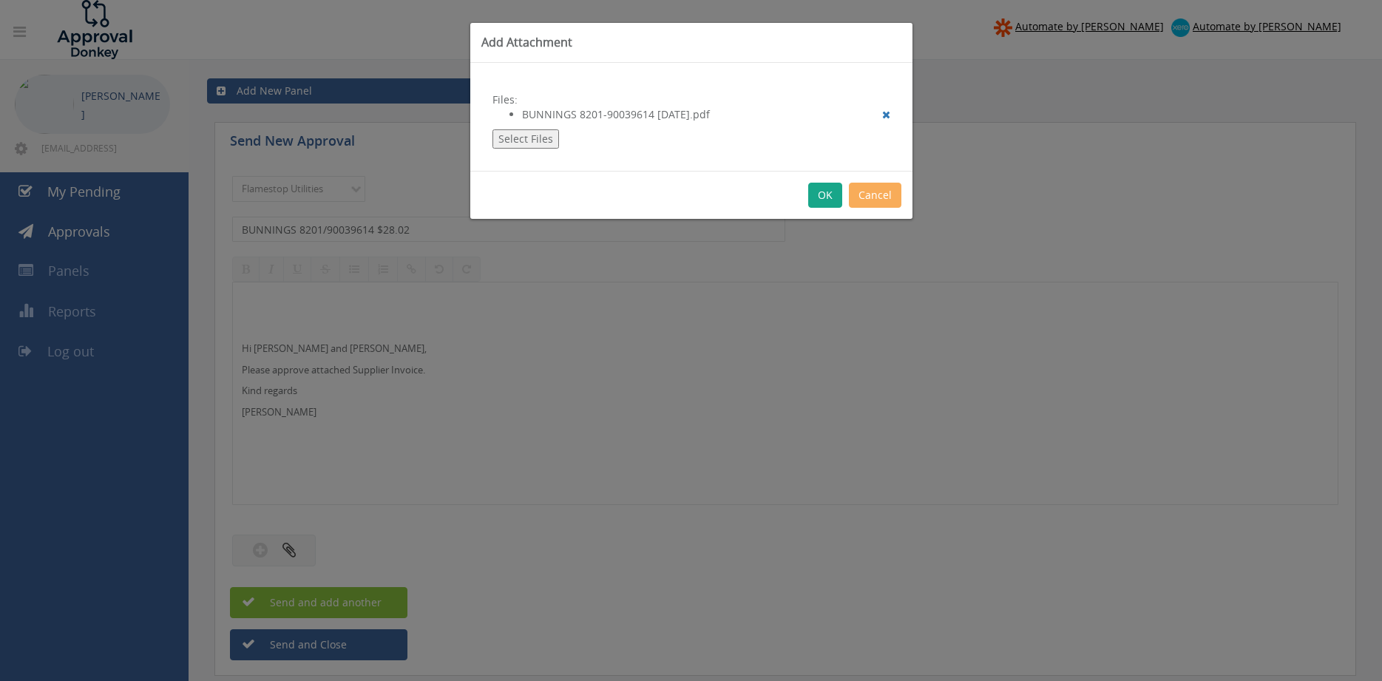
drag, startPoint x: 825, startPoint y: 200, endPoint x: 838, endPoint y: 279, distance: 80.2
click at [824, 200] on button "OK" at bounding box center [825, 195] width 34 height 25
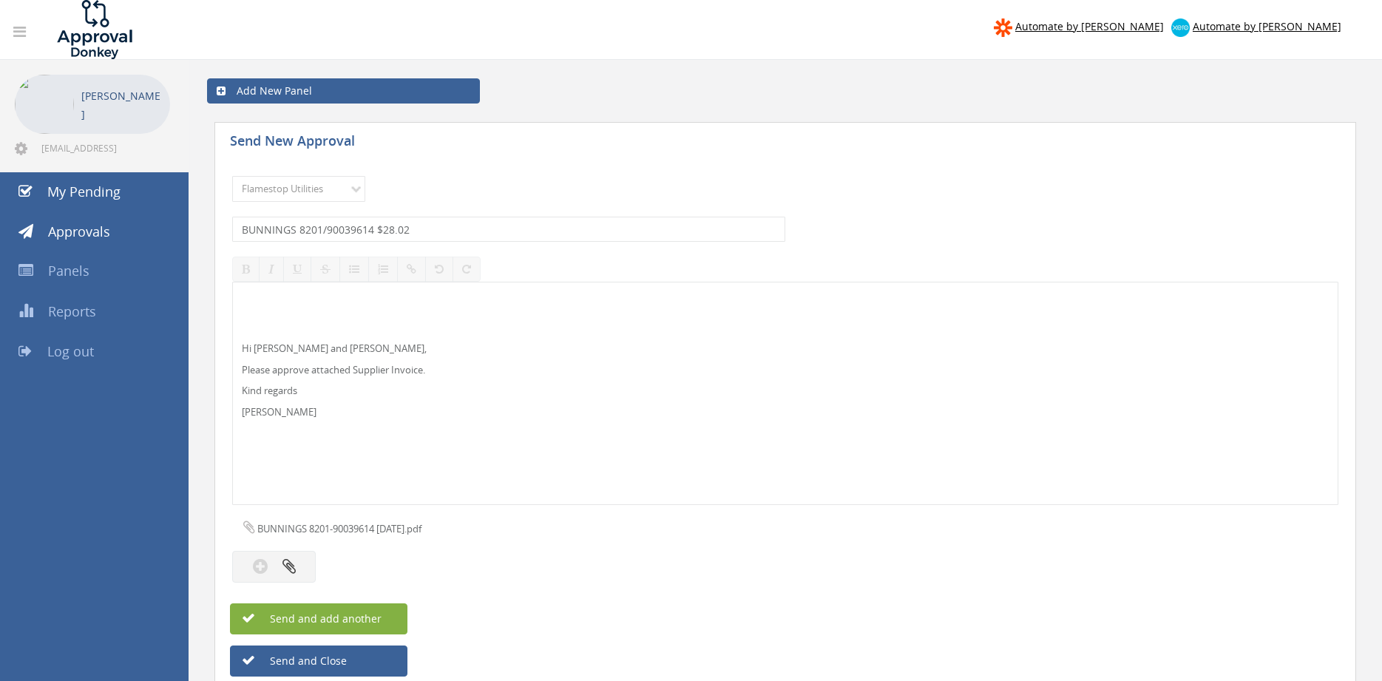
click at [389, 618] on button "Send and add another" at bounding box center [318, 618] width 177 height 31
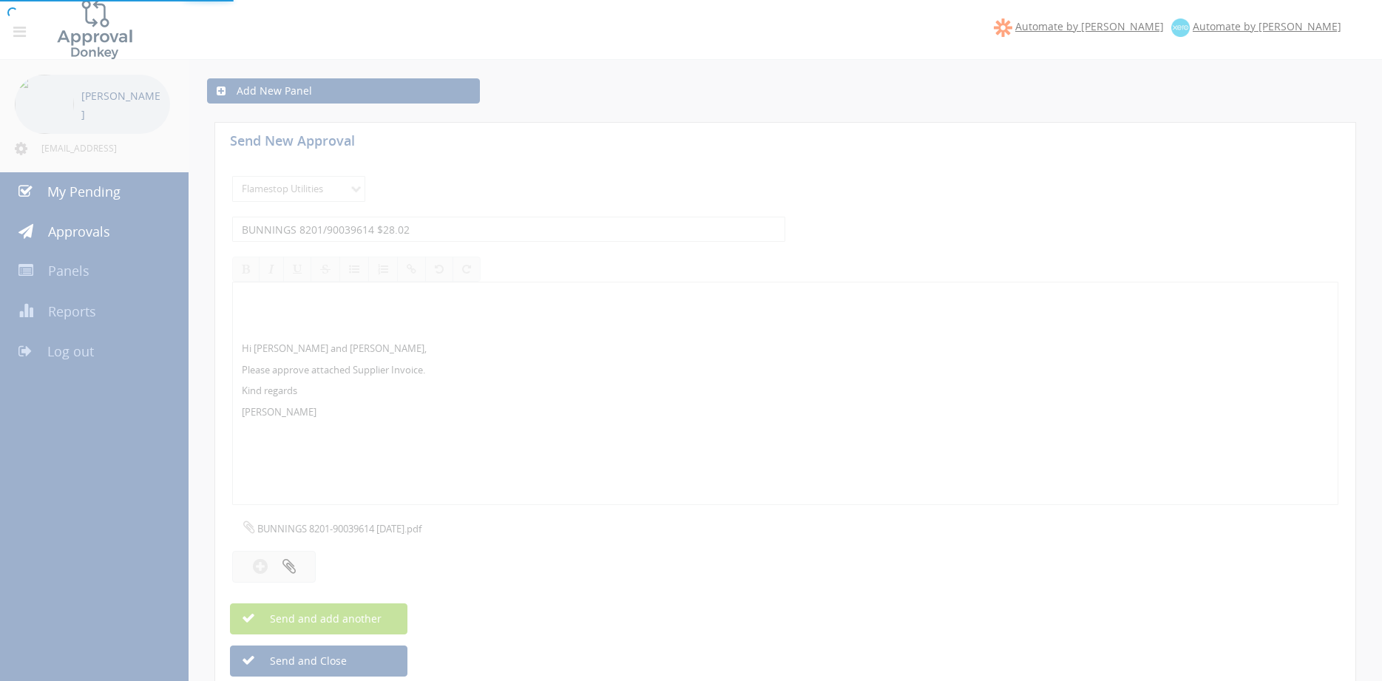
select select
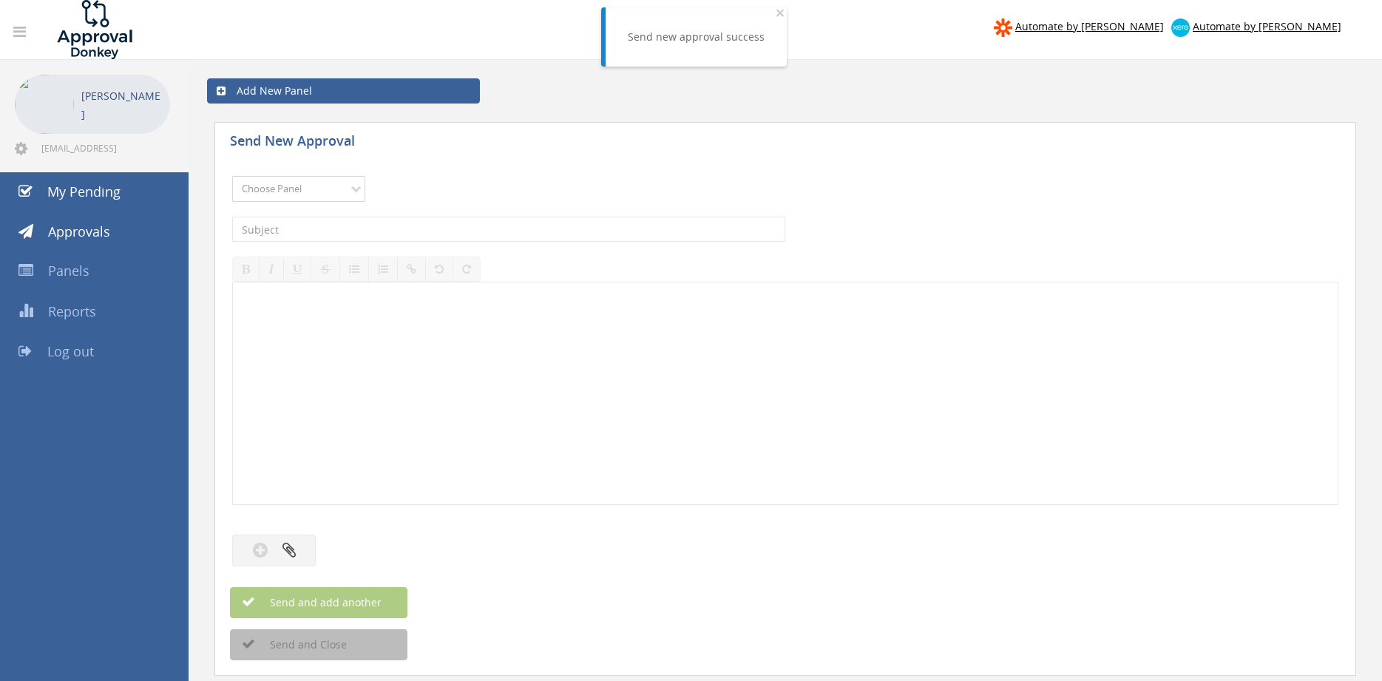
click at [232, 176] on select "Choose Panel Alarm Credits RG - 3 NZ Utilities Cable and SAI Global NZ Alarms-1…" at bounding box center [298, 189] width 133 height 26
select select "9744"
click option "Flamestop Utilities" at bounding box center [0, 0] width 0 height 0
click at [383, 234] on input "text" at bounding box center [508, 229] width 553 height 25
type input "ATTKEY 40367 $330.00"
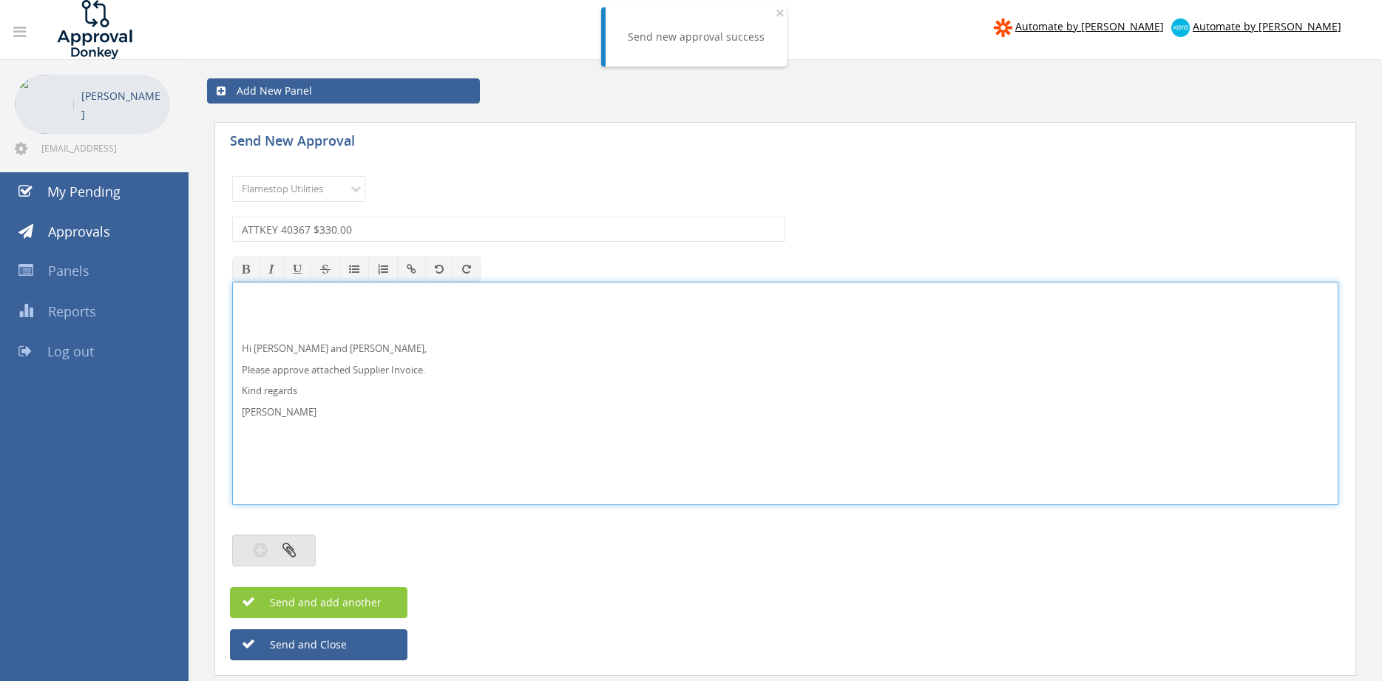
click at [300, 552] on button "button" at bounding box center [274, 551] width 84 height 32
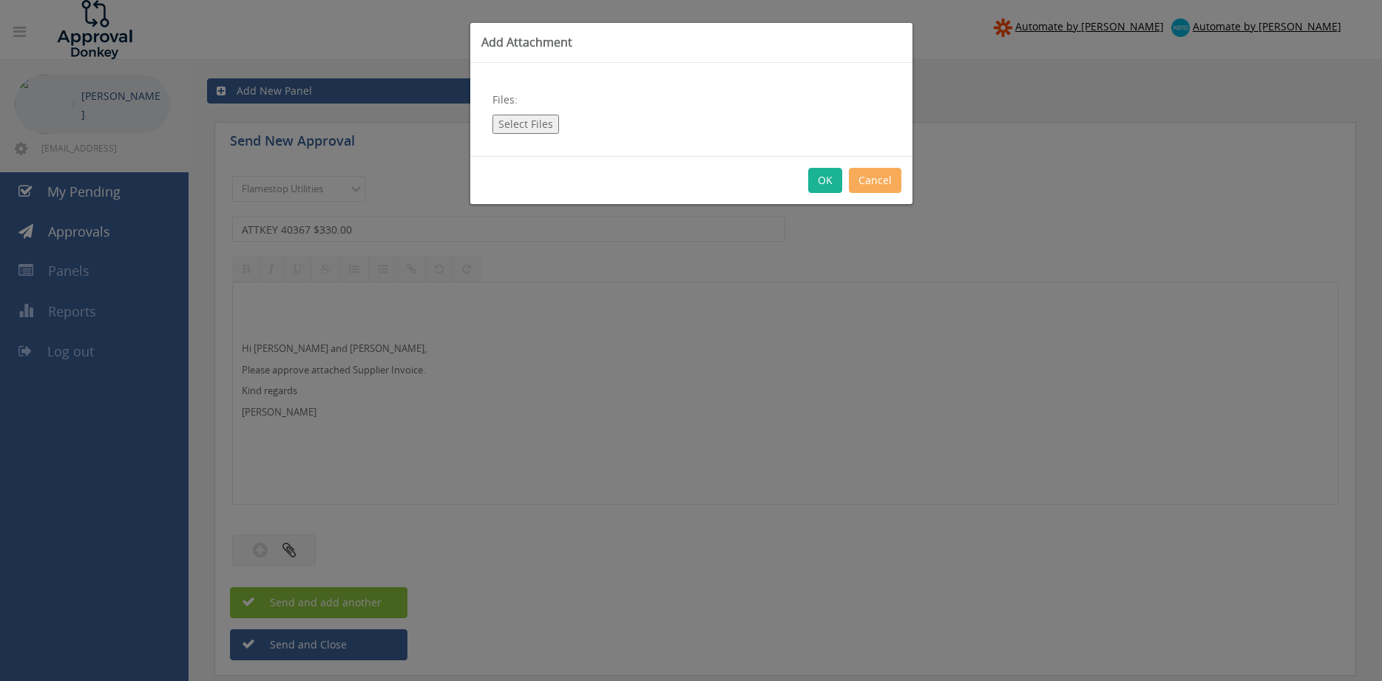
click at [540, 117] on button "Select Files" at bounding box center [526, 124] width 67 height 19
type input "C:\fakepath\ATTKEY 40367 [DATE].pdf"
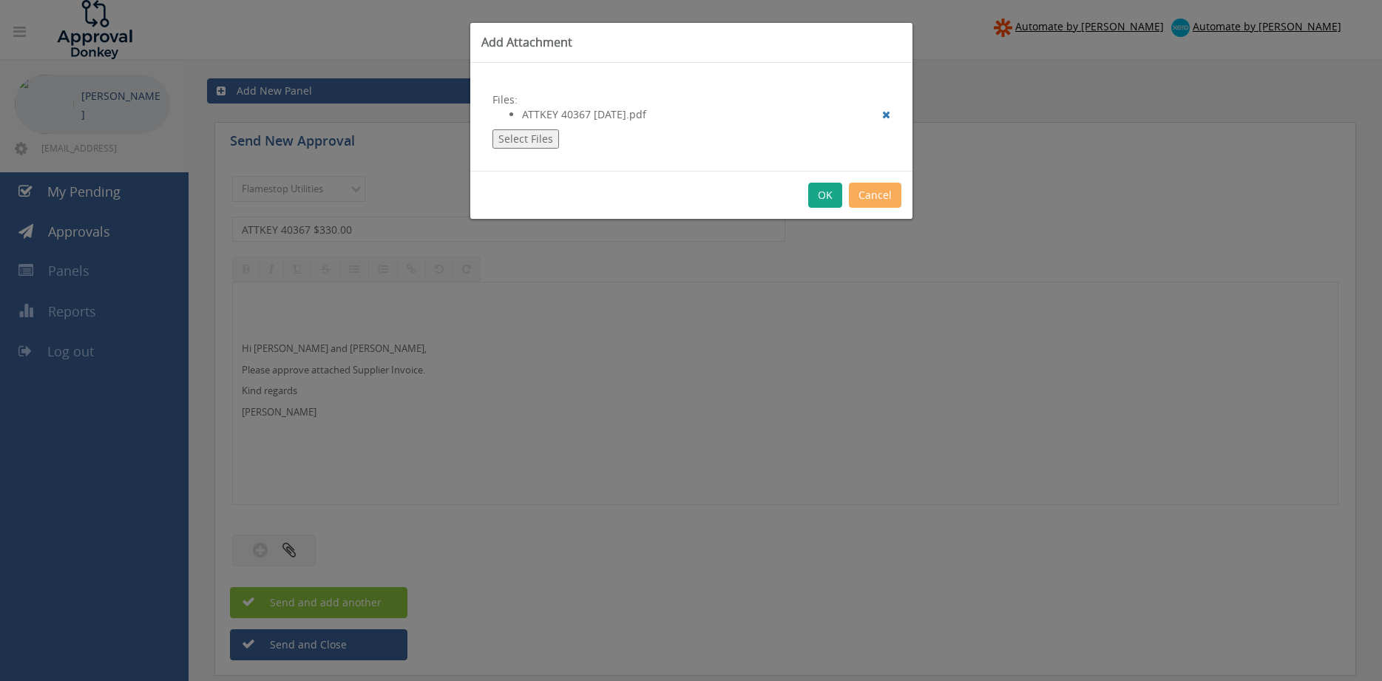
click at [824, 196] on button "OK" at bounding box center [825, 195] width 34 height 25
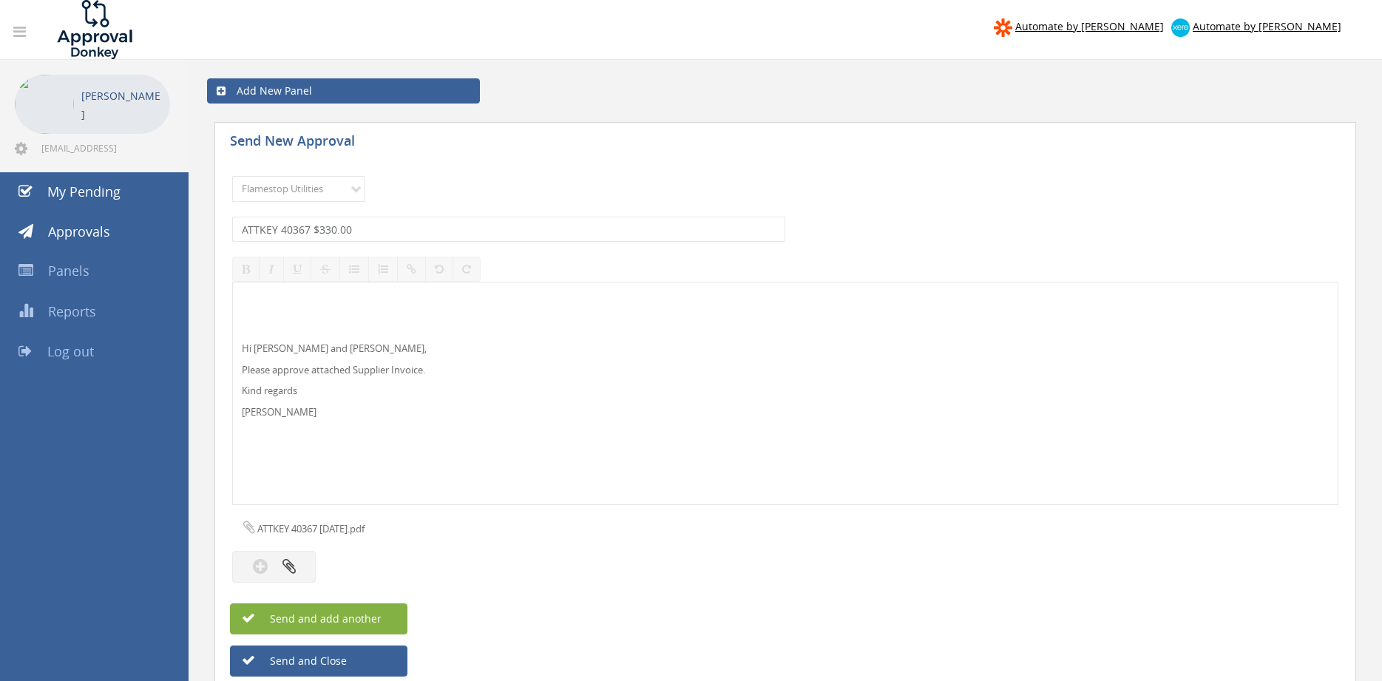
click at [390, 616] on button "Send and add another" at bounding box center [318, 618] width 177 height 31
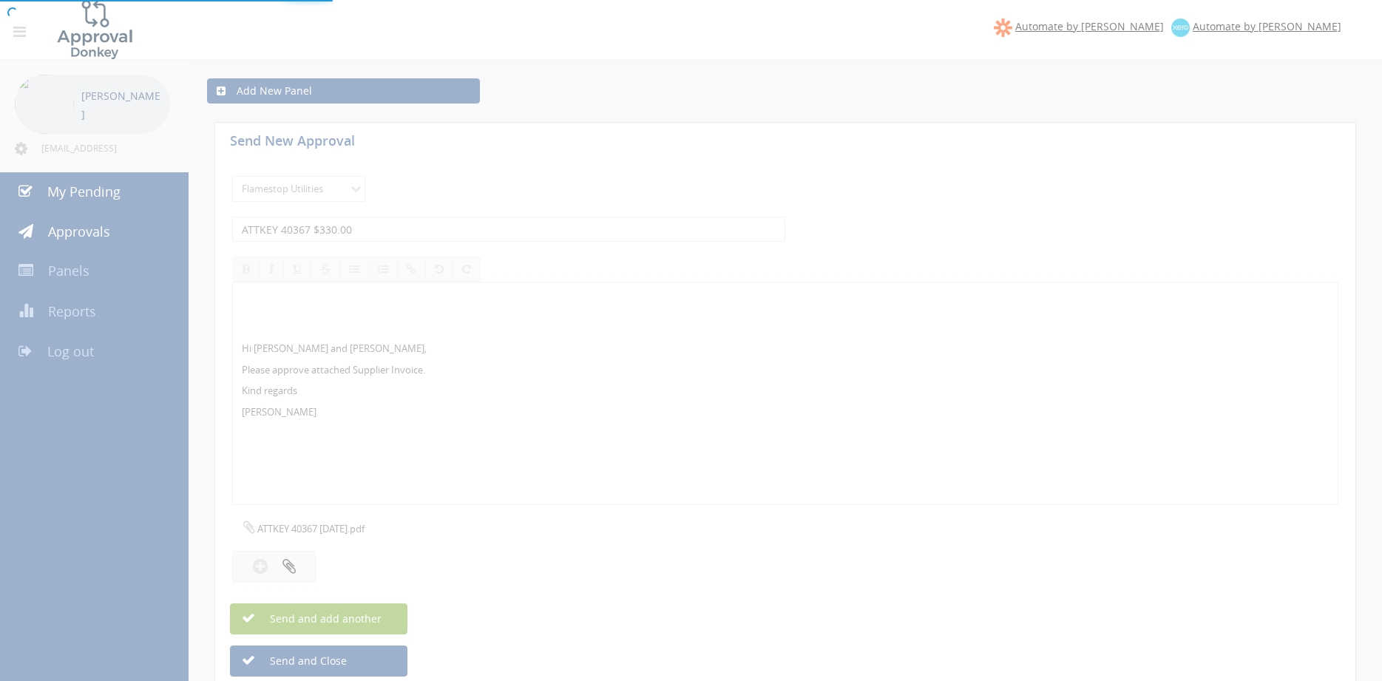
select select
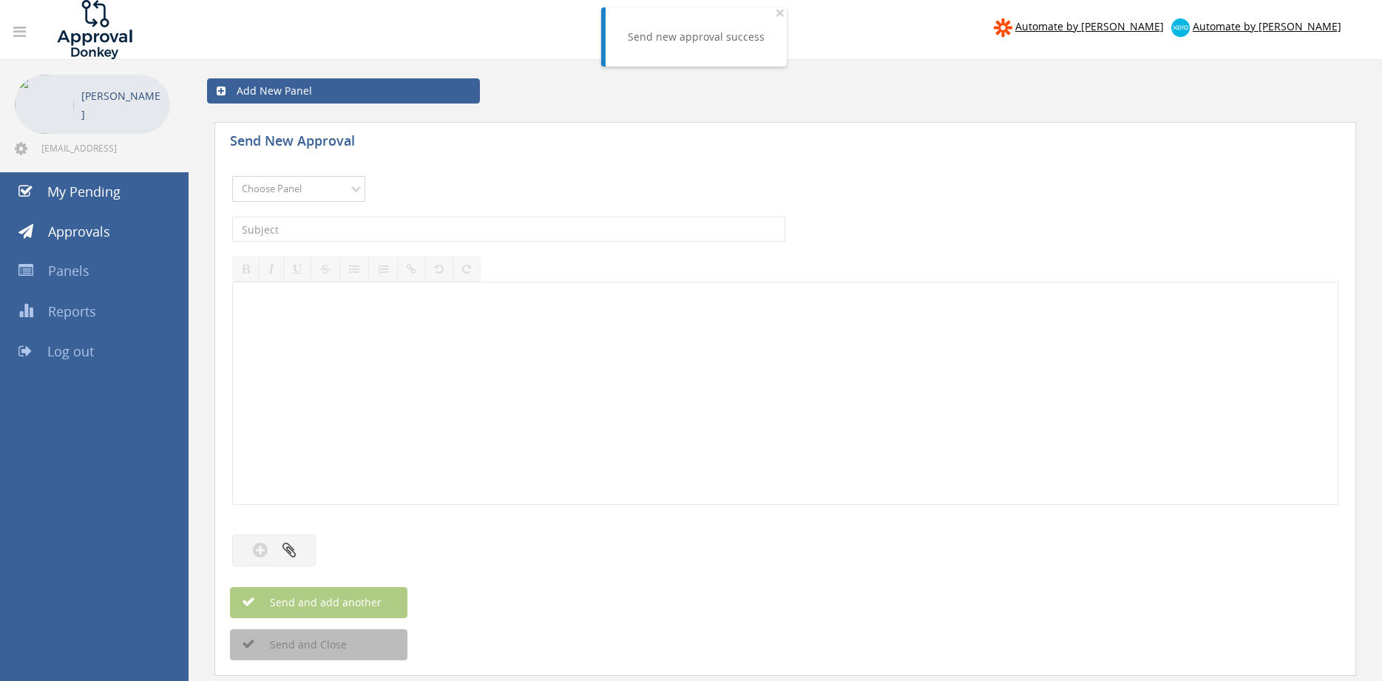
click at [232, 176] on select "Choose Panel Alarm Credits RG - 3 NZ Utilities Cable and SAI Global NZ Alarms-1…" at bounding box center [298, 189] width 133 height 26
select select "9744"
click option "Flamestop Utilities" at bounding box center [0, 0] width 0 height 0
click at [387, 236] on input "text" at bounding box center [508, 229] width 553 height 25
type input "ATTKEY 40344 $1,320.00"
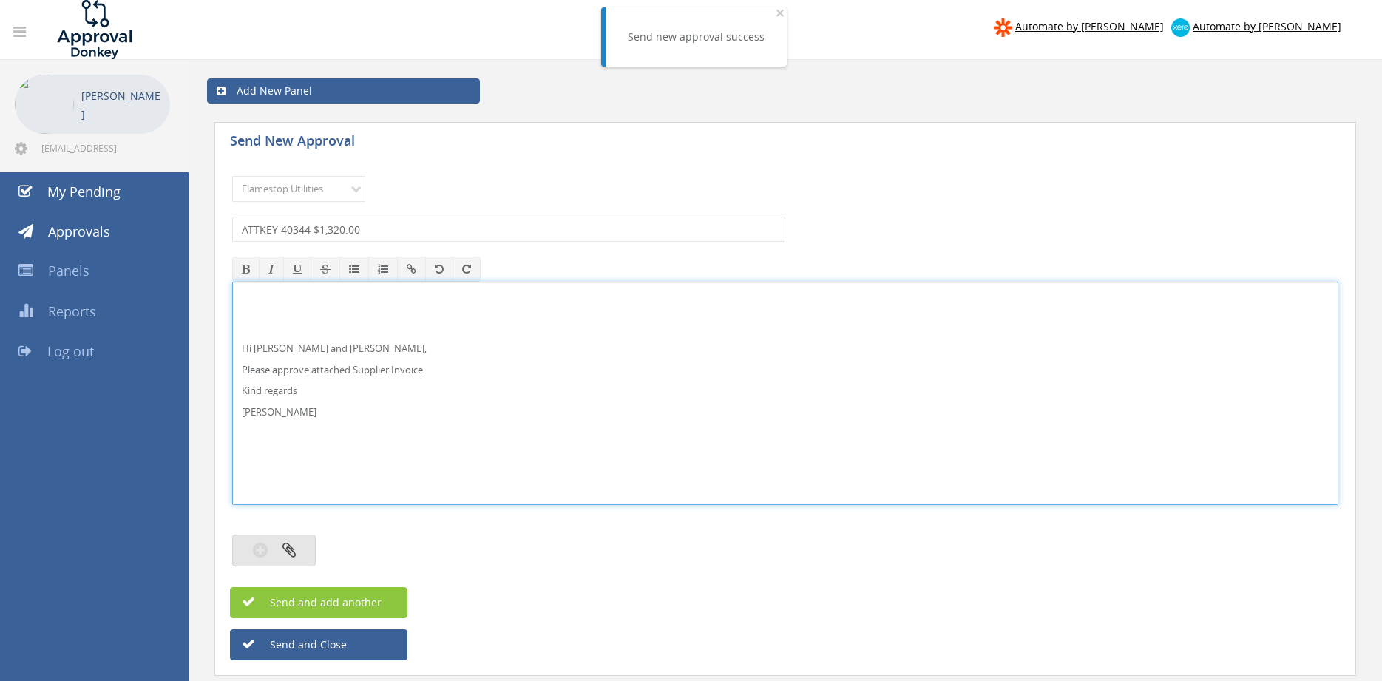
click at [299, 552] on button "button" at bounding box center [274, 551] width 84 height 32
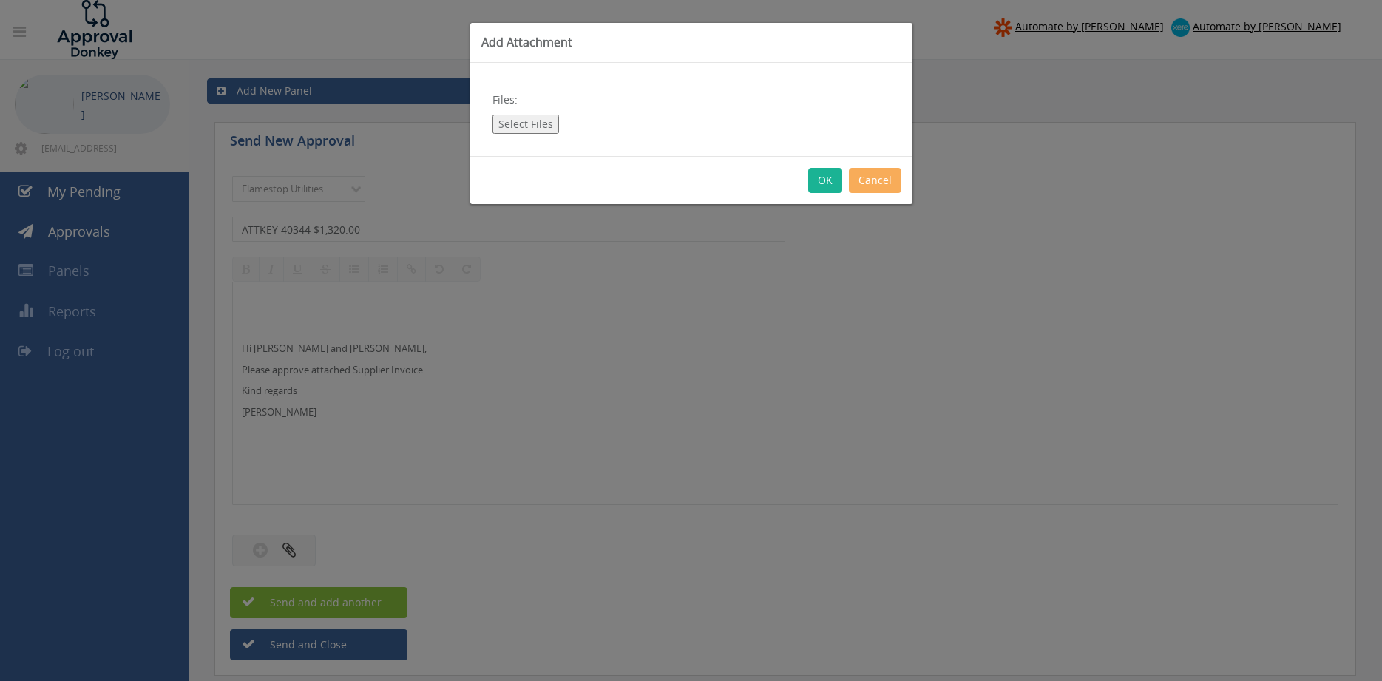
click at [527, 131] on button "Select Files" at bounding box center [526, 124] width 67 height 19
type input "C:\fakepath\ATTKEY 40344 [DATE].pdf"
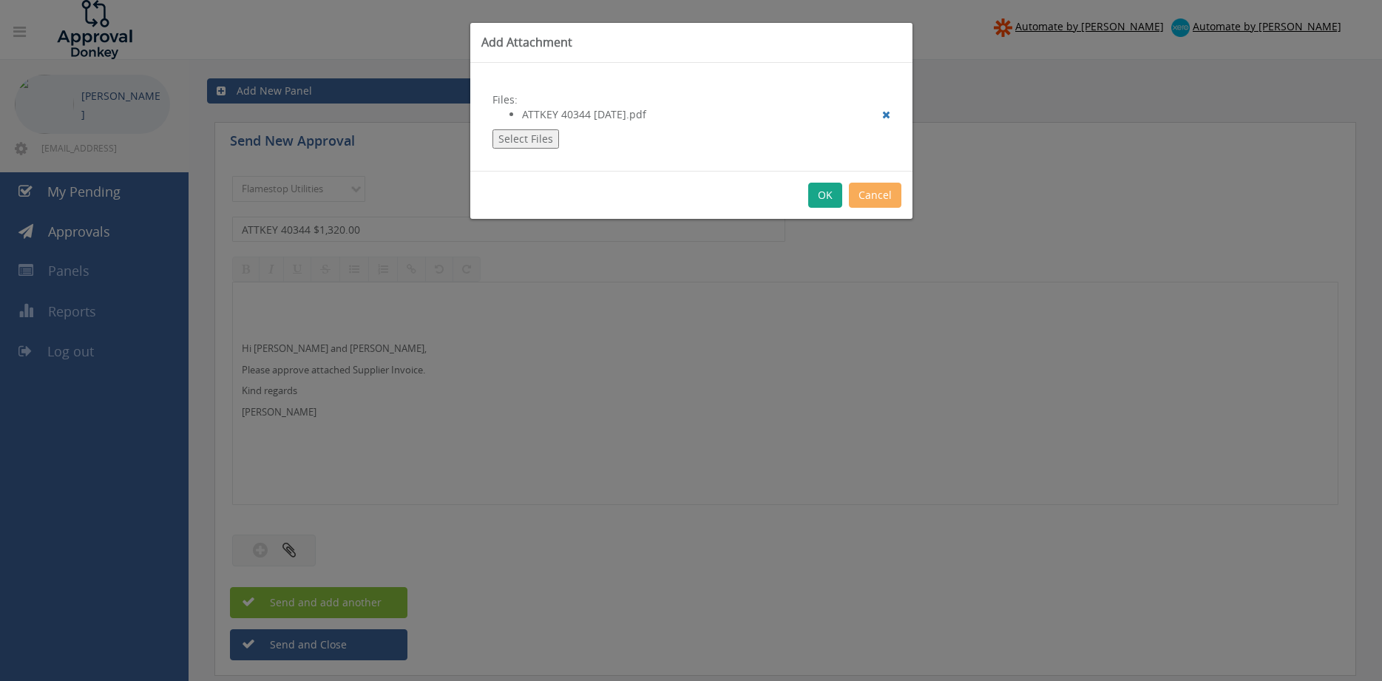
click at [819, 199] on button "OK" at bounding box center [825, 195] width 34 height 25
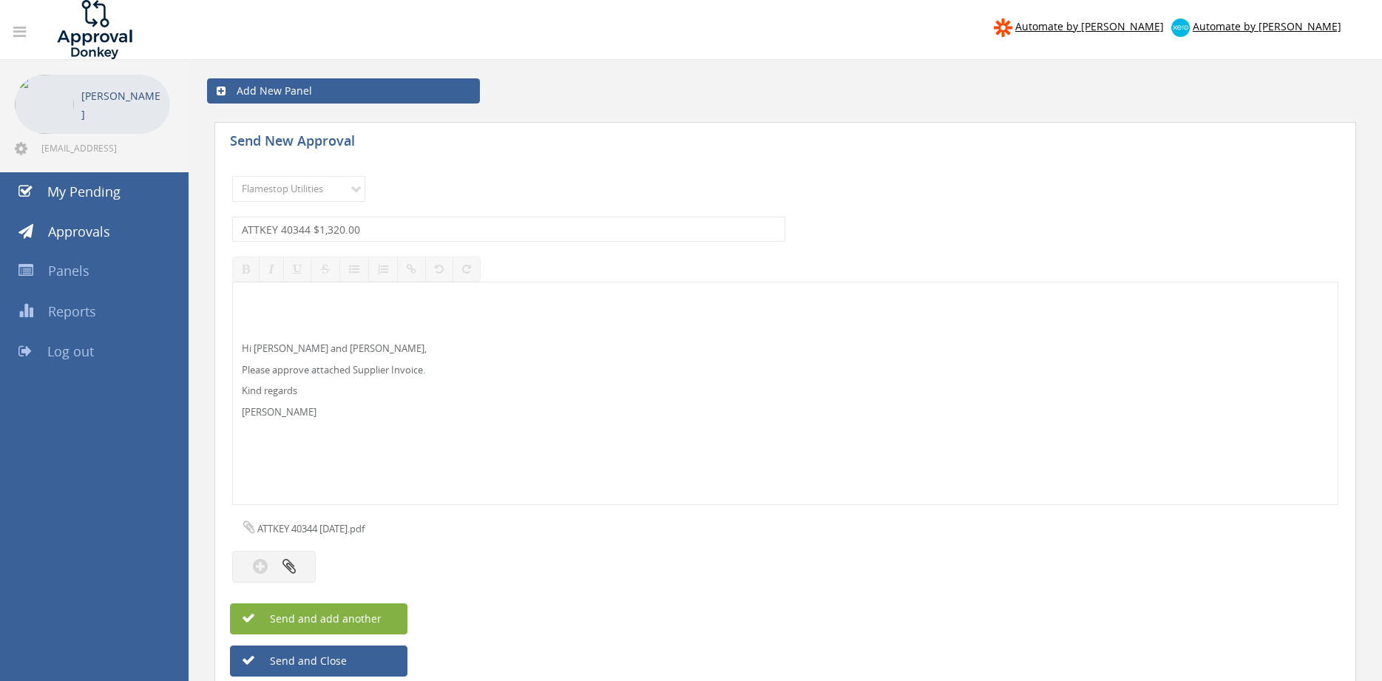
click at [368, 617] on span "Send and add another" at bounding box center [309, 619] width 143 height 14
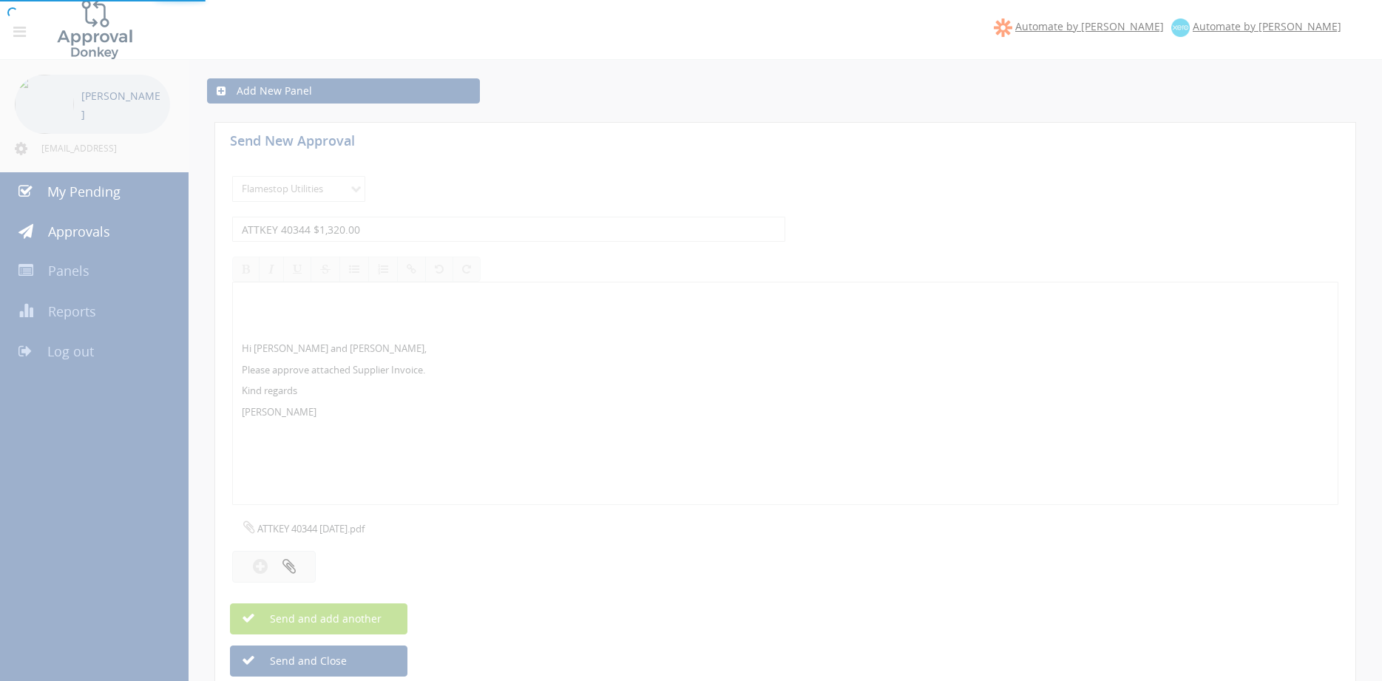
select select
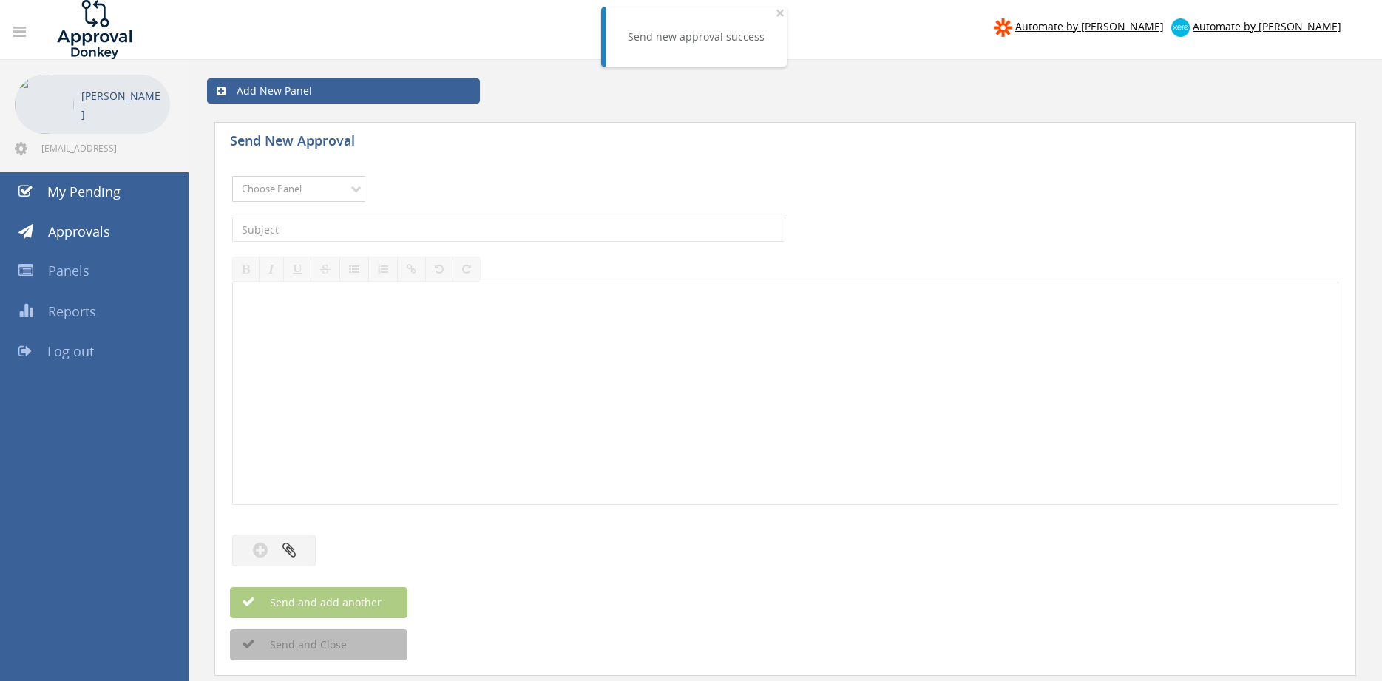
click at [232, 176] on select "Choose Panel Alarm Credits RG - 3 NZ Utilities Cable and SAI Global NZ Alarms-1…" at bounding box center [298, 189] width 133 height 26
select select "9744"
click option "Flamestop Utilities" at bounding box center [0, 0] width 0 height 0
click at [369, 228] on input "text" at bounding box center [508, 229] width 553 height 25
type input "AIR LIQUIDE WPK NQ3182 $1,263.80"
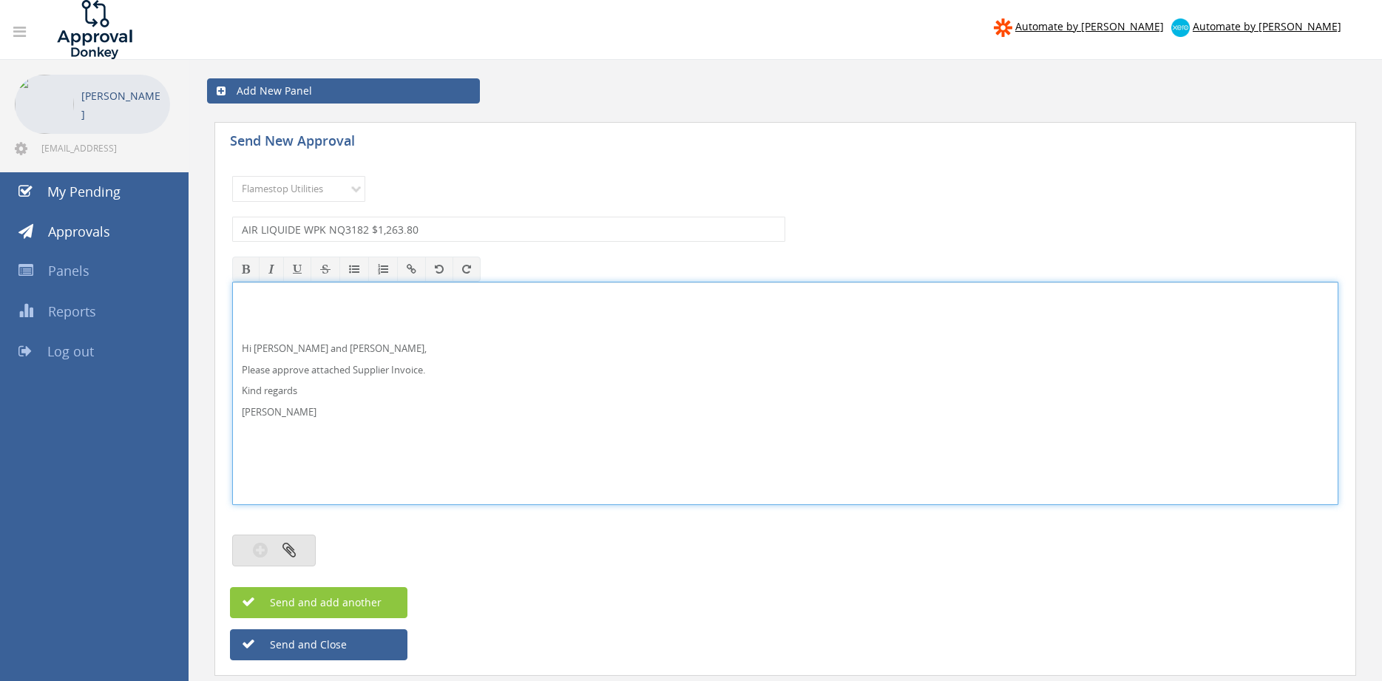
click at [286, 554] on icon "button" at bounding box center [289, 549] width 13 height 17
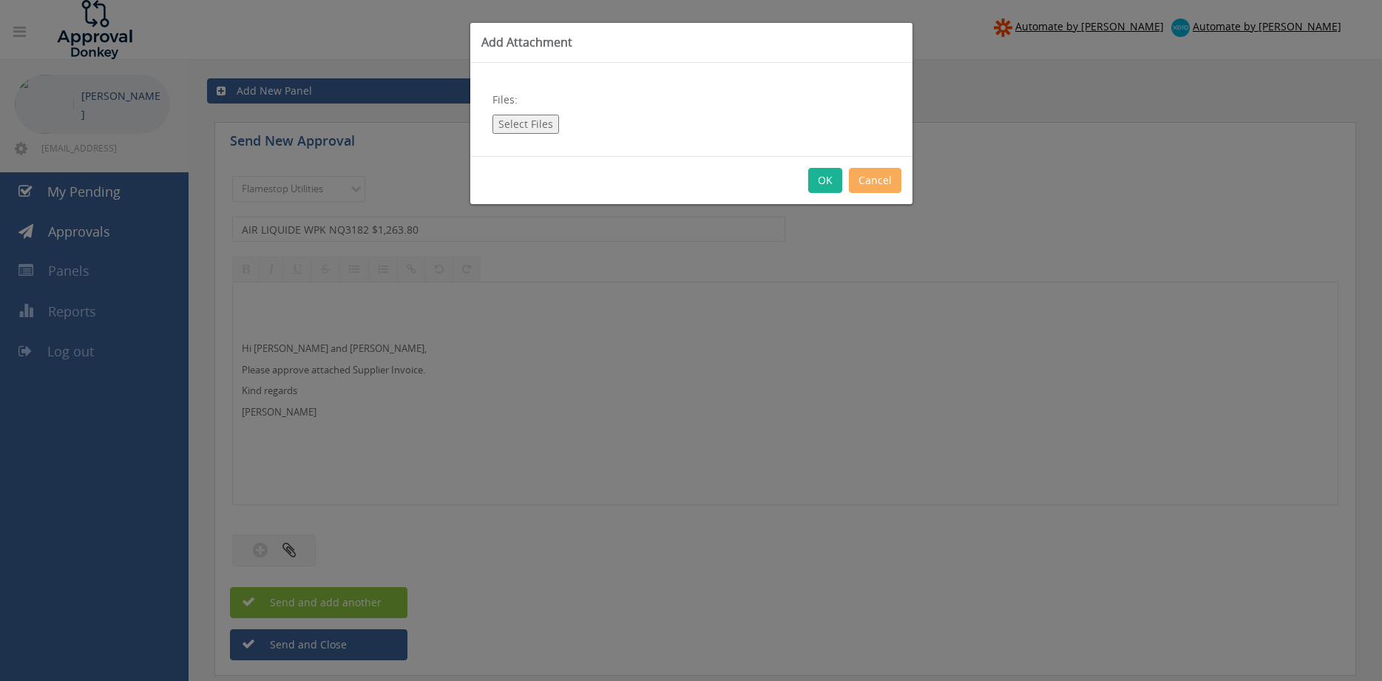
click at [531, 137] on div "Files: Select Files" at bounding box center [691, 109] width 442 height 93
click at [531, 132] on button "Select Files" at bounding box center [526, 124] width 67 height 19
type input "C:\fakepath\AIR LIQUIDE WPK NQ3182 [DATE].pdf"
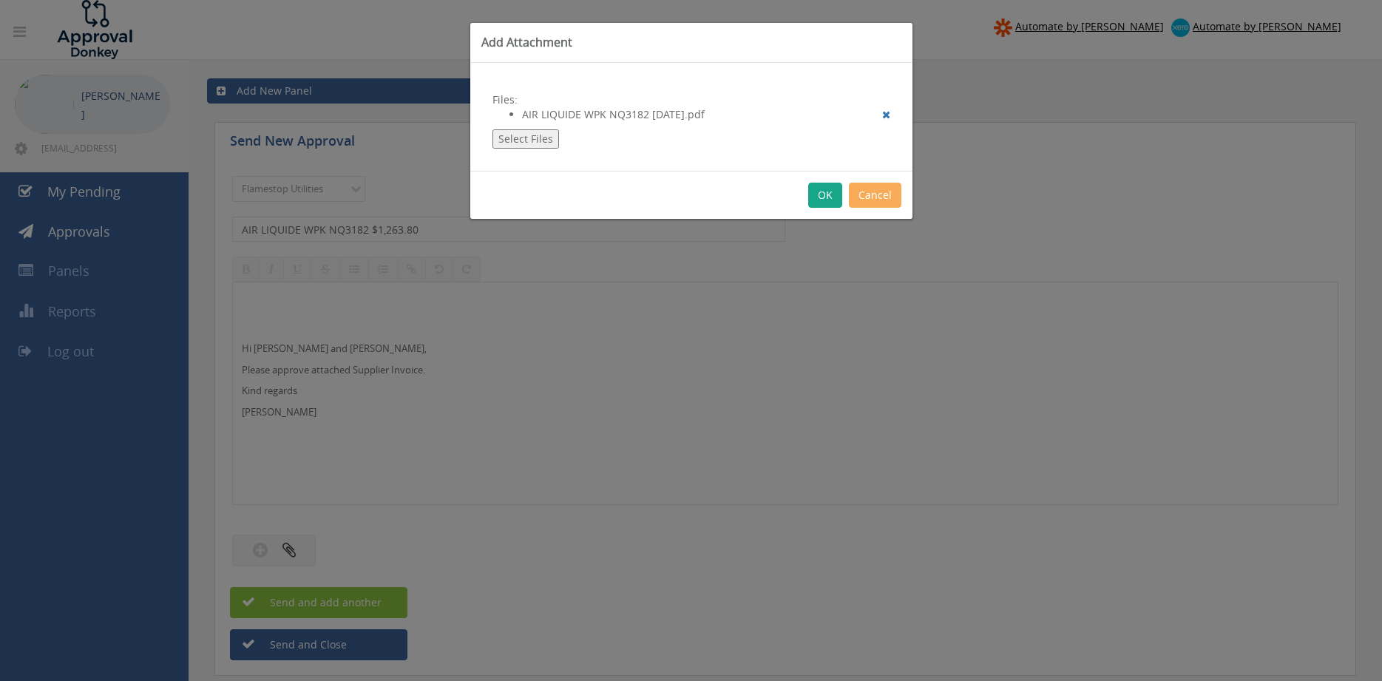
click at [829, 193] on button "OK" at bounding box center [825, 195] width 34 height 25
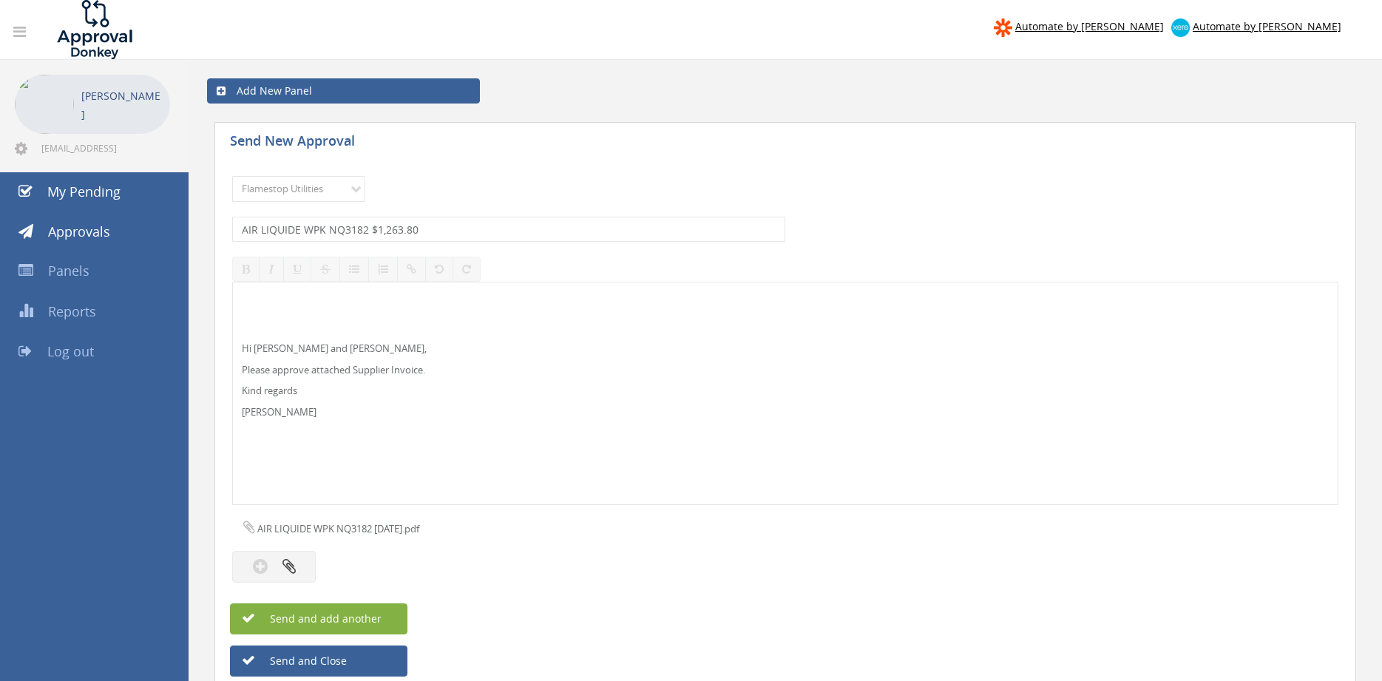
drag, startPoint x: 339, startPoint y: 619, endPoint x: 420, endPoint y: 562, distance: 98.7
click at [340, 619] on span "Send and add another" at bounding box center [309, 619] width 143 height 14
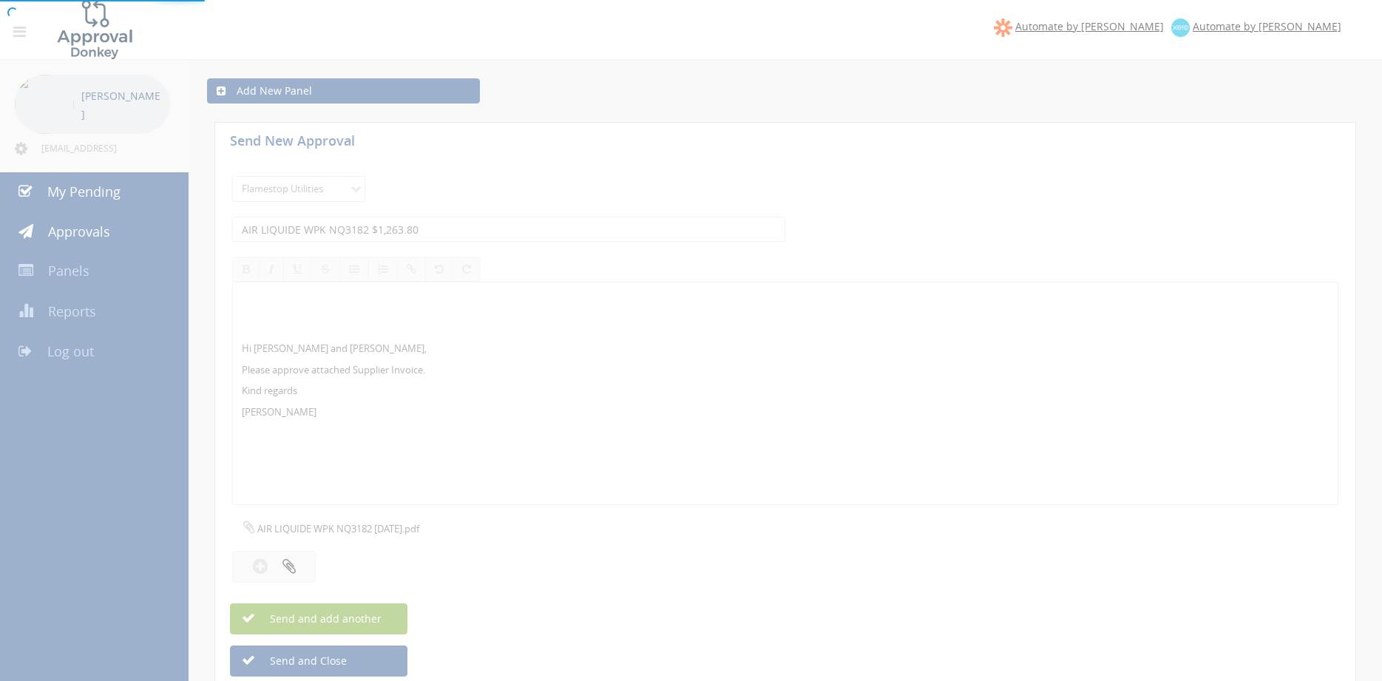
select select
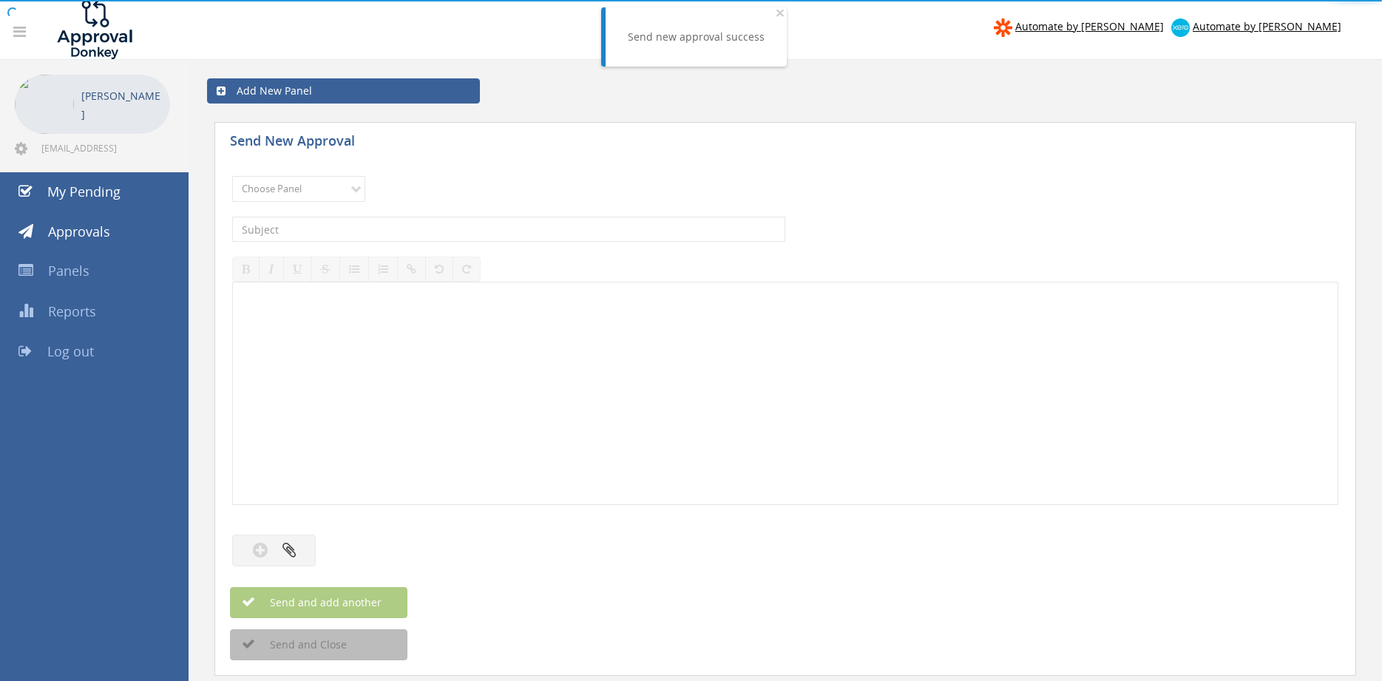
drag, startPoint x: 373, startPoint y: 320, endPoint x: 390, endPoint y: 321, distance: 17.8
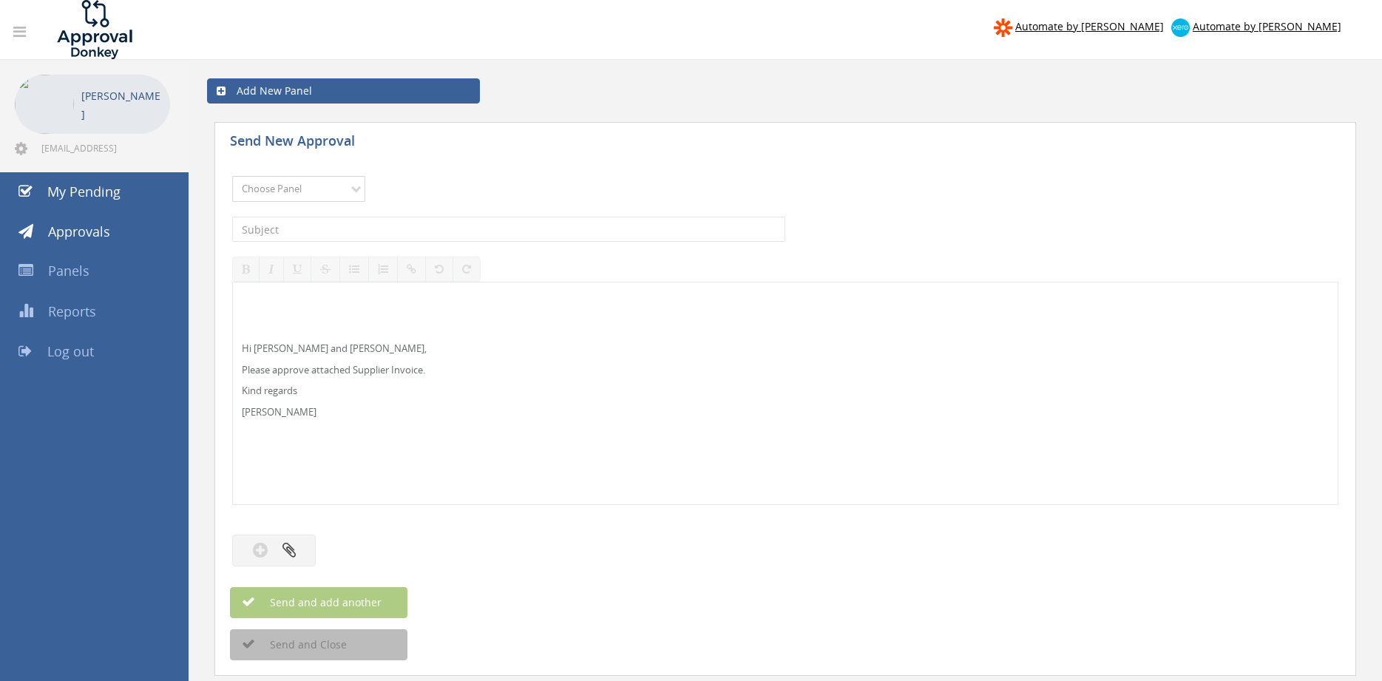
select select "13141"
click option "NZ Utilities" at bounding box center [0, 0] width 0 height 0
click at [328, 227] on input "text" at bounding box center [508, 229] width 553 height 25
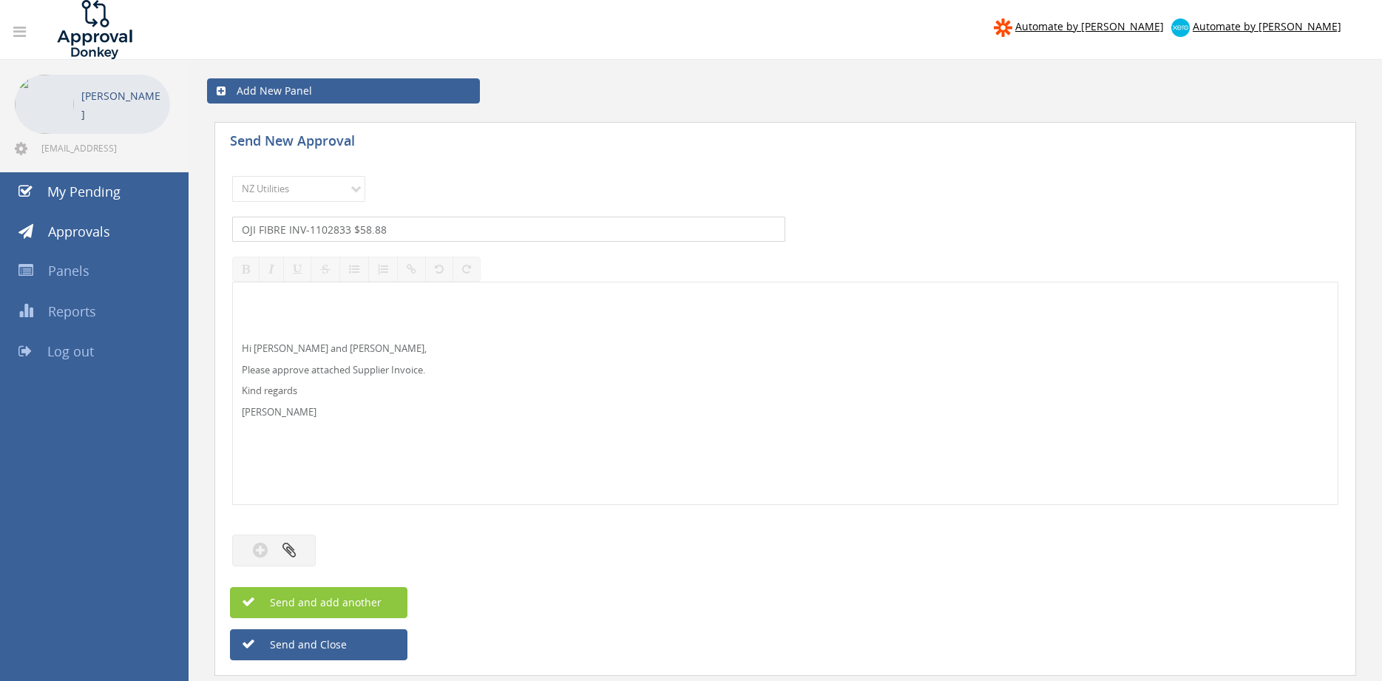
type input "OJI FIBRE INV-1102833 $58.88"
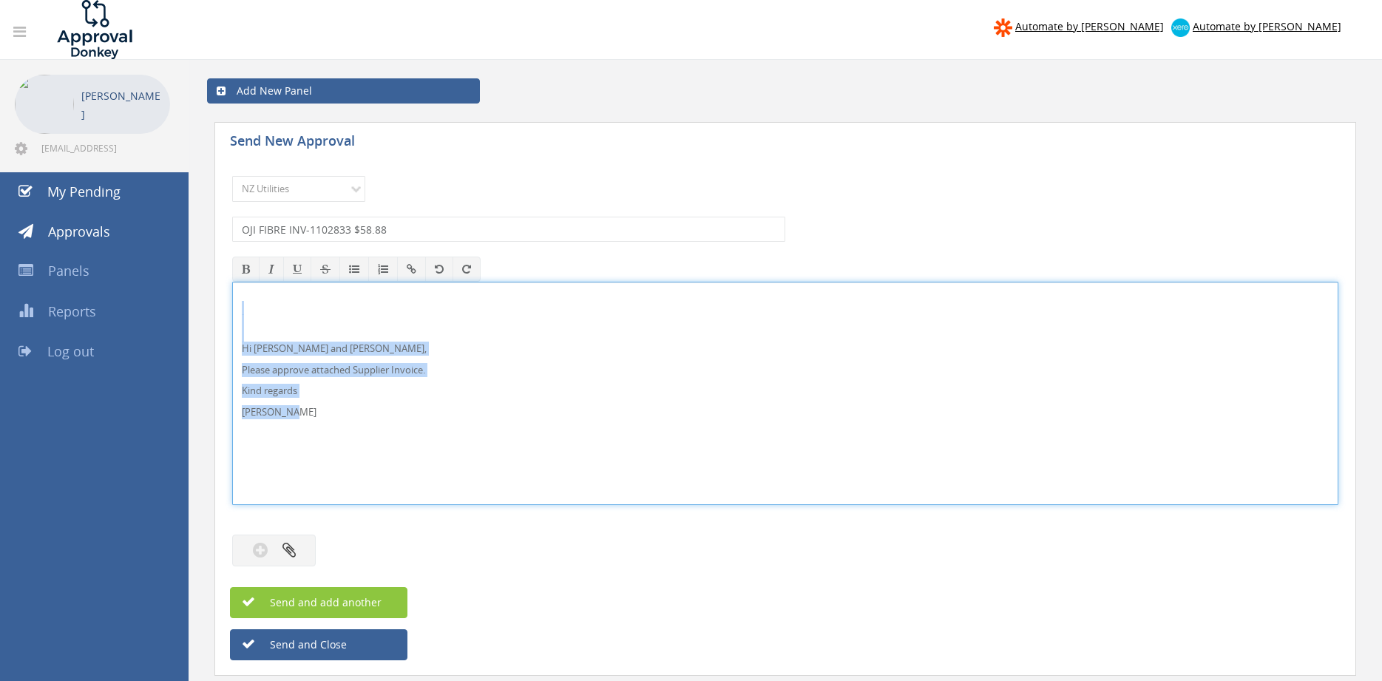
drag, startPoint x: 332, startPoint y: 416, endPoint x: 230, endPoint y: 327, distance: 135.2
click at [232, 325] on div "Hi [PERSON_NAME] and [PERSON_NAME], Please approve attached Supplier Invoice. K…" at bounding box center [785, 393] width 1106 height 223
copy div "Hi [PERSON_NAME] and [PERSON_NAME], Please approve attached Supplier Invoice. K…"
click at [292, 544] on icon "button" at bounding box center [289, 549] width 13 height 17
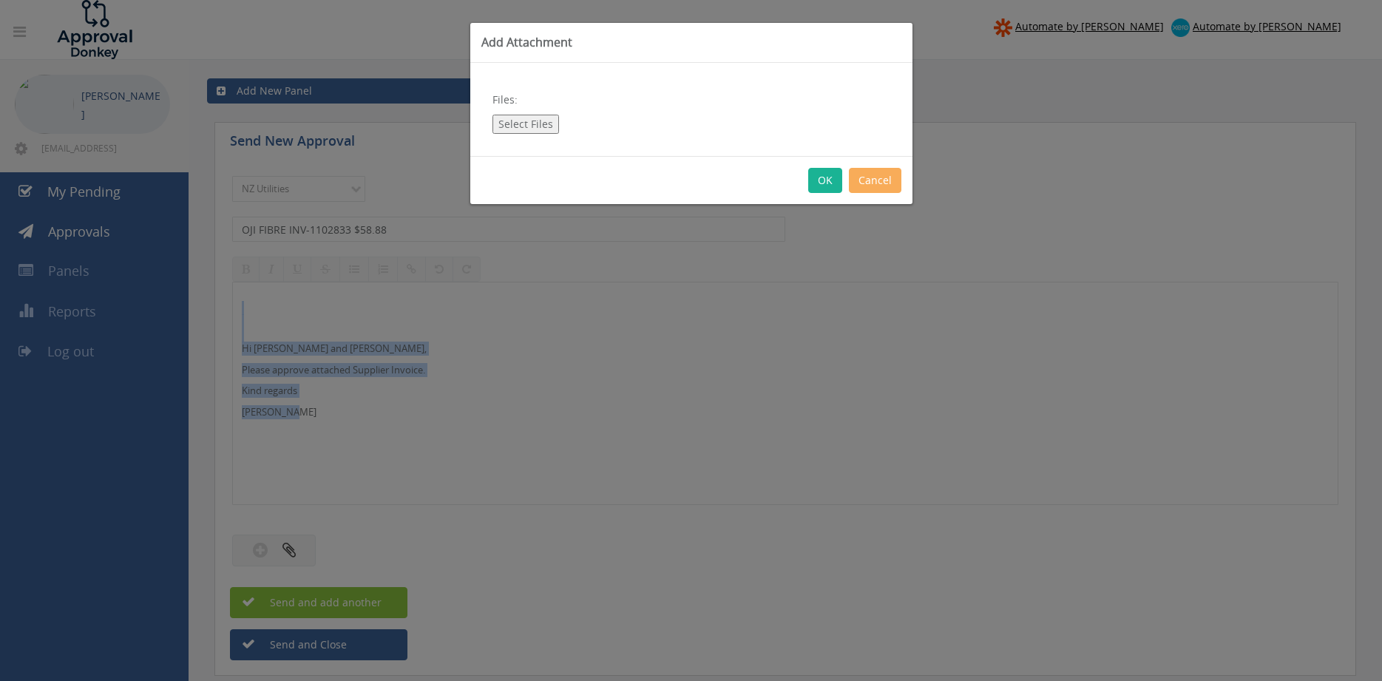
click at [543, 124] on button "Select Files" at bounding box center [526, 124] width 67 height 19
type input "C:\fakepath\OJI FIBRE INV-1102833 [DATE].pdf"
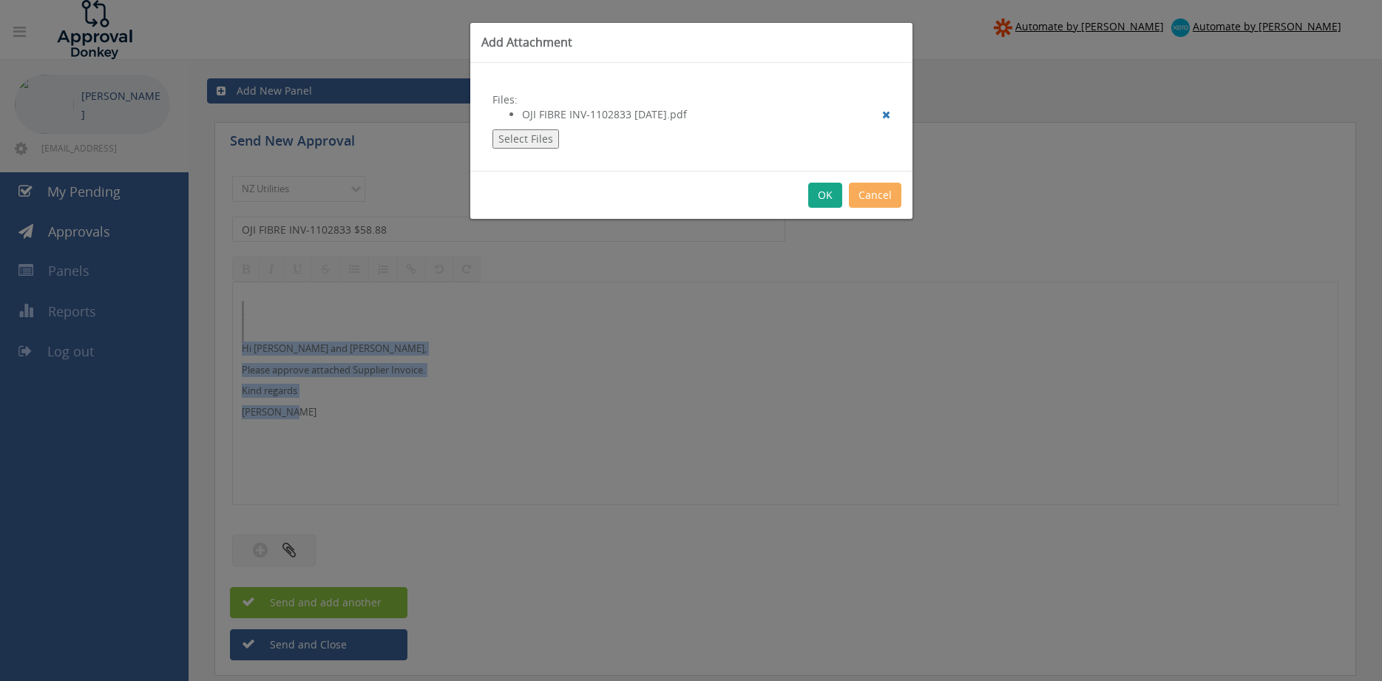
click at [825, 193] on button "OK" at bounding box center [825, 195] width 34 height 25
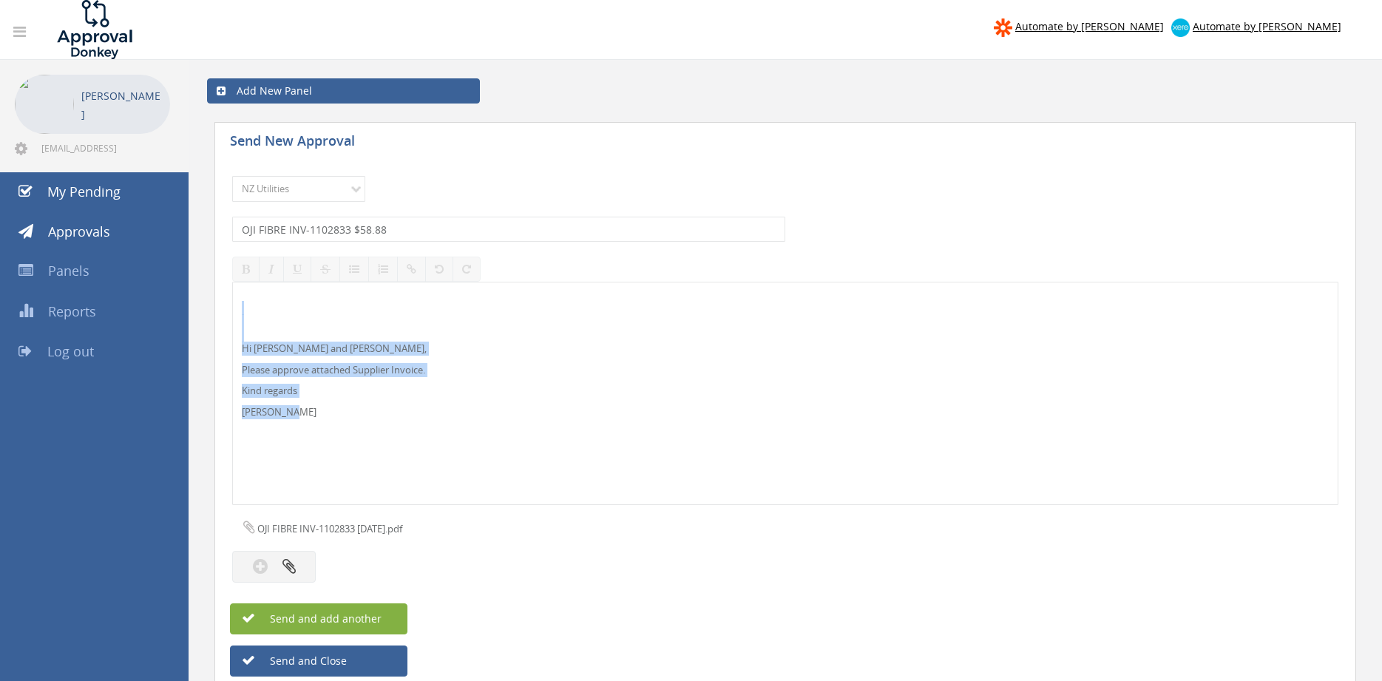
click at [380, 618] on span "Send and add another" at bounding box center [309, 619] width 143 height 14
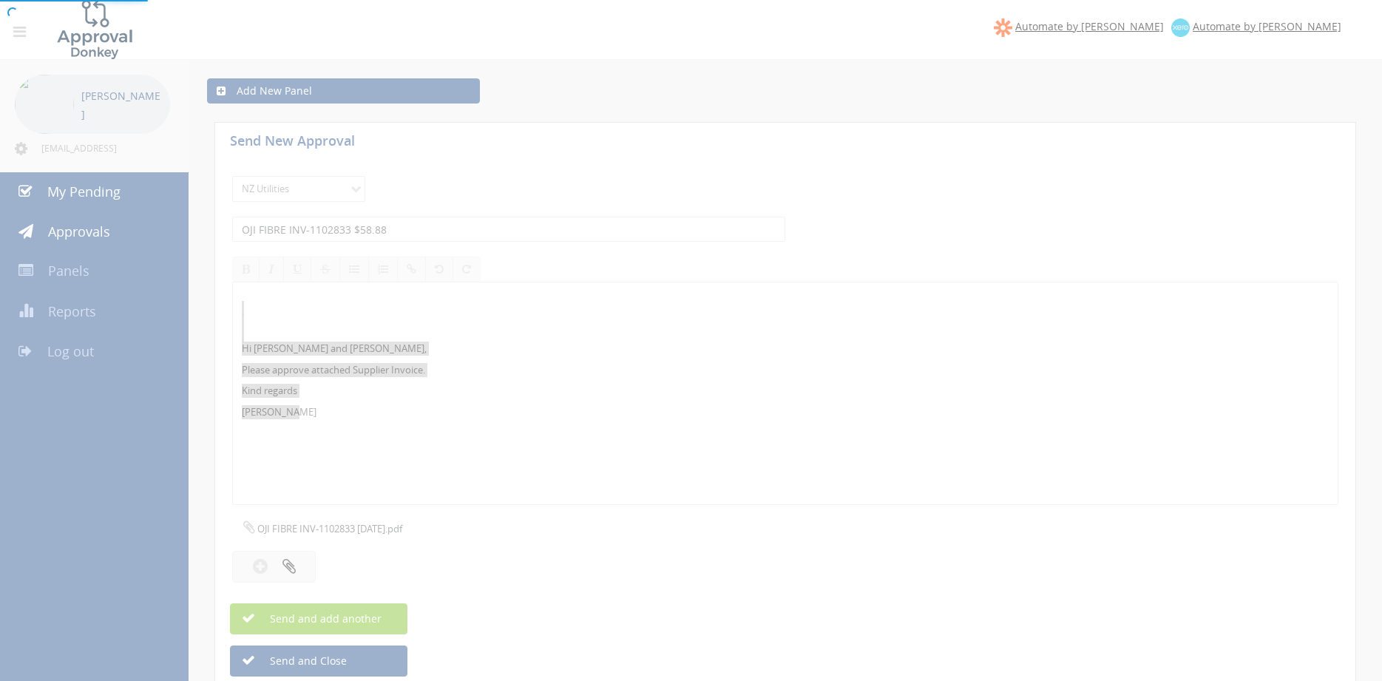
select select
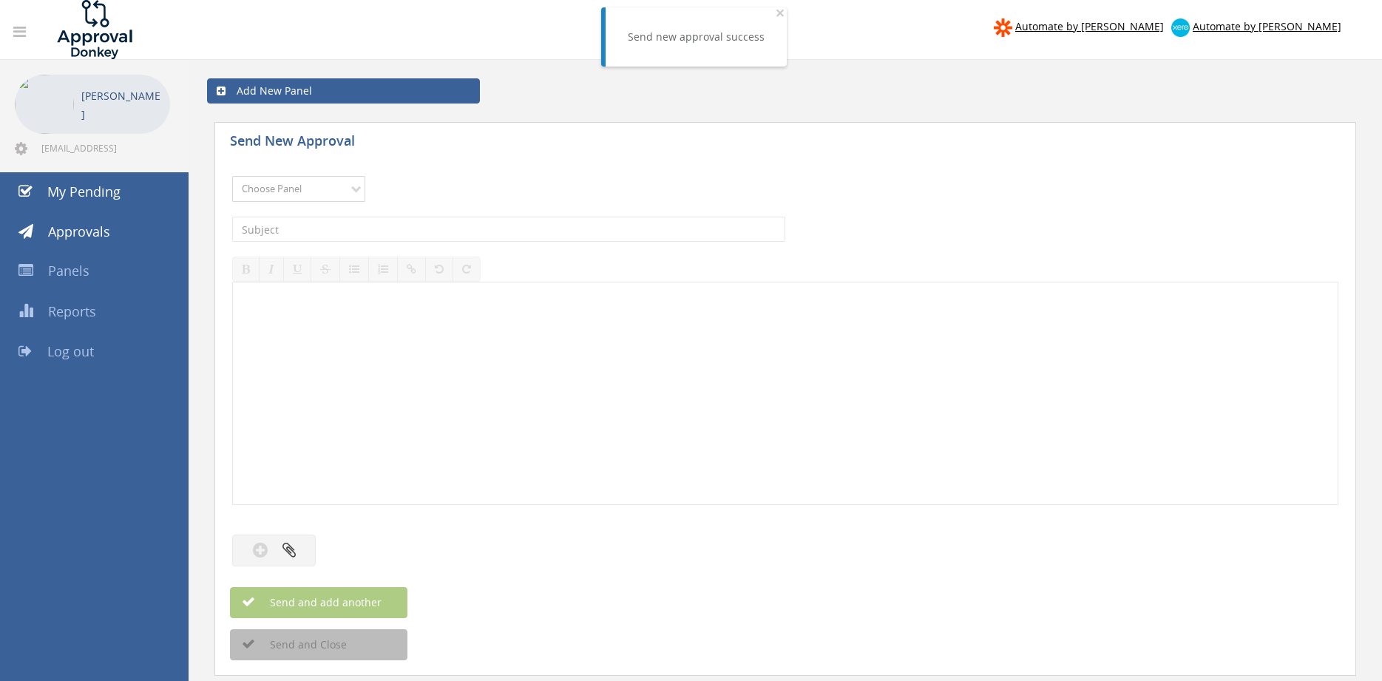
click at [232, 176] on select "Choose Panel Alarm Credits RG - 3 NZ Utilities Cable and SAI Global NZ Alarms-1…" at bounding box center [298, 189] width 133 height 26
select select "13141"
click option "NZ Utilities" at bounding box center [0, 0] width 0 height 0
click at [341, 234] on input "text" at bounding box center [508, 229] width 553 height 25
type input "GLOBAL SECURITY INV 2525443 $51.75"
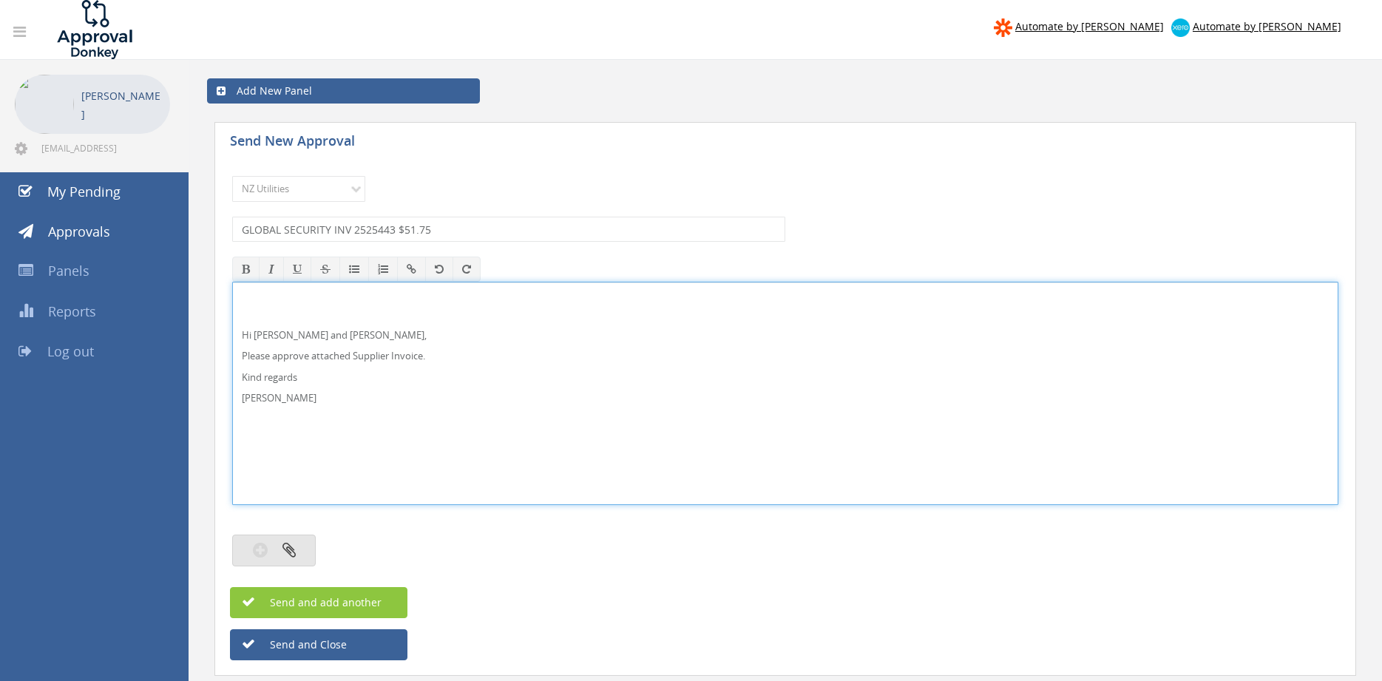
click at [304, 540] on button "button" at bounding box center [274, 551] width 84 height 32
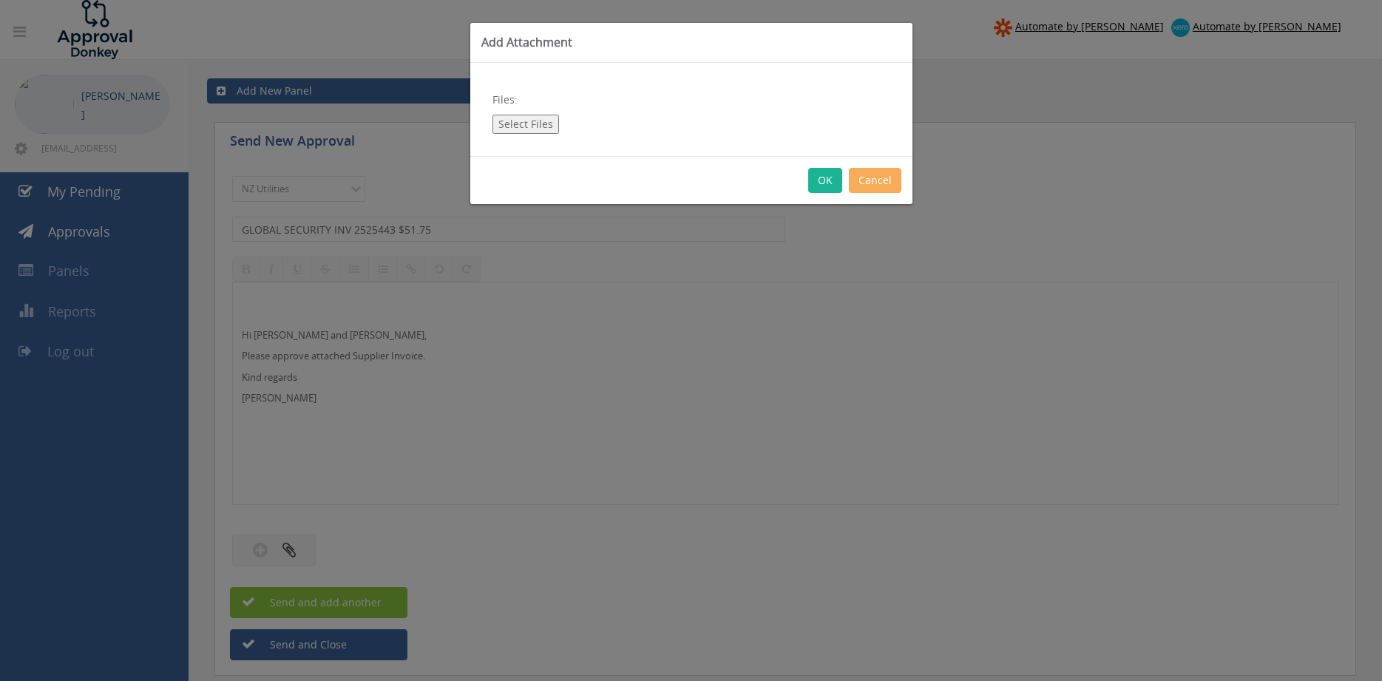
click at [542, 126] on button "Select Files" at bounding box center [526, 124] width 67 height 19
type input "C:\fakepath\GLOBAL SECURITY Invoice2525443 [DATE].pdf"
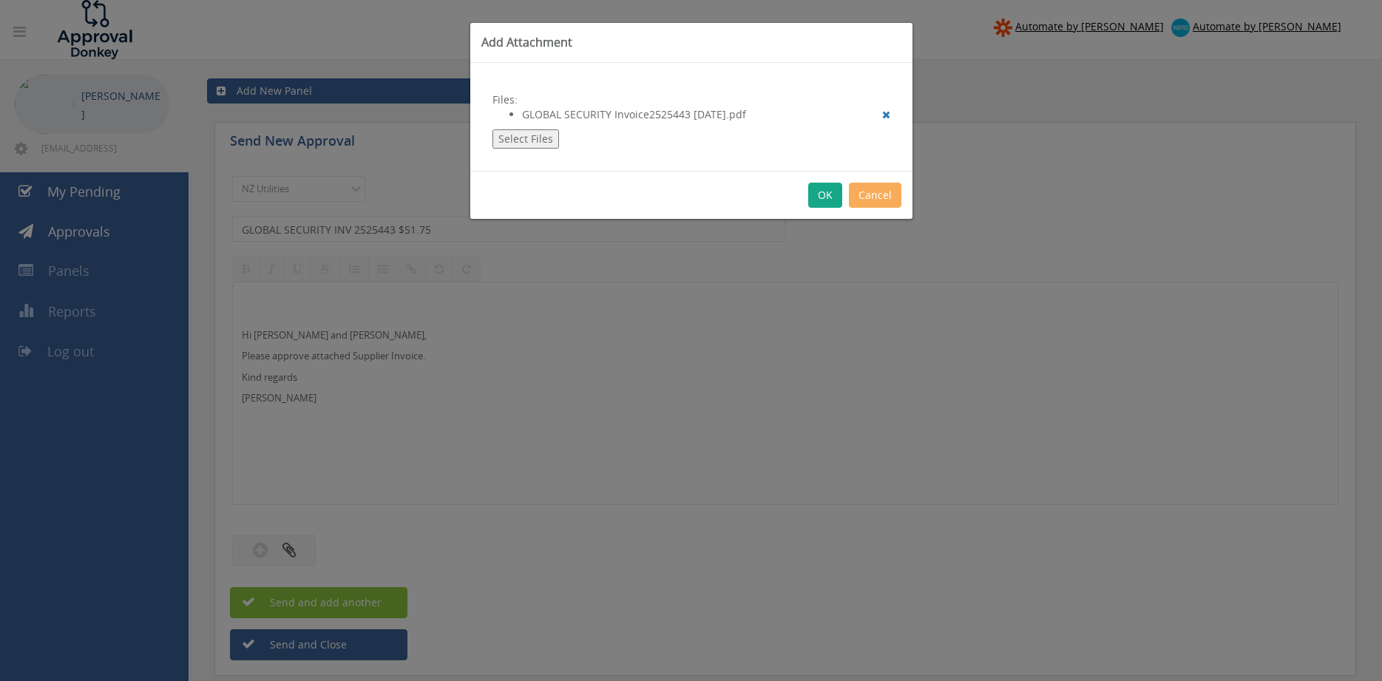
click at [827, 197] on button "OK" at bounding box center [825, 195] width 34 height 25
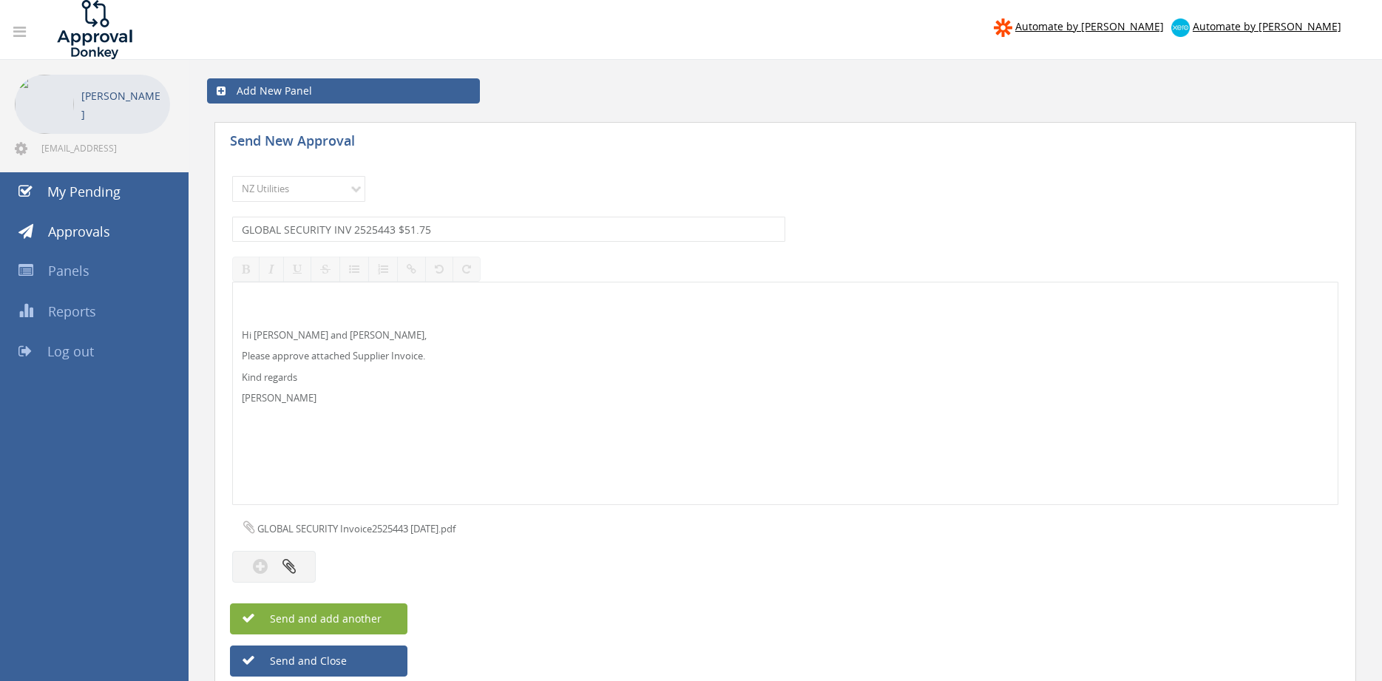
click at [376, 624] on span "Send and add another" at bounding box center [309, 619] width 143 height 14
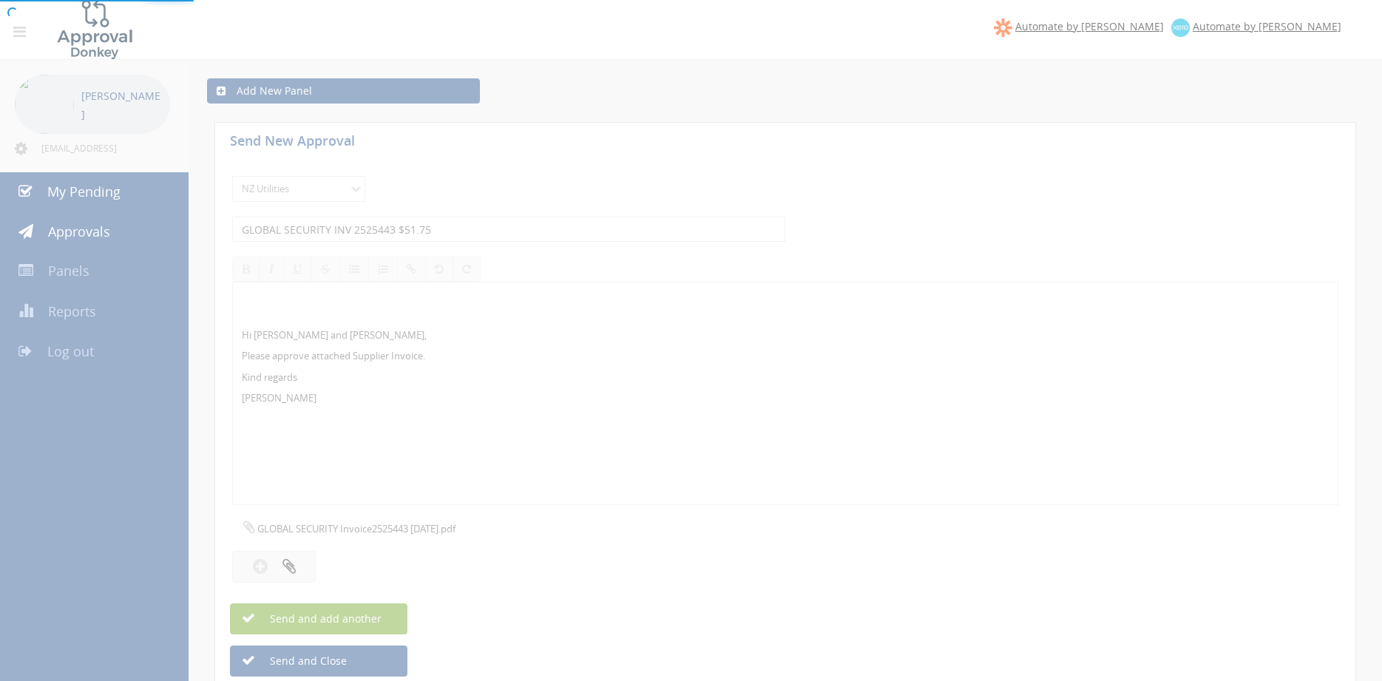
select select
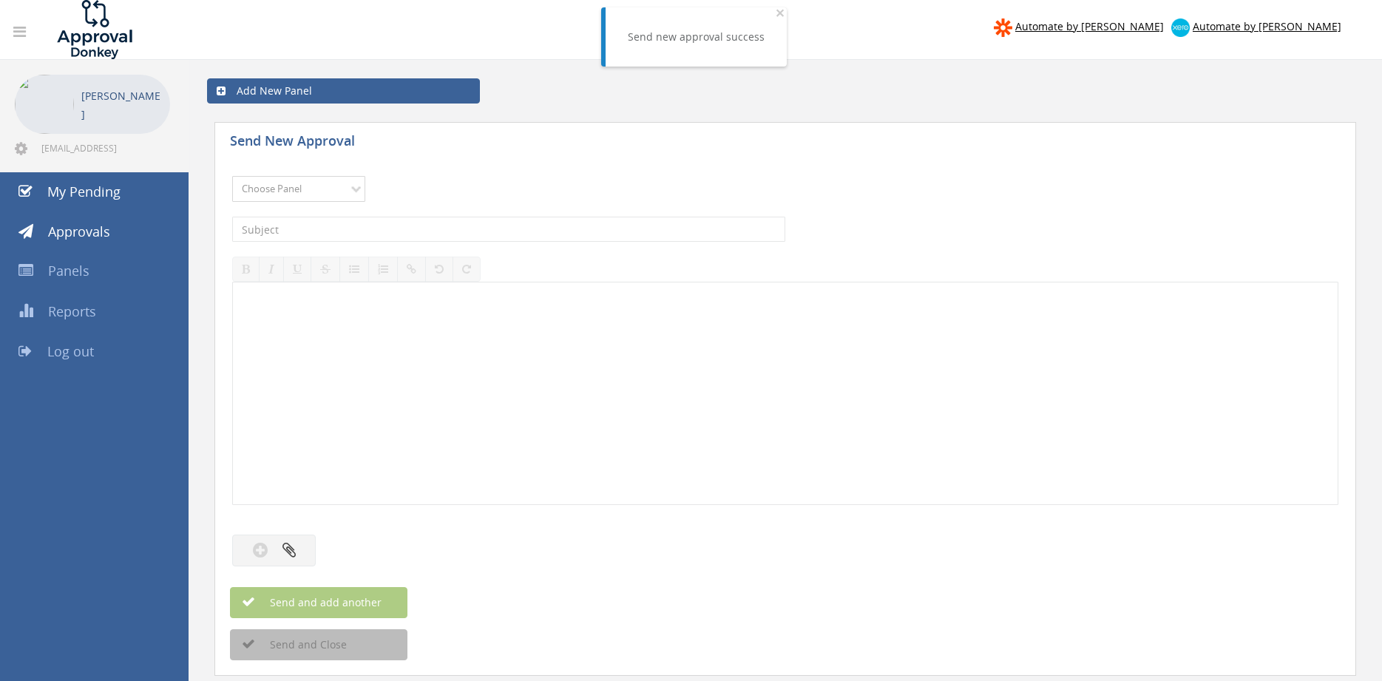
click at [232, 176] on select "Choose Panel Alarm Credits RG - 3 NZ Utilities Cable and SAI Global NZ Alarms-1…" at bounding box center [298, 189] width 133 height 26
select select "13141"
click option "NZ Utilities" at bounding box center [0, 0] width 0 height 0
click at [322, 230] on input "text" at bounding box center [508, 229] width 553 height 25
type input "CTS VOICE INV 45897-89220100 $393.52"
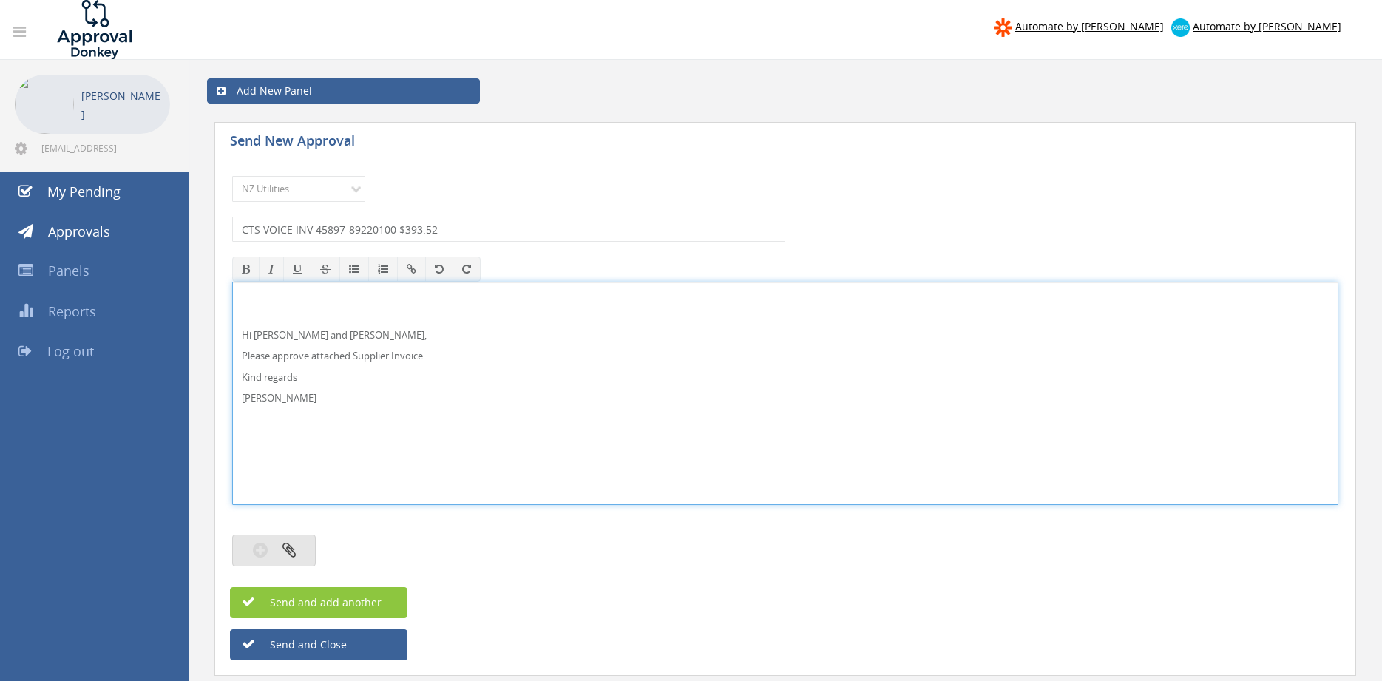
click at [304, 552] on button "button" at bounding box center [274, 551] width 84 height 32
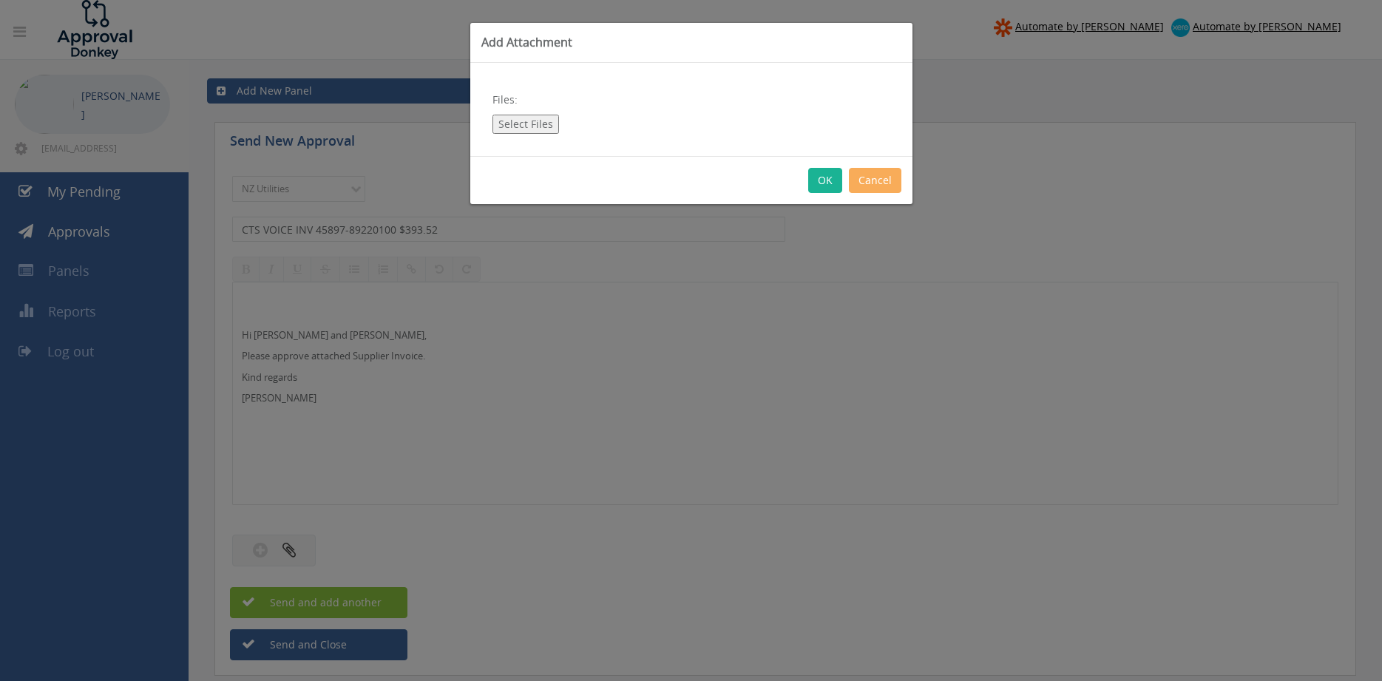
click at [542, 124] on button "Select Files" at bounding box center [526, 124] width 67 height 19
type input "C:\fakepath\CTS Voice Invoice 45897-89220100 [DATE].pdf"
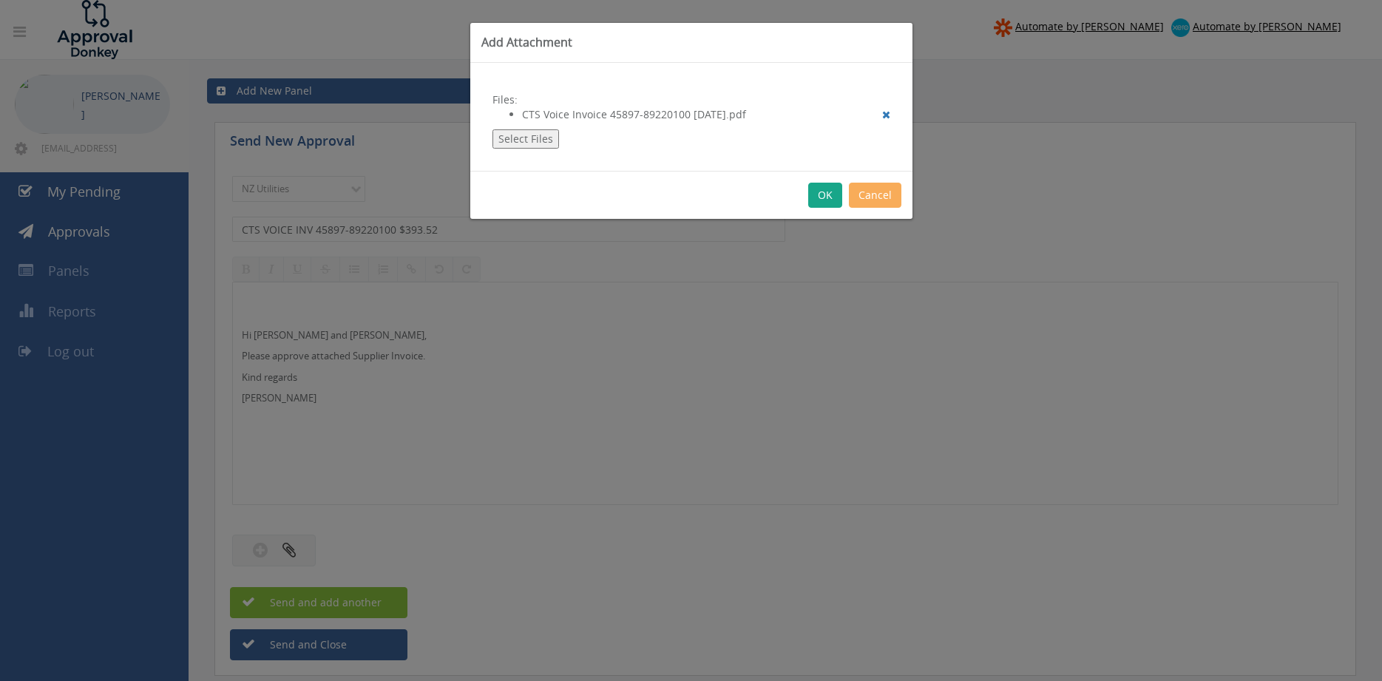
click at [825, 195] on button "OK" at bounding box center [825, 195] width 34 height 25
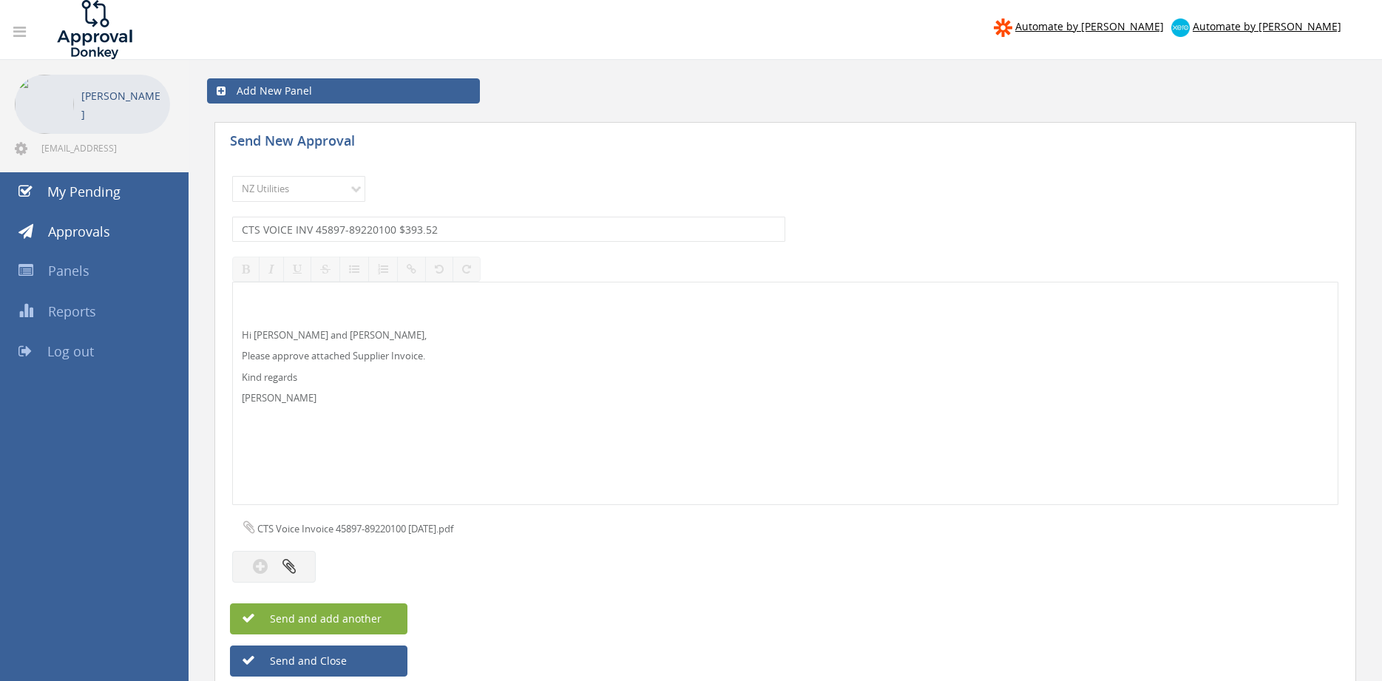
click at [389, 611] on button "Send and add another" at bounding box center [318, 618] width 177 height 31
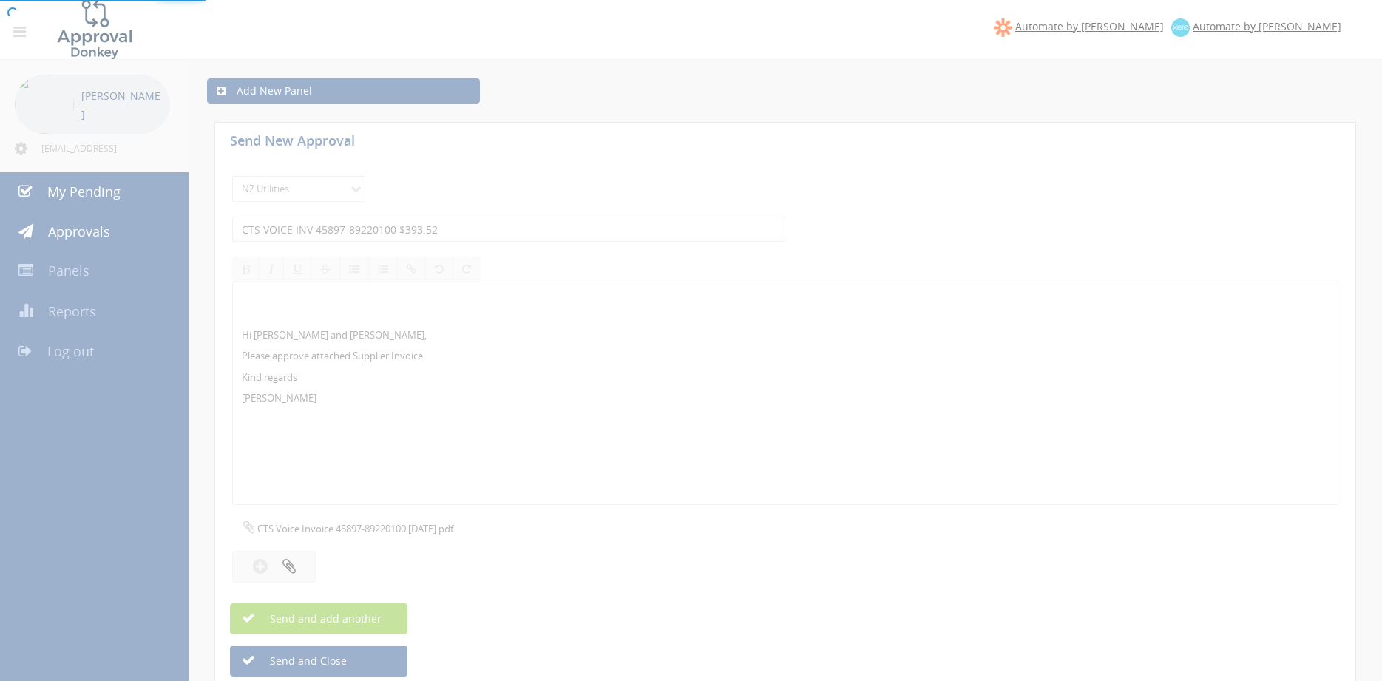
select select
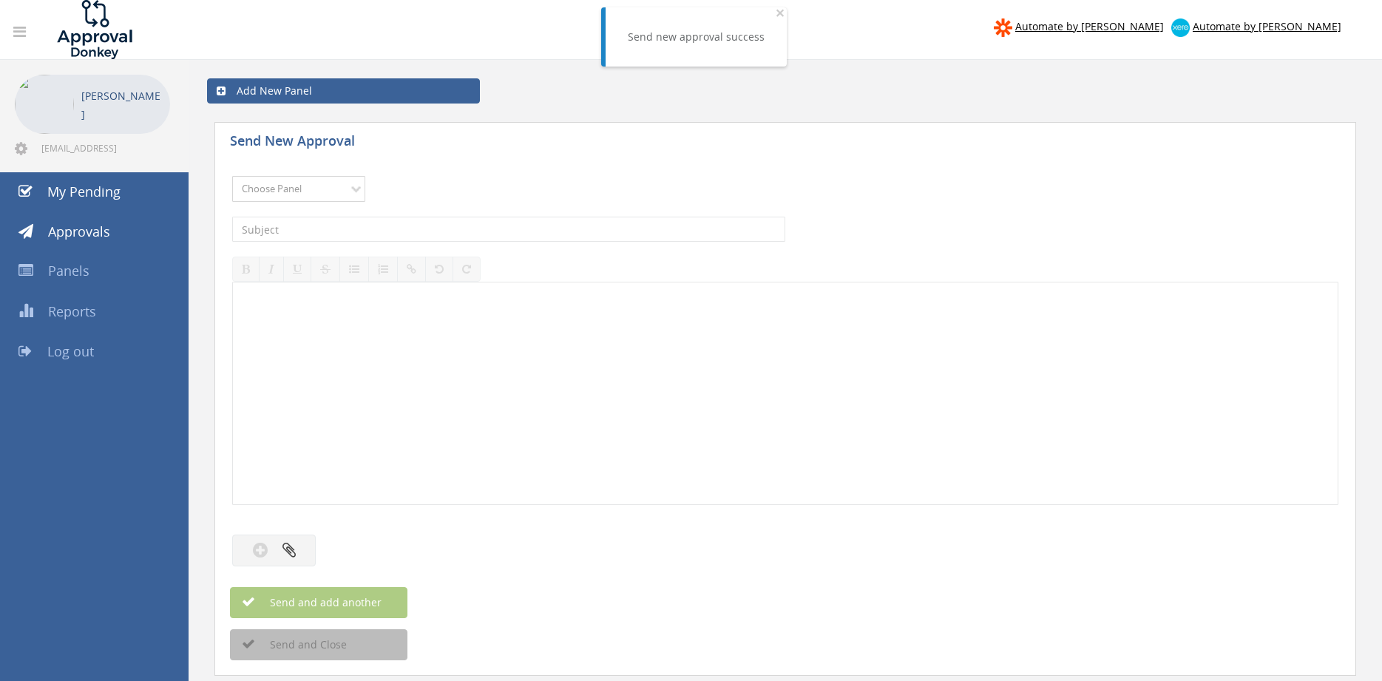
click at [232, 176] on select "Choose Panel Alarm Credits RG - 3 NZ Utilities Cable and SAI Global NZ Alarms-1…" at bounding box center [298, 189] width 133 height 26
select select "13141"
click option "NZ Utilities" at bounding box center [0, 0] width 0 height 0
click at [328, 234] on input "text" at bounding box center [508, 229] width 553 height 25
type input "BUNNINGS INV 9526/01138408 $103.38"
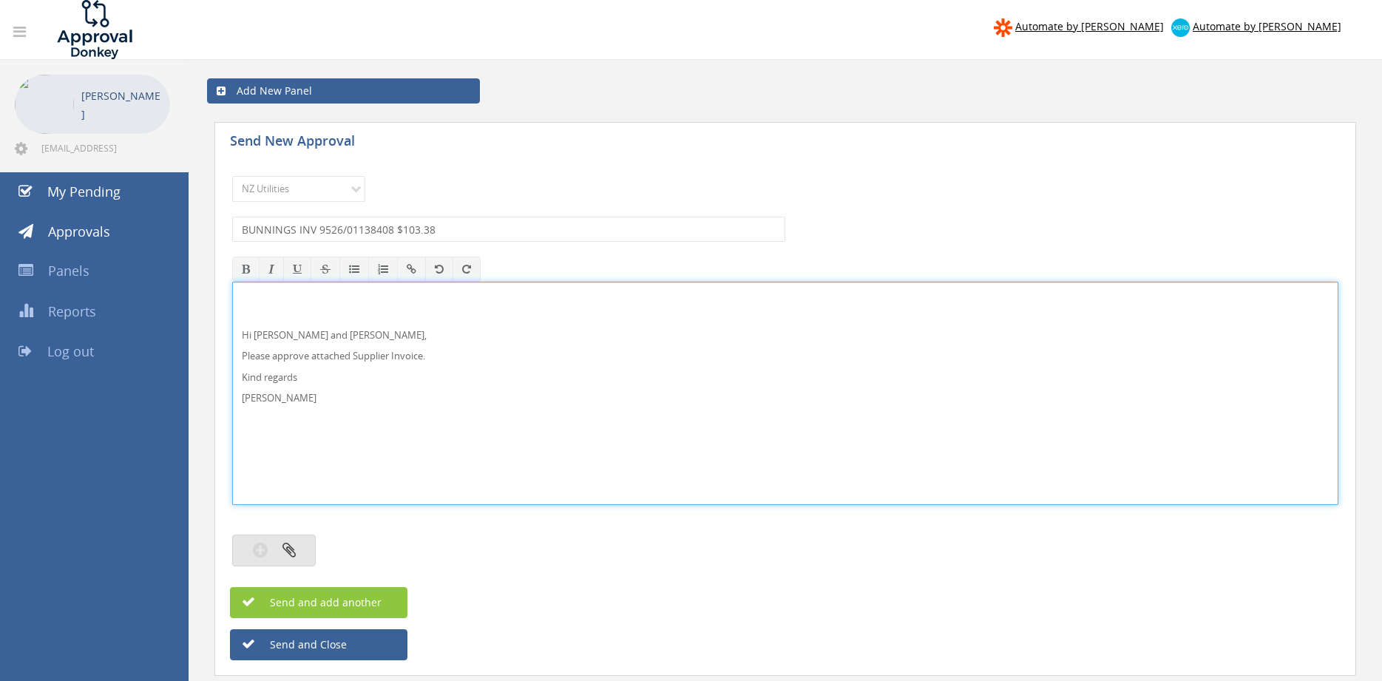
click at [294, 542] on button "button" at bounding box center [274, 551] width 84 height 32
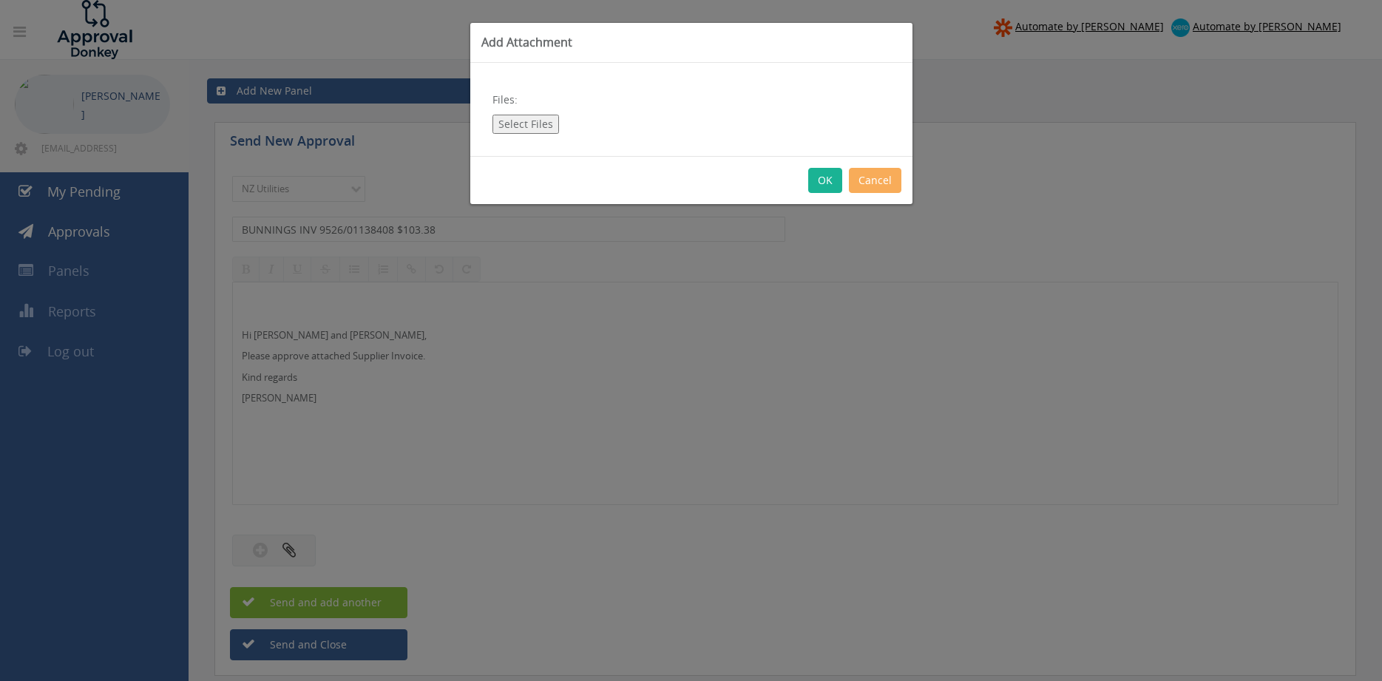
click at [537, 131] on button "Select Files" at bounding box center [526, 124] width 67 height 19
type input "C:\fakepath\bunnings_INV_9526-01138408 [DATE].pdf"
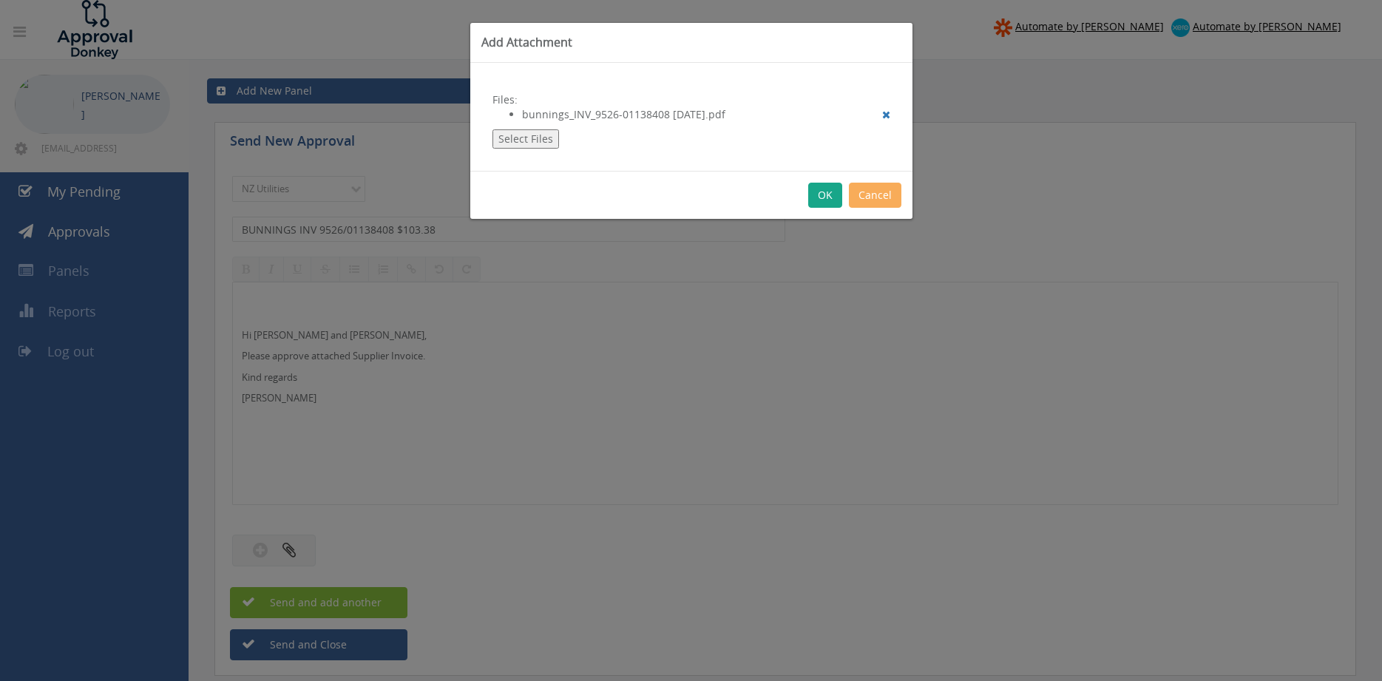
click at [824, 197] on button "OK" at bounding box center [825, 195] width 34 height 25
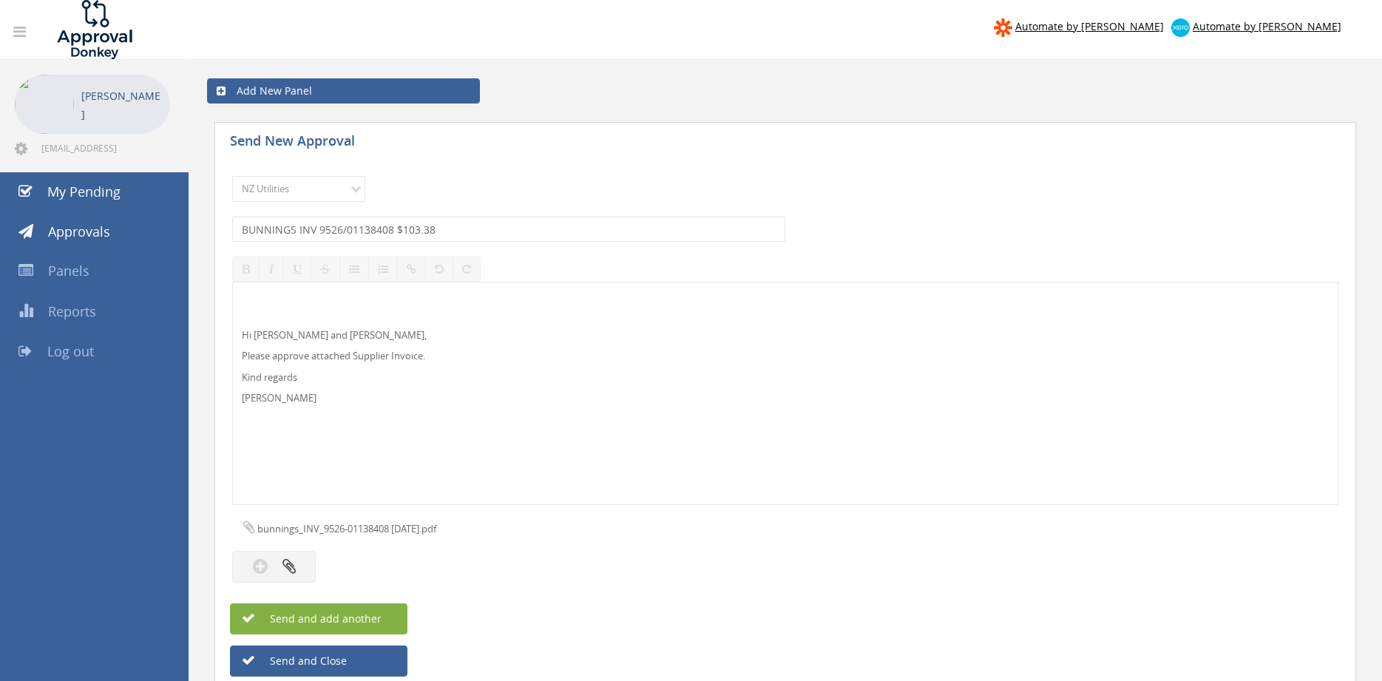
click at [371, 611] on button "Send and add another" at bounding box center [318, 618] width 177 height 31
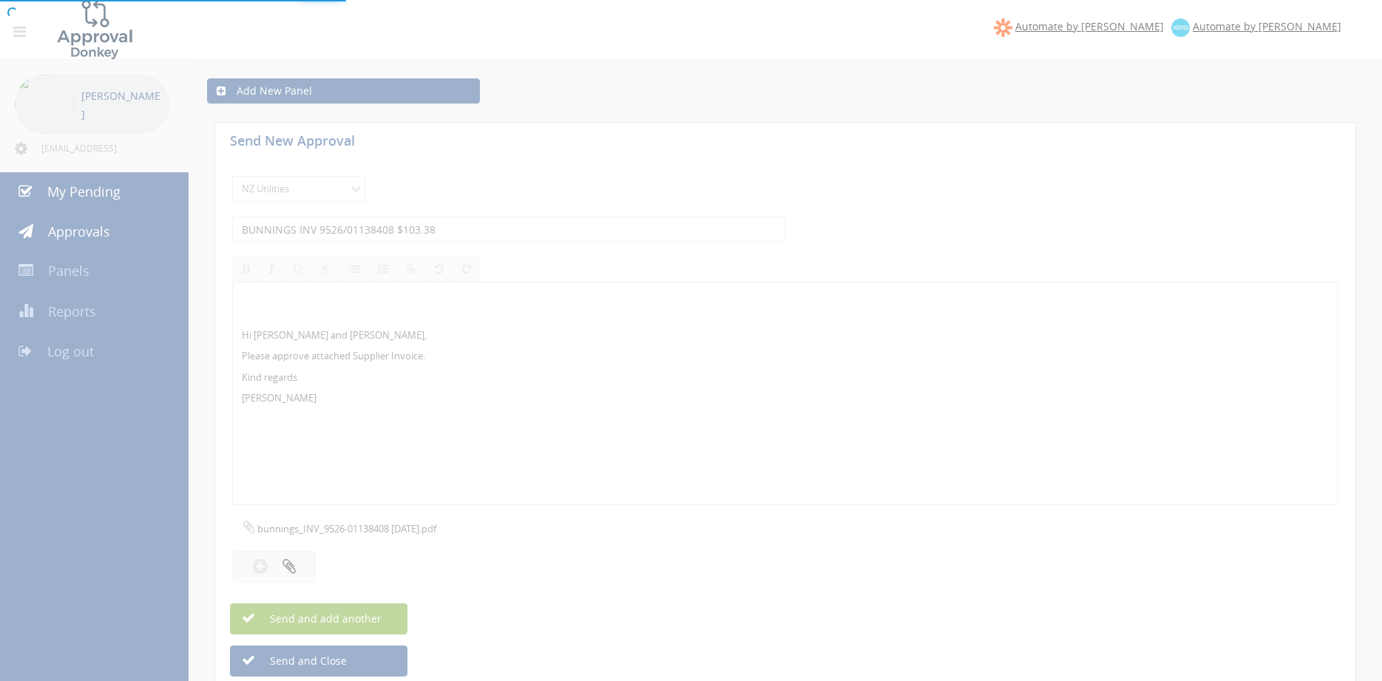
select select
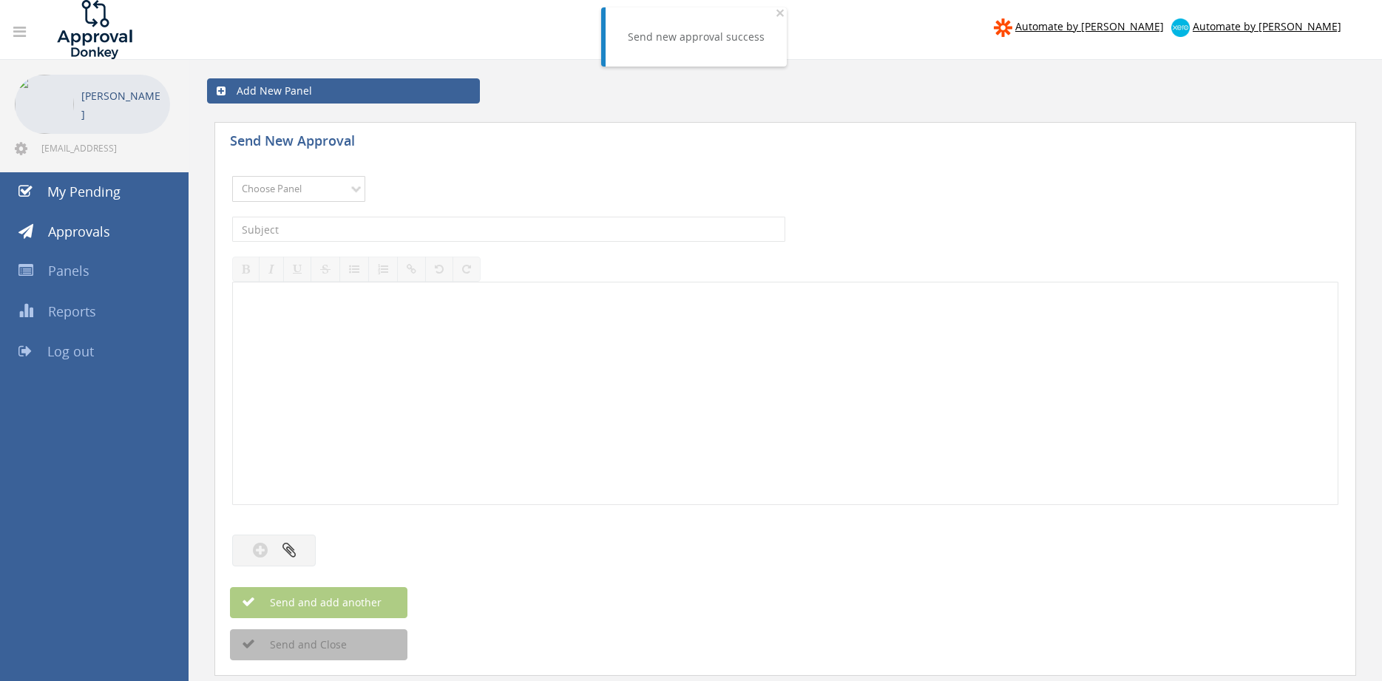
click at [232, 176] on select "Choose Panel Alarm Credits RG - 3 NZ Utilities Cable and SAI Global NZ Alarms-1…" at bounding box center [298, 189] width 133 height 26
select select "13141"
click option "NZ Utilities" at bounding box center [0, 0] width 0 height 0
click at [325, 234] on input "text" at bounding box center [508, 229] width 553 height 25
type input "BOC INV 4089836085 $48.48"
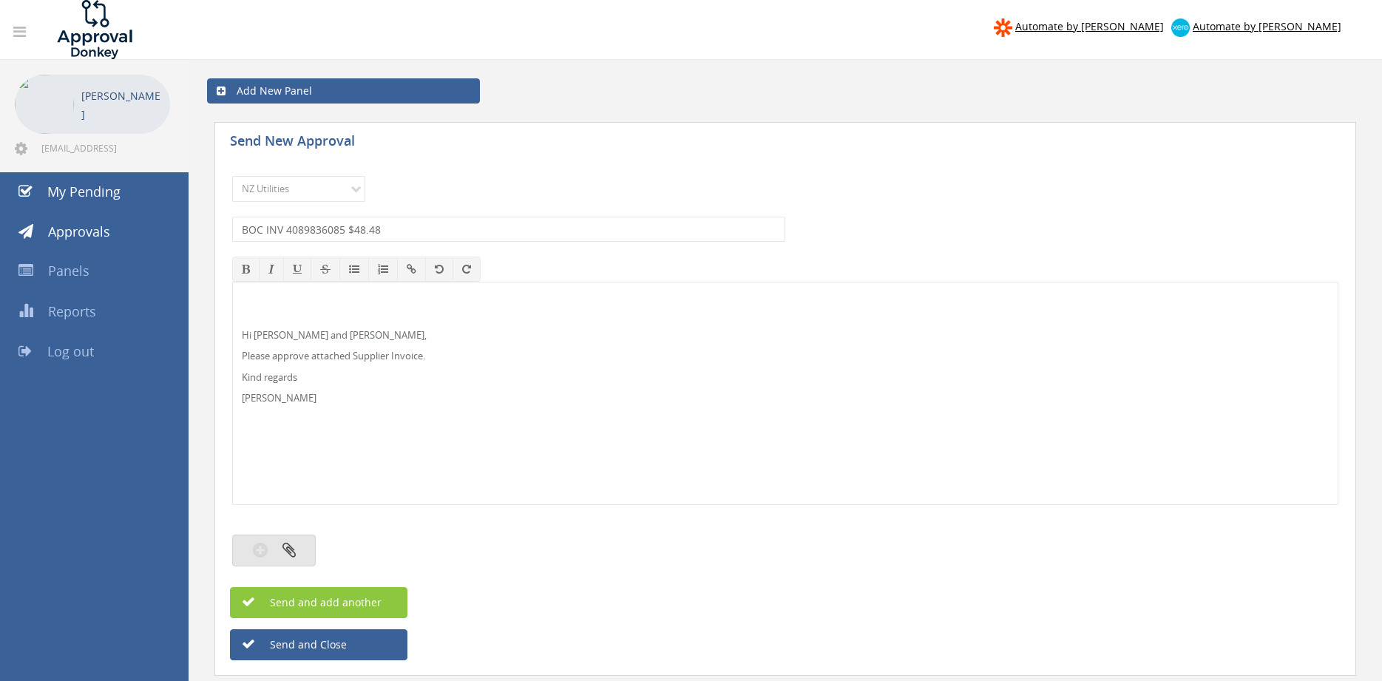
click at [285, 552] on icon "button" at bounding box center [289, 549] width 13 height 17
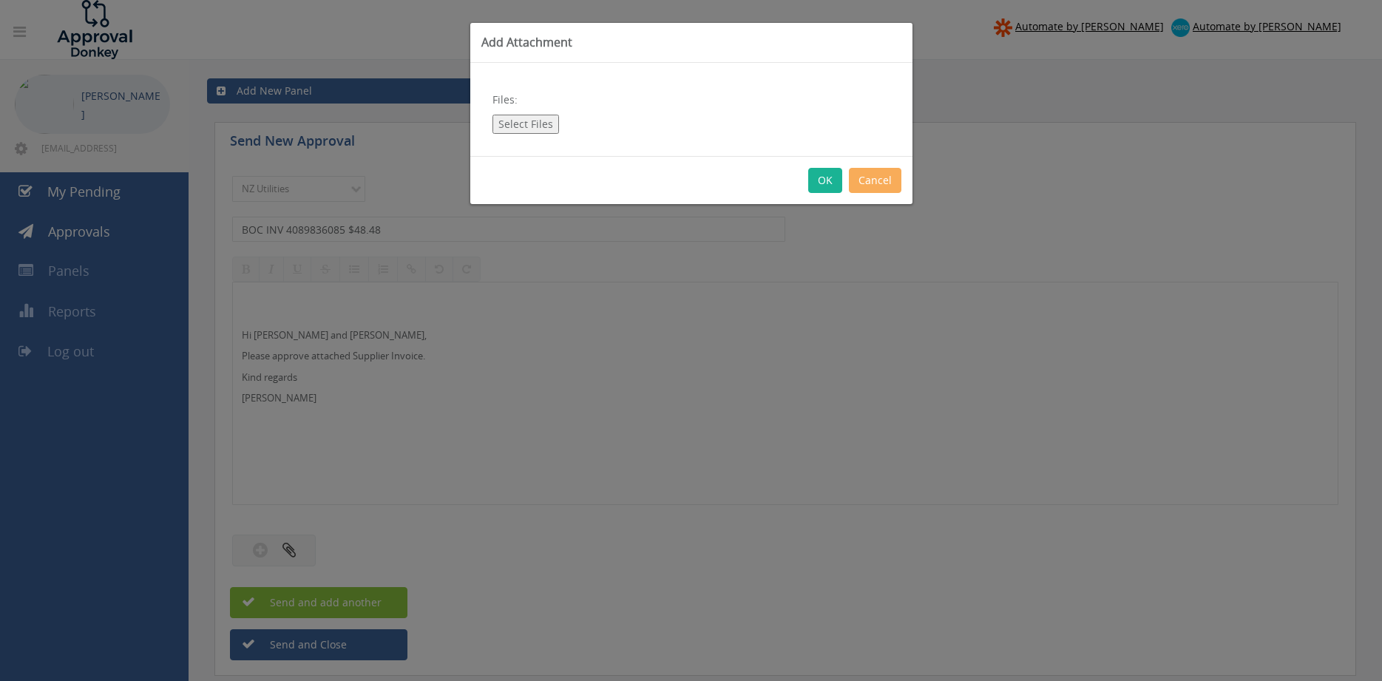
click at [527, 118] on button "Select Files" at bounding box center [526, 124] width 67 height 19
type input "C:\fakepath\BOC Inv 4089836085 [DATE].pdf"
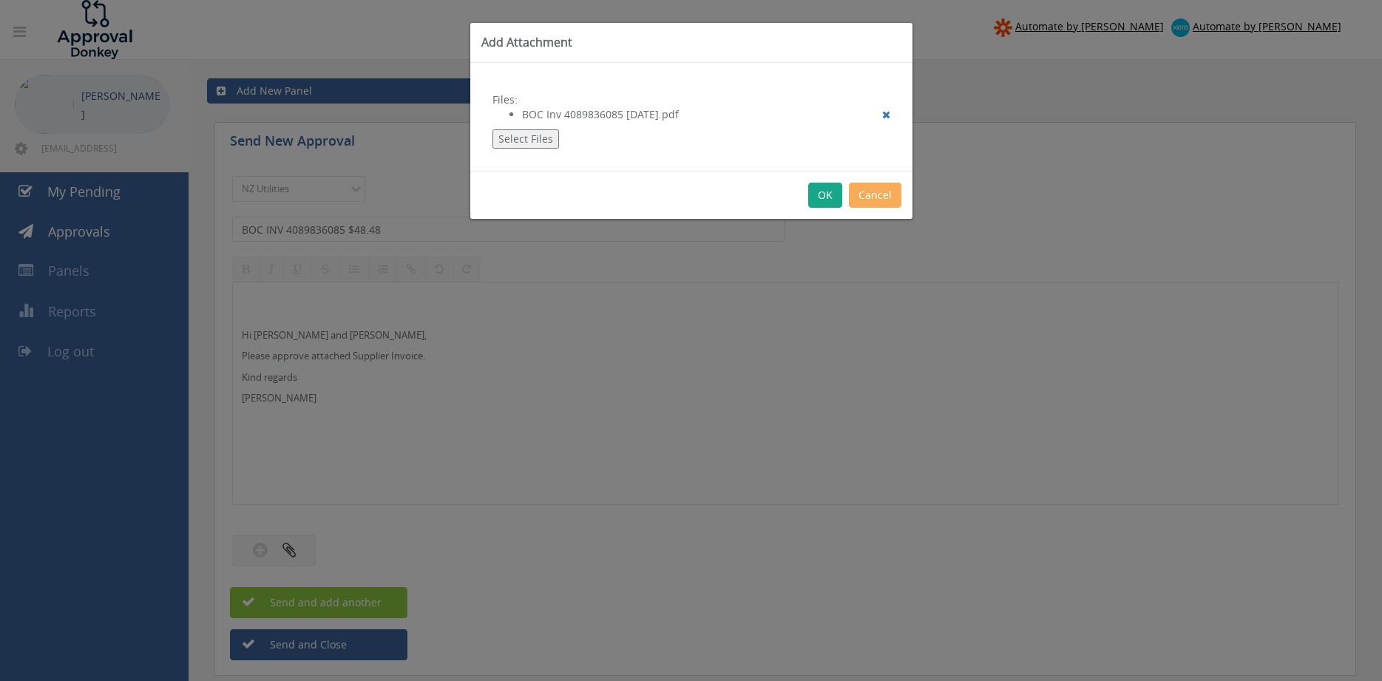
click at [826, 200] on button "OK" at bounding box center [825, 195] width 34 height 25
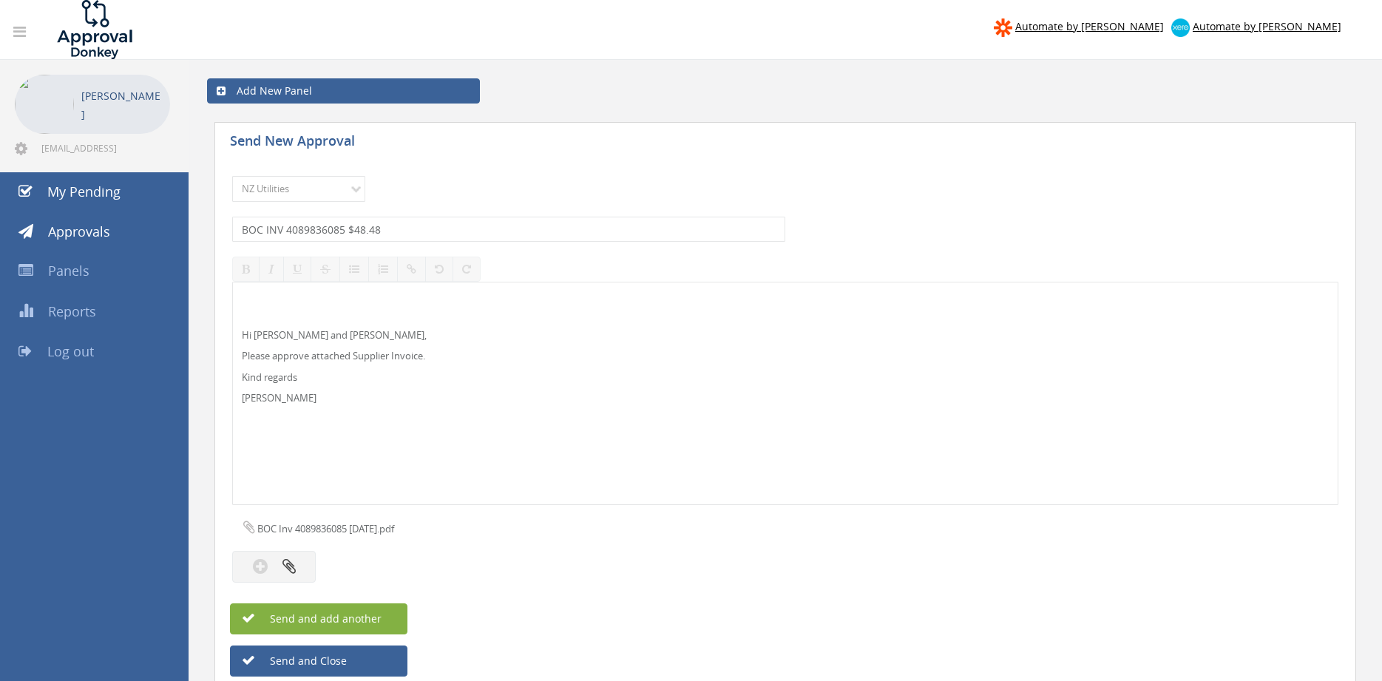
click at [384, 612] on button "Send and add another" at bounding box center [318, 618] width 177 height 31
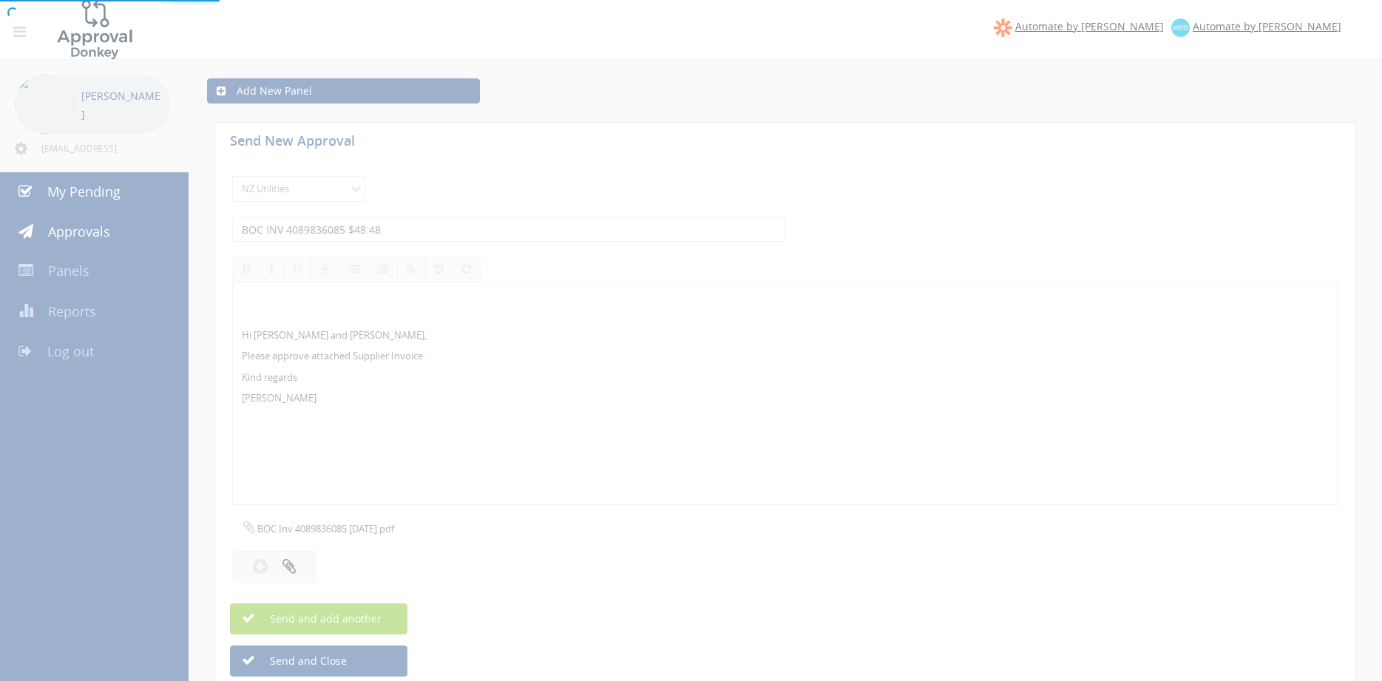
select select
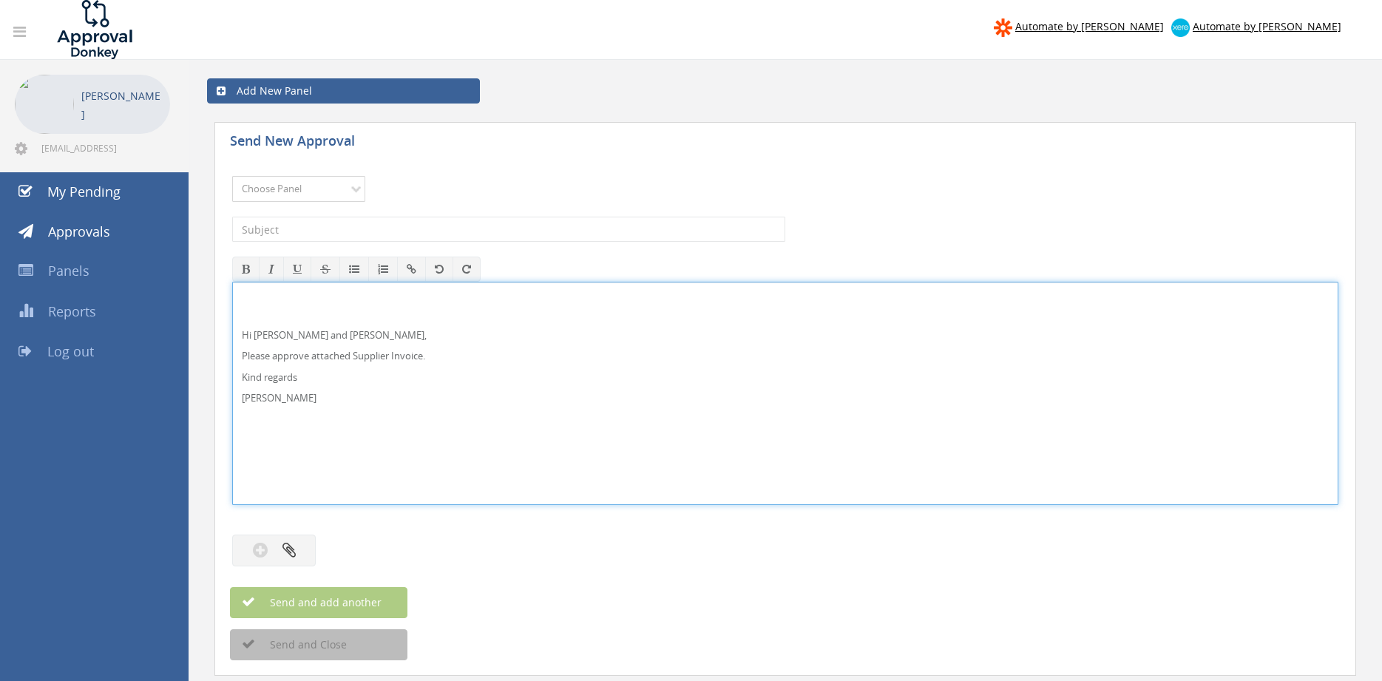
click at [339, 184] on select "Choose Panel Alarm Credits RG - 3 NZ Utilities Cable and SAI Global NZ Alarms-1…" at bounding box center [298, 189] width 133 height 26
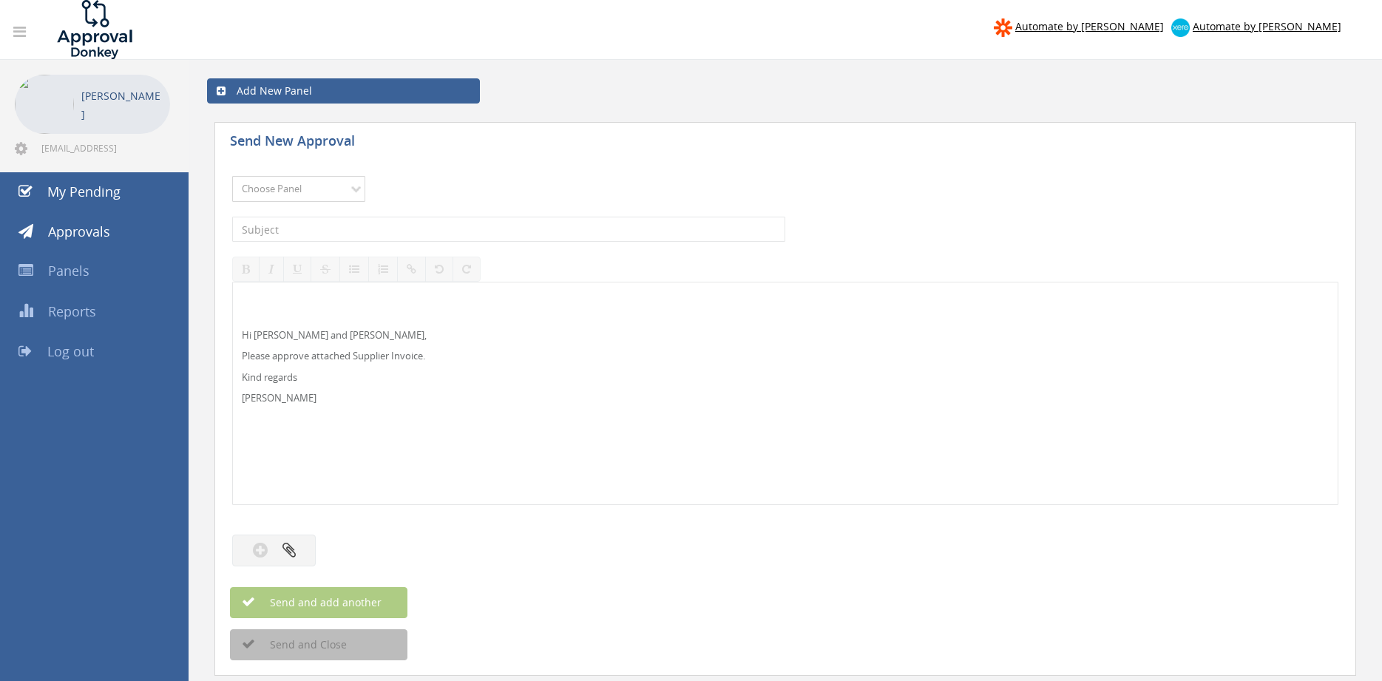
select select "9741"
click option "NZ Payables - 2" at bounding box center [0, 0] width 0 height 0
click at [413, 233] on input "text" at bounding box center [508, 229] width 553 height 25
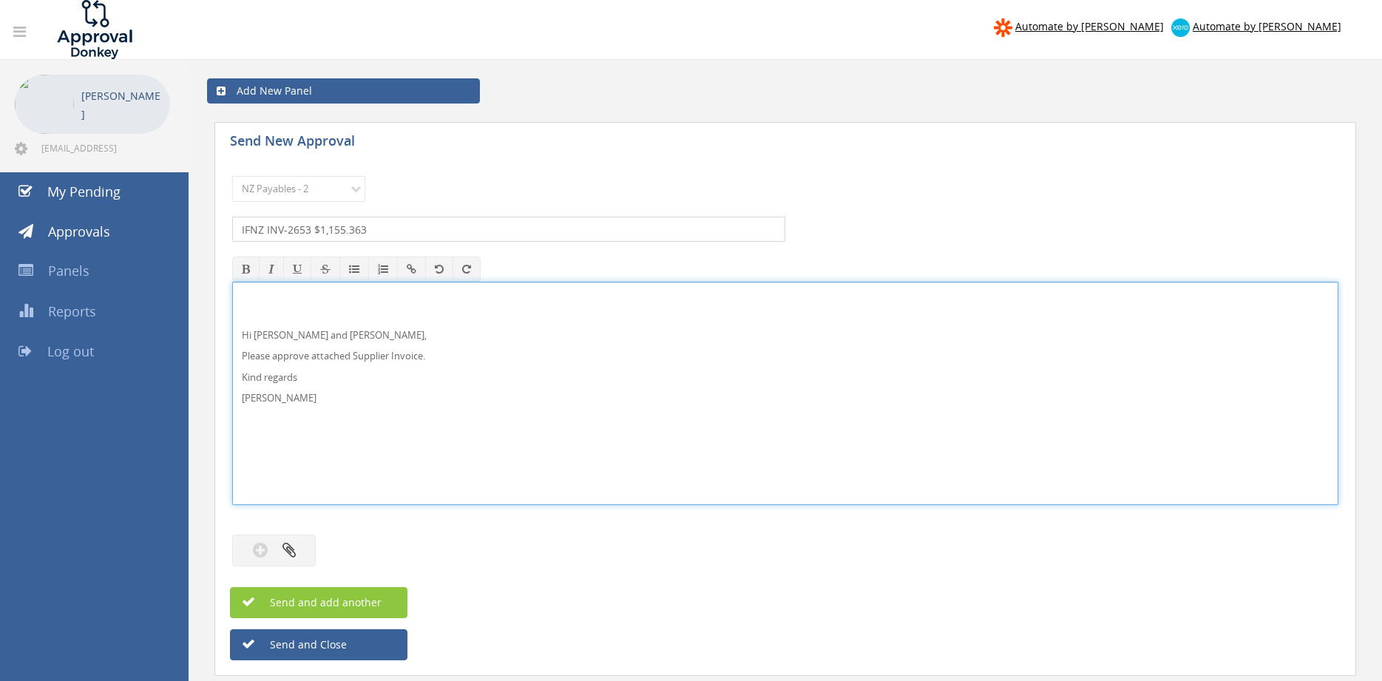
click at [368, 226] on input "IFNZ INV-2653 $1,155.363" at bounding box center [508, 229] width 553 height 25
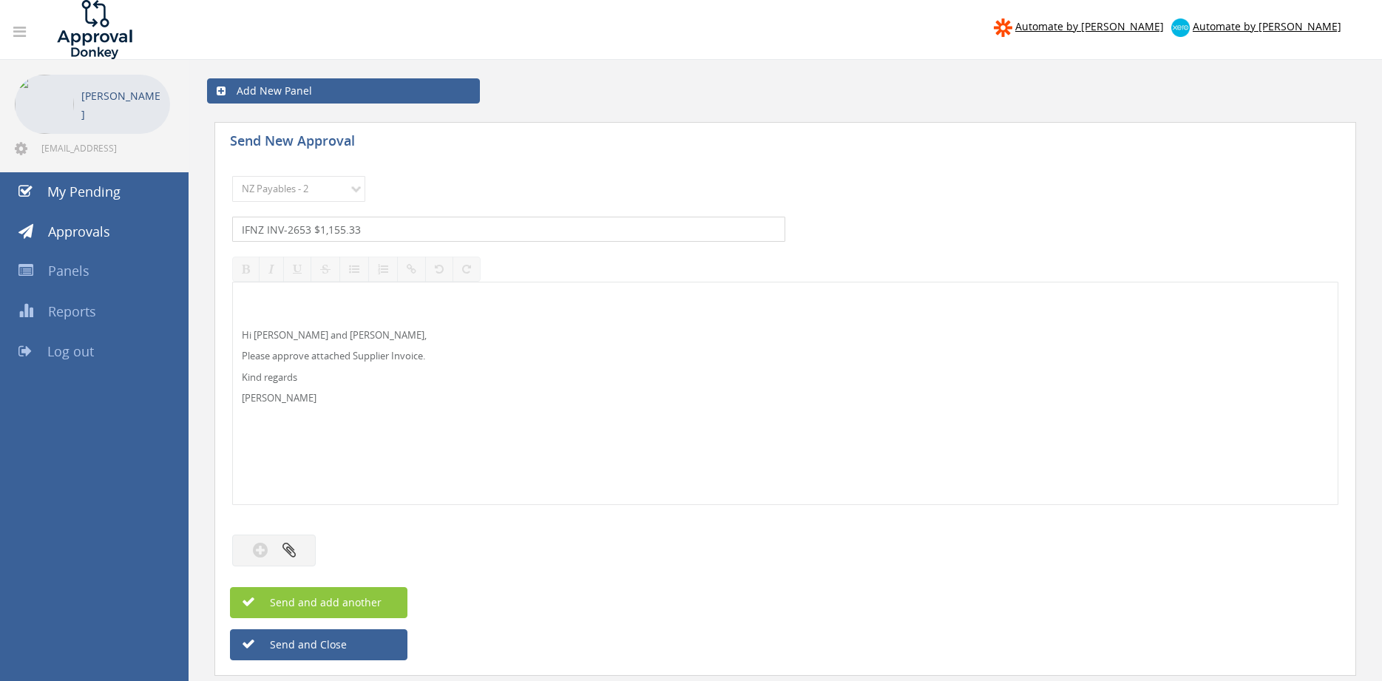
type input "IFNZ INV-2653 $1,155.33"
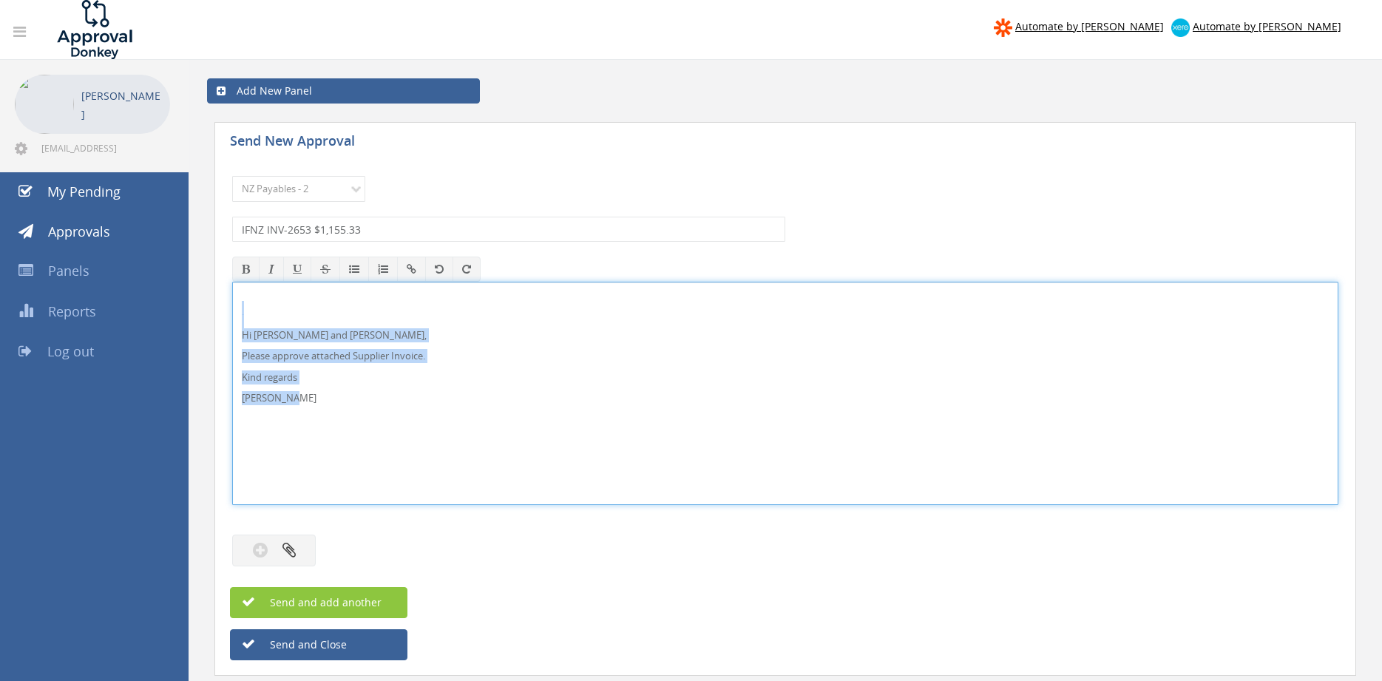
drag, startPoint x: 314, startPoint y: 407, endPoint x: 267, endPoint y: 329, distance: 91.6
click at [232, 311] on div "Hi [PERSON_NAME] and [PERSON_NAME], Please approve attached Supplier Invoice. K…" at bounding box center [785, 393] width 1106 height 223
copy div "Hi [PERSON_NAME] and [PERSON_NAME], Please approve attached Supplier Invoice. K…"
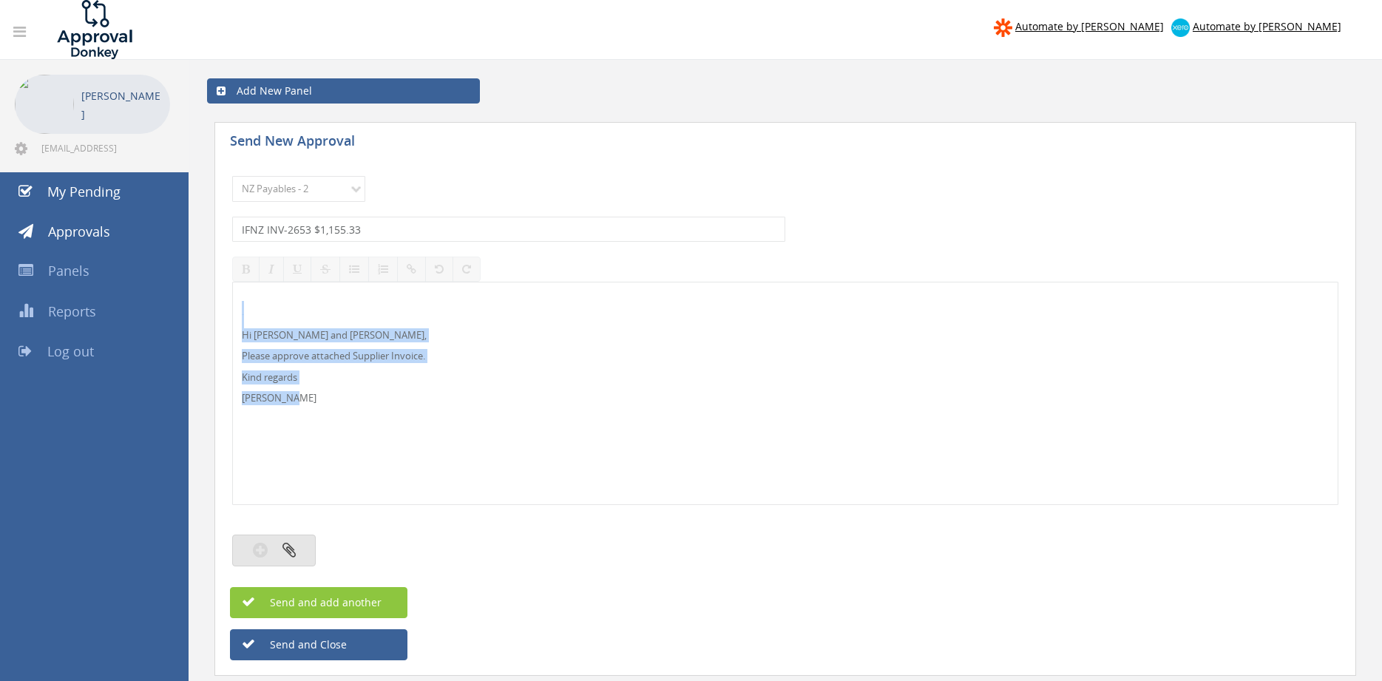
click at [294, 548] on icon "button" at bounding box center [289, 549] width 13 height 17
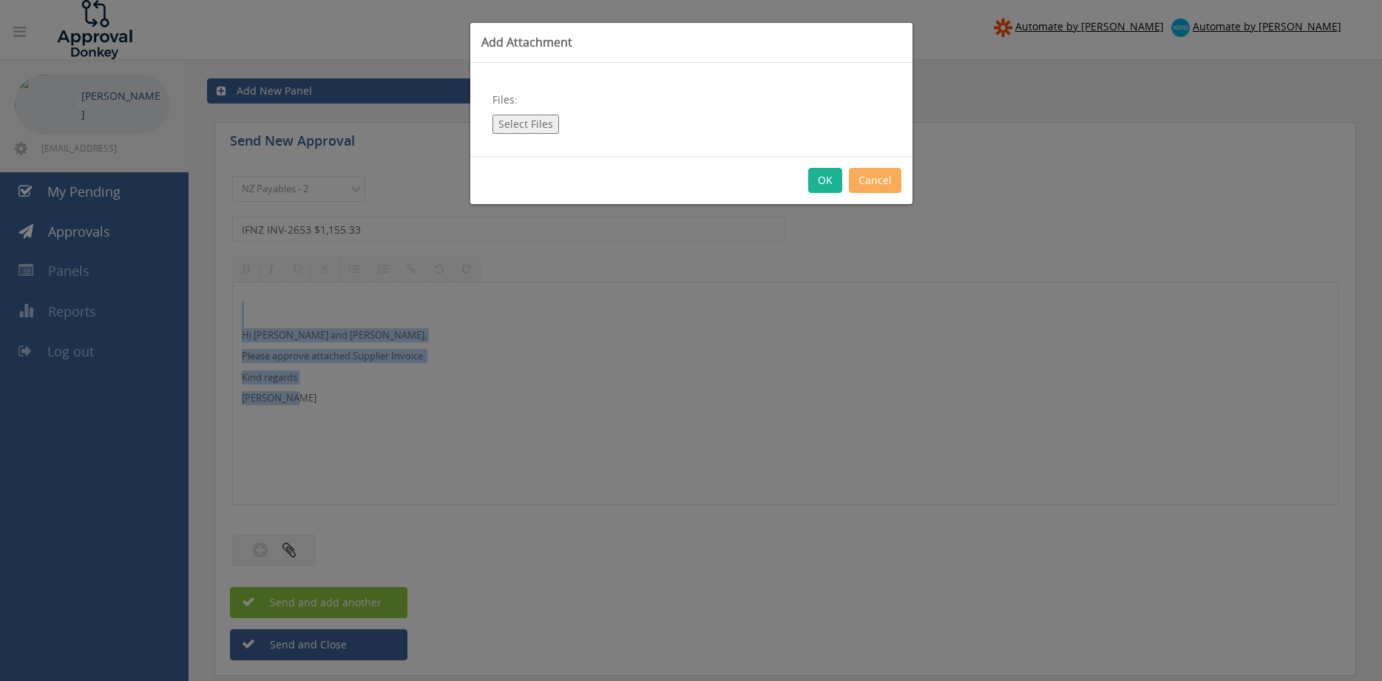
click at [536, 125] on button "Select Files" at bounding box center [526, 124] width 67 height 19
type input "C:\fakepath\IFNZ INV-2653 [DATE] PO 4345.pdf"
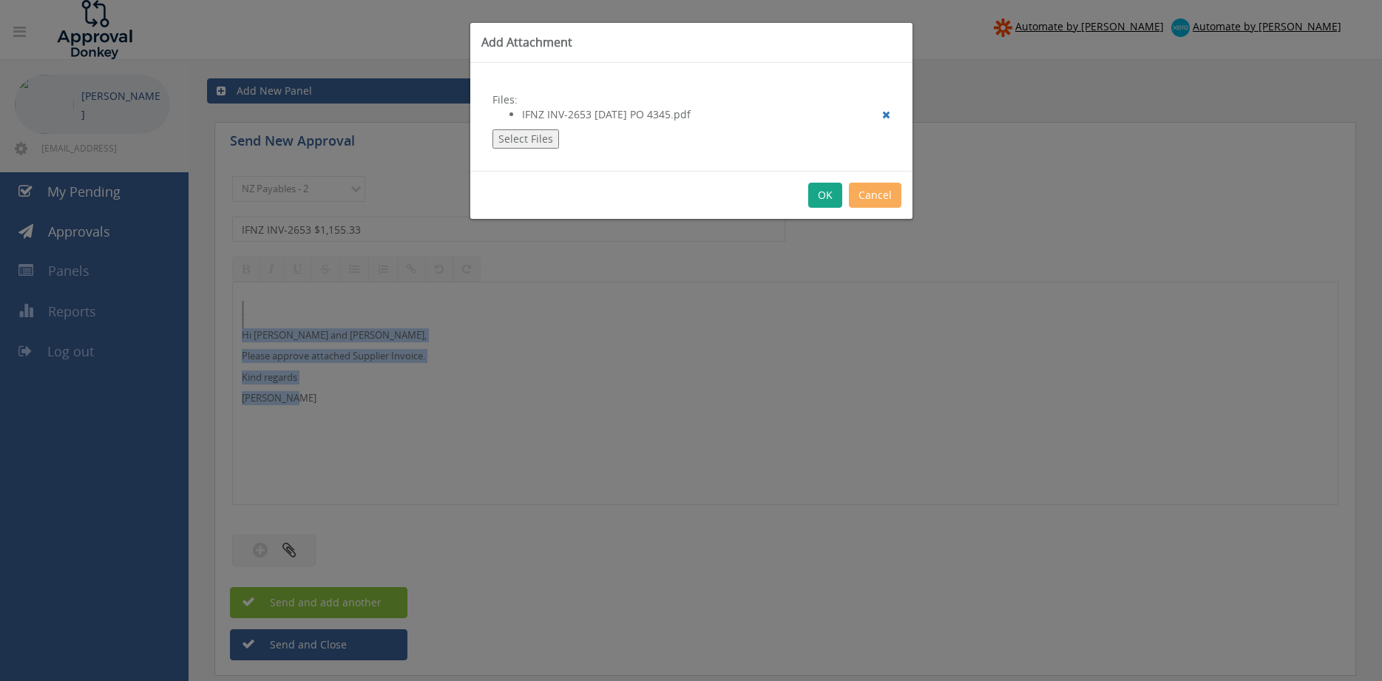
click at [821, 189] on button "OK" at bounding box center [825, 195] width 34 height 25
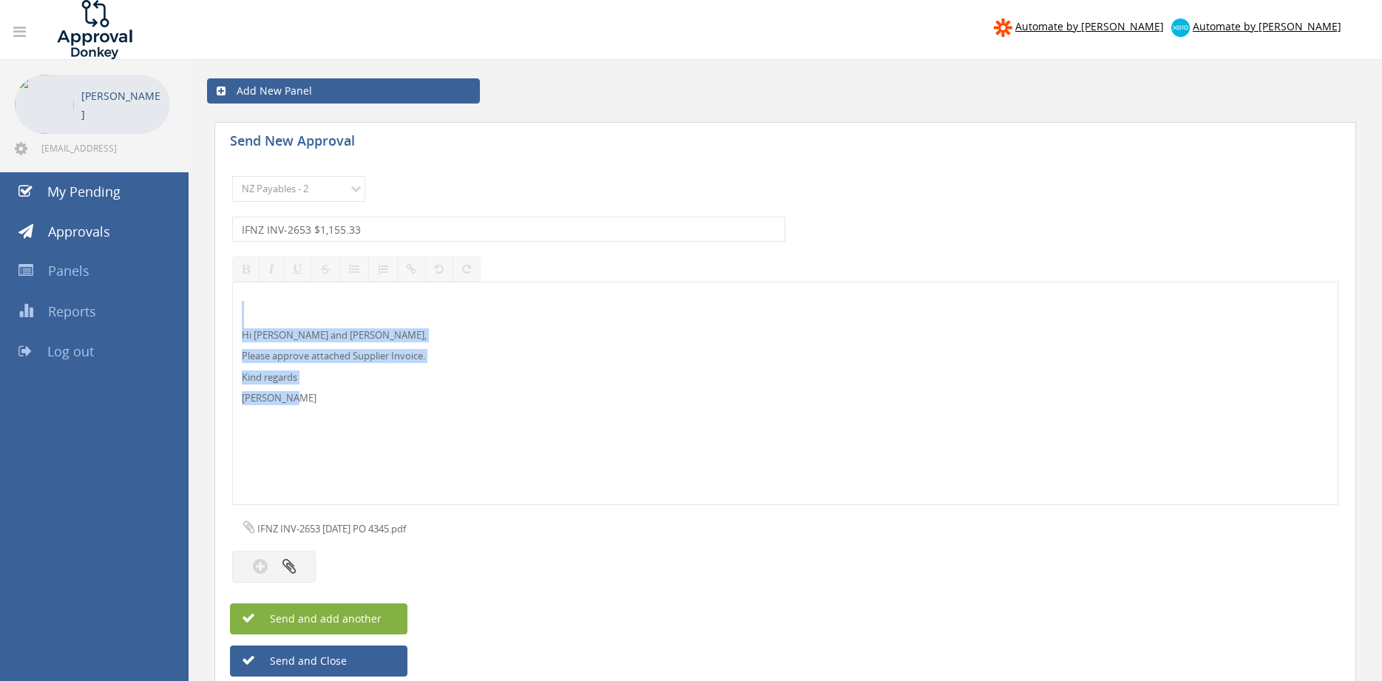
click at [385, 615] on button "Send and add another" at bounding box center [318, 618] width 177 height 31
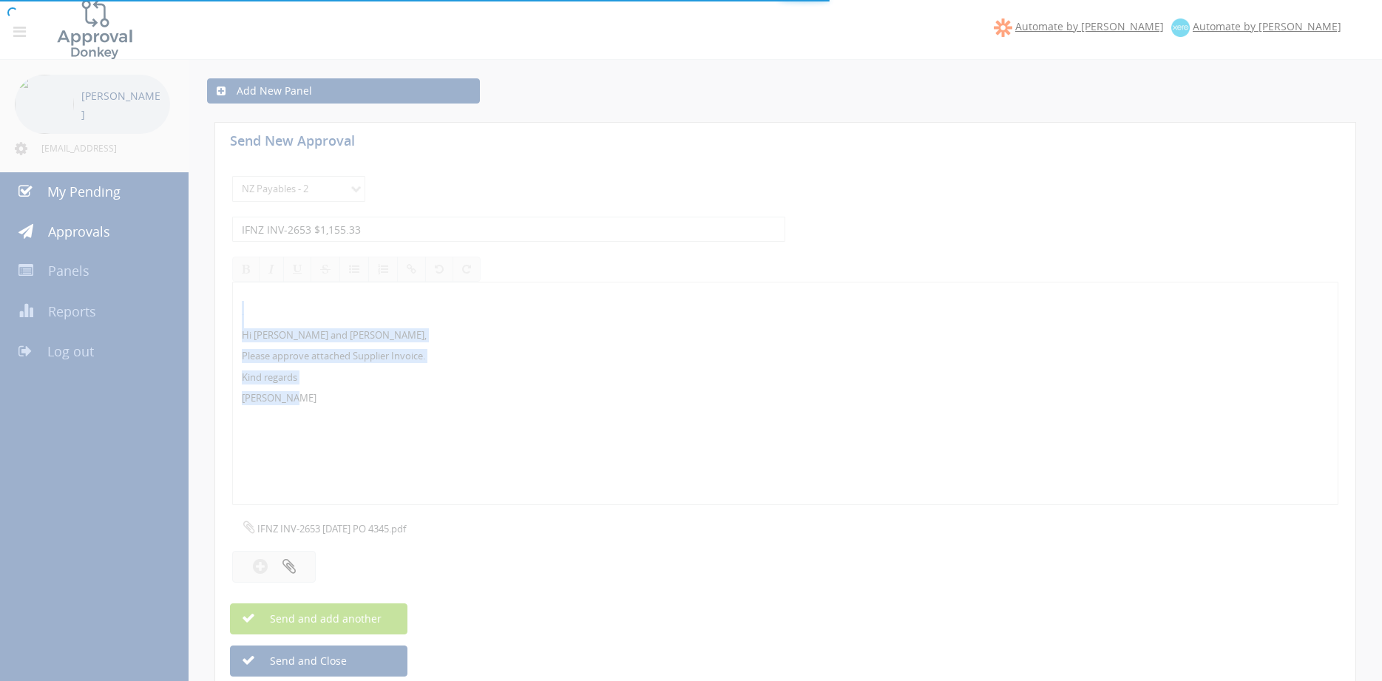
select select
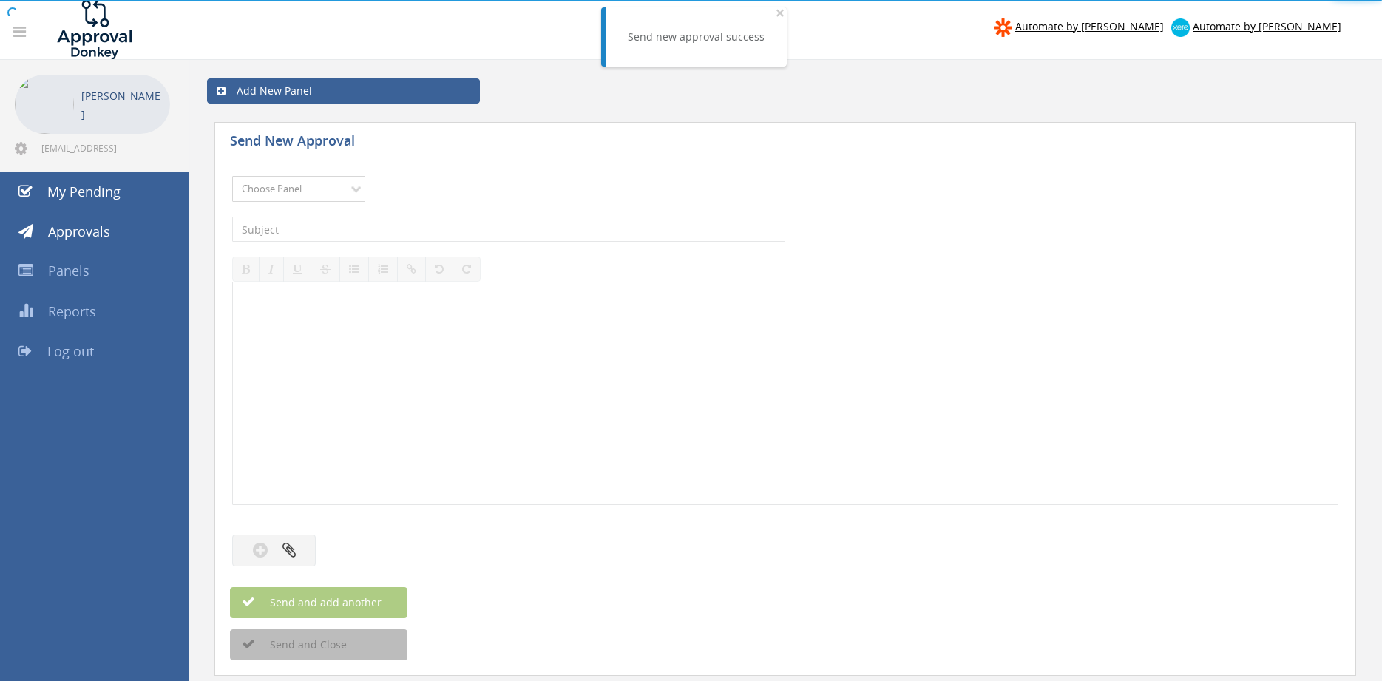
click at [232, 176] on select "Choose Panel Alarm Credits RG - 3 NZ Utilities Cable and SAI Global NZ Alarms-1…" at bounding box center [298, 189] width 133 height 26
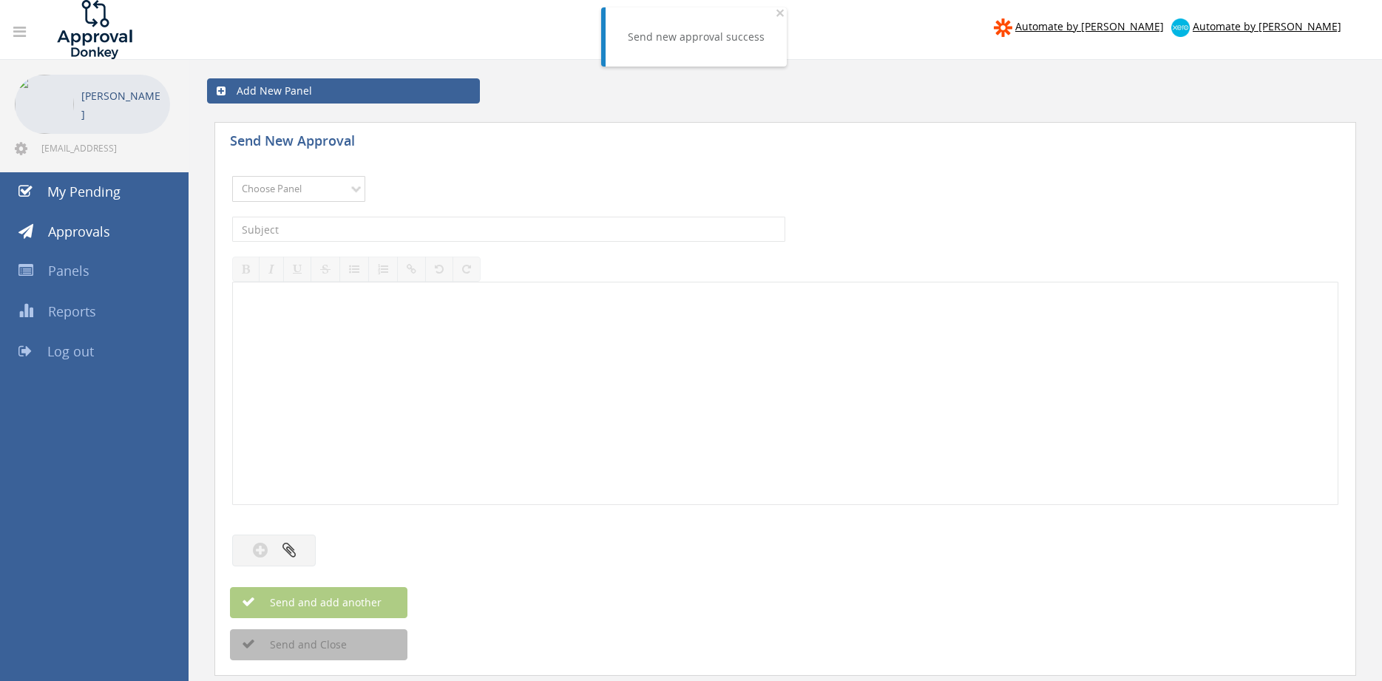
select select "9741"
click option "NZ Payables - 2" at bounding box center [0, 0] width 0 height 0
click at [382, 234] on input "text" at bounding box center [508, 229] width 553 height 25
type input "f"
type input "FLIWAY UPS SUAI016646 $696.51"
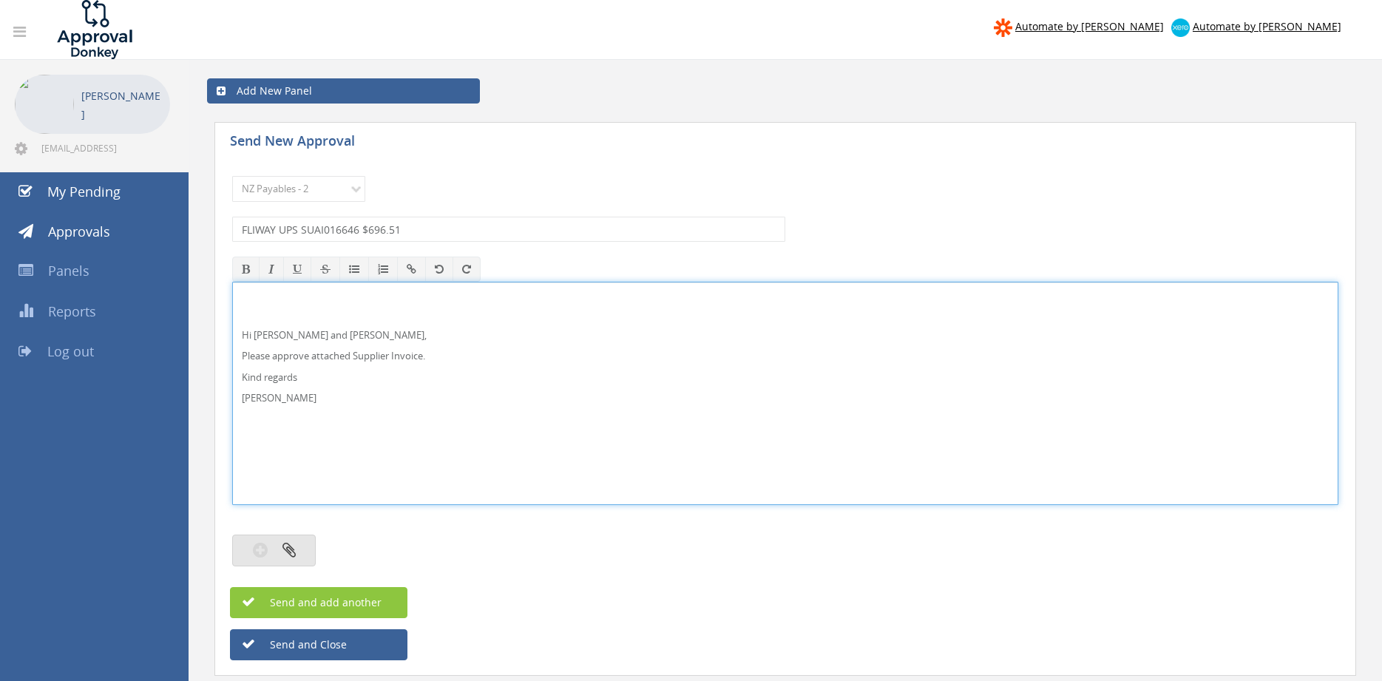
click at [294, 552] on icon "button" at bounding box center [289, 549] width 13 height 17
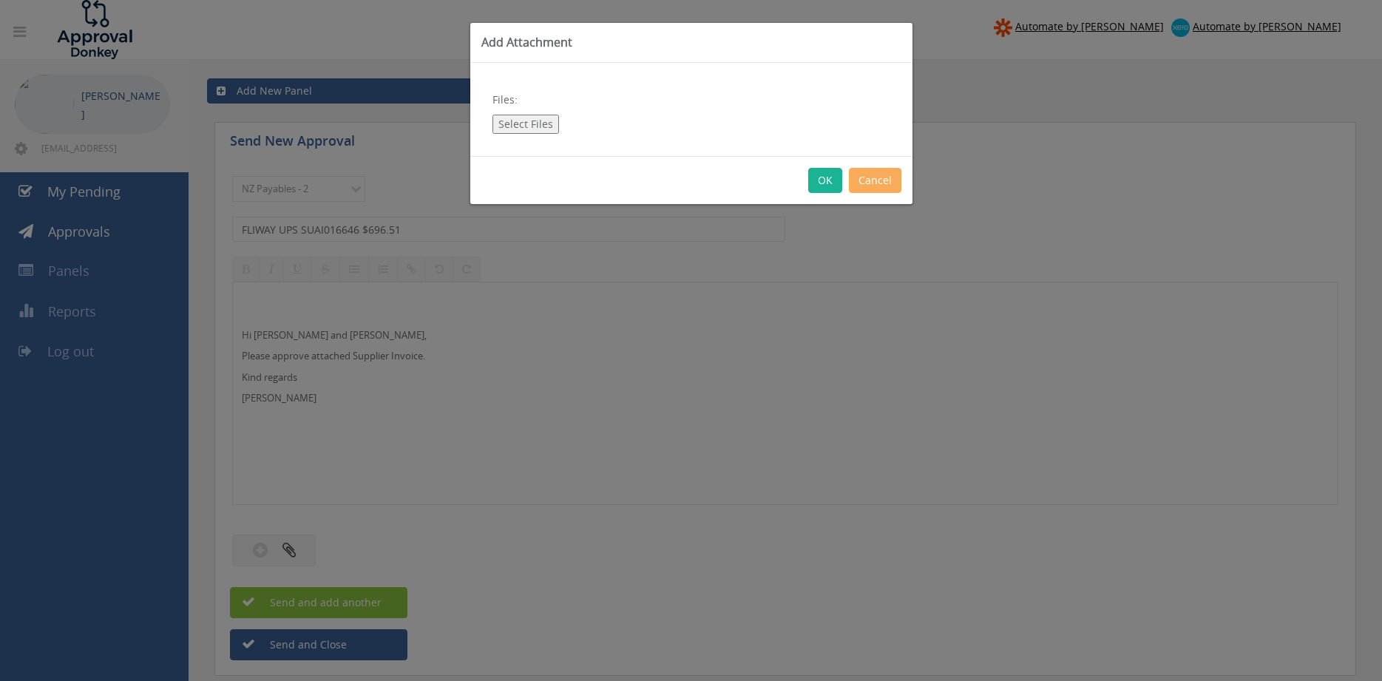
click at [537, 125] on button "Select Files" at bounding box center [526, 124] width 67 height 19
type input "C:\fakepath\FLIWAY UPS SUAI016646 701679664 ([DATE]) (002).pdf"
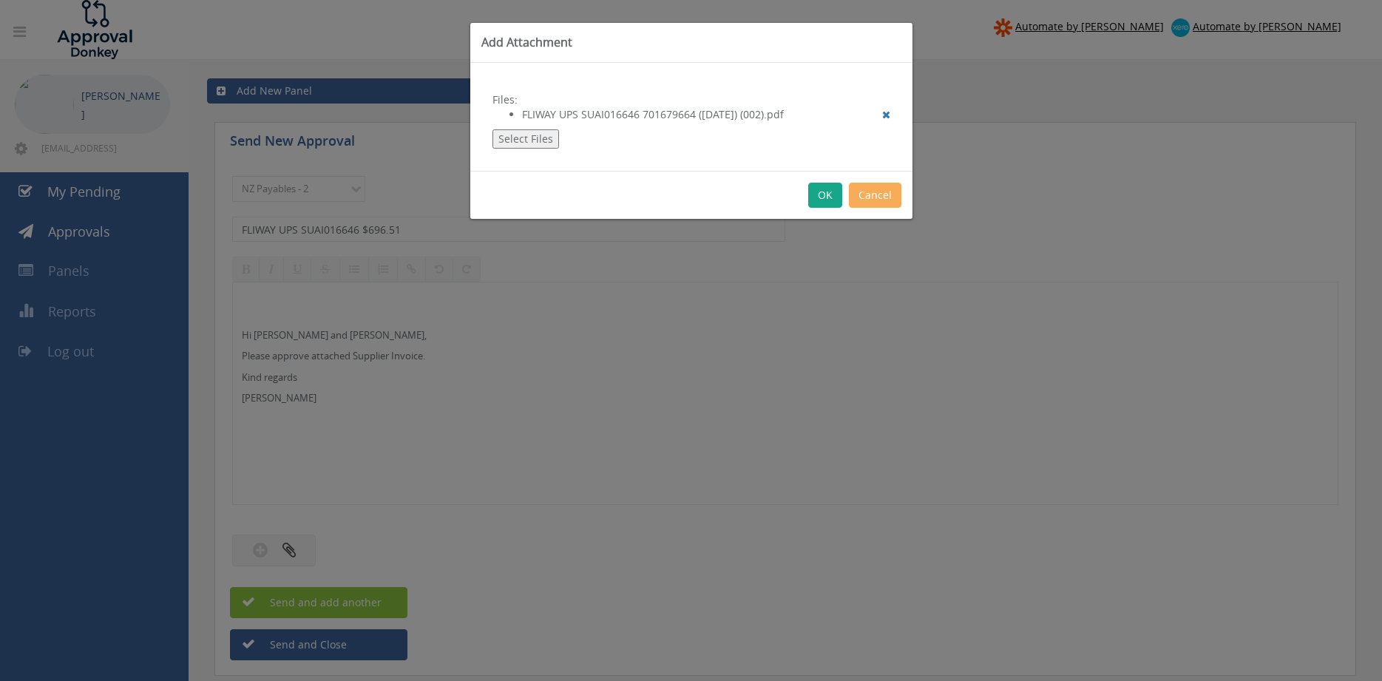
click at [829, 203] on button "OK" at bounding box center [825, 195] width 34 height 25
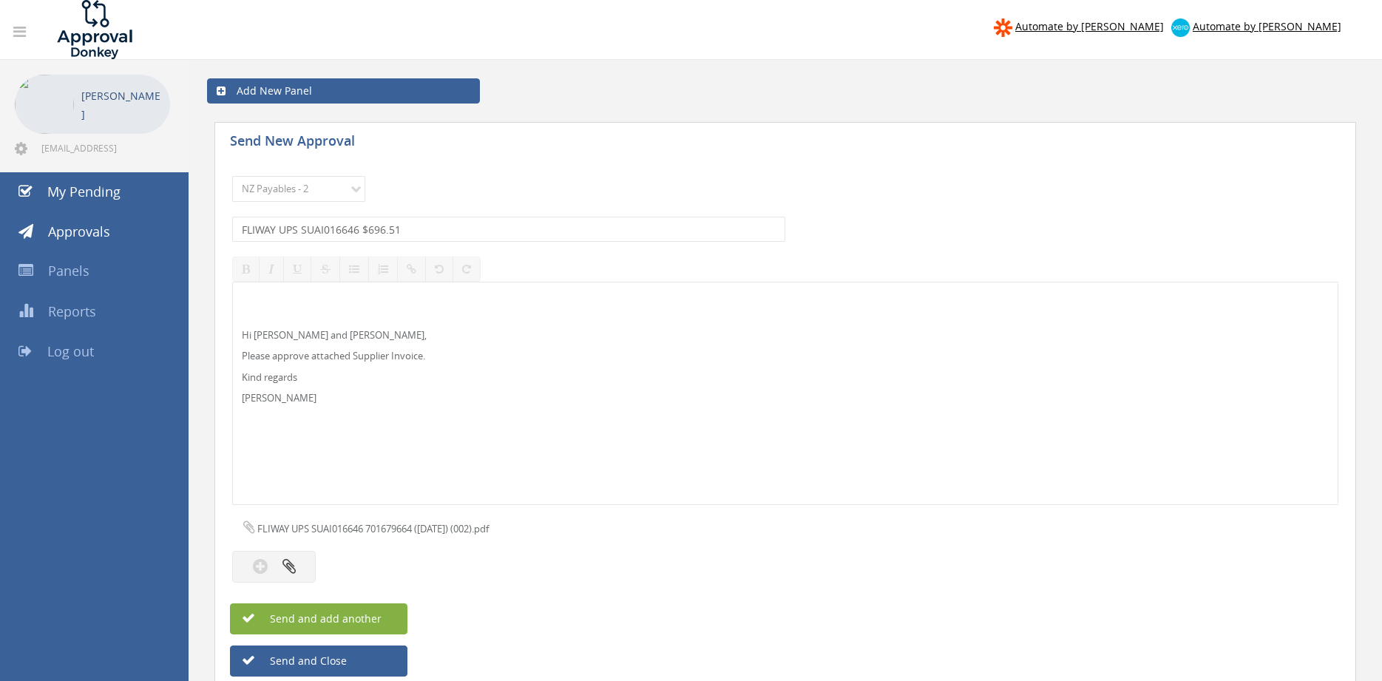
click at [362, 615] on span "Send and add another" at bounding box center [309, 619] width 143 height 14
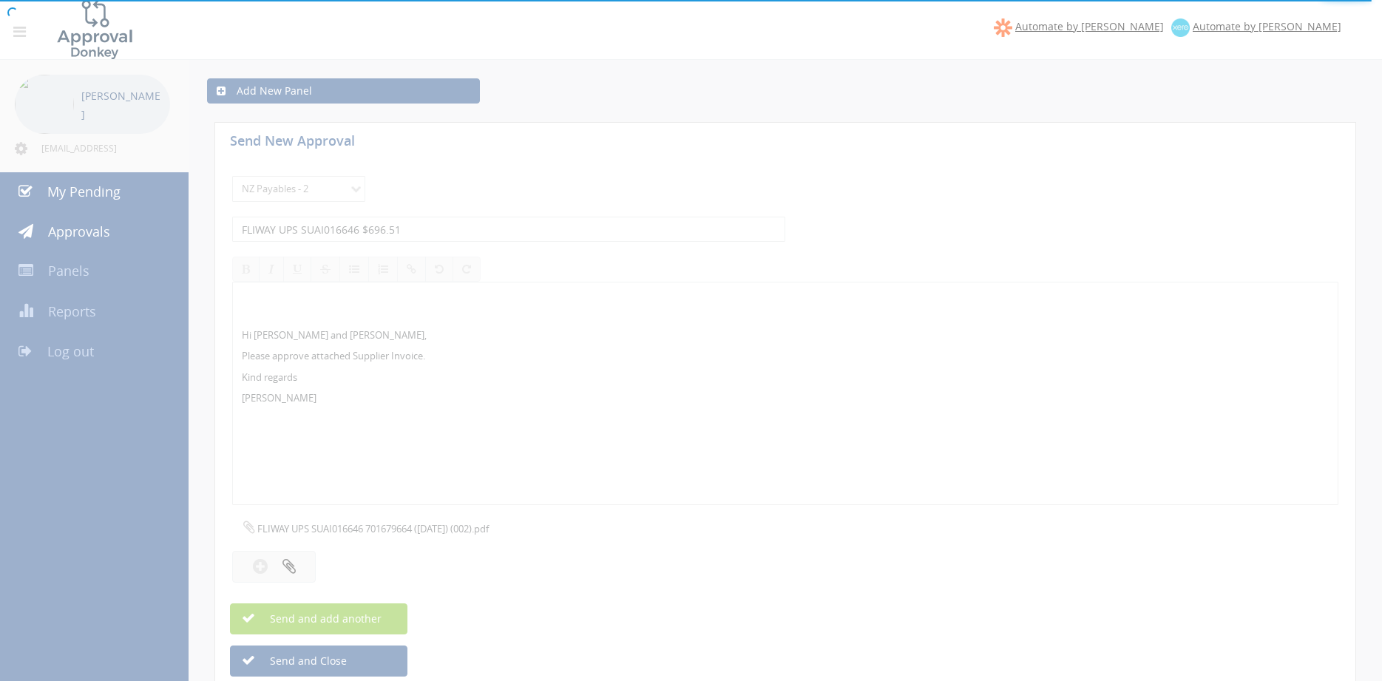
select select
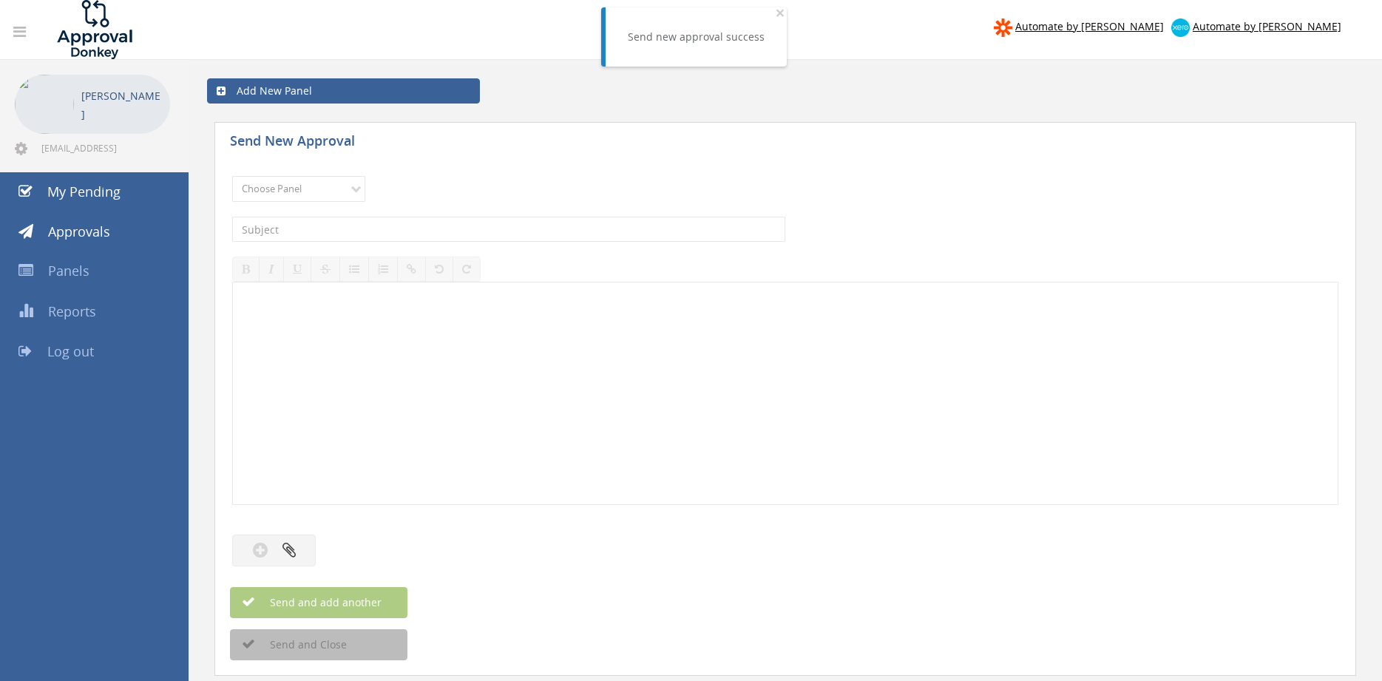
click at [345, 202] on div "Choose Panel Alarm Credits RG - 3 NZ Utilities Cable and SAI Global NZ Alarms-1…" at bounding box center [785, 189] width 1106 height 41
click at [232, 176] on select "Choose Panel Alarm Credits RG - 3 NZ Utilities Cable and SAI Global NZ Alarms-1…" at bounding box center [298, 189] width 133 height 26
select select "9741"
click option "NZ Payables - 2" at bounding box center [0, 0] width 0 height 0
click at [408, 225] on input "text" at bounding box center [508, 229] width 553 height 25
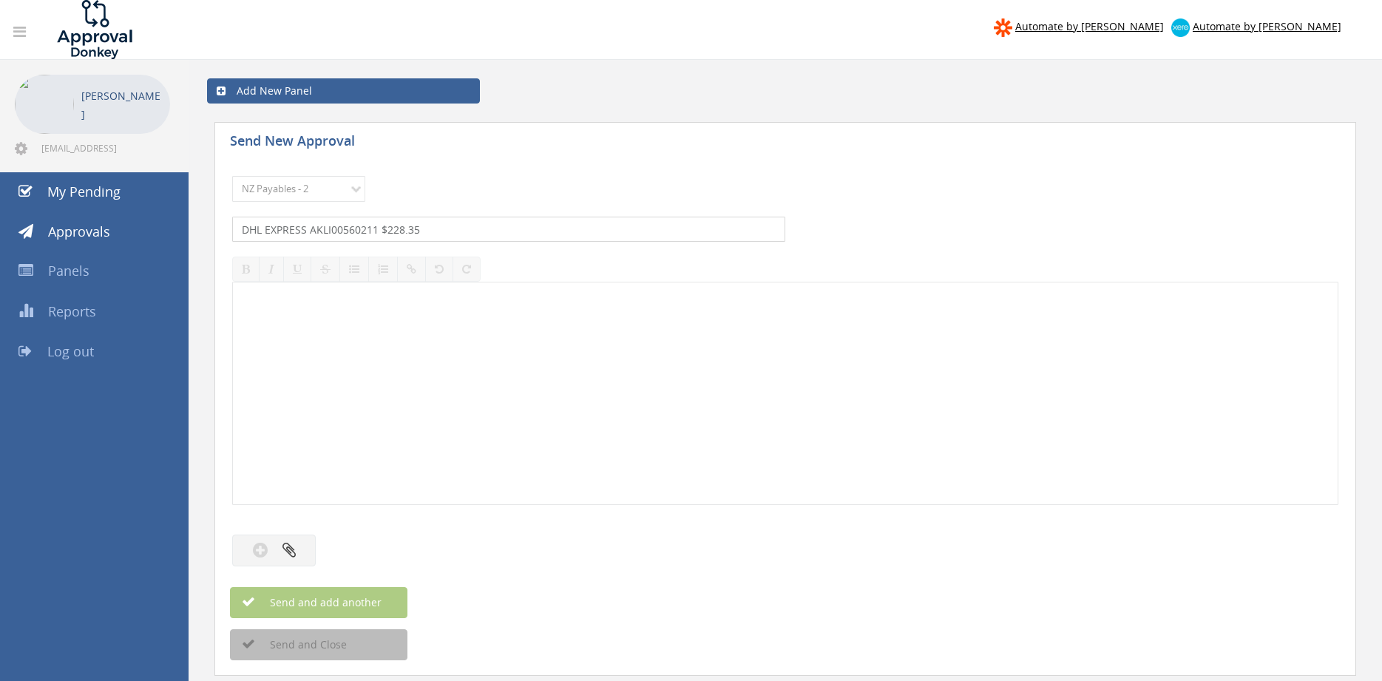
type input "DHL EXPRESS AKLI00560211 $228.35"
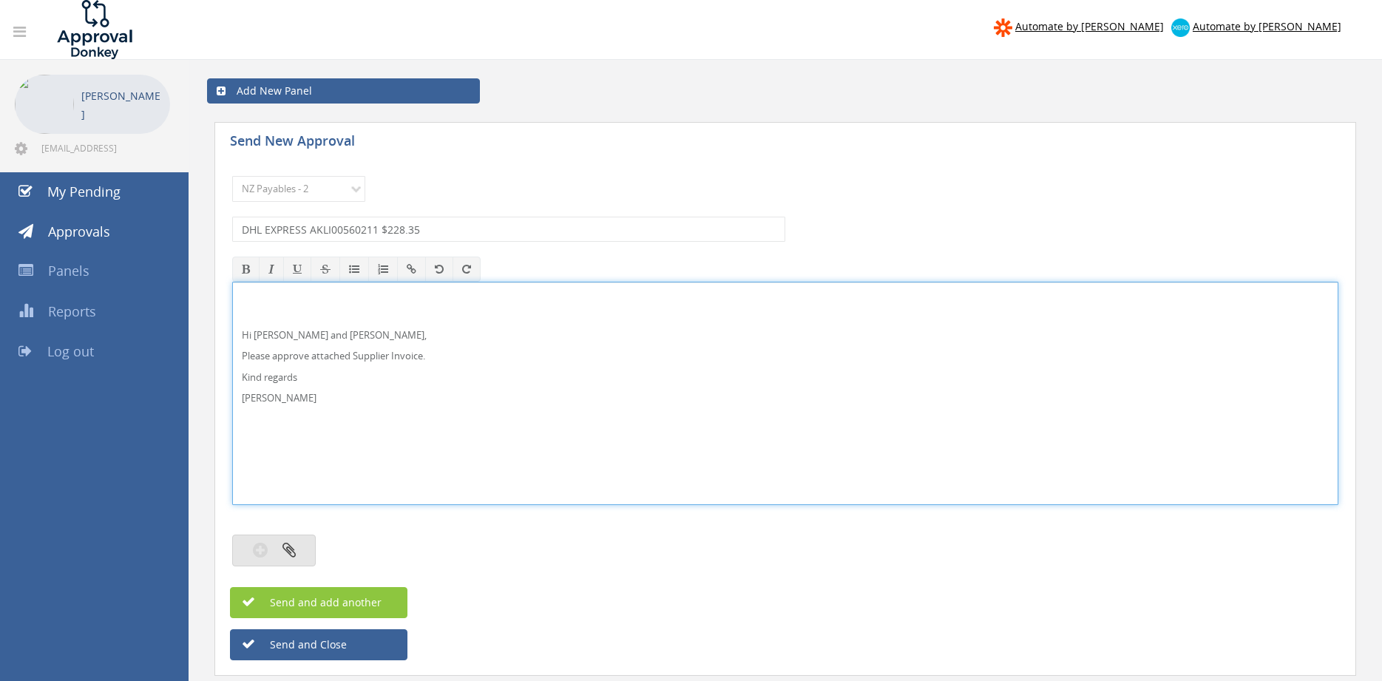
click at [310, 548] on button "button" at bounding box center [274, 551] width 84 height 32
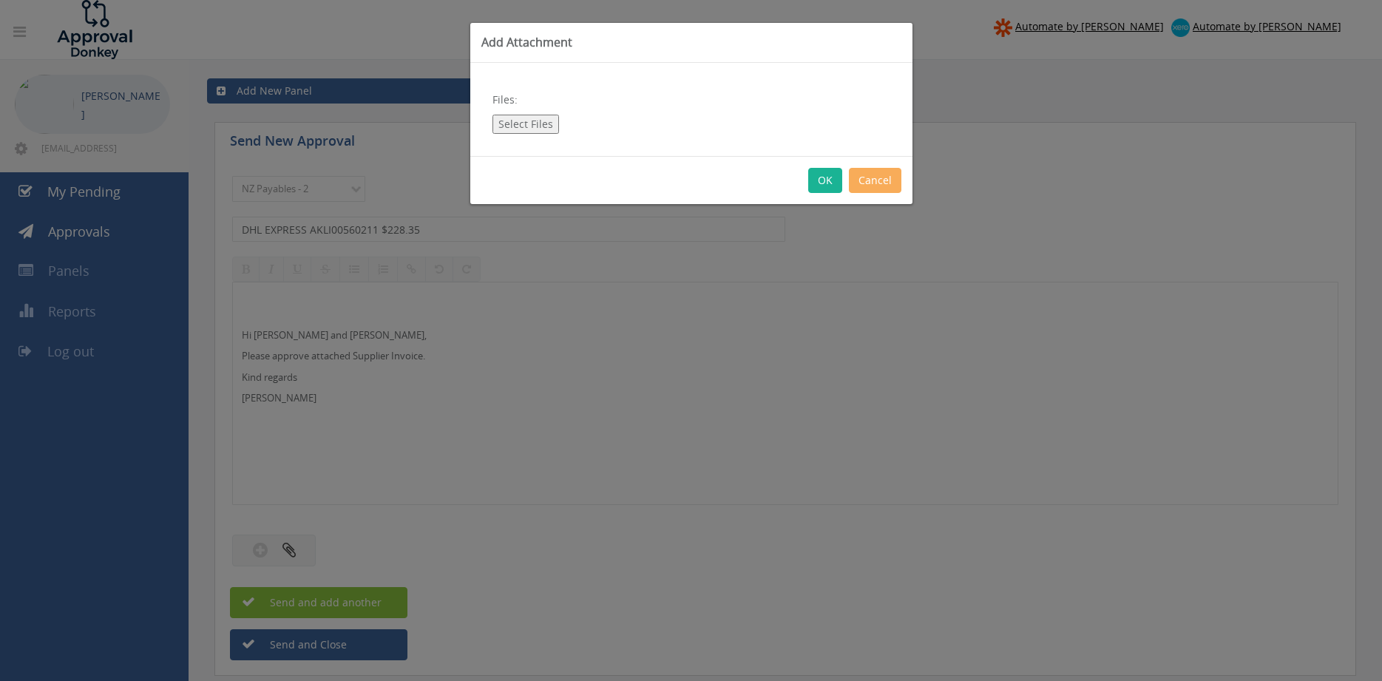
click at [531, 133] on button "Select Files" at bounding box center [526, 124] width 67 height 19
type input "C:\fakepath\DHL AKLI00560211 [DATE].pdf"
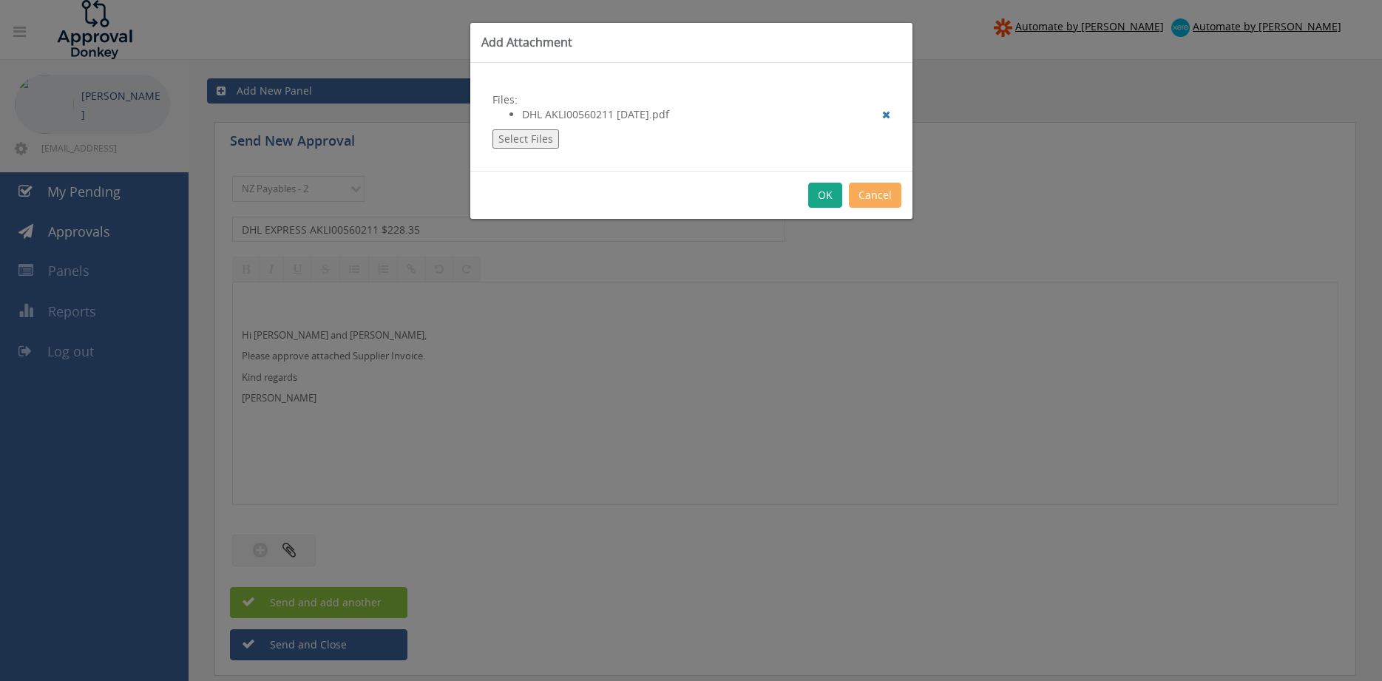
click at [826, 197] on button "OK" at bounding box center [825, 195] width 34 height 25
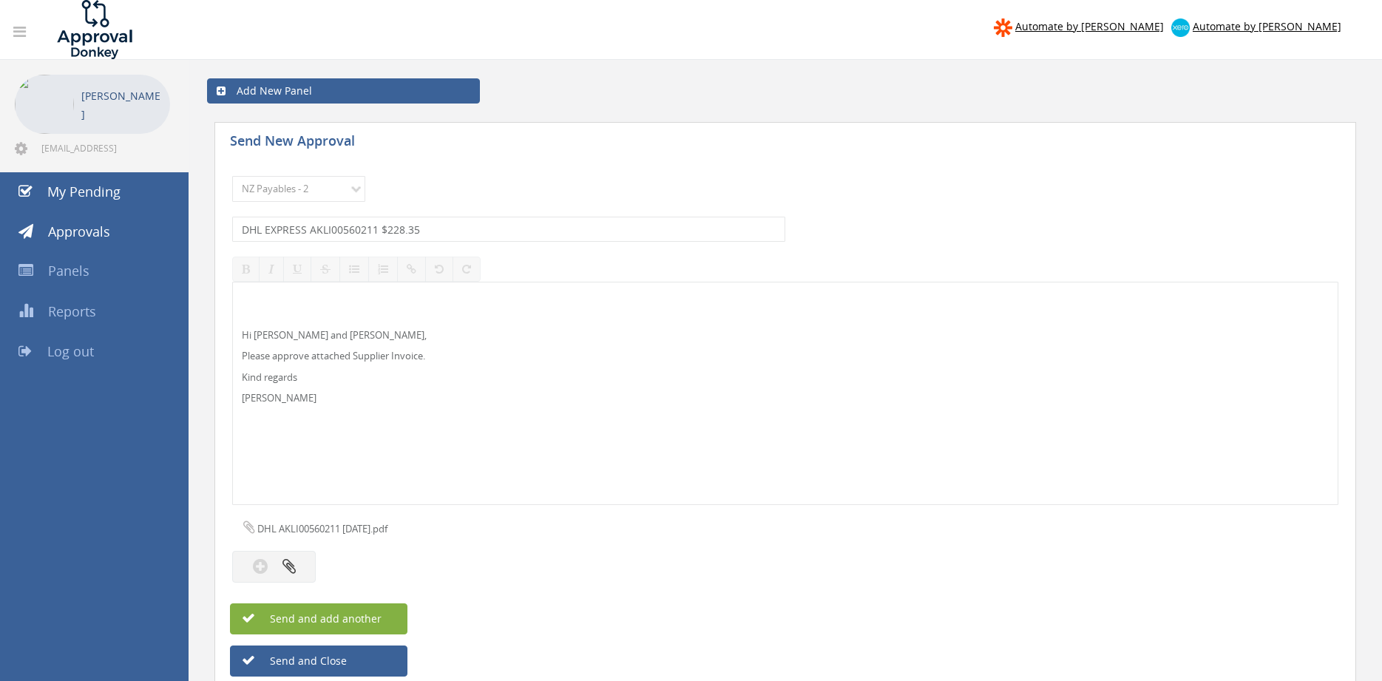
click at [382, 618] on button "Send and add another" at bounding box center [318, 618] width 177 height 31
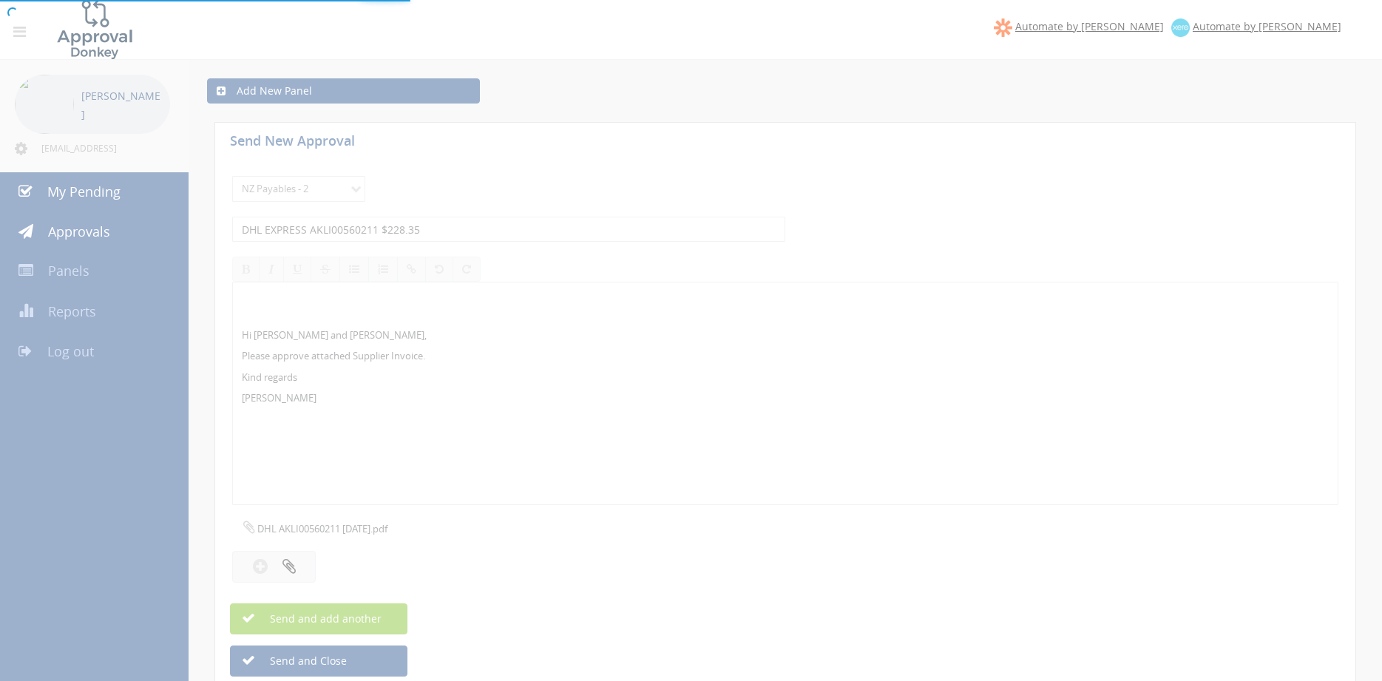
select select
